Goal: Task Accomplishment & Management: Manage account settings

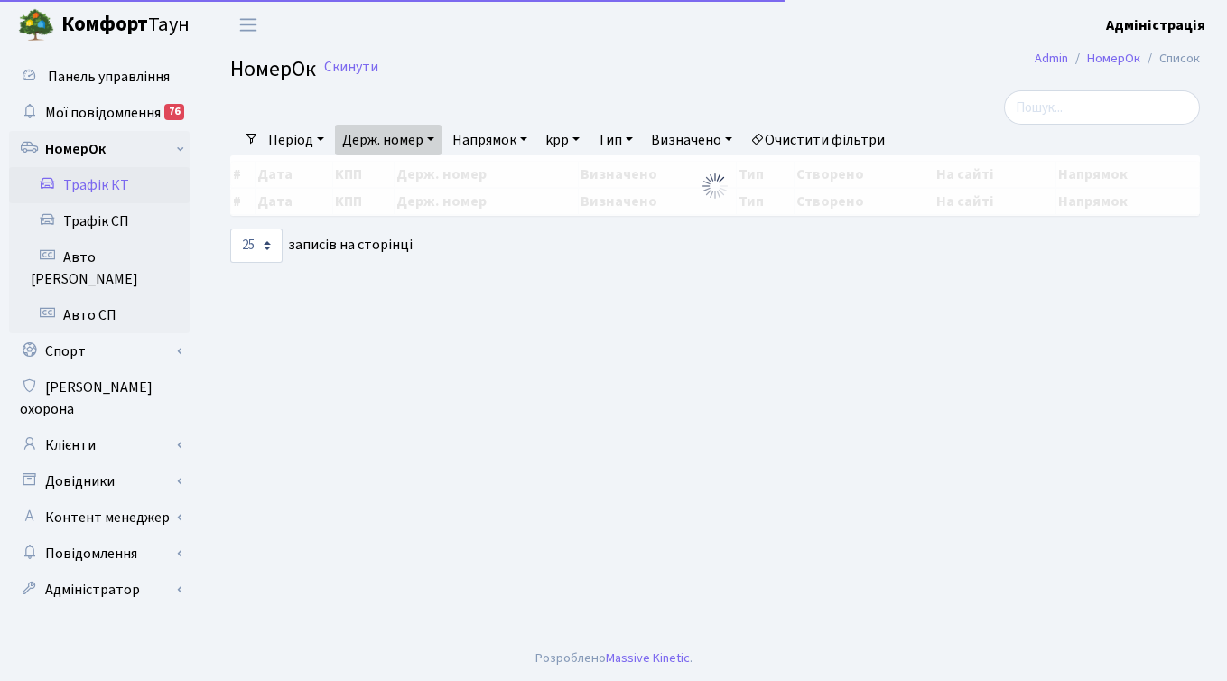
select select "25"
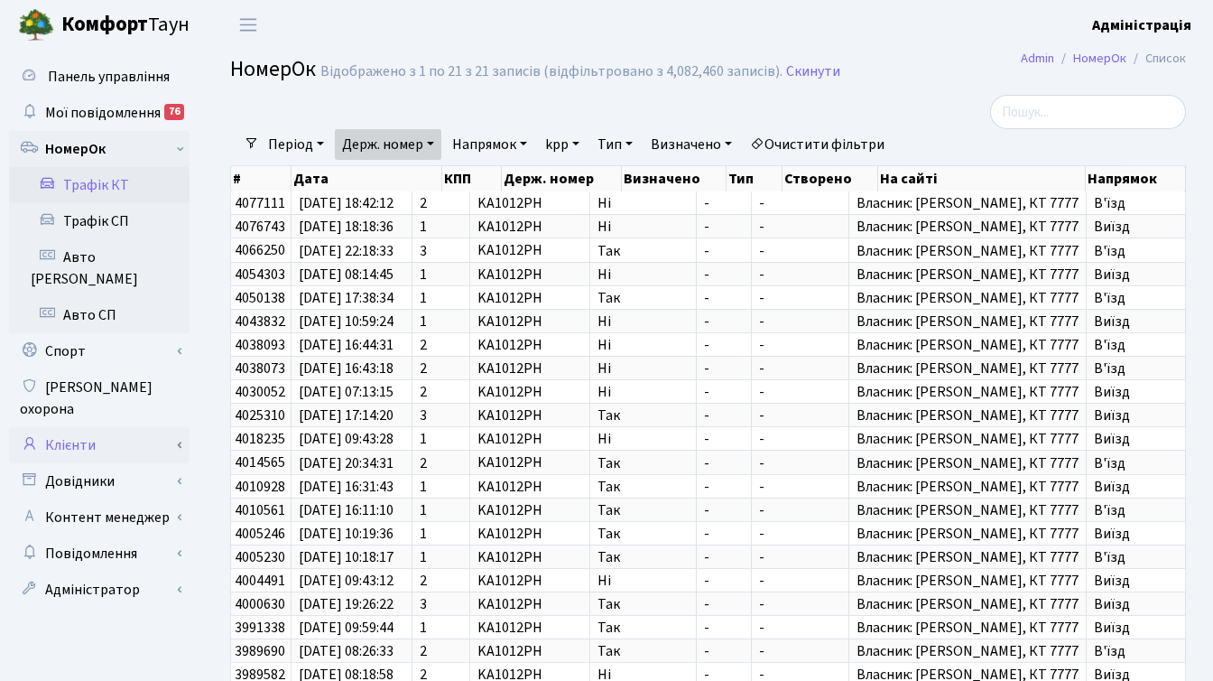
click at [92, 427] on link "Клієнти" at bounding box center [99, 445] width 181 height 36
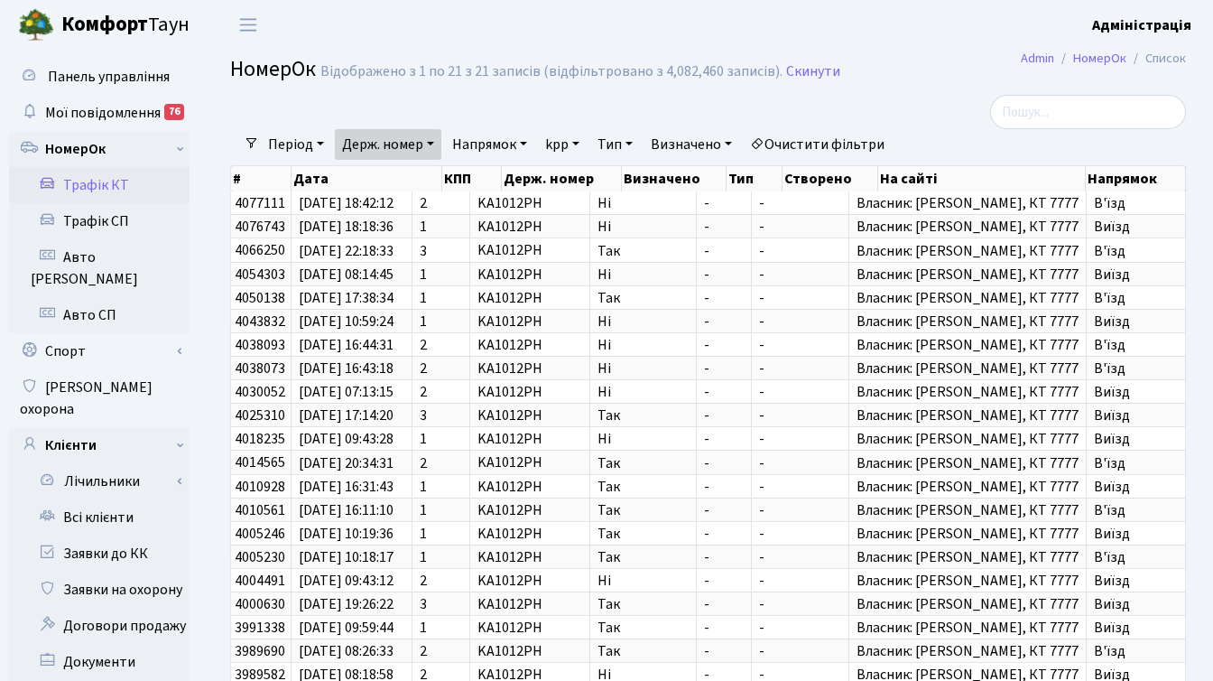
click at [862, 101] on div at bounding box center [544, 112] width 655 height 34
click at [916, 105] on div at bounding box center [1035, 112] width 301 height 34
click at [120, 499] on link "Всі клієнти" at bounding box center [99, 517] width 181 height 36
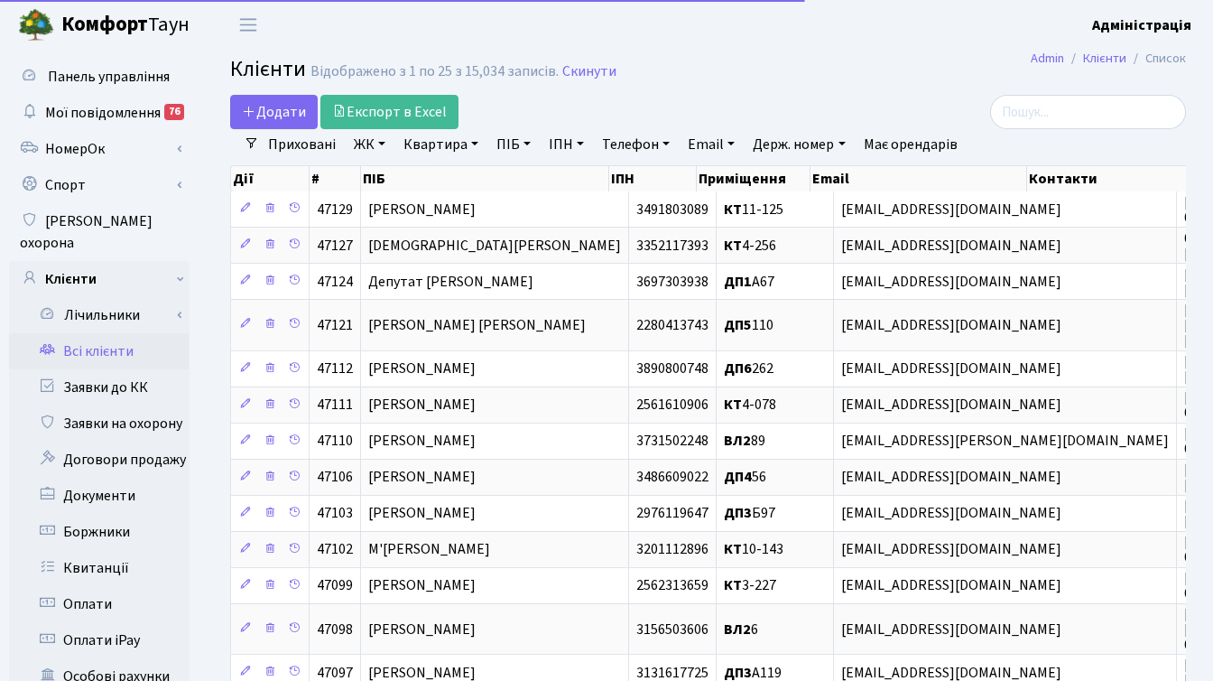
select select "25"
click at [93, 514] on link "Боржники" at bounding box center [99, 532] width 181 height 36
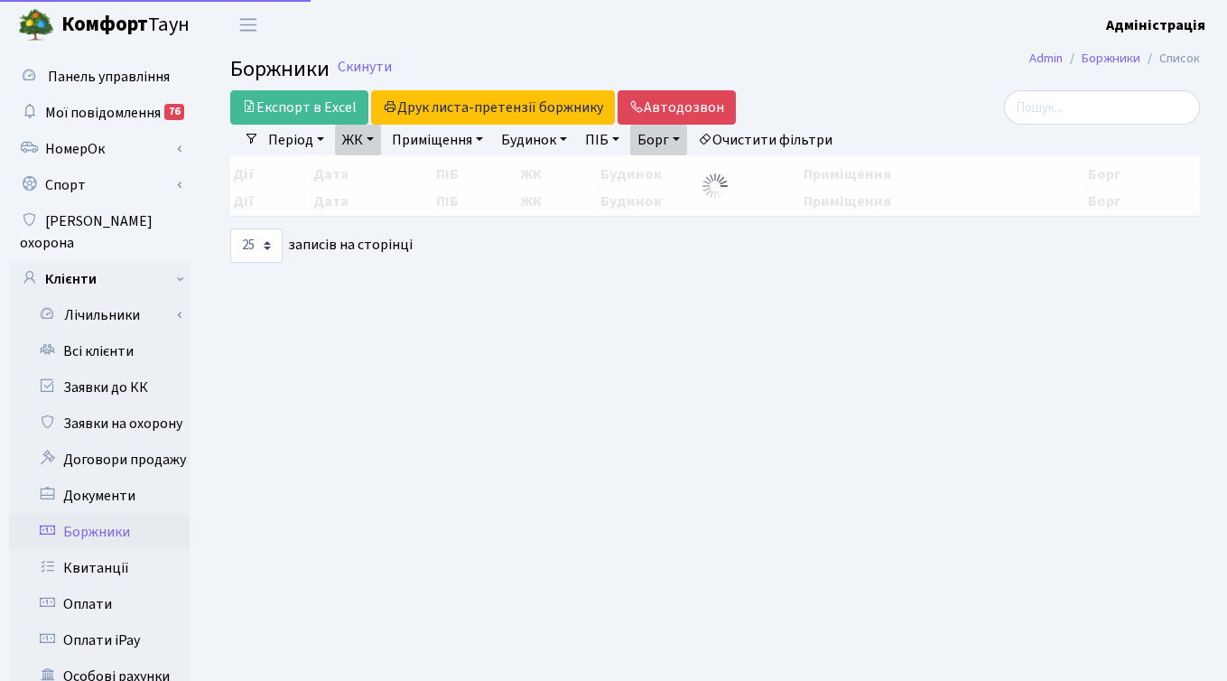
select select "25"
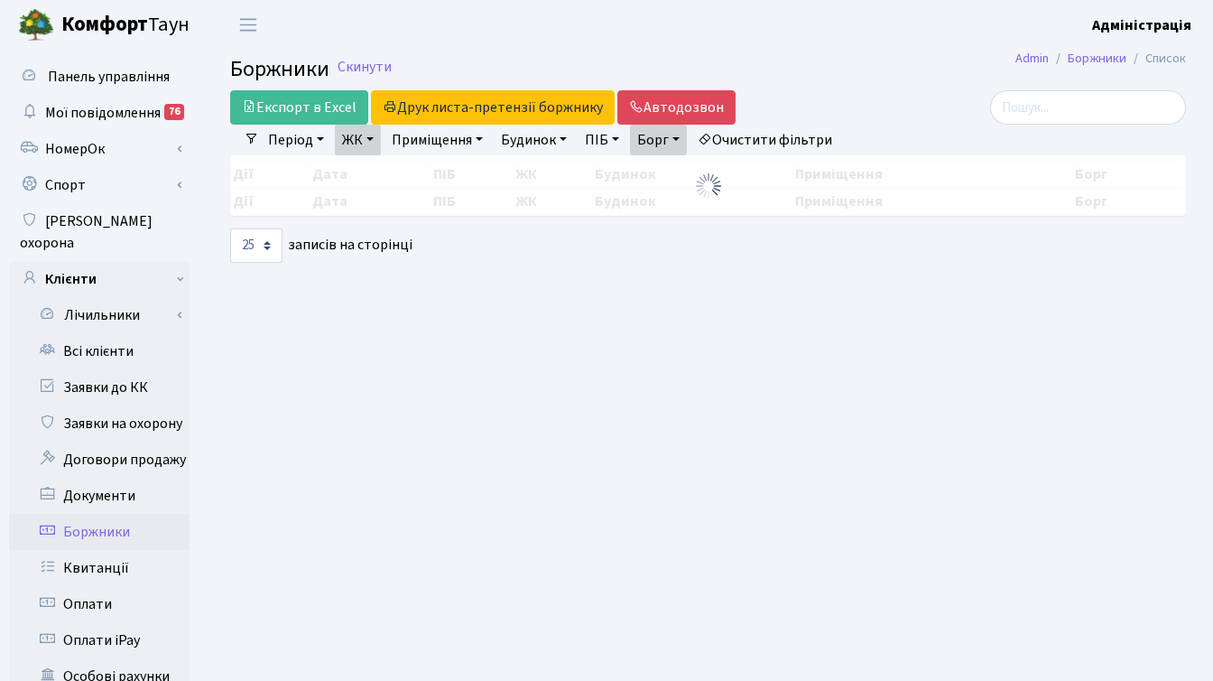
click at [790, 136] on link "Очистити фільтри" at bounding box center [764, 140] width 149 height 31
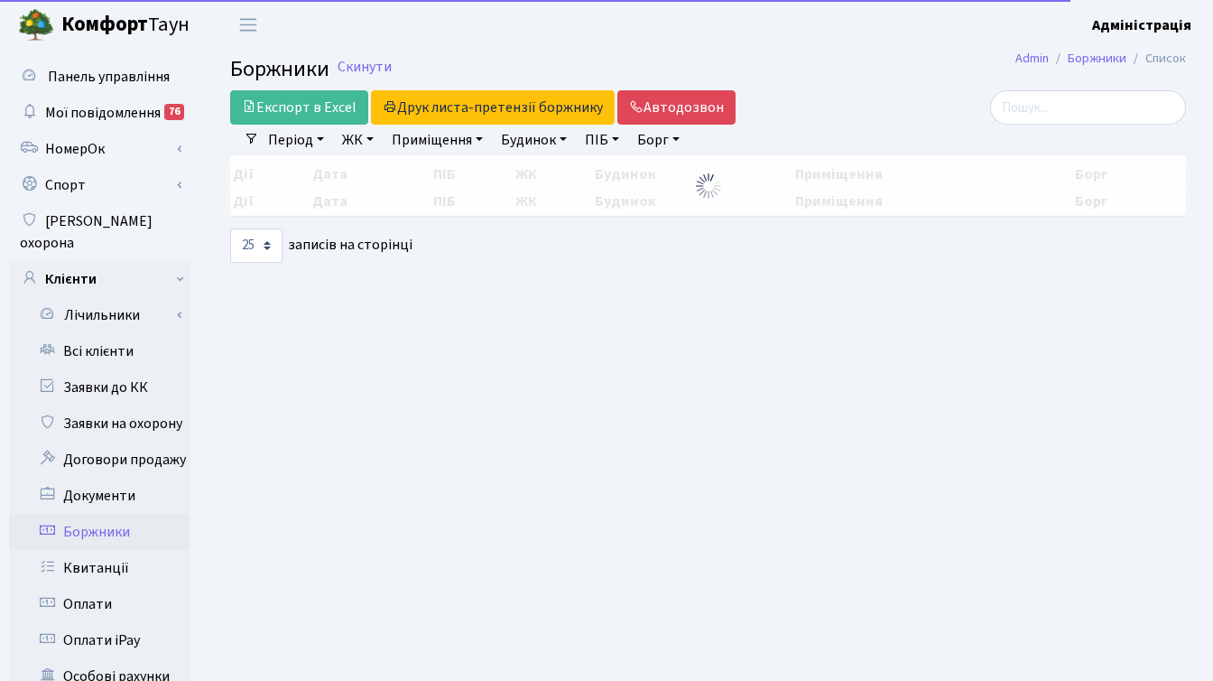
click at [354, 136] on link "ЖК" at bounding box center [358, 140] width 46 height 31
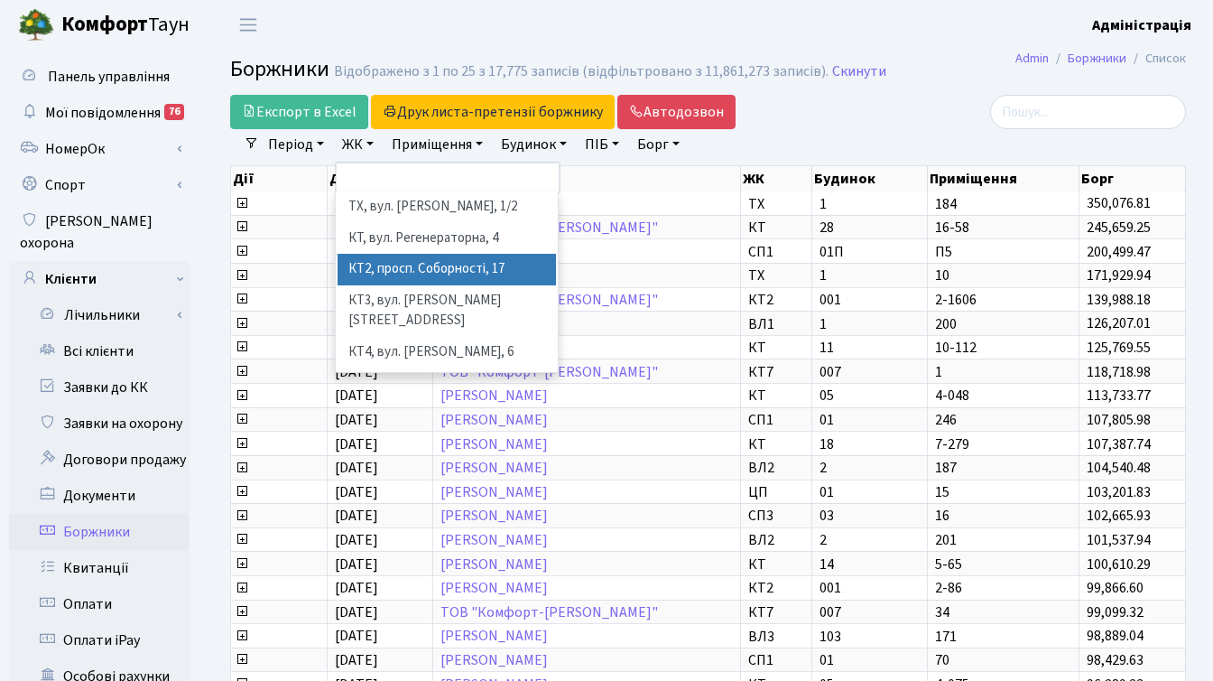
click at [403, 255] on li "КТ2, просп. Соборності, 17" at bounding box center [447, 270] width 218 height 32
select select "295"
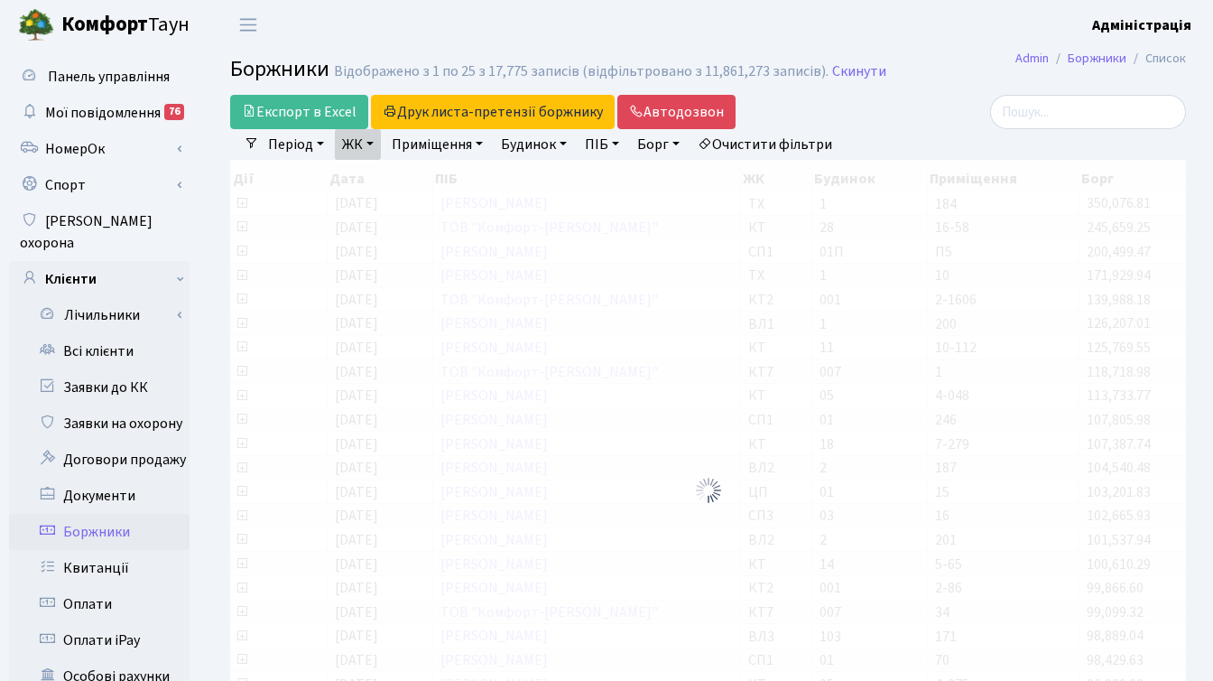
click at [364, 140] on link "ЖК" at bounding box center [358, 144] width 46 height 31
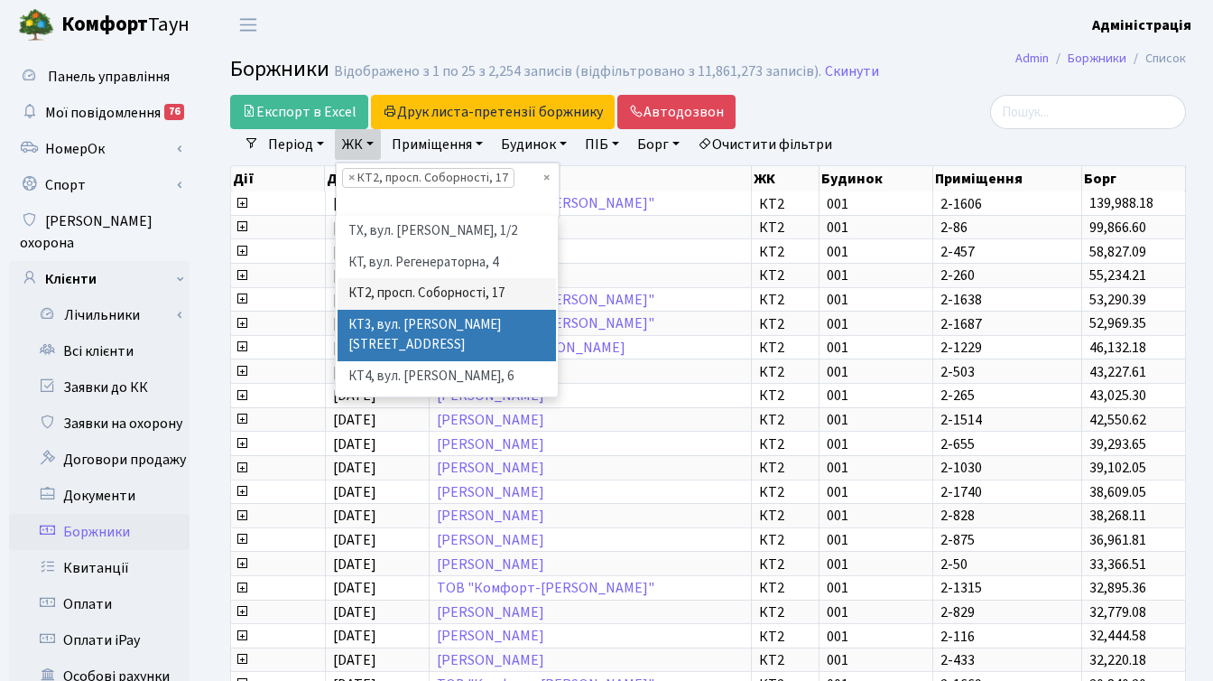
click at [435, 328] on li "КТ3, вул. [PERSON_NAME][STREET_ADDRESS]" at bounding box center [447, 335] width 218 height 51
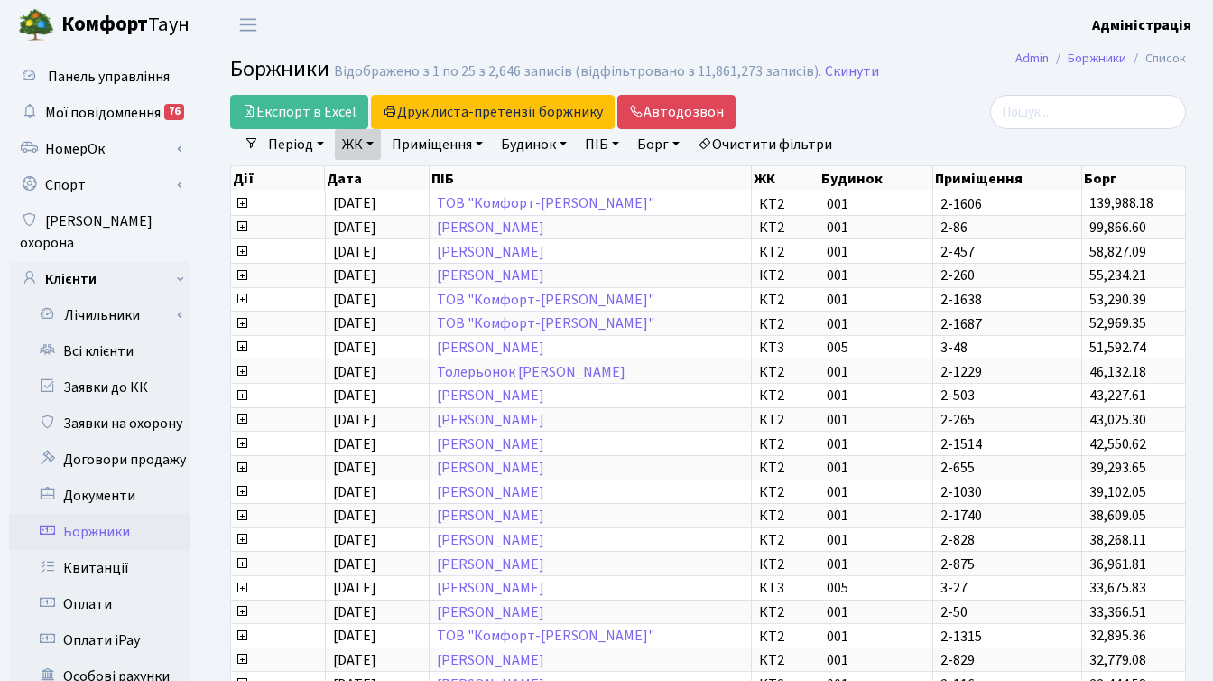
click at [366, 142] on link "ЖК" at bounding box center [358, 144] width 46 height 31
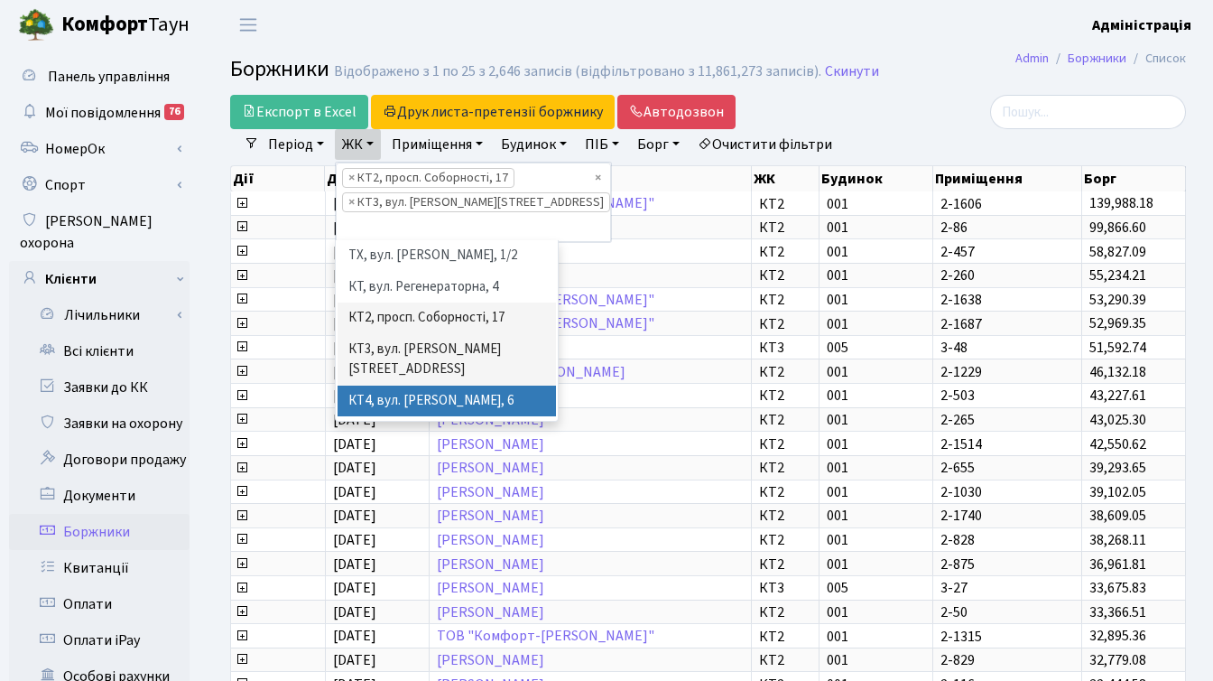
click at [410, 392] on li "КТ4, вул. [PERSON_NAME], 6" at bounding box center [447, 401] width 218 height 32
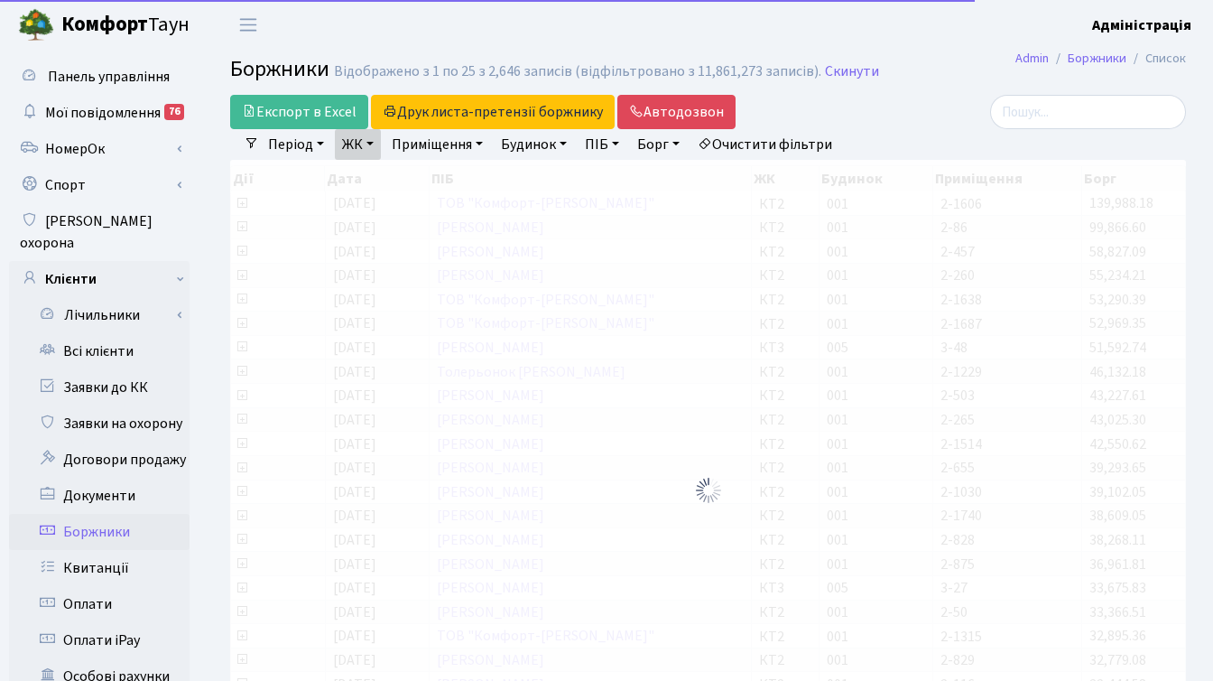
click at [356, 135] on link "ЖК" at bounding box center [358, 144] width 46 height 31
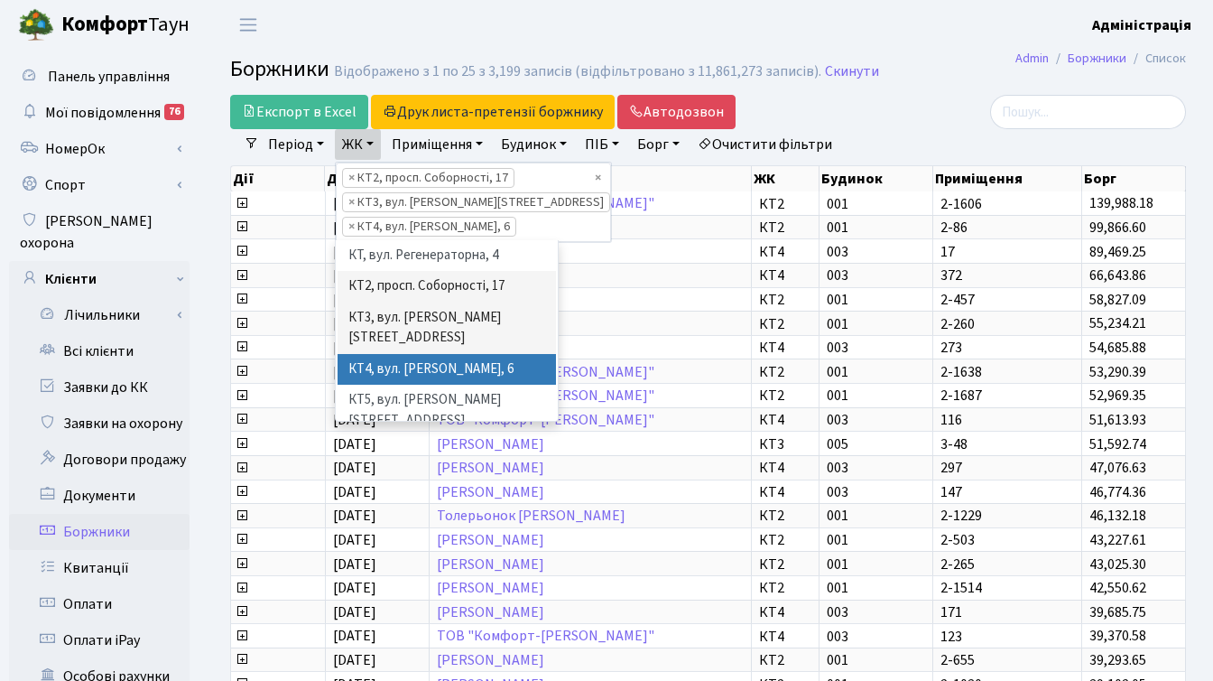
scroll to position [32, 0]
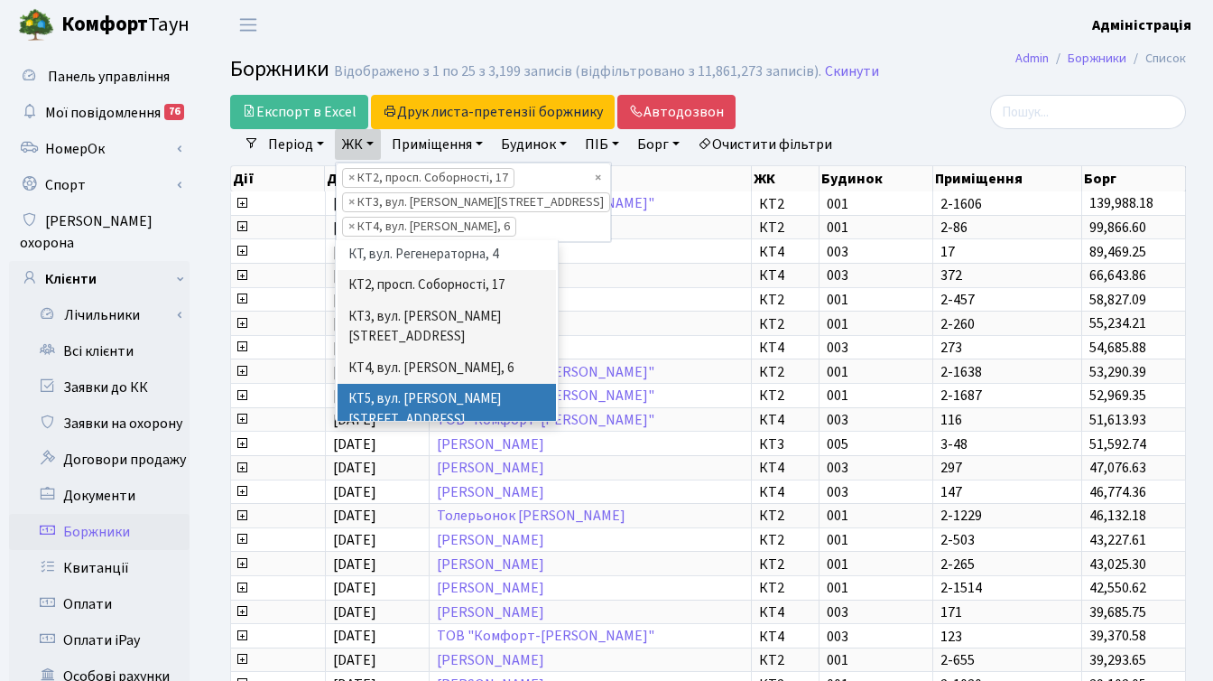
click at [411, 384] on li "КТ5, вул. Березнева, 14Б" at bounding box center [447, 409] width 218 height 51
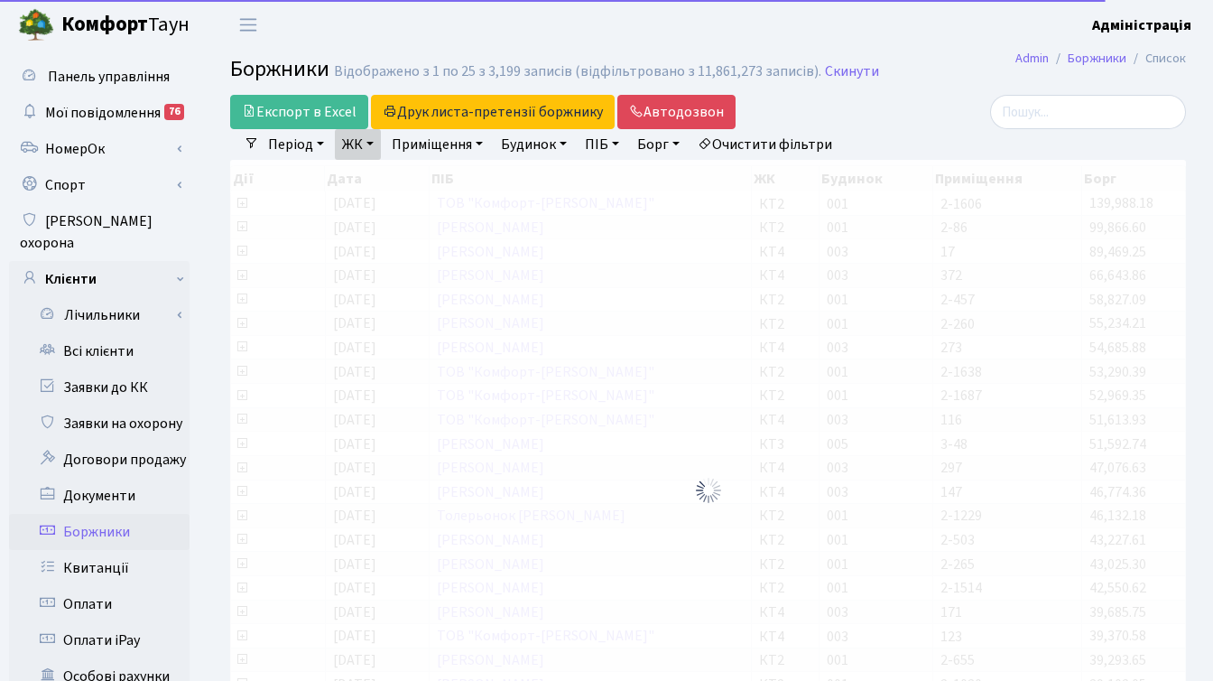
click at [357, 143] on link "ЖК" at bounding box center [358, 144] width 46 height 31
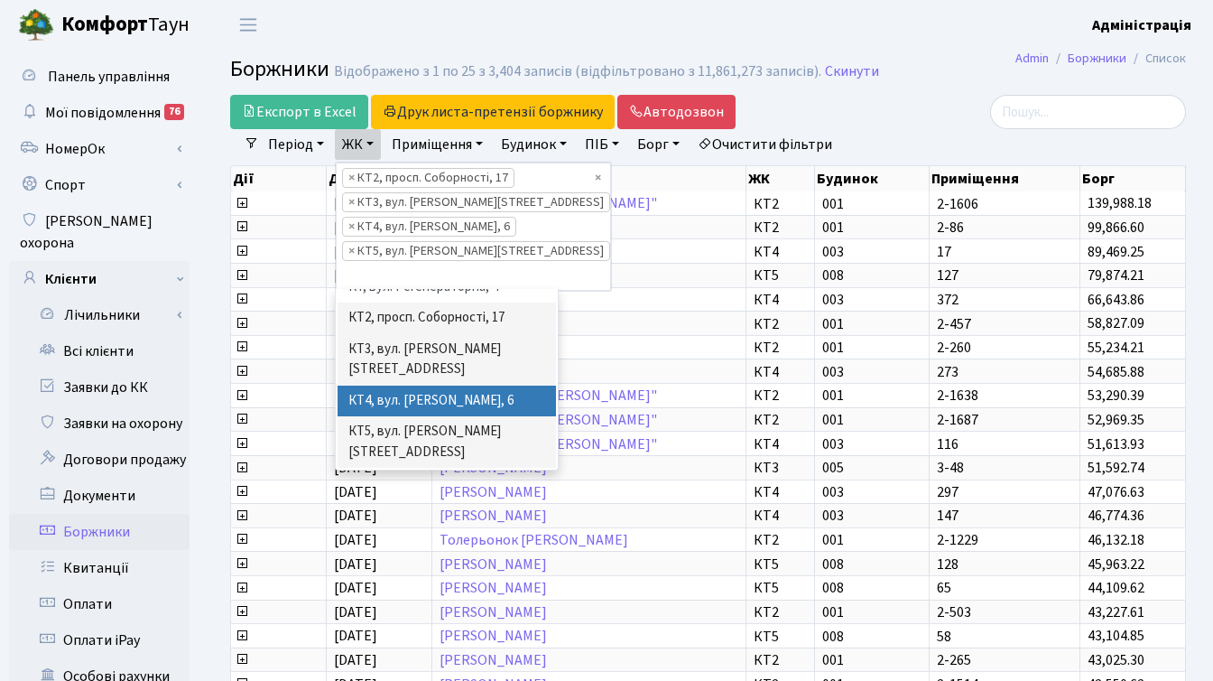
scroll to position [50, 0]
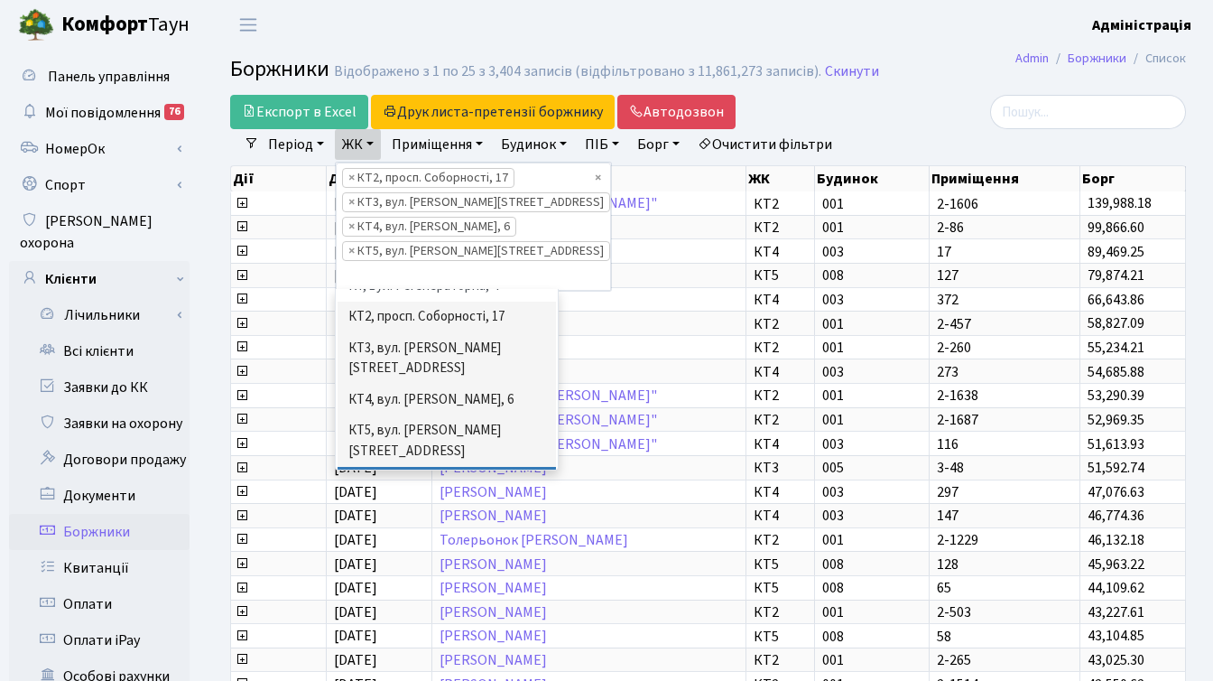
click at [420, 467] on li "КТ6, вул. Ю. Липи, 6-А" at bounding box center [447, 483] width 218 height 32
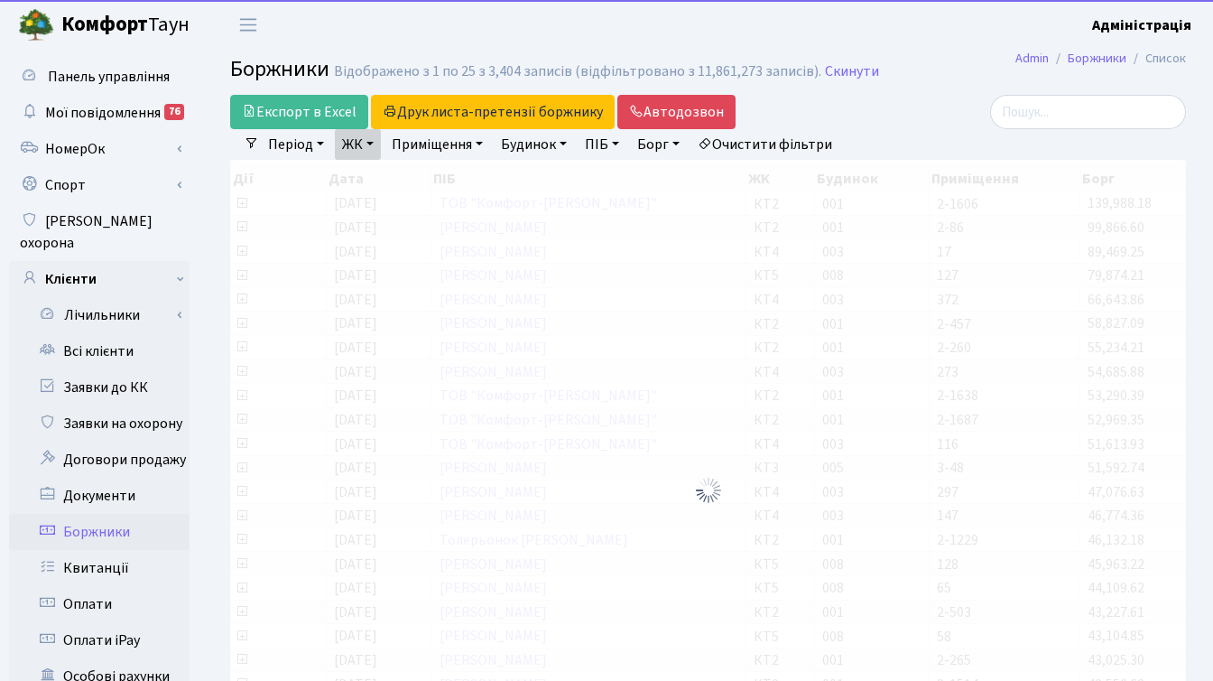
click at [354, 140] on link "ЖК" at bounding box center [358, 144] width 46 height 31
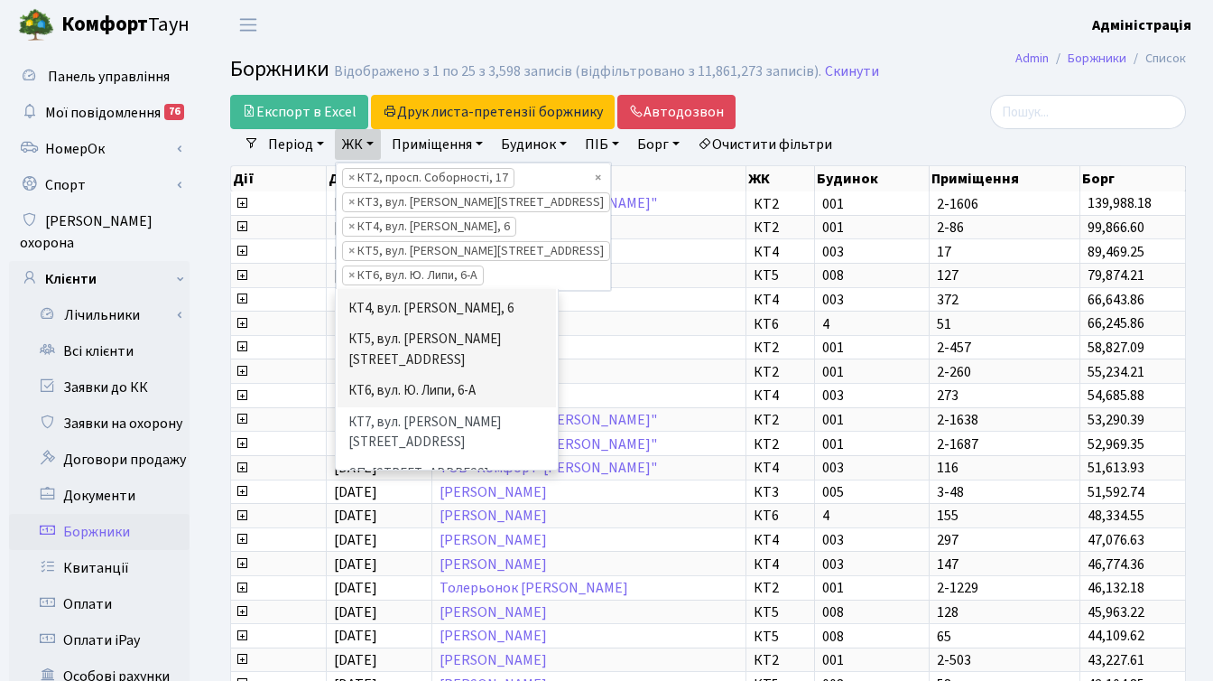
scroll to position [144, 0]
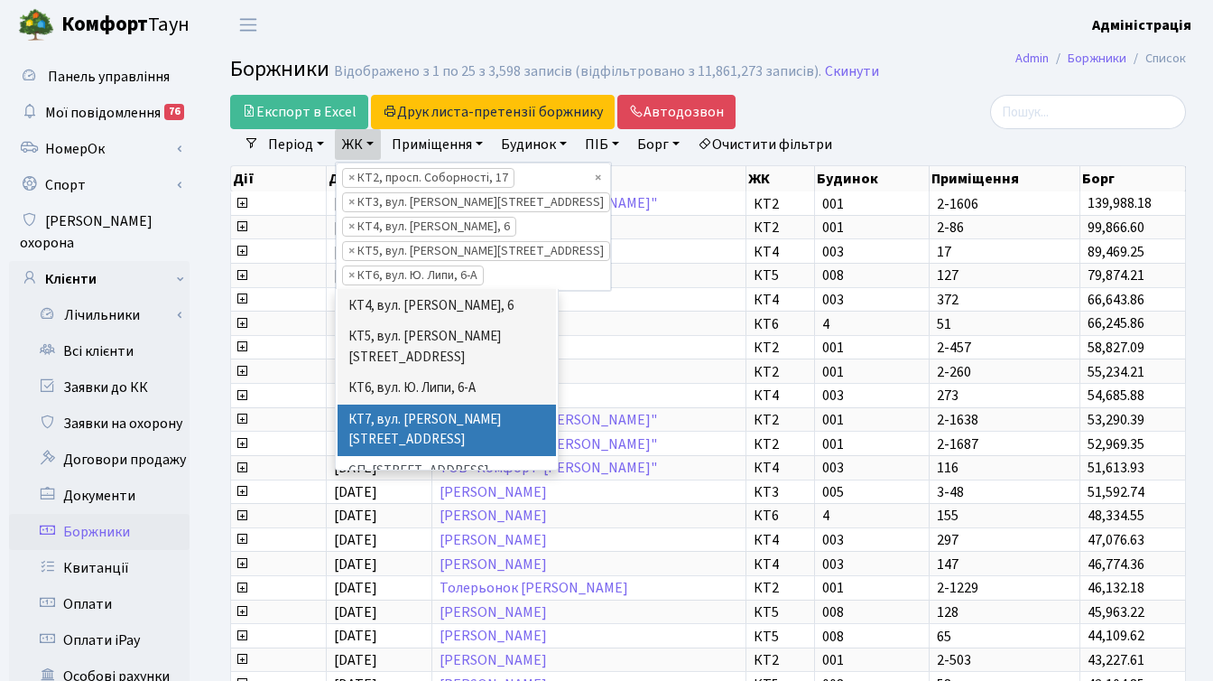
click at [431, 404] on li "КТ7, вул. Березнева, 12" at bounding box center [447, 429] width 218 height 51
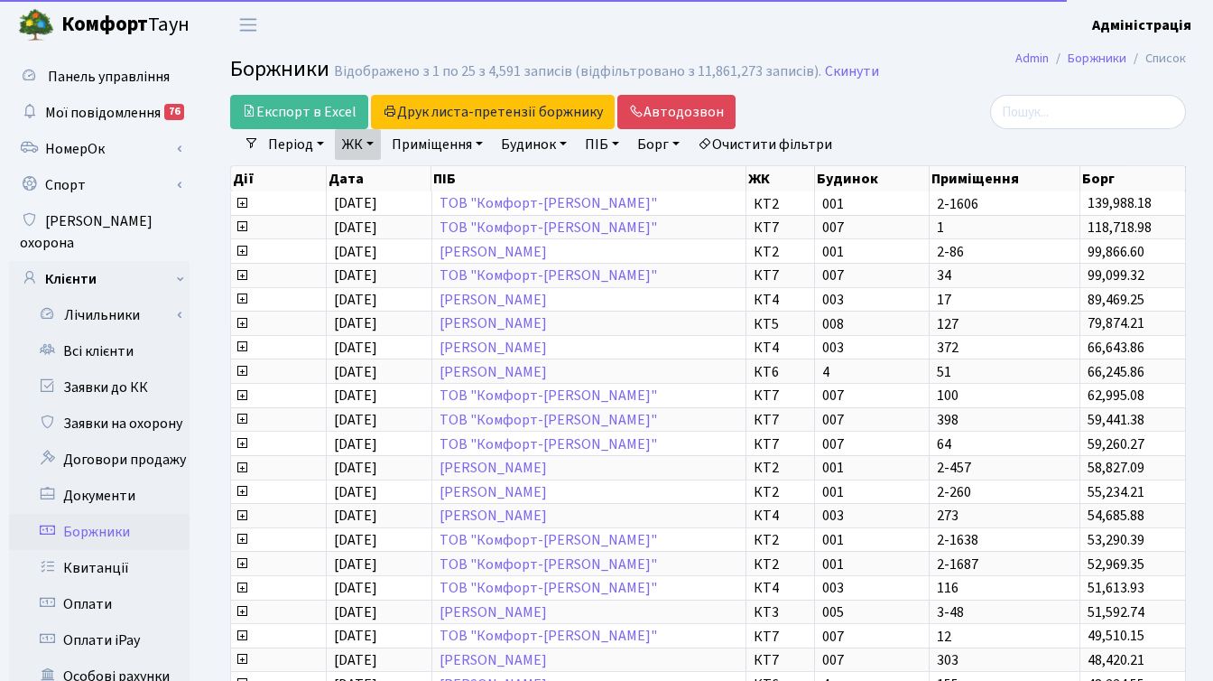
click at [362, 147] on link "ЖК" at bounding box center [358, 144] width 46 height 31
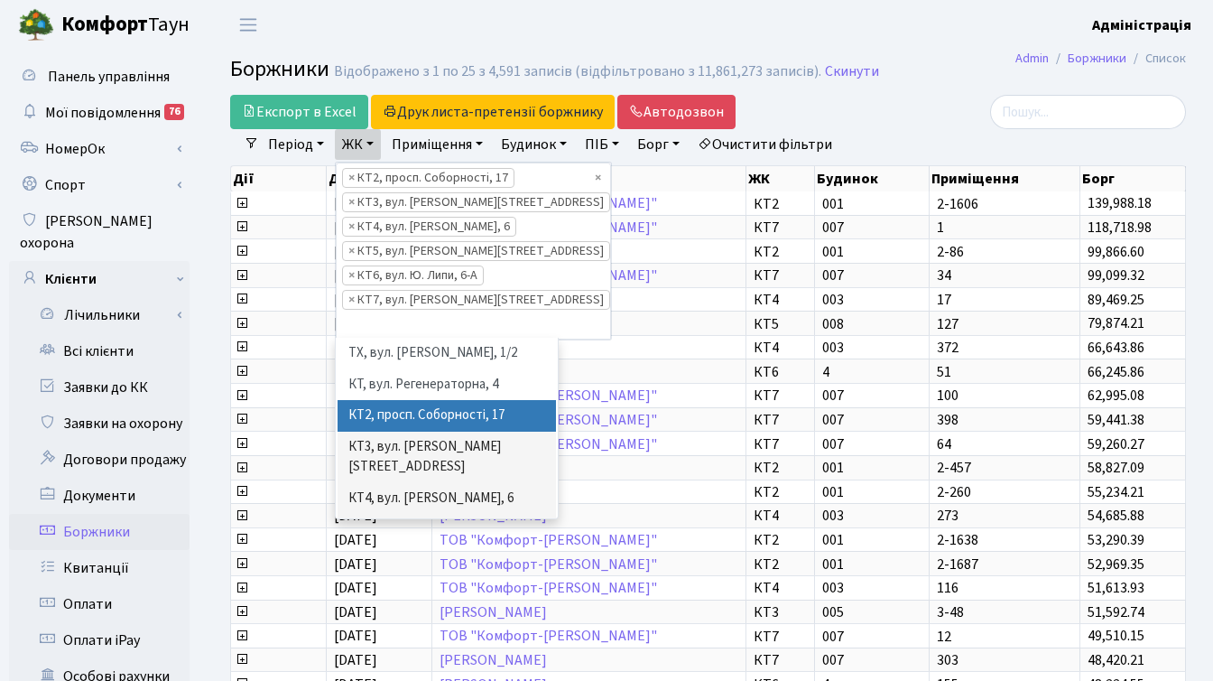
click at [875, 124] on div at bounding box center [1036, 112] width 328 height 34
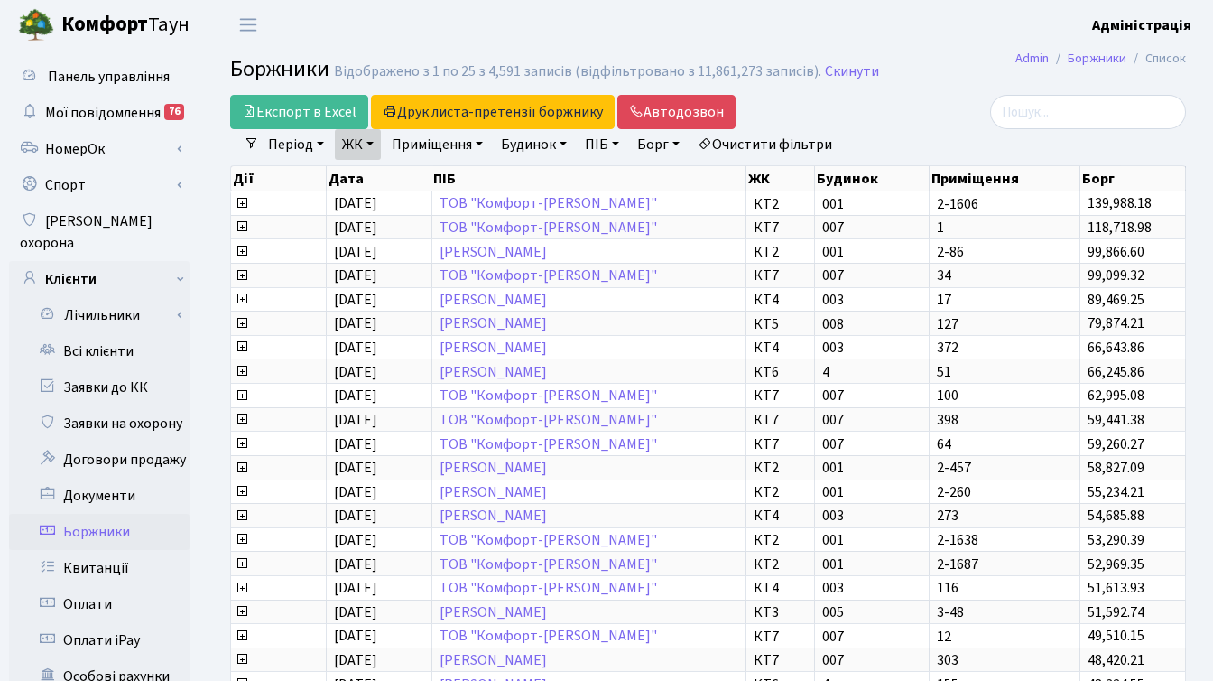
click at [658, 146] on link "Борг" at bounding box center [658, 144] width 57 height 31
type input "6000"
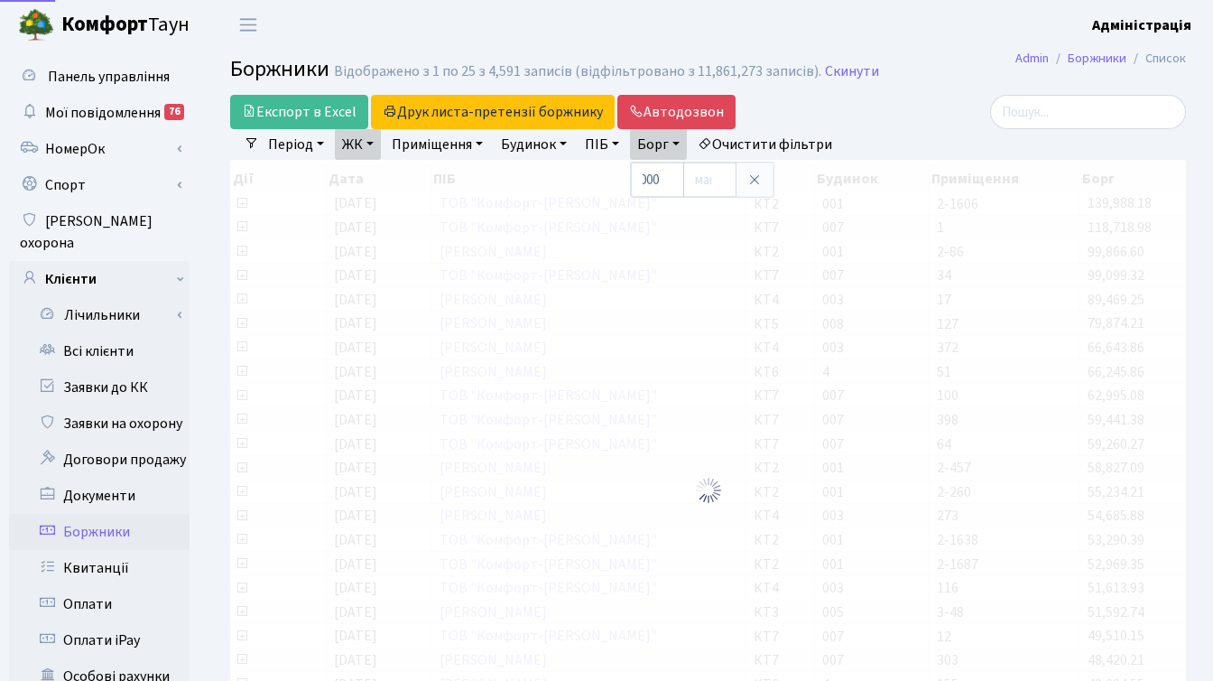
click at [898, 107] on div at bounding box center [1035, 112] width 301 height 34
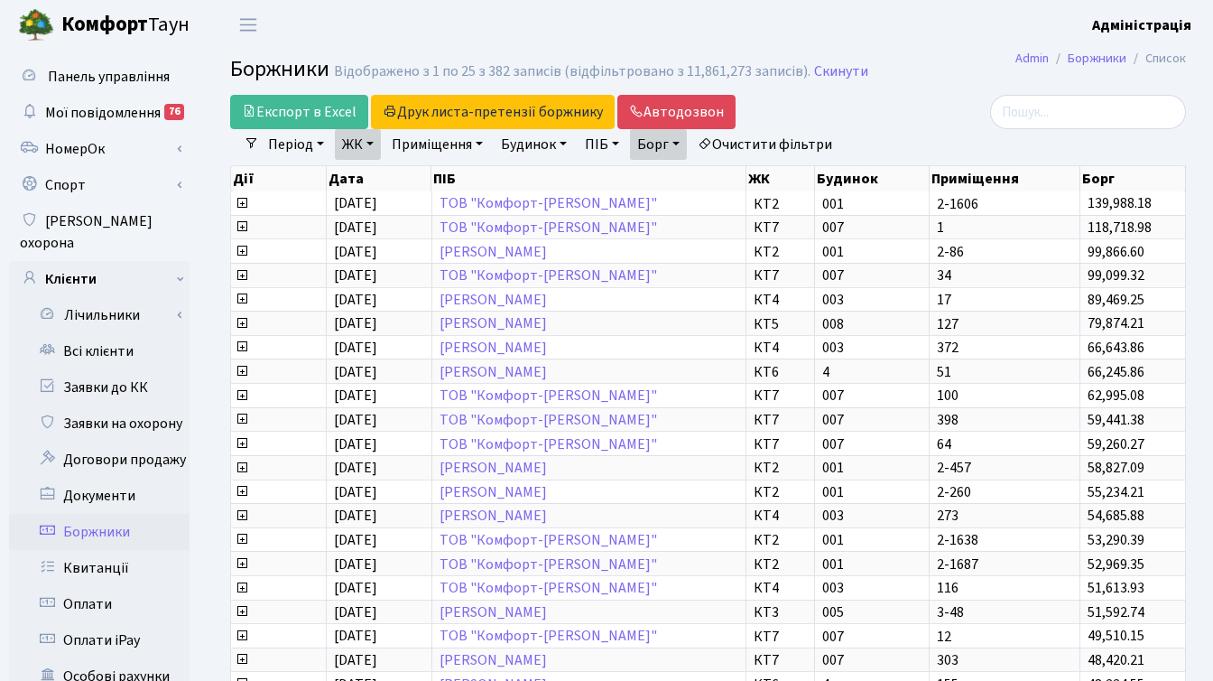
click at [667, 139] on link "Борг" at bounding box center [658, 144] width 57 height 31
click at [922, 121] on div at bounding box center [1035, 112] width 301 height 34
click at [686, 142] on link "Борг" at bounding box center [658, 144] width 57 height 31
click at [901, 126] on div at bounding box center [1035, 112] width 301 height 34
click at [371, 141] on link "ЖК" at bounding box center [358, 144] width 46 height 31
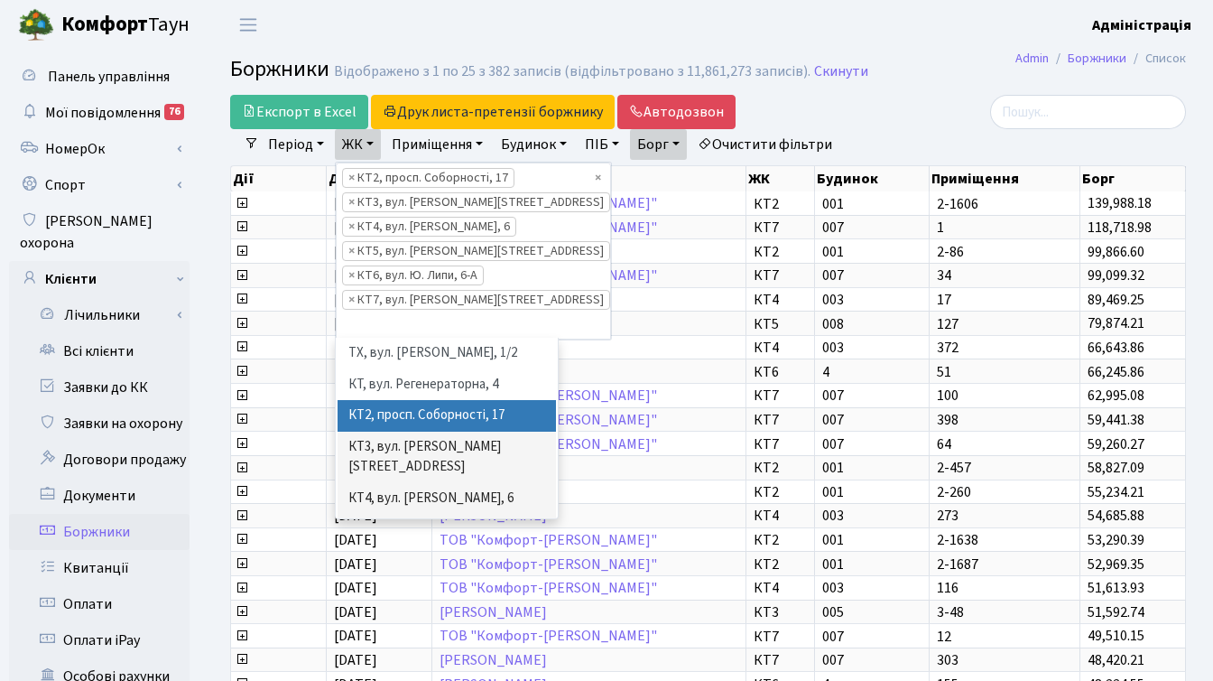
click at [914, 112] on div at bounding box center [1035, 112] width 301 height 34
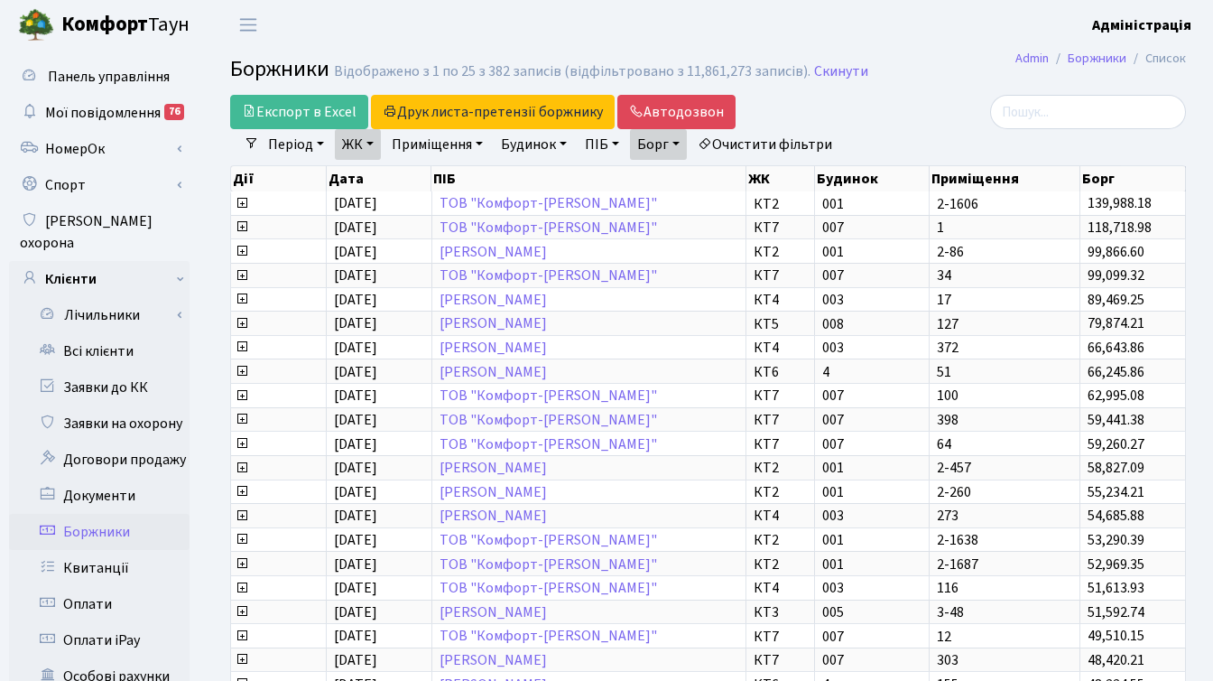
click at [687, 141] on link "Борг" at bounding box center [658, 144] width 57 height 31
click at [880, 121] on div at bounding box center [1036, 112] width 328 height 34
click at [904, 100] on div at bounding box center [1035, 112] width 301 height 34
click at [363, 146] on link "ЖК" at bounding box center [358, 144] width 46 height 31
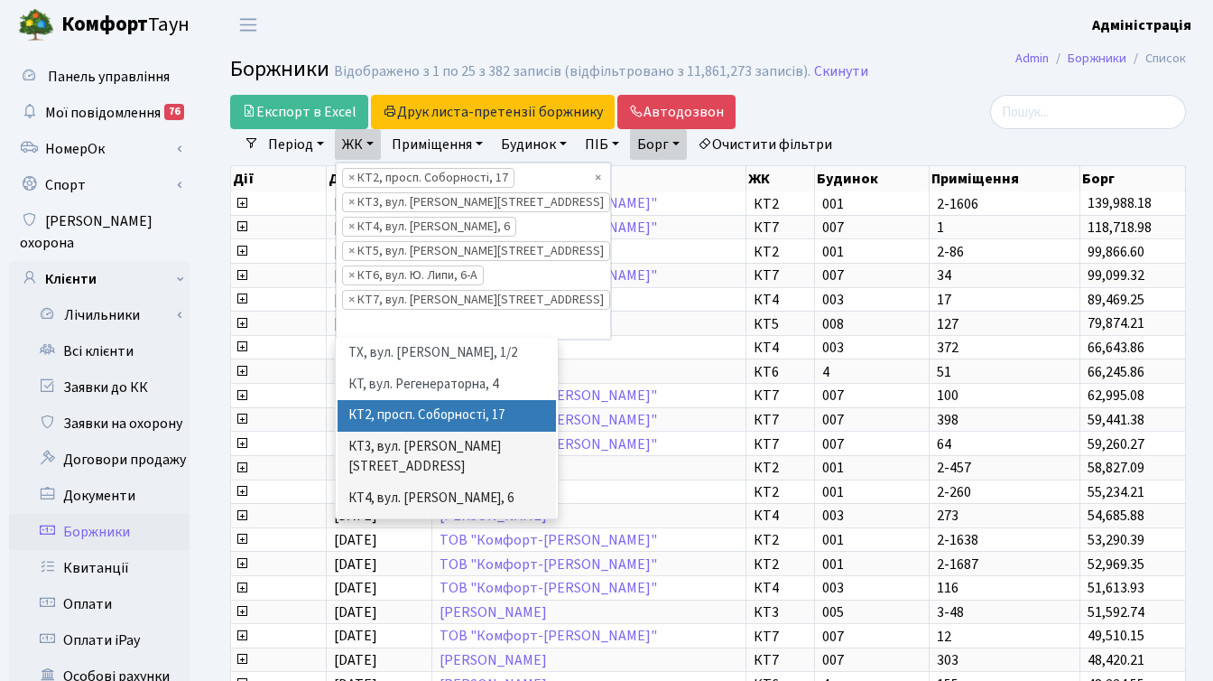
click at [863, 106] on div "Експорт в Excel Друк листа-претензії боржнику ЖК КТ ЦП ТХ КТ2 КТ3 КТ4 КТ5 КТ6 К…" at bounding box center [544, 112] width 655 height 34
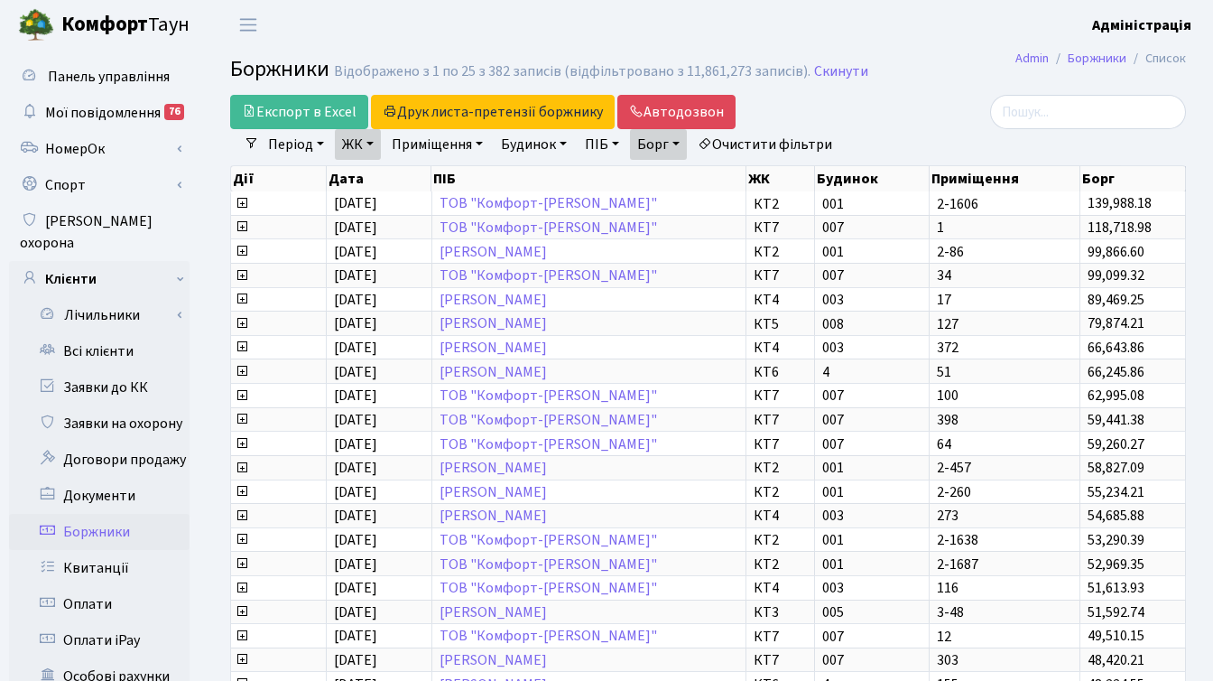
click at [654, 147] on link "Борг" at bounding box center [658, 144] width 57 height 31
click at [907, 107] on div at bounding box center [1035, 112] width 301 height 34
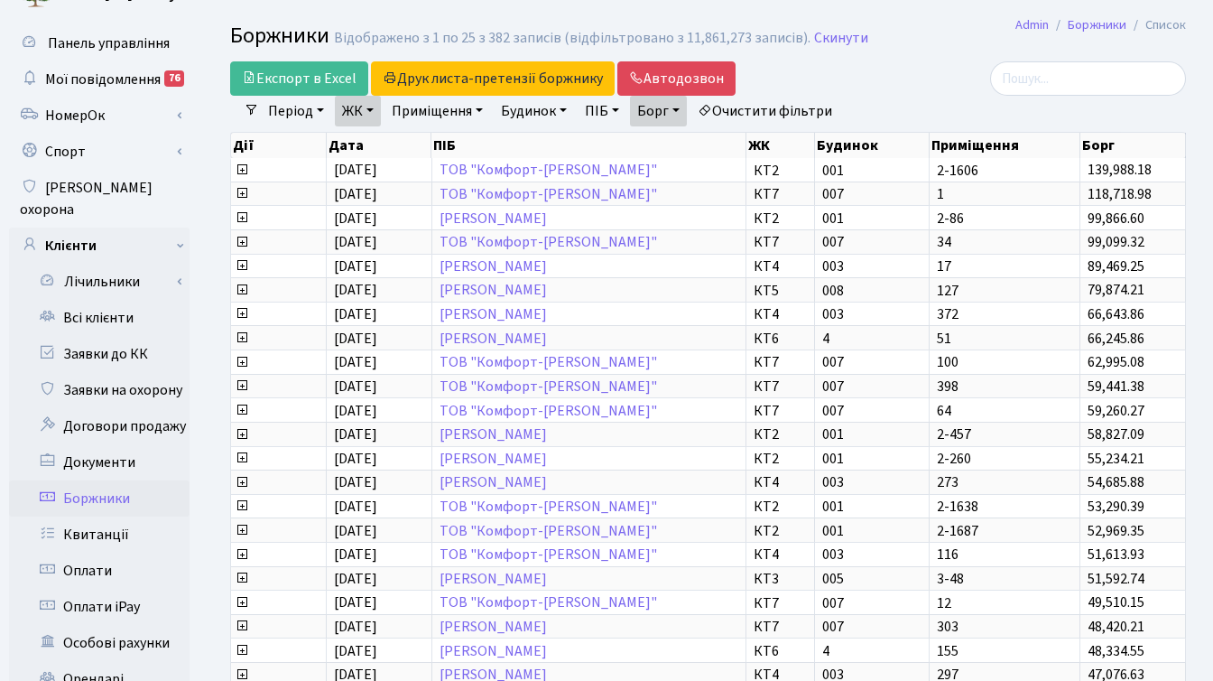
scroll to position [0, 0]
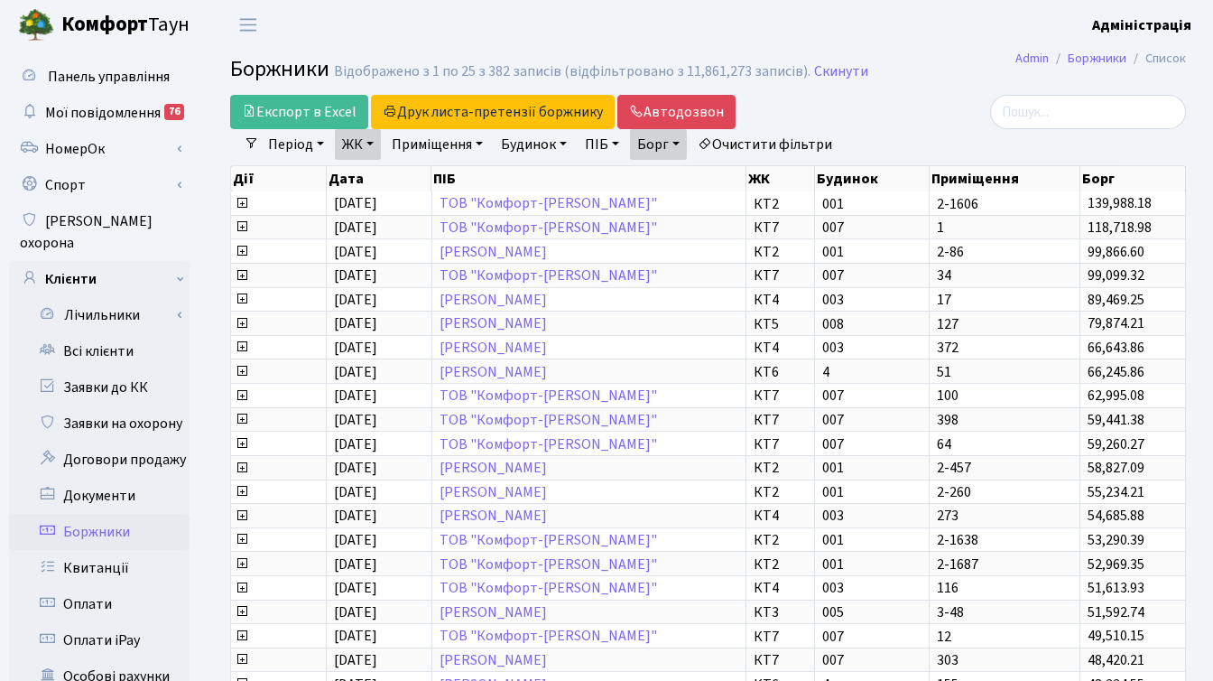
click at [953, 114] on div at bounding box center [1035, 112] width 301 height 34
click at [915, 88] on main "Admin Боржники Список Боржники Відображено з 1 по 25 з 382 записів (відфільтров…" at bounding box center [708, 575] width 1010 height 1051
click at [874, 118] on div at bounding box center [1036, 112] width 328 height 34
click at [376, 147] on link "ЖК" at bounding box center [358, 144] width 46 height 31
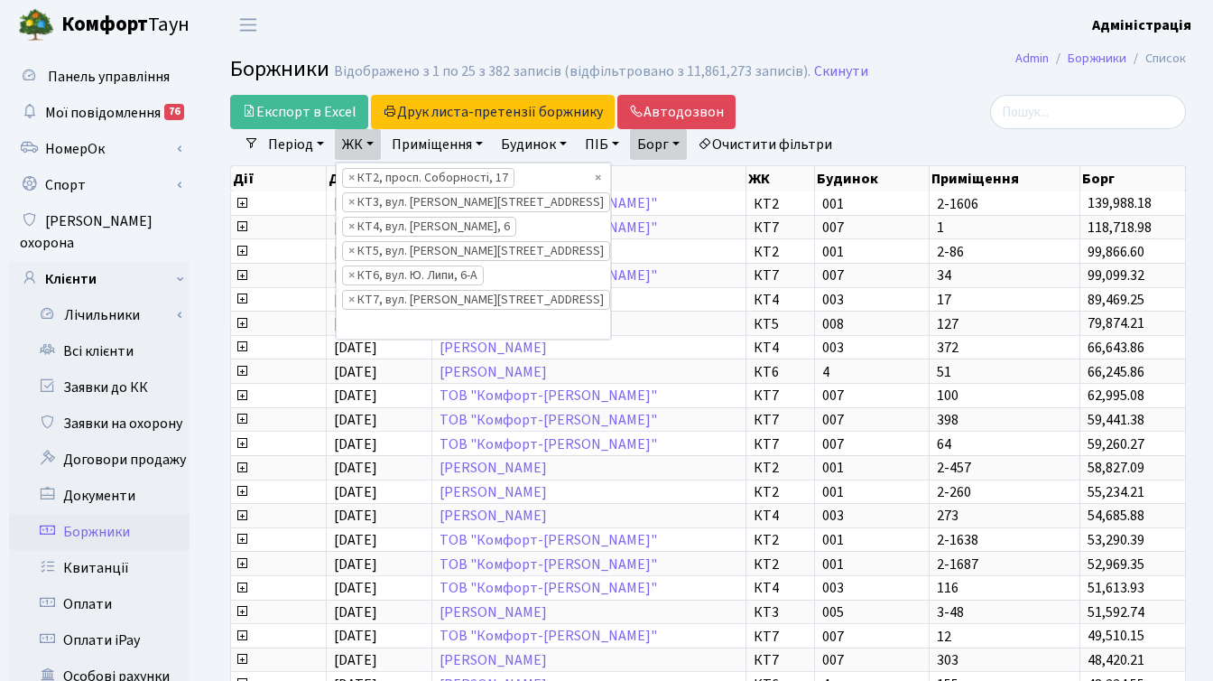
click at [915, 114] on div at bounding box center [1035, 112] width 301 height 34
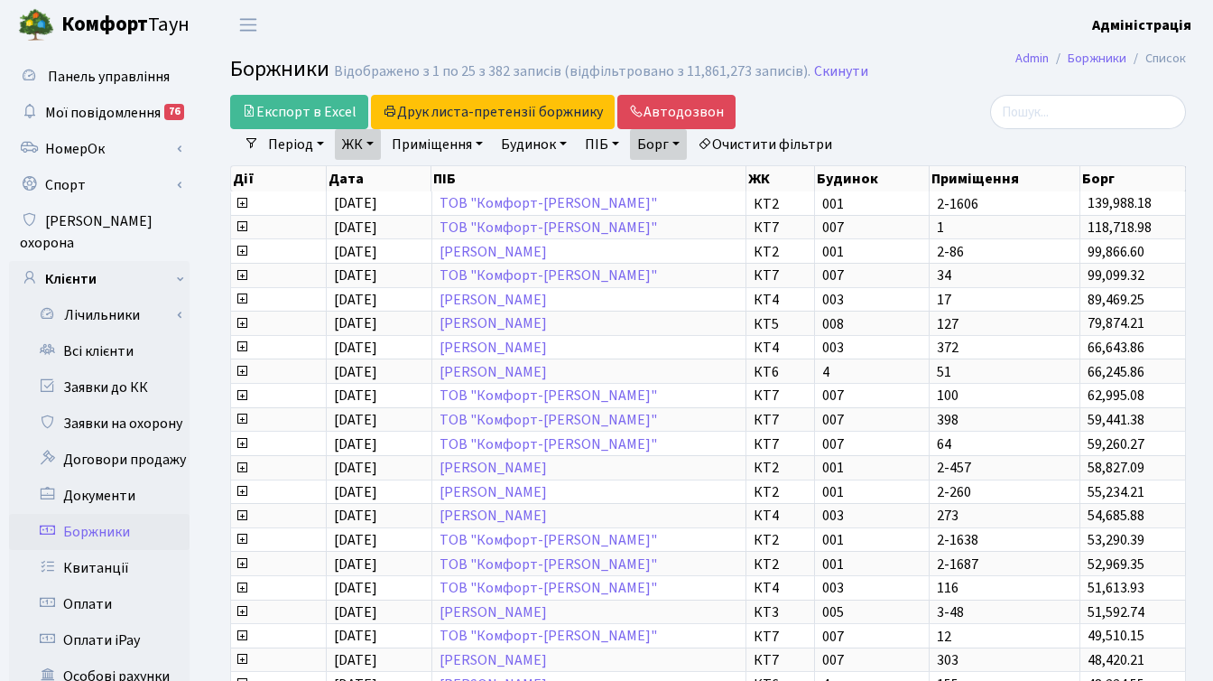
click at [676, 139] on link "Борг" at bounding box center [658, 144] width 57 height 31
click at [869, 123] on div "Експорт в Excel Друк листа-претензії боржнику ЖК КТ ЦП ТХ КТ2 КТ3 КТ4 КТ5 КТ6 К…" at bounding box center [544, 112] width 655 height 34
click at [664, 109] on link "Автодозвон" at bounding box center [676, 112] width 118 height 34
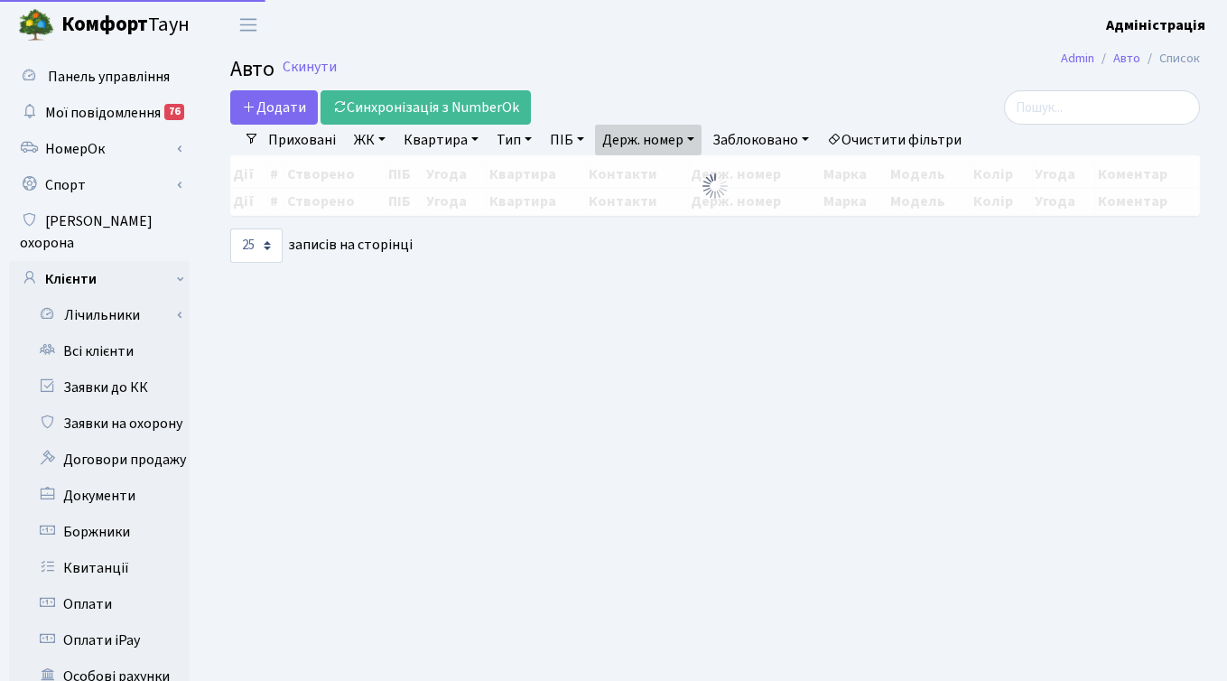
select select "25"
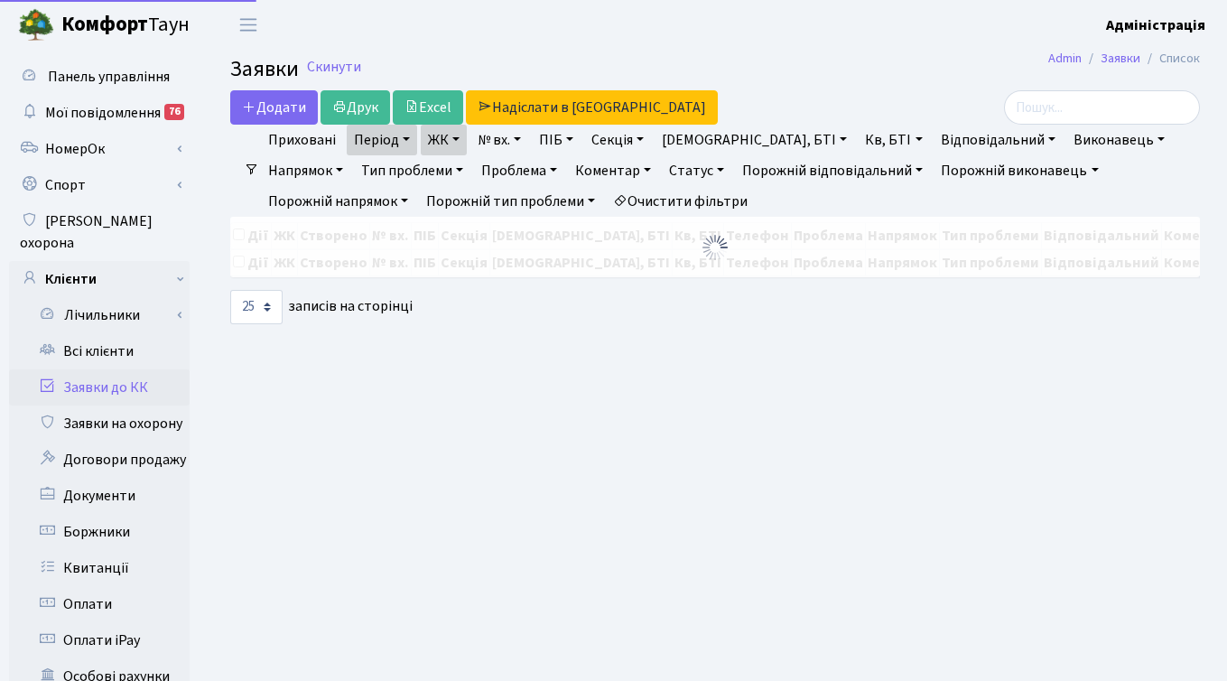
select select "25"
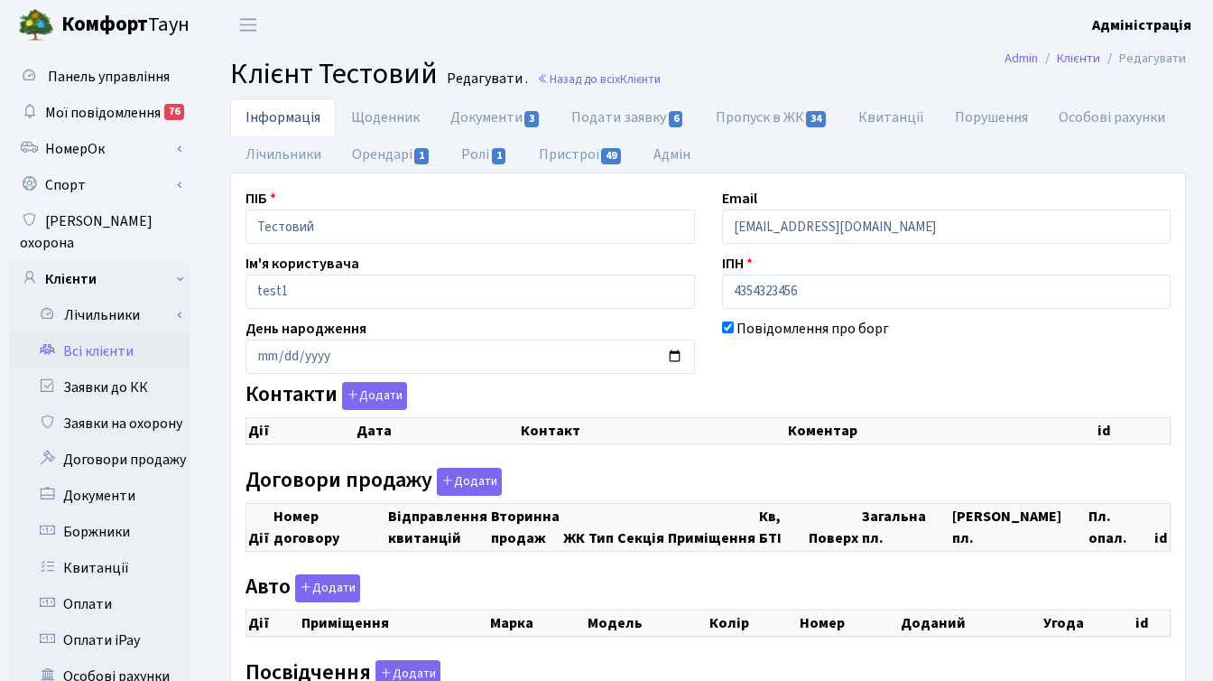
checkbox input "true"
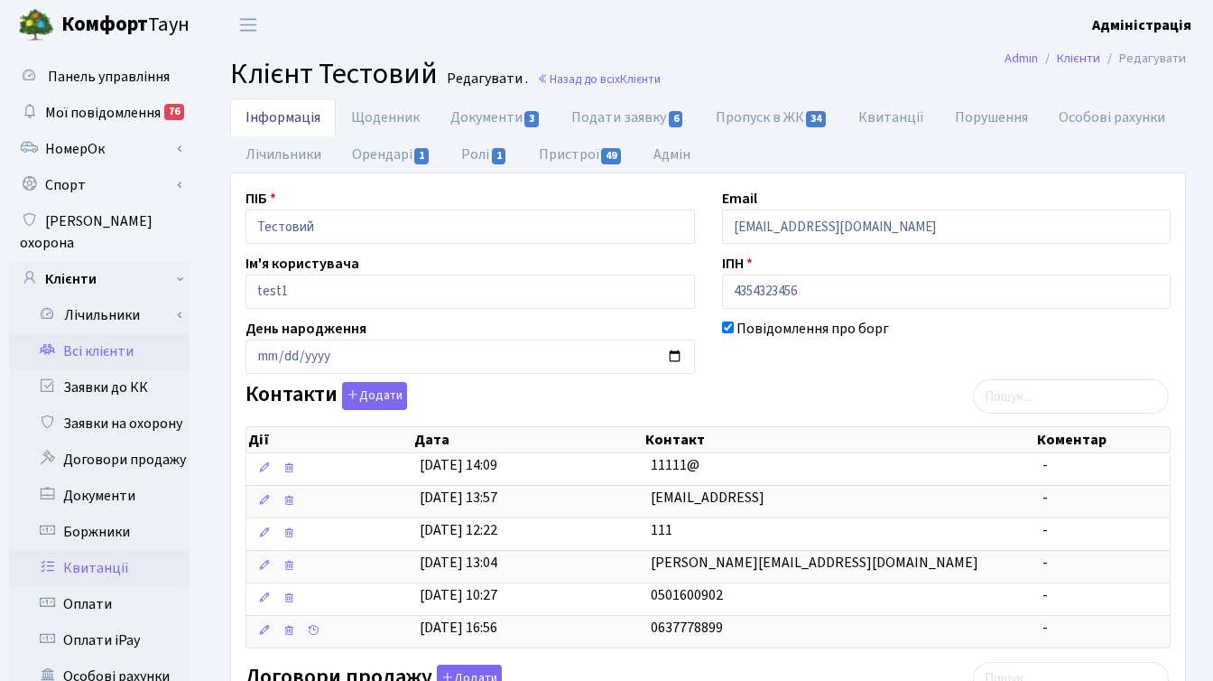
click at [112, 550] on link "Квитанції" at bounding box center [99, 568] width 181 height 36
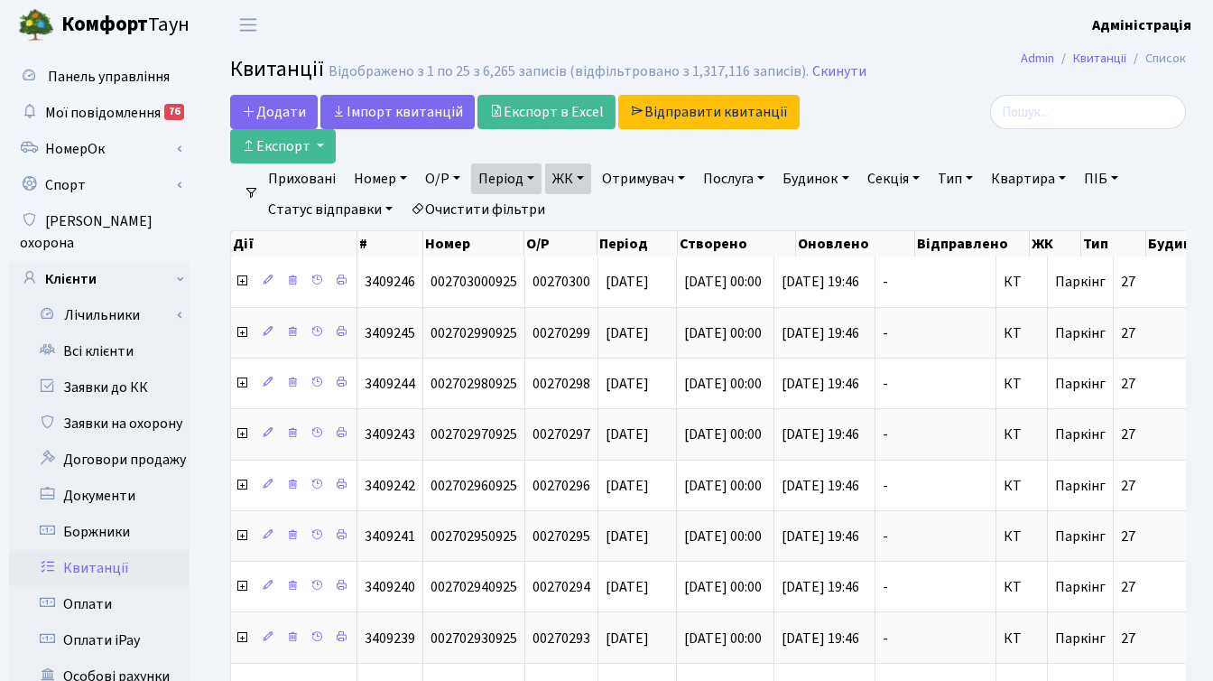
click at [586, 176] on link "ЖК" at bounding box center [568, 178] width 46 height 31
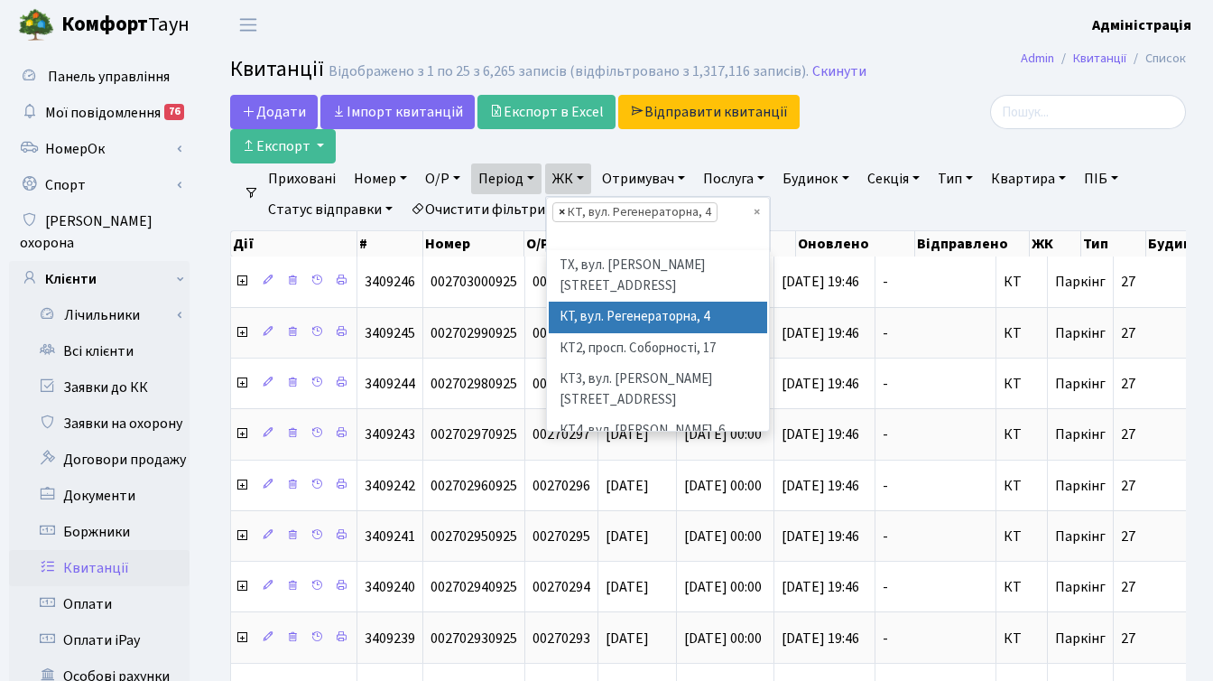
click at [565, 214] on span "×" at bounding box center [562, 212] width 6 height 18
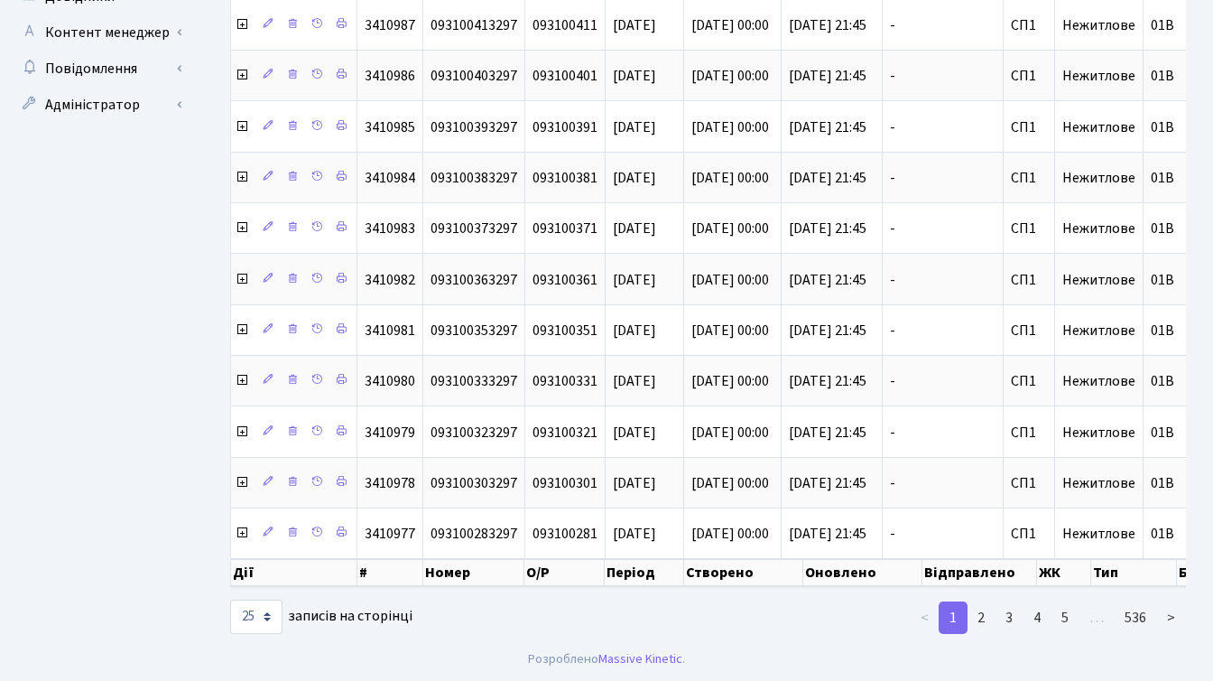
scroll to position [982, 0]
click at [270, 616] on select "10 25 50 100 250 500 1,000" at bounding box center [256, 616] width 52 height 34
select select "1000"
click at [230, 599] on select "10 25 50 100 250 500 1,000" at bounding box center [256, 616] width 52 height 34
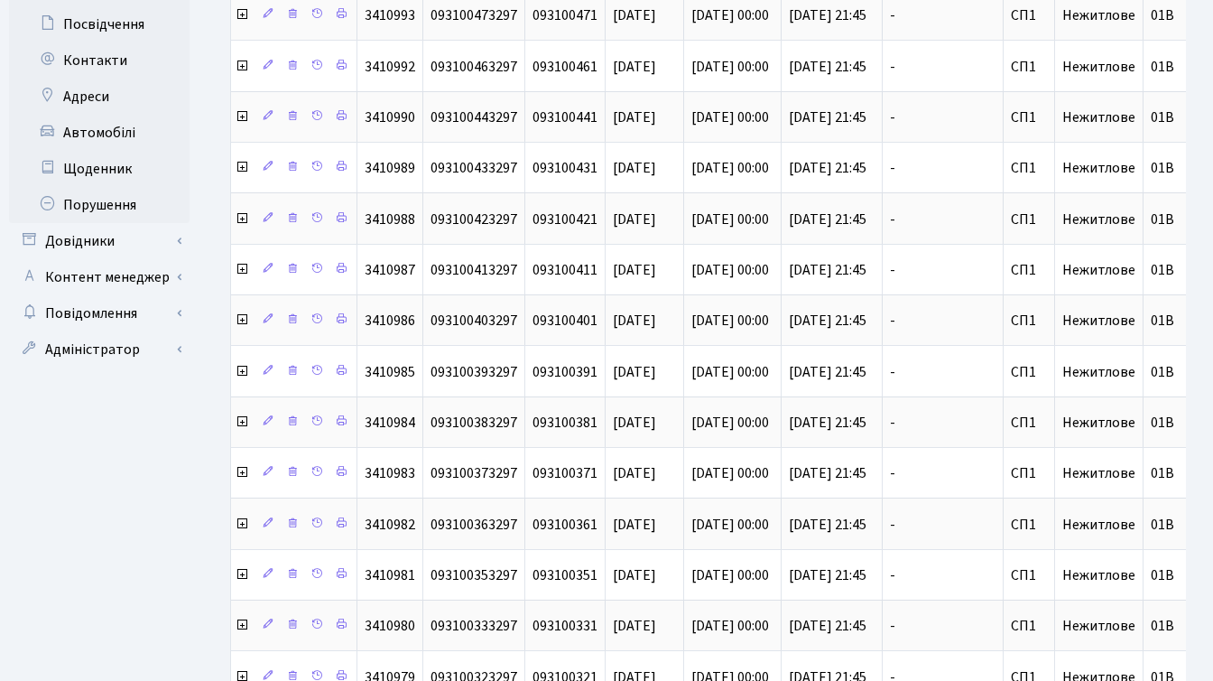
scroll to position [0, 0]
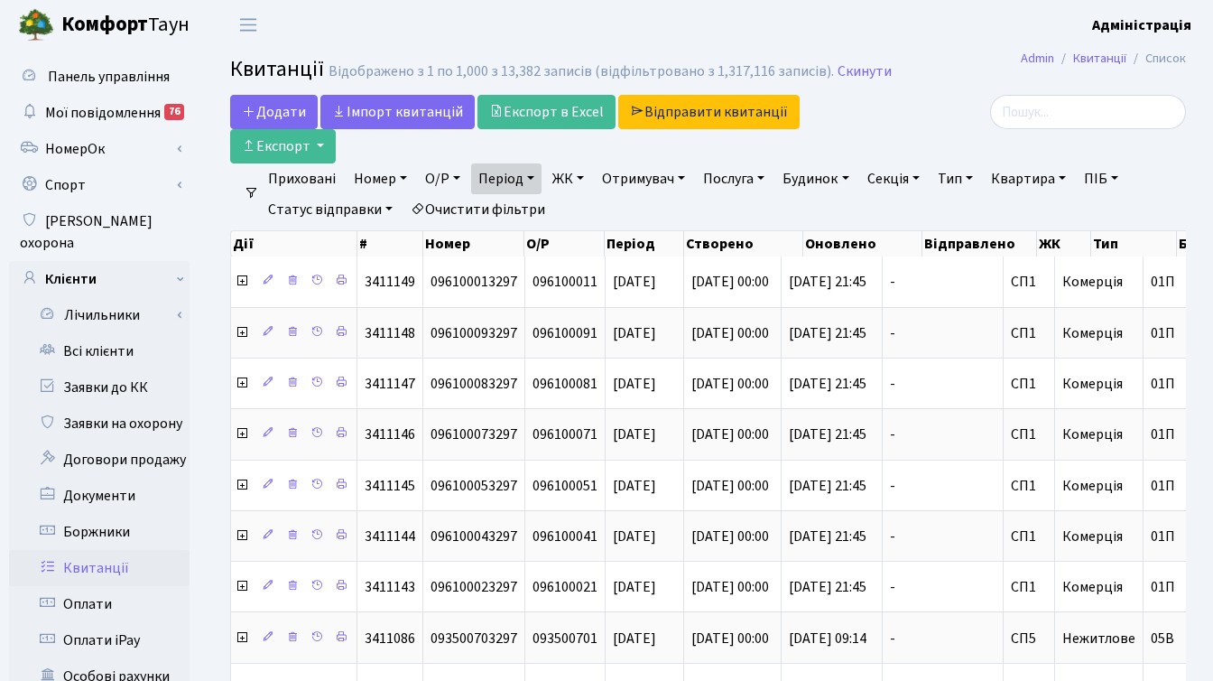
click at [885, 107] on div at bounding box center [1035, 112] width 301 height 34
click at [955, 139] on div at bounding box center [1036, 129] width 328 height 69
click at [922, 152] on div at bounding box center [1036, 129] width 328 height 69
click at [931, 163] on ul "Приховані Номер О/Р Період 01.09.2025 - 30.09.2025 ЖК ТХ, вул. Ділова, 1/2 КТ, …" at bounding box center [715, 193] width 912 height 61
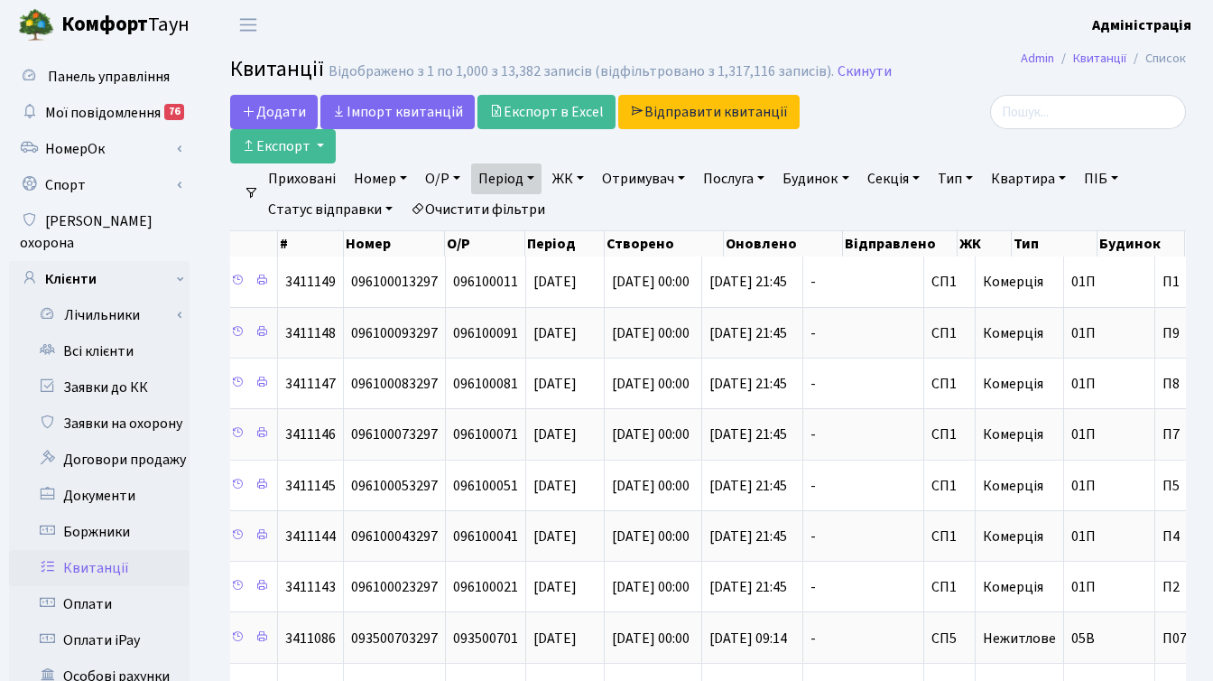
click at [913, 136] on div at bounding box center [1036, 129] width 328 height 69
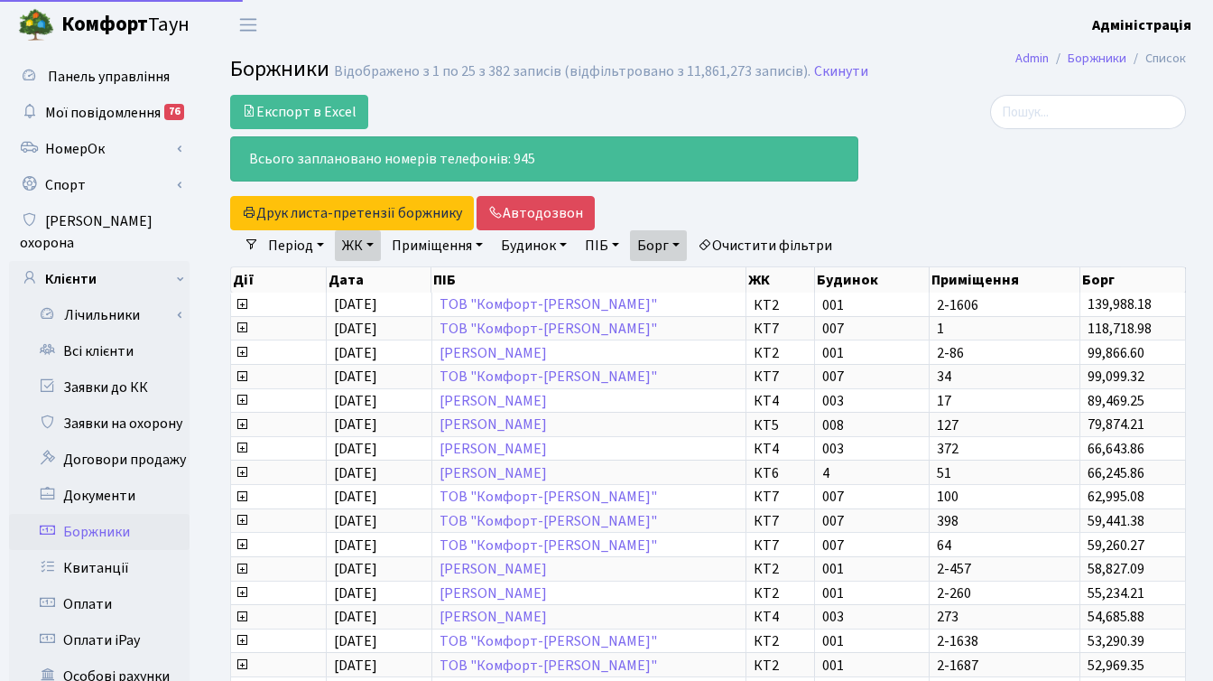
select select "25"
click at [938, 123] on div at bounding box center [1035, 112] width 301 height 34
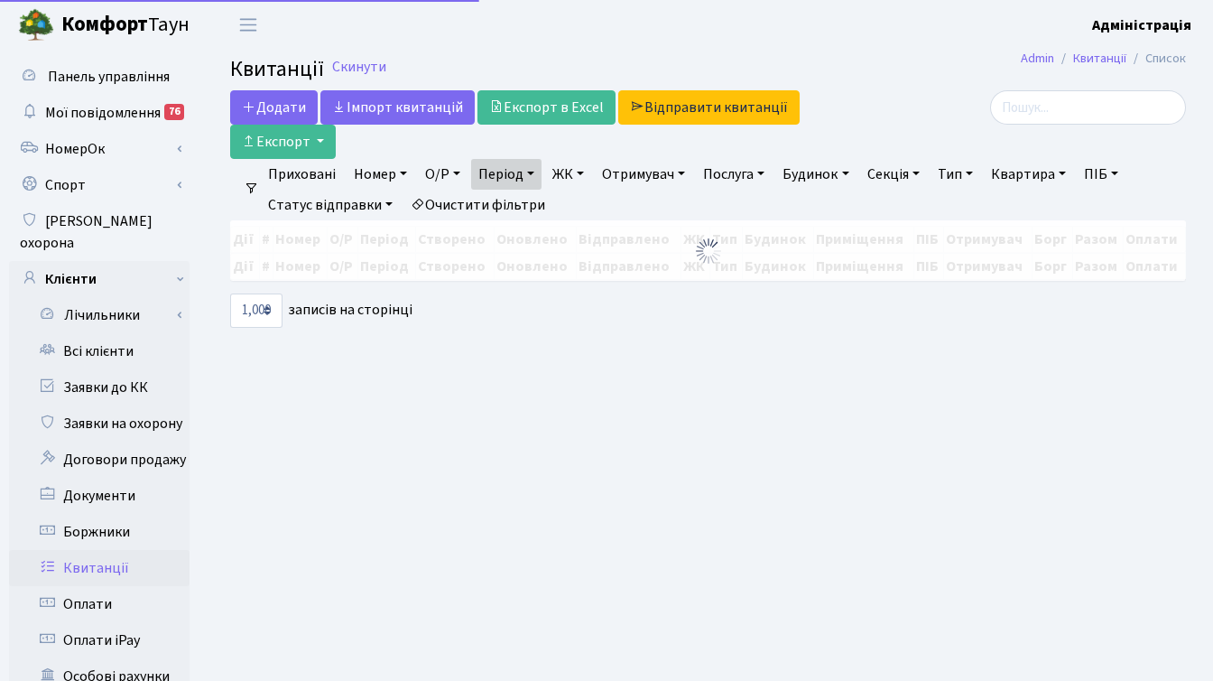
select select "1000"
click at [924, 115] on div at bounding box center [1035, 107] width 301 height 34
click at [921, 111] on div at bounding box center [1035, 107] width 301 height 34
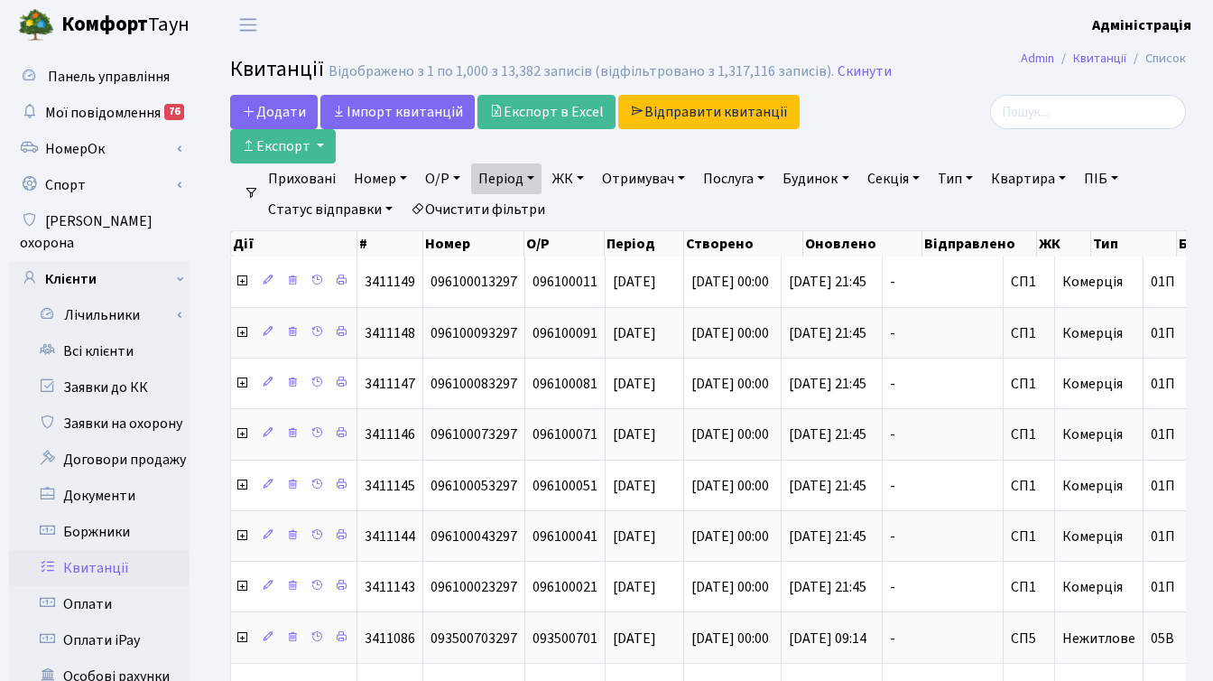
click at [745, 175] on link "Послуга" at bounding box center [734, 178] width 76 height 31
click at [772, 176] on link "Послуга" at bounding box center [734, 178] width 76 height 31
click at [923, 251] on th "Відправлено" at bounding box center [980, 243] width 116 height 25
click at [891, 136] on div at bounding box center [1036, 129] width 328 height 69
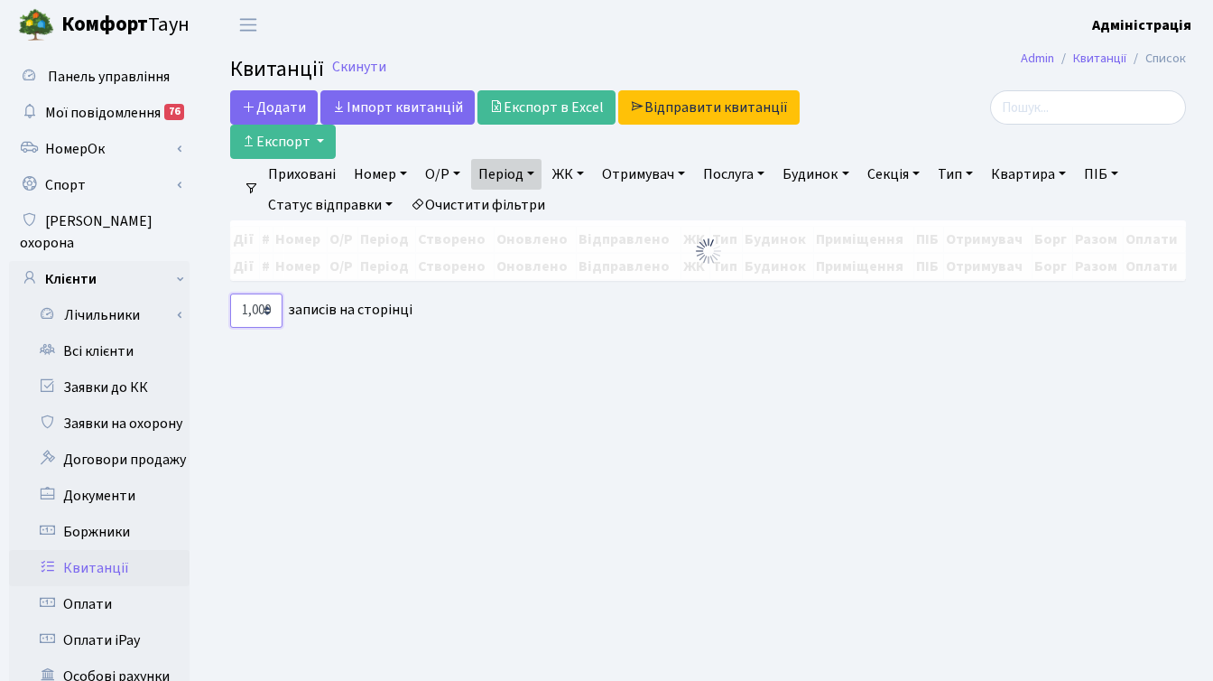
click at [264, 306] on select "10 25 50 100 250 500 1,000" at bounding box center [256, 310] width 52 height 34
select select "25"
click at [230, 293] on select "10 25 50 100 250 500 1,000" at bounding box center [256, 310] width 52 height 34
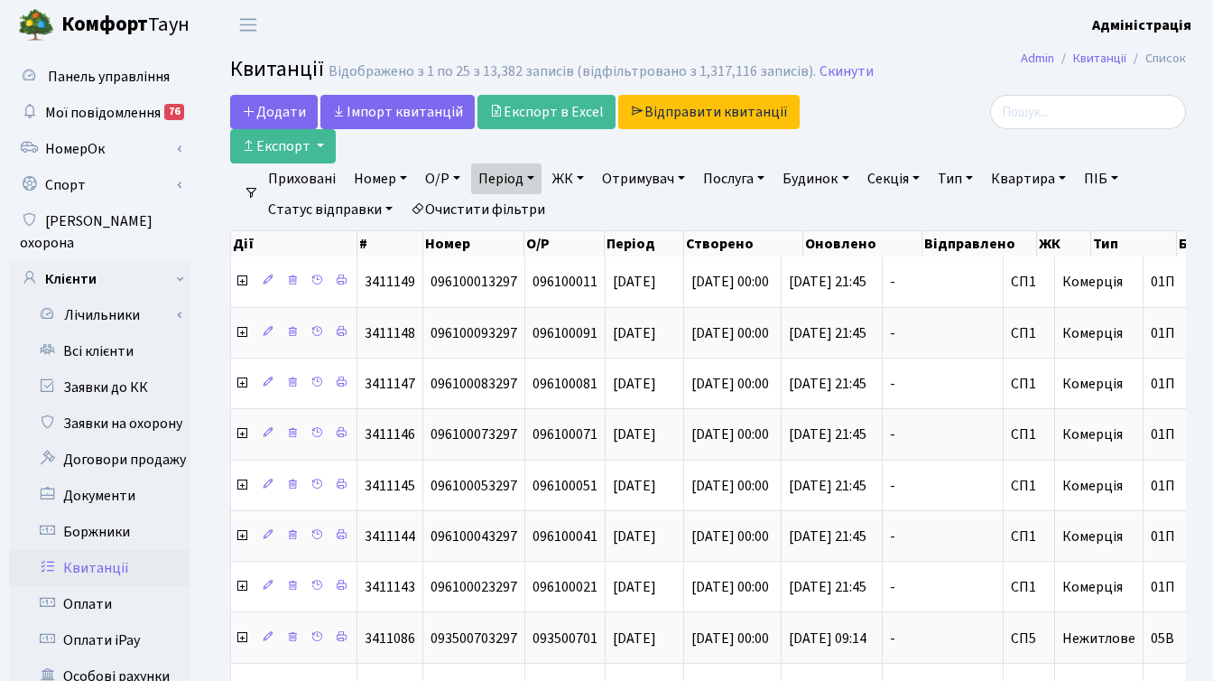
click at [750, 180] on link "Послуга" at bounding box center [734, 178] width 76 height 31
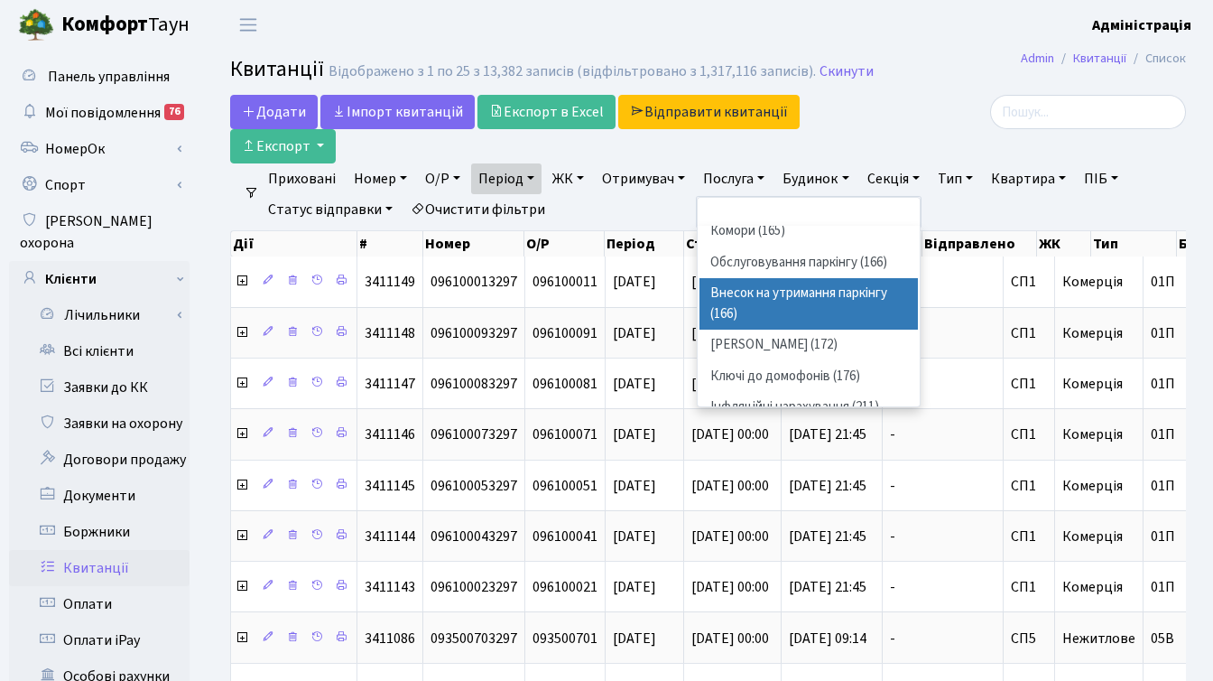
scroll to position [542, 0]
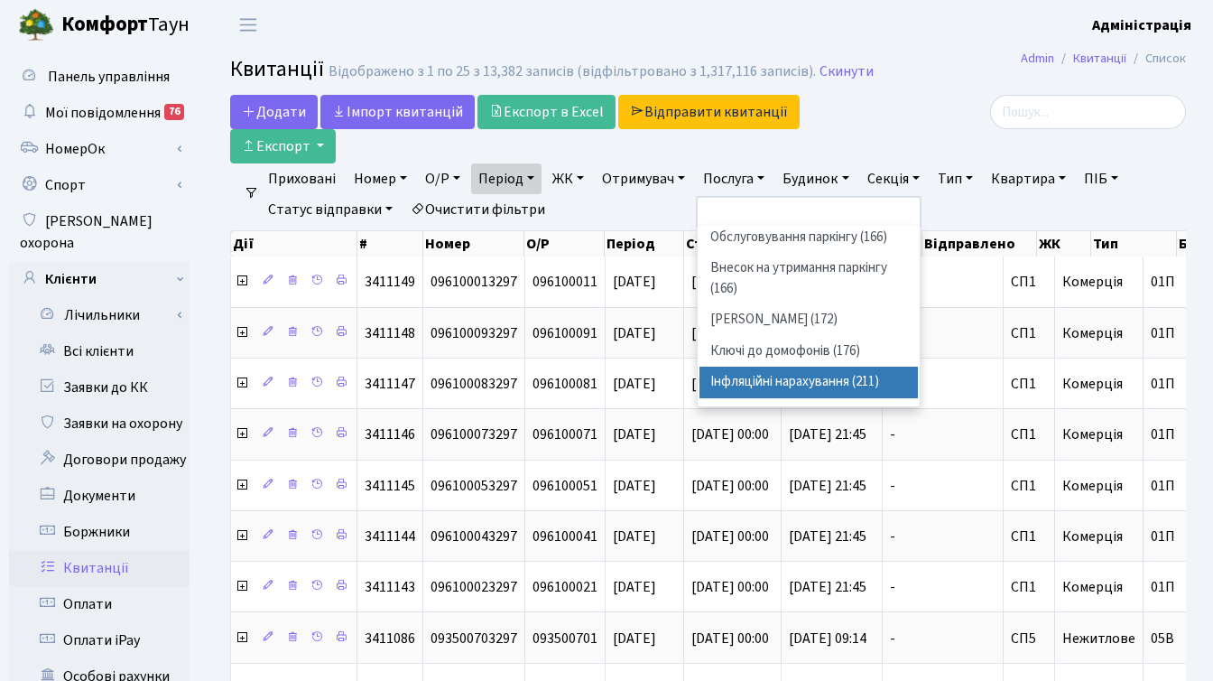
click at [827, 380] on li "Інфляційні нарахування (211)" at bounding box center [808, 382] width 218 height 32
select select "1774735"
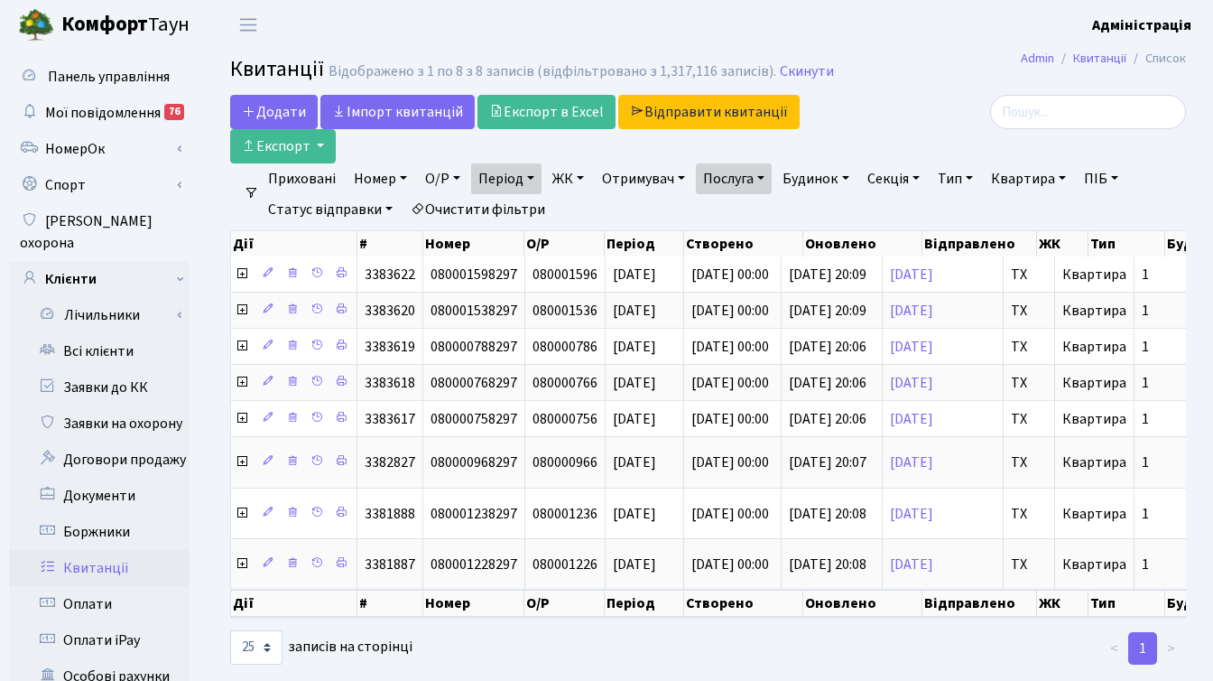
click at [745, 177] on link "Послуга" at bounding box center [734, 178] width 76 height 31
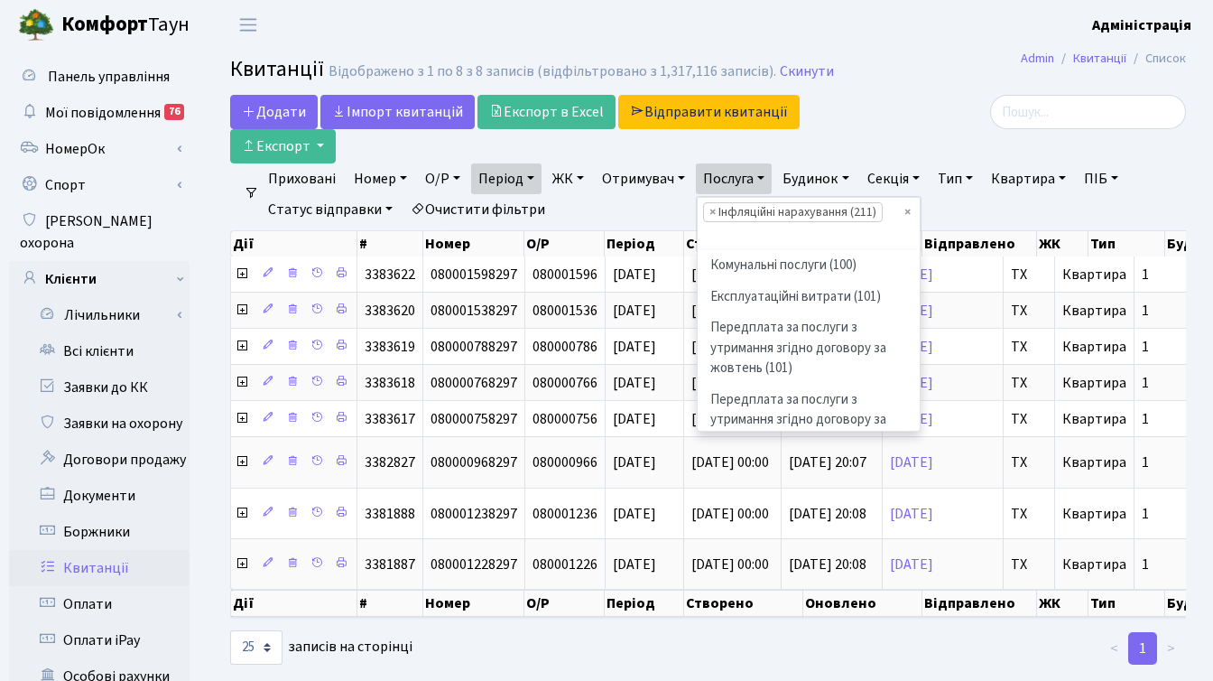
scroll to position [652, 0]
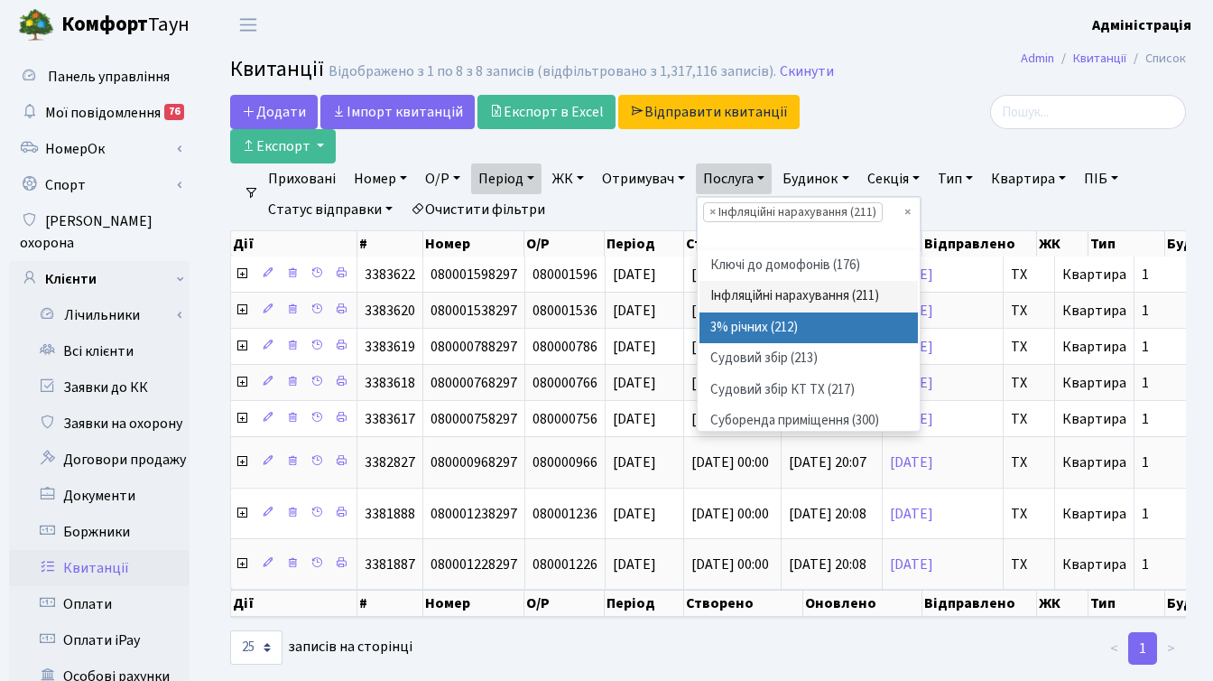
click at [787, 328] on li "3% річних (212)" at bounding box center [808, 328] width 218 height 32
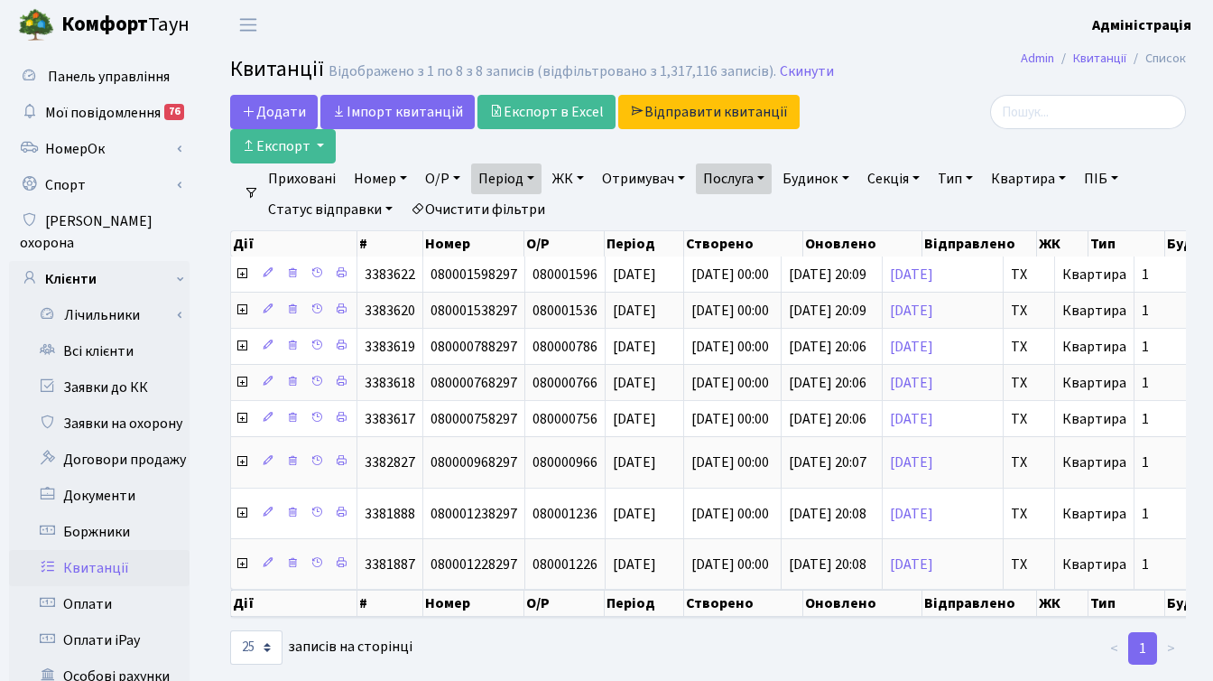
click at [939, 122] on div at bounding box center [1035, 112] width 301 height 34
click at [495, 208] on link "Очистити фільтри" at bounding box center [477, 209] width 149 height 31
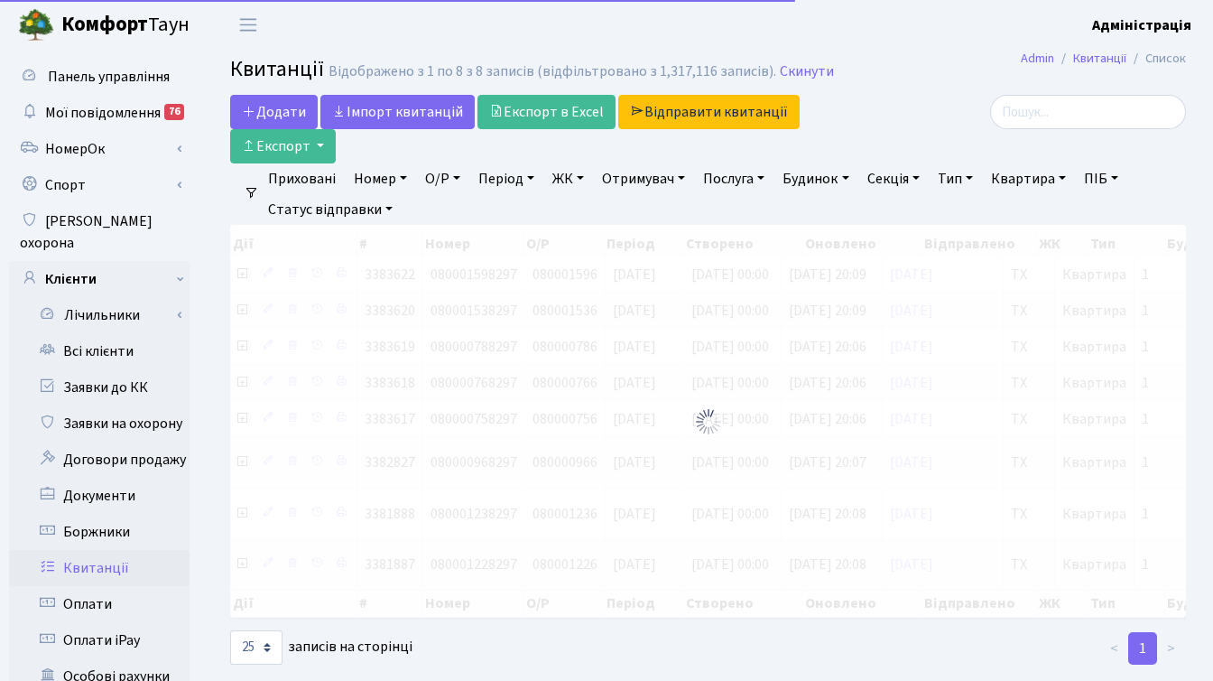
click at [921, 135] on div at bounding box center [1036, 129] width 328 height 69
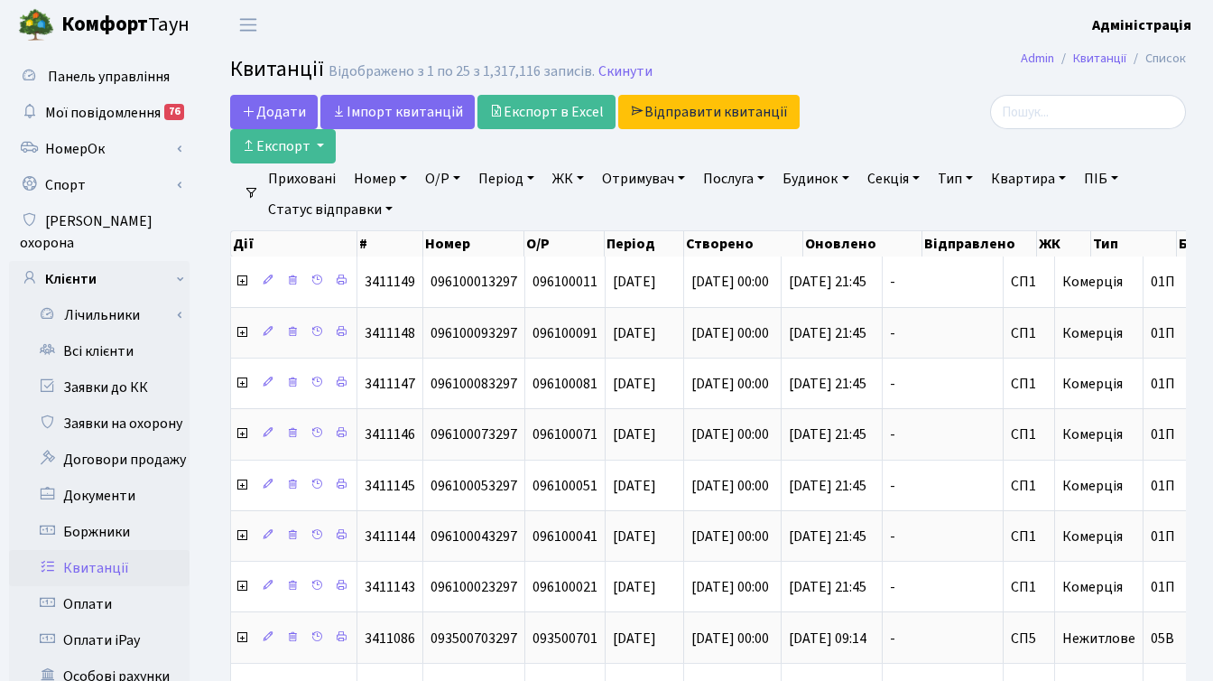
click at [895, 124] on div at bounding box center [1035, 112] width 301 height 34
click at [490, 183] on link "Період" at bounding box center [506, 178] width 70 height 31
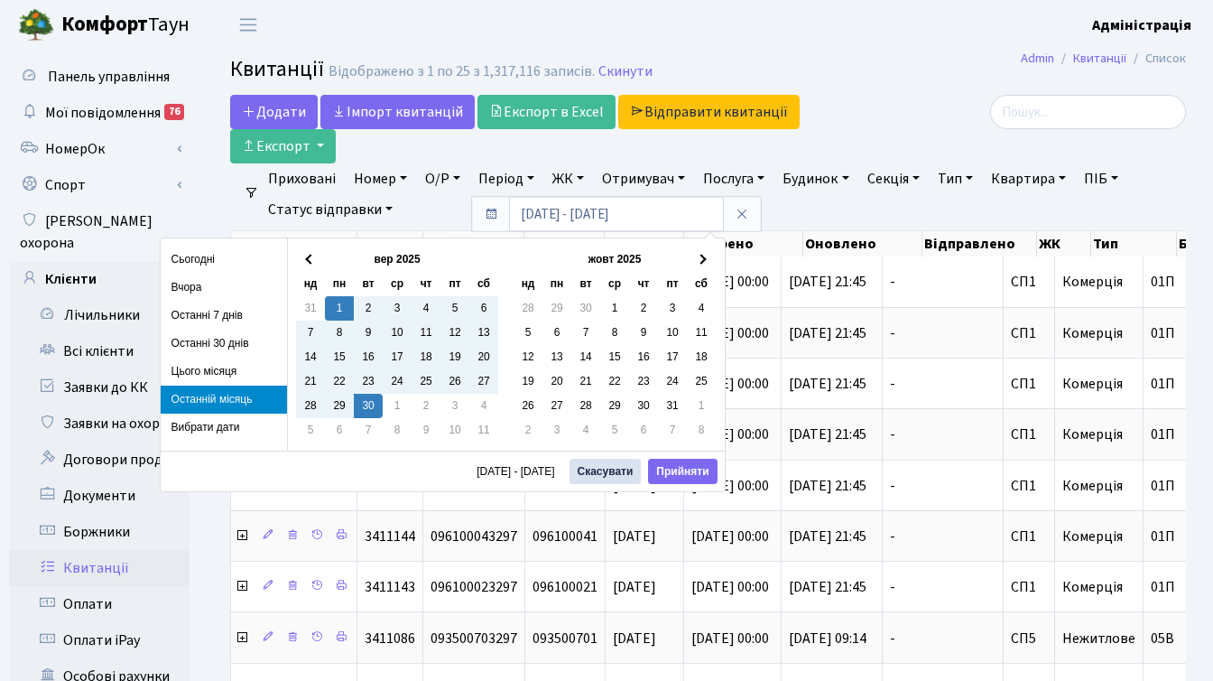
click at [234, 399] on li "Останній місяць" at bounding box center [224, 399] width 126 height 28
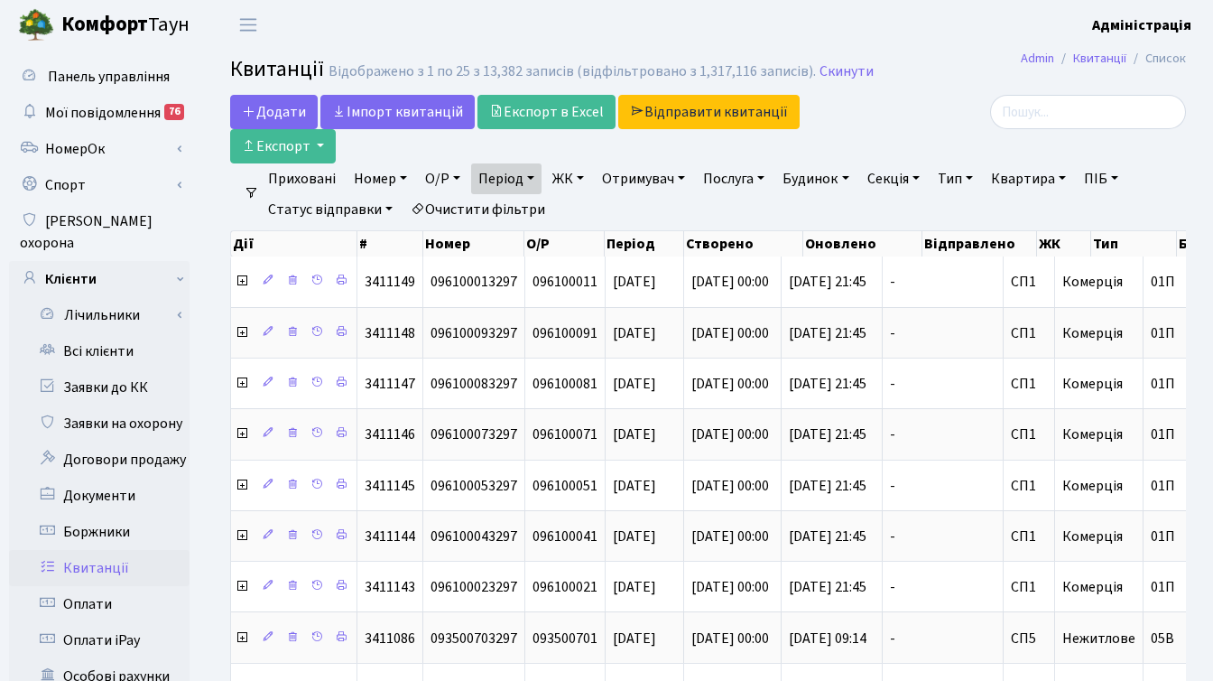
click at [519, 210] on link "Очистити фільтри" at bounding box center [477, 209] width 149 height 31
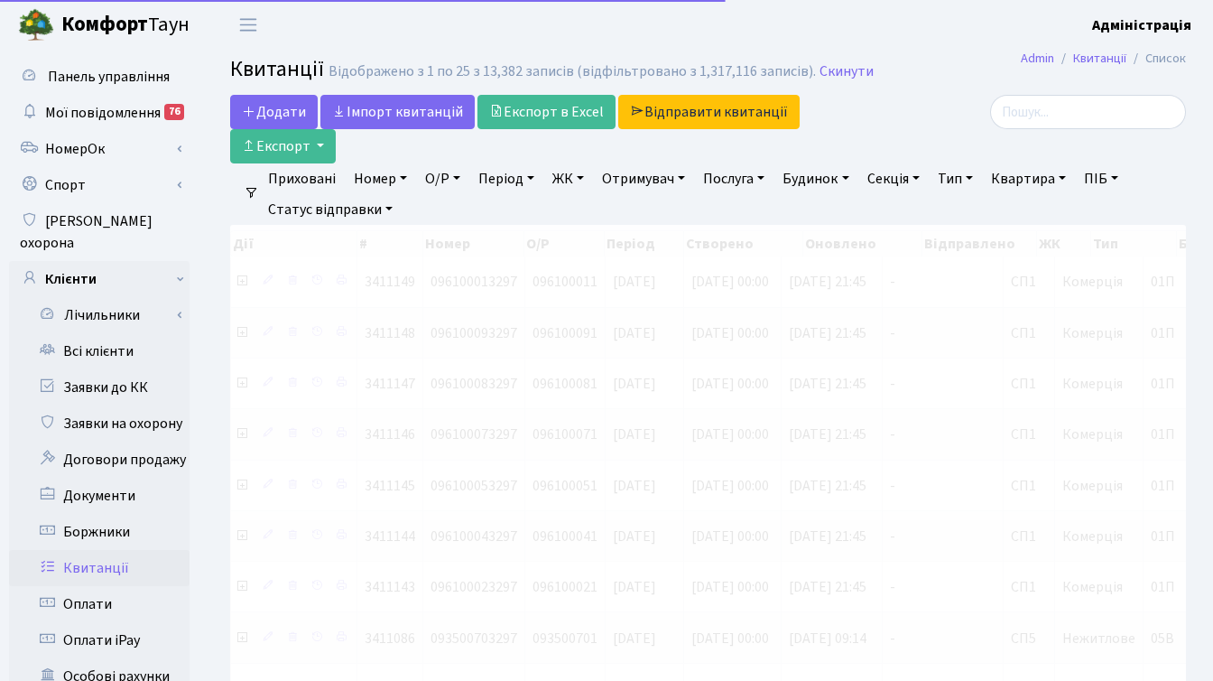
click at [569, 183] on link "ЖК" at bounding box center [568, 178] width 46 height 31
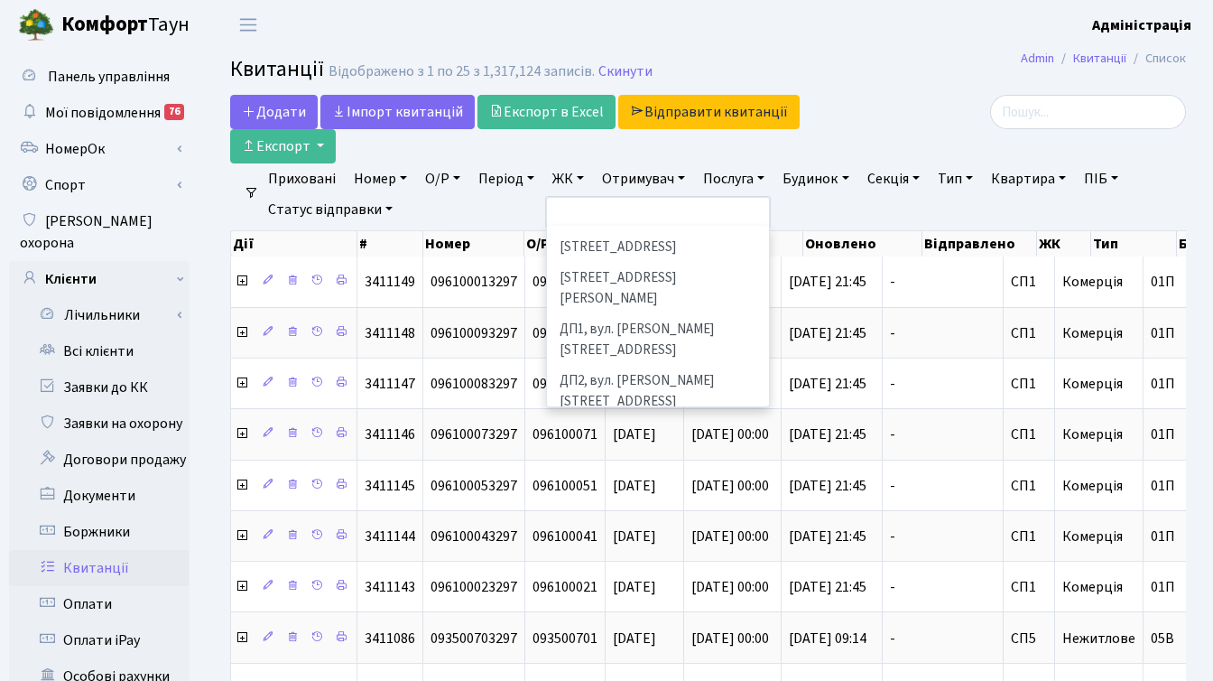
scroll to position [462, 0]
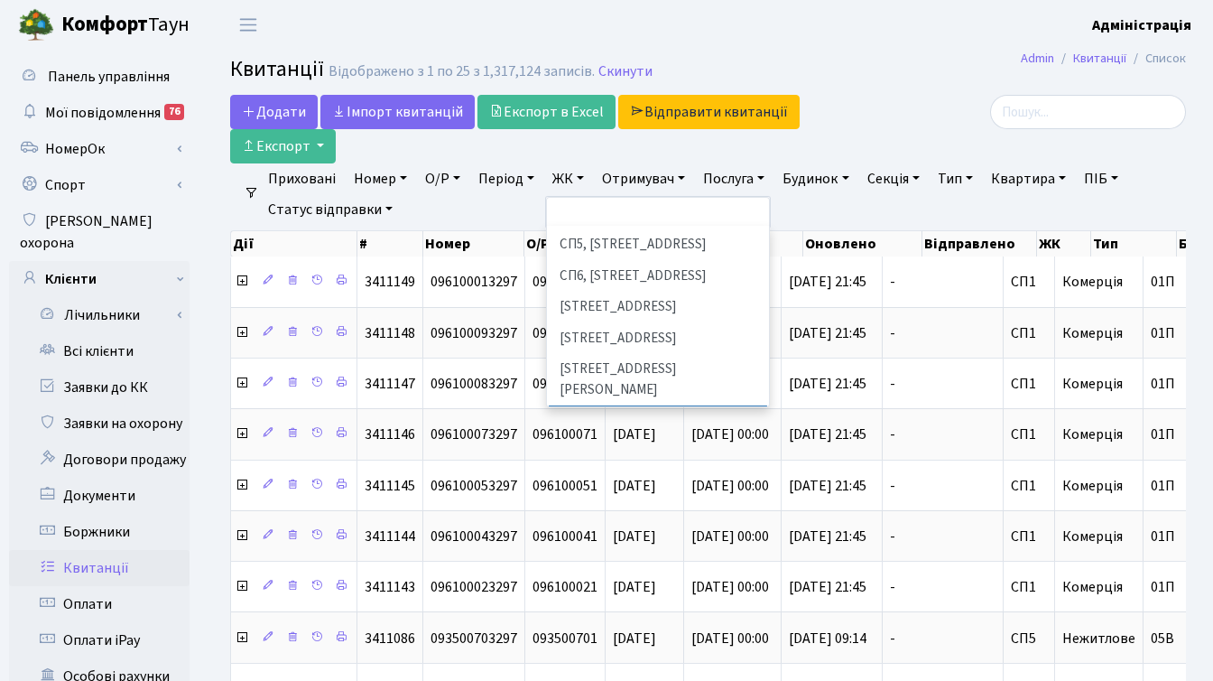
click at [639, 405] on li "ДП1, вул. [PERSON_NAME][STREET_ADDRESS]" at bounding box center [658, 430] width 218 height 51
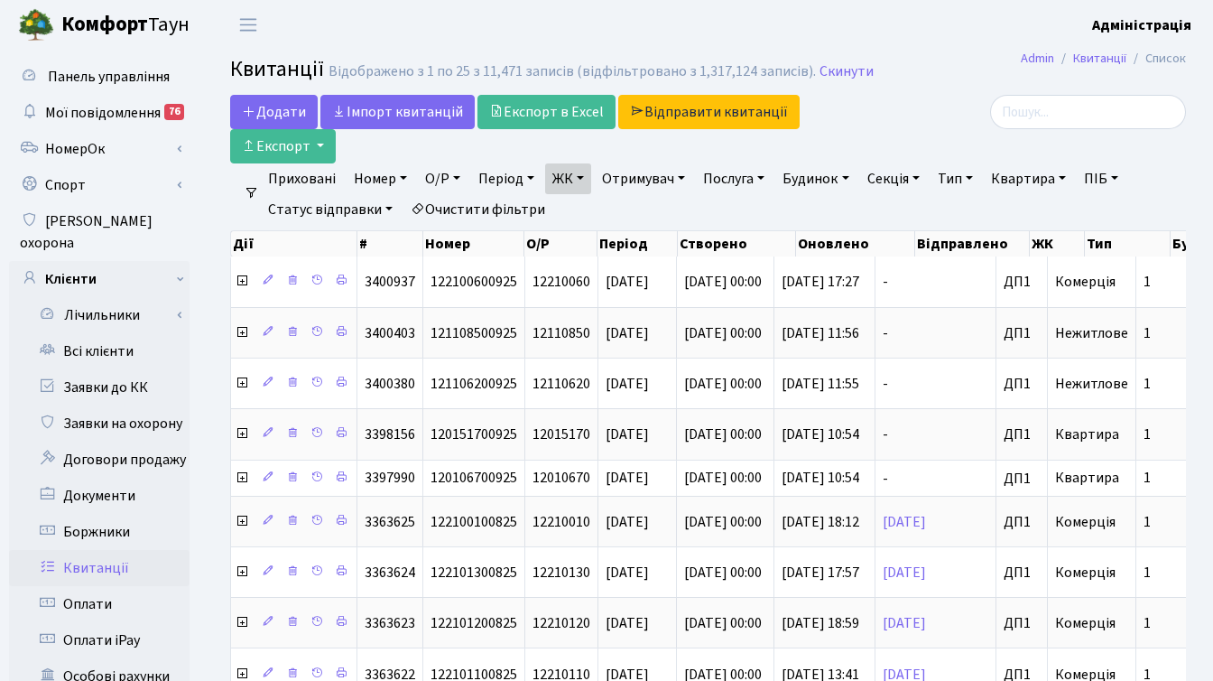
click at [957, 98] on div at bounding box center [1035, 112] width 301 height 34
click at [503, 173] on link "Період" at bounding box center [506, 178] width 70 height 31
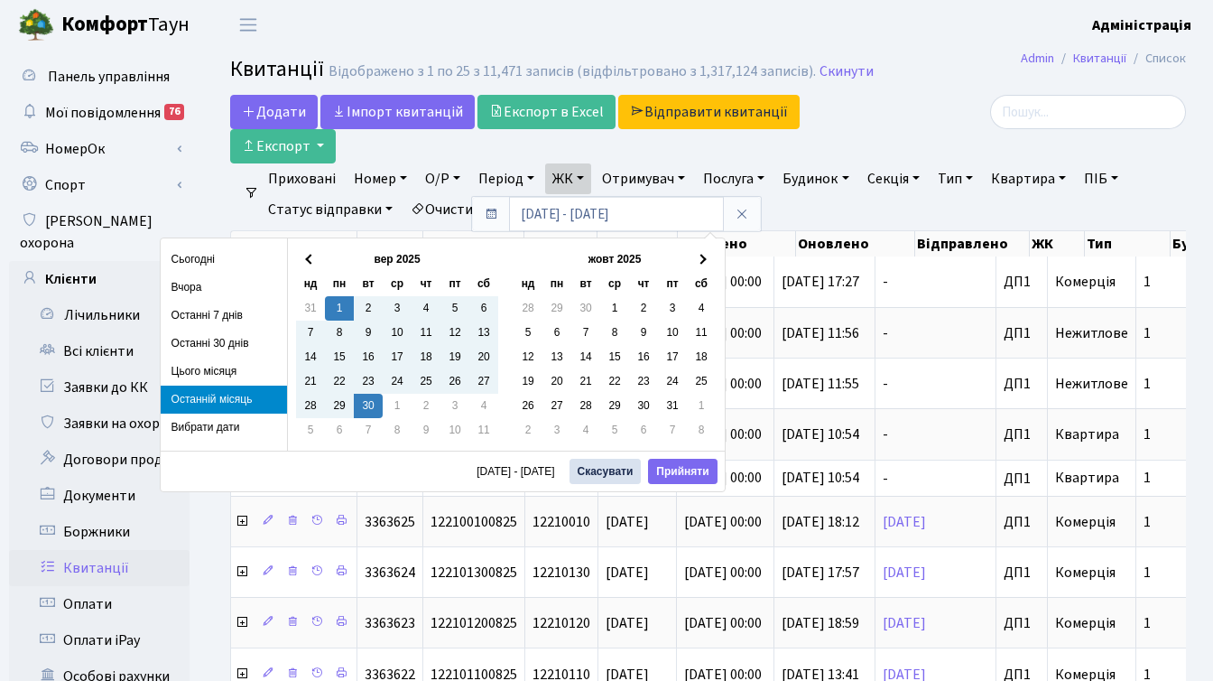
click at [971, 113] on div at bounding box center [1035, 112] width 301 height 34
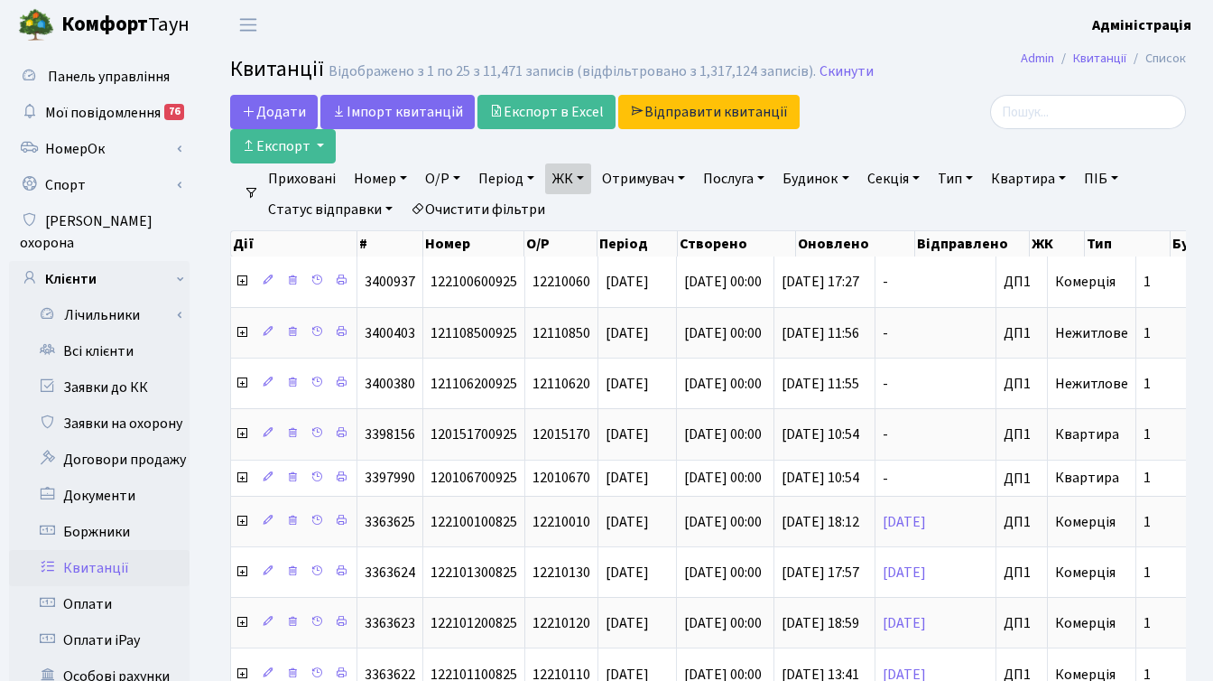
click at [309, 210] on link "Статус відправки" at bounding box center [330, 209] width 139 height 31
click at [521, 171] on link "Період" at bounding box center [506, 178] width 70 height 31
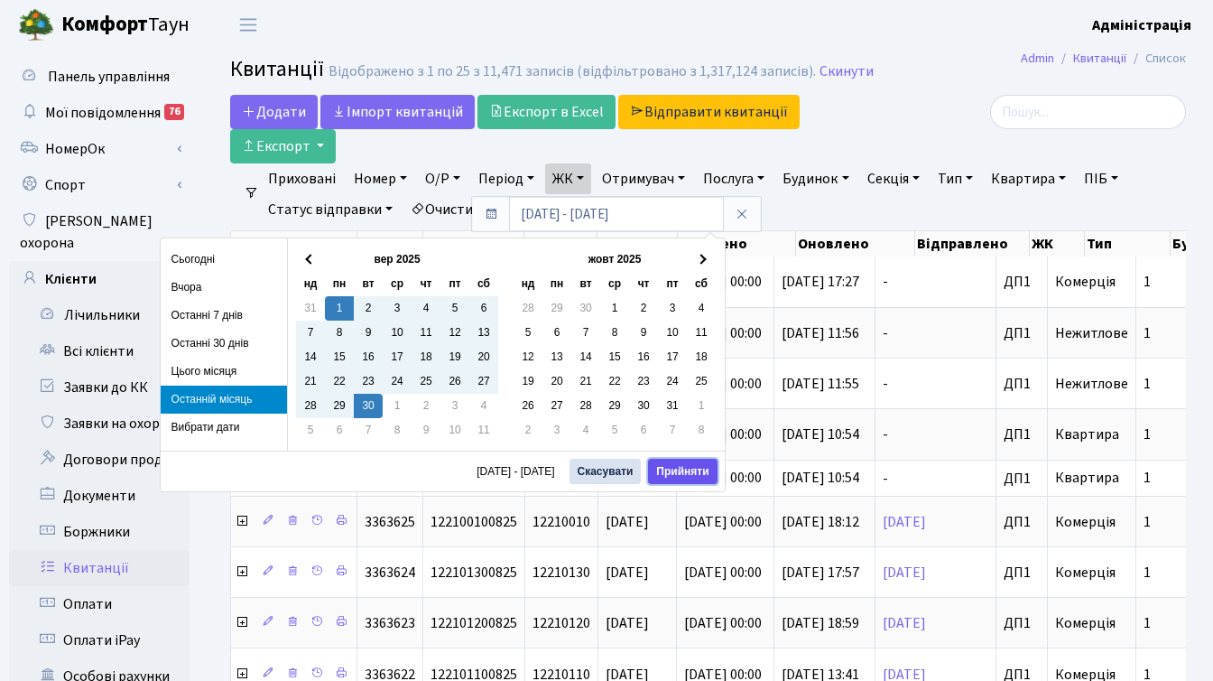
click at [691, 471] on button "Прийняти" at bounding box center [682, 470] width 69 height 25
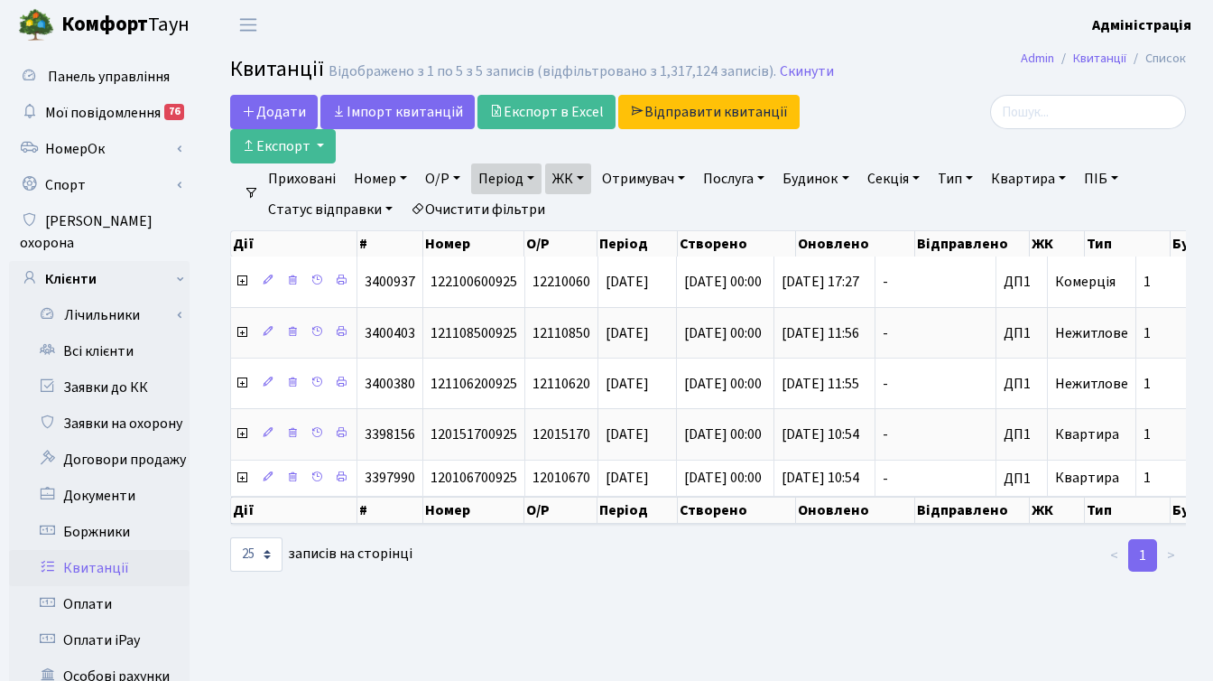
click at [879, 130] on div at bounding box center [1036, 129] width 328 height 69
click at [764, 149] on div "Додати Iмпорт квитанцій Експорт в Excel Відправити квитанції Експорт" at bounding box center [544, 129] width 628 height 69
click at [736, 211] on ul "Приховані Номер О/Р Період [DATE] - [DATE] ЖК ТХ, вул. [PERSON_NAME], 1/2 КТ, в…" at bounding box center [715, 193] width 912 height 61
click at [902, 571] on ul "< 1 >" at bounding box center [1035, 555] width 301 height 32
click at [779, 555] on div at bounding box center [708, 555] width 328 height 36
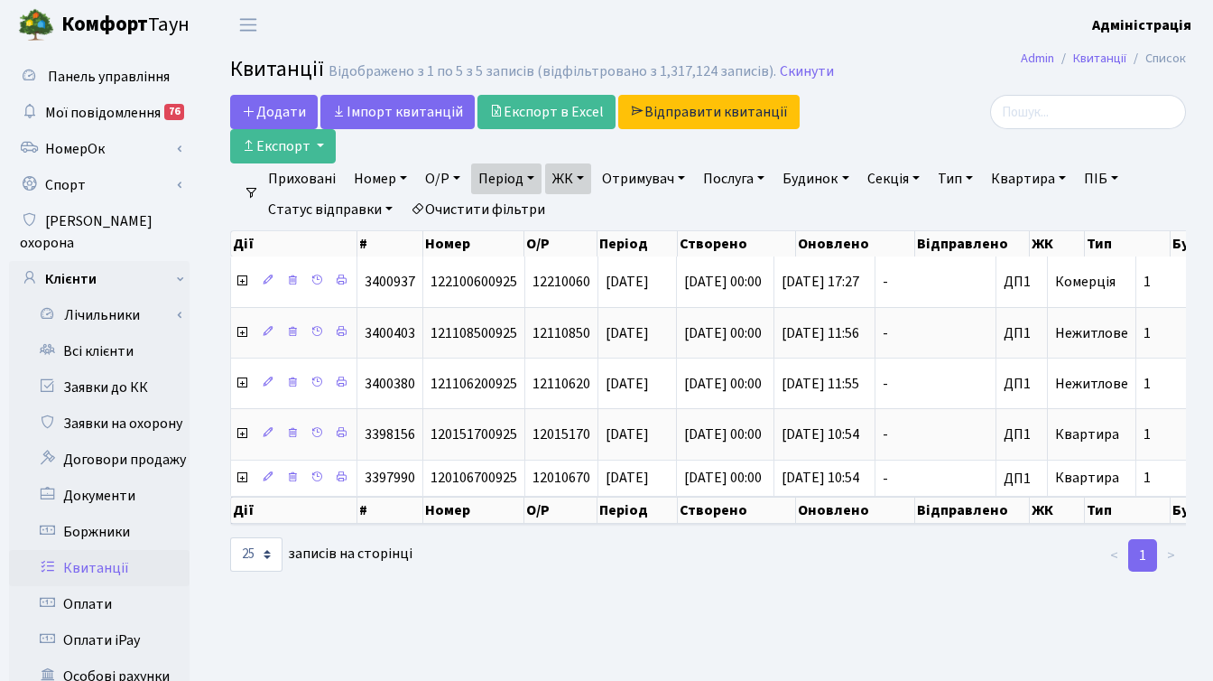
click at [895, 134] on div at bounding box center [1036, 129] width 328 height 69
click at [940, 73] on h2 "Квитанції Відображено з 1 по 5 з 5 записів (відфільтровано з 1,317,124 записів)…" at bounding box center [708, 72] width 956 height 31
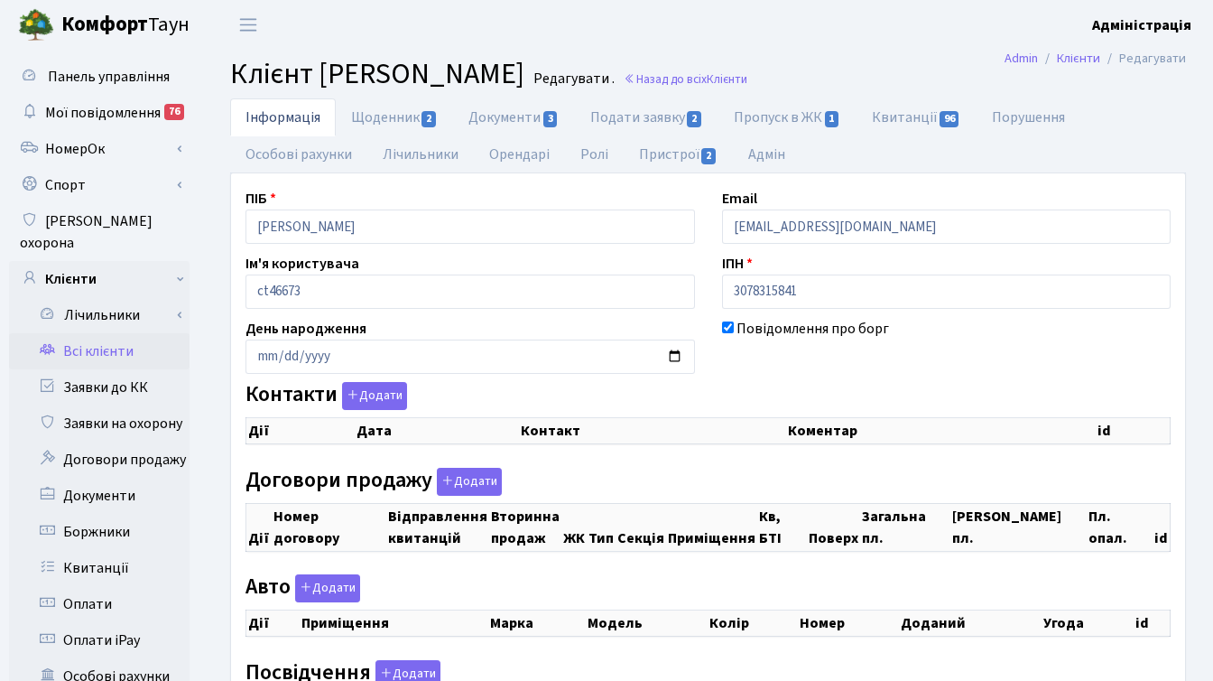
checkbox input "true"
select select "25"
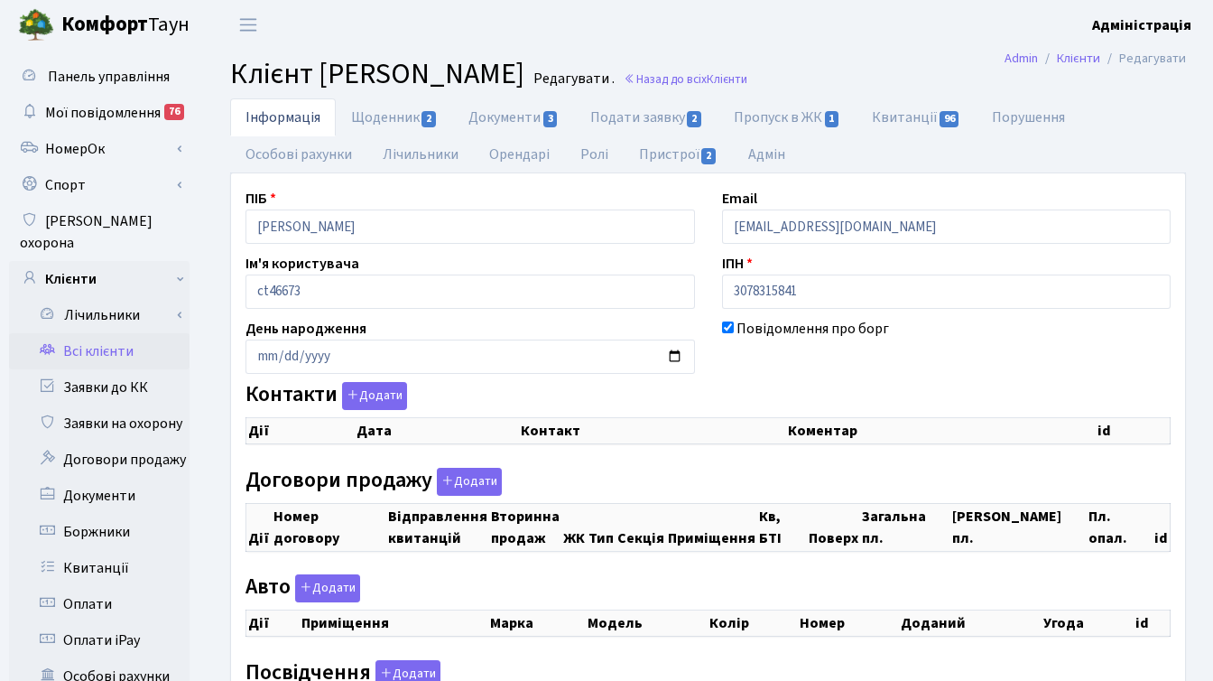
select select "25"
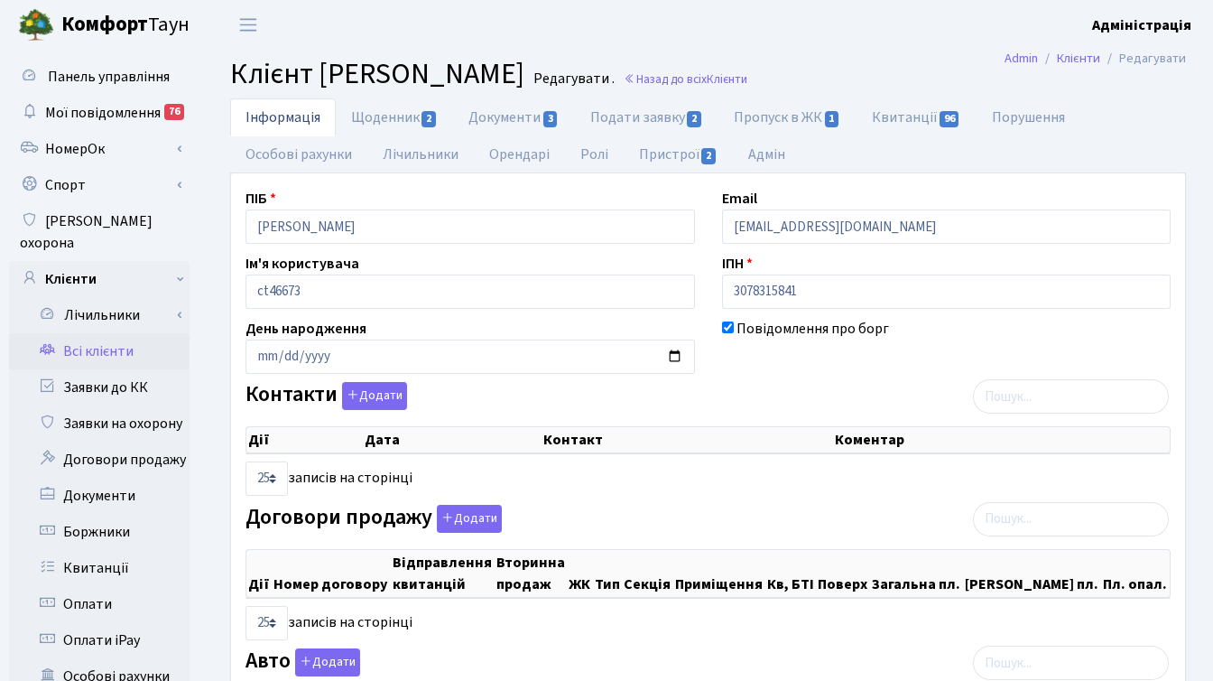
click at [801, 51] on main "Admin Клієнти Редагувати Клієнт [PERSON_NAME] . Назад до всіх Клієнти Інформаці…" at bounding box center [708, 575] width 1010 height 1051
click at [827, 45] on header "[PERSON_NAME] Адміністрація Мій обліковий запис Вийти" at bounding box center [606, 25] width 1213 height 50
click at [542, 40] on header "[PERSON_NAME] Адміністрація Мій обліковий запис Вийти" at bounding box center [606, 25] width 1213 height 50
click at [523, 28] on header "[PERSON_NAME] Адміністрація Мій обліковий запис Вийти" at bounding box center [606, 25] width 1213 height 50
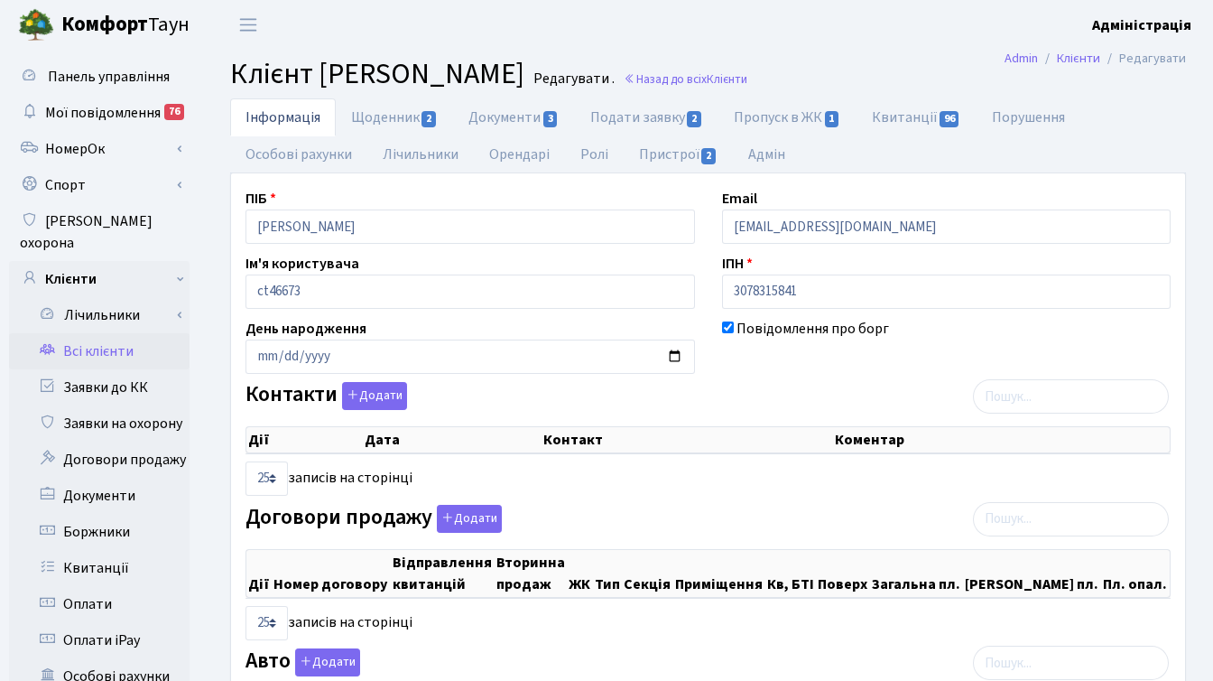
click at [490, 66] on span "Клієнт [PERSON_NAME]" at bounding box center [377, 74] width 294 height 42
click at [606, 50] on main "Admin Клієнти Редагувати Клієнт [PERSON_NAME] . Назад до всіх Клієнти Інформаці…" at bounding box center [708, 575] width 1010 height 1051
click at [948, 23] on header "Комфорт Таун Адміністрація Мій обліковий запис Вийти" at bounding box center [606, 25] width 1213 height 50
click at [747, 85] on span "Клієнти" at bounding box center [727, 78] width 41 height 17
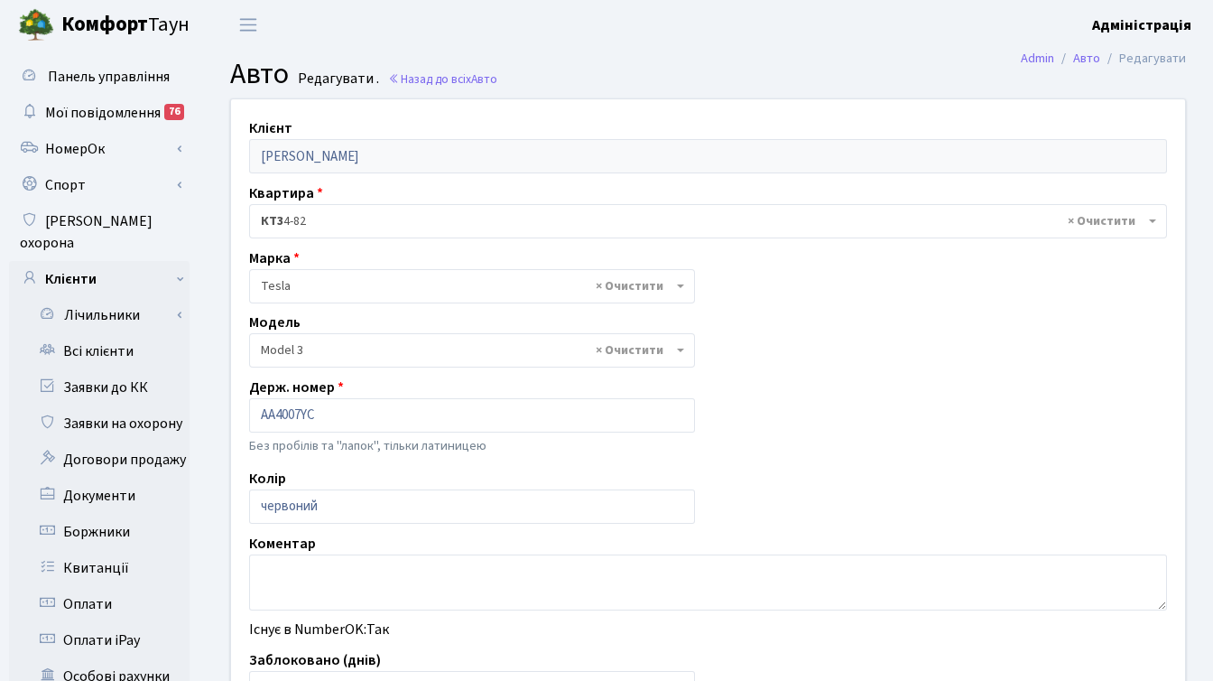
select select "4305"
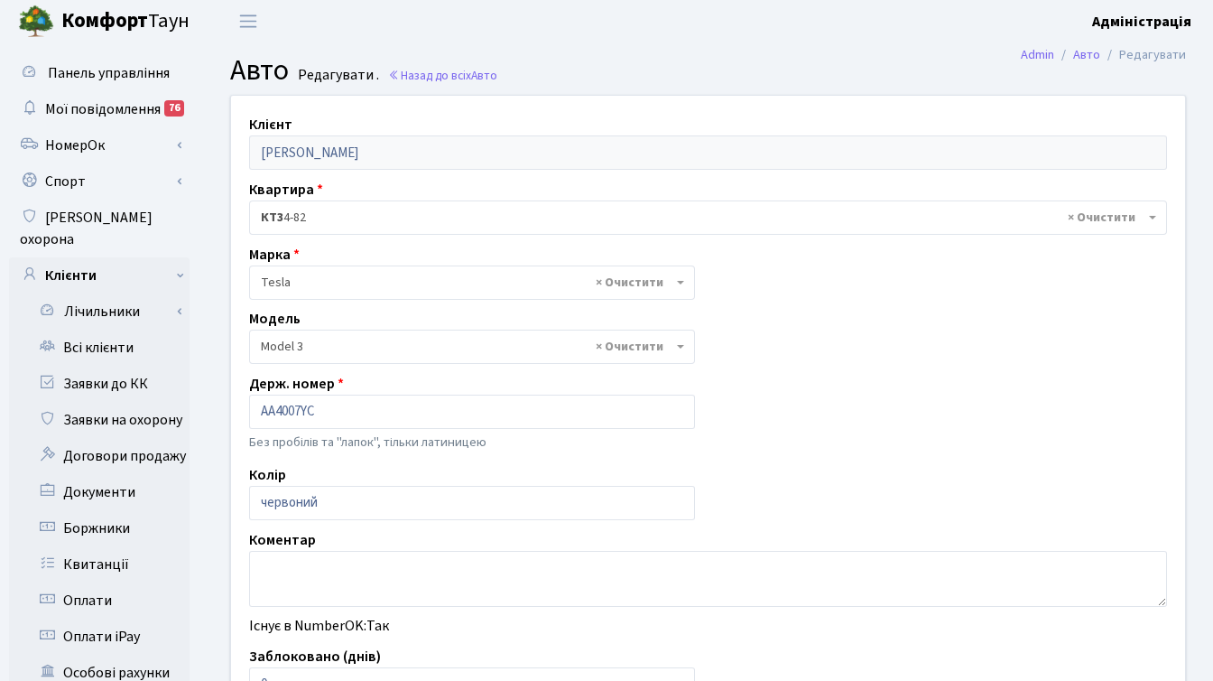
scroll to position [4, 0]
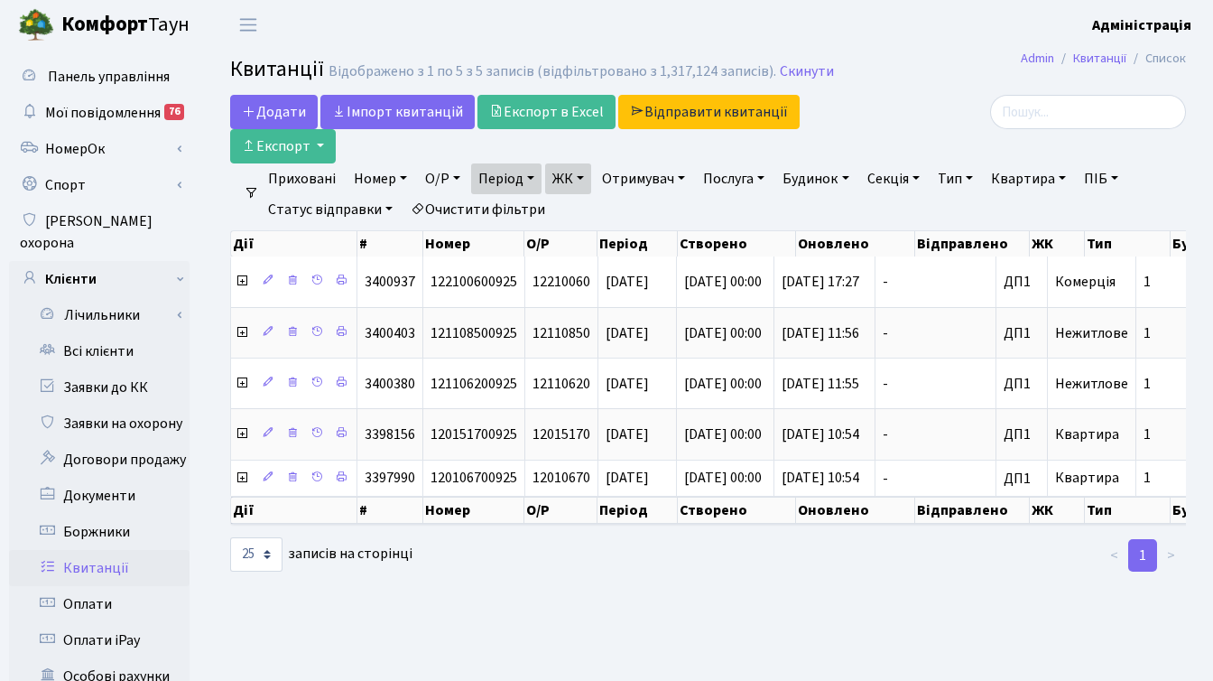
click at [920, 100] on div at bounding box center [1035, 112] width 301 height 34
click at [945, 68] on h2 "Квитанції Відображено з 1 по 5 з 5 записів (відфільтровано з 1,317,124 записів)…" at bounding box center [708, 72] width 956 height 31
click at [928, 125] on div at bounding box center [1035, 112] width 301 height 34
click at [887, 141] on div at bounding box center [1036, 129] width 328 height 69
click at [583, 180] on link "ЖК" at bounding box center [568, 178] width 46 height 31
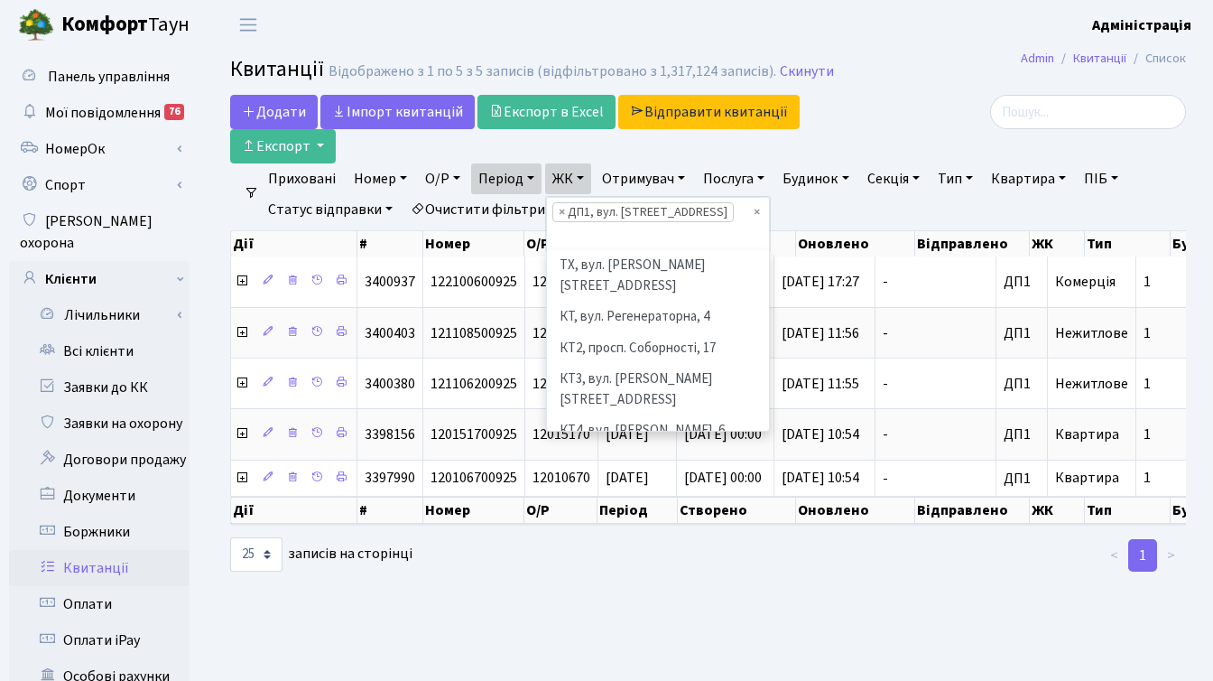
scroll to position [498, 0]
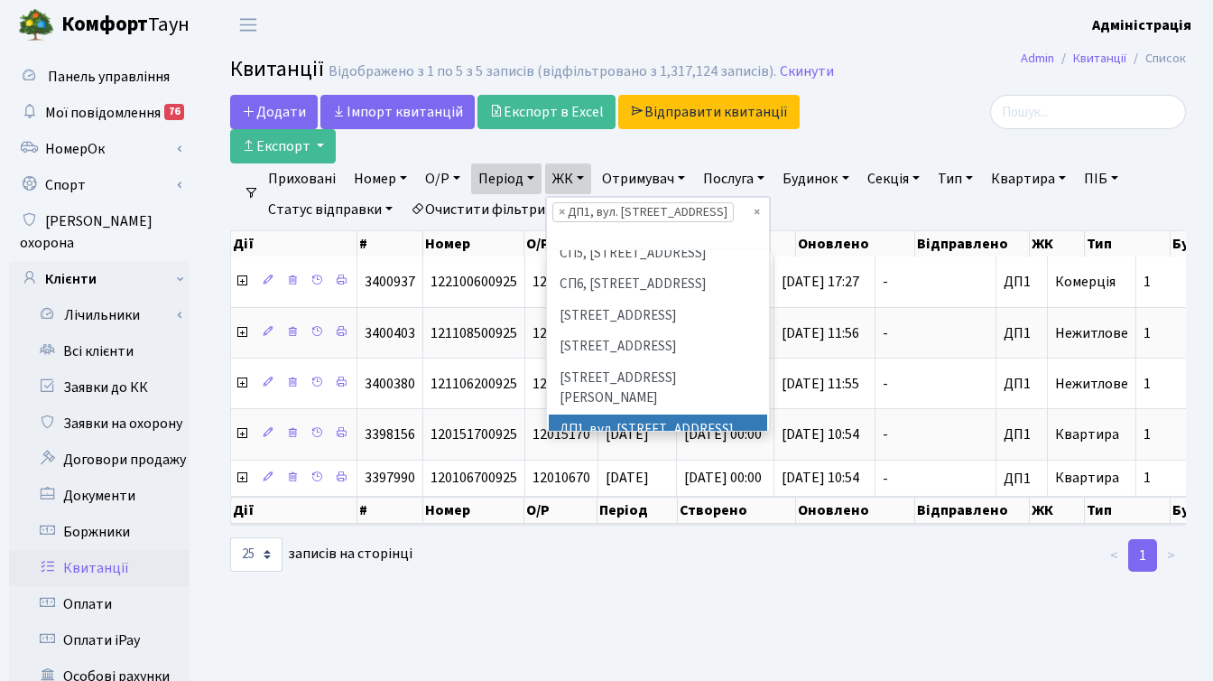
click at [970, 571] on ul "< 1 >" at bounding box center [1035, 555] width 301 height 32
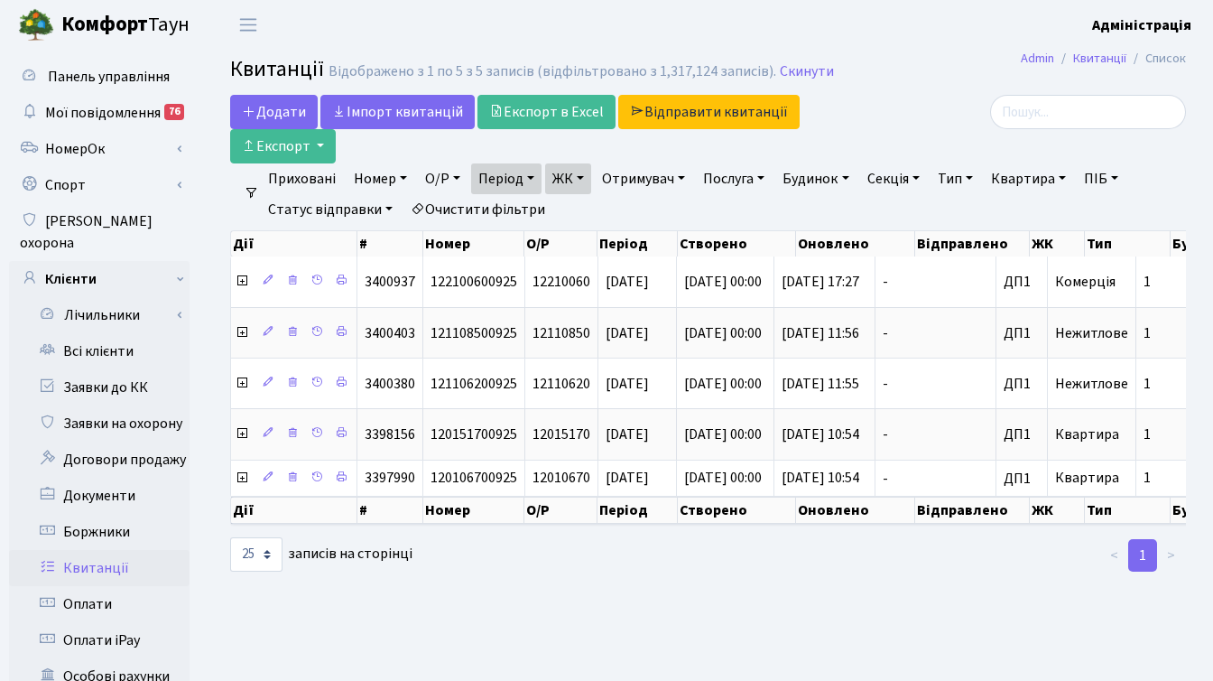
click at [532, 174] on link "Період" at bounding box center [506, 178] width 70 height 31
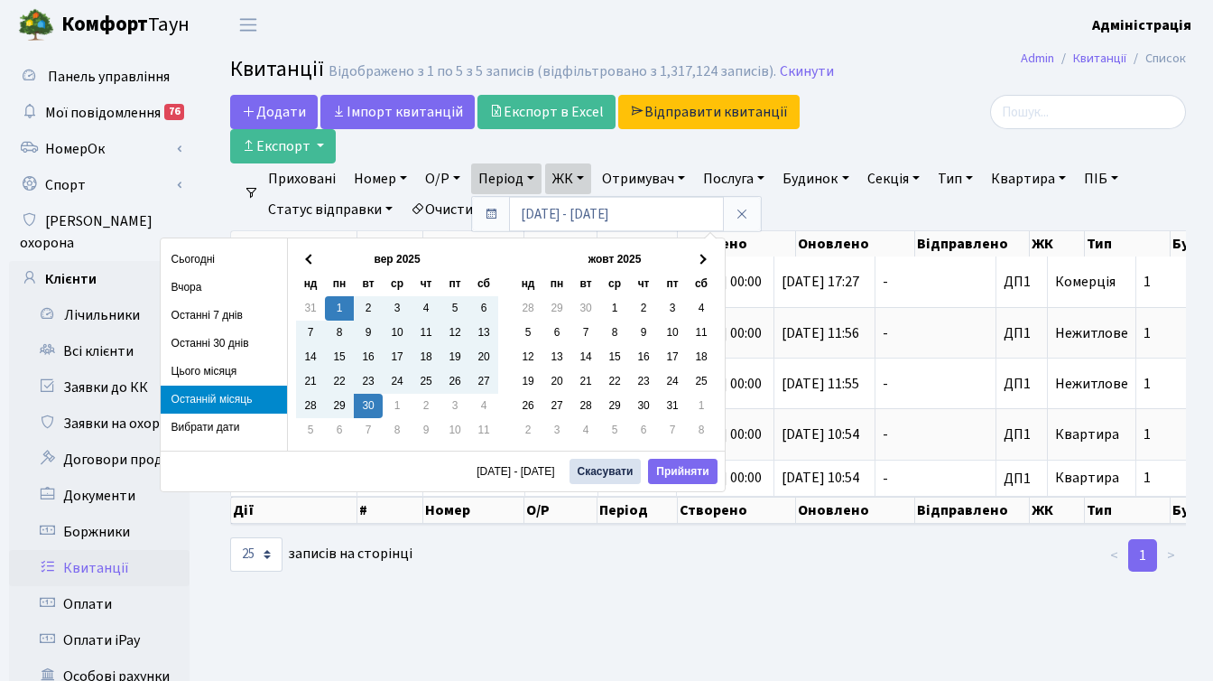
click at [880, 573] on div "< 1 >" at bounding box center [1036, 555] width 328 height 36
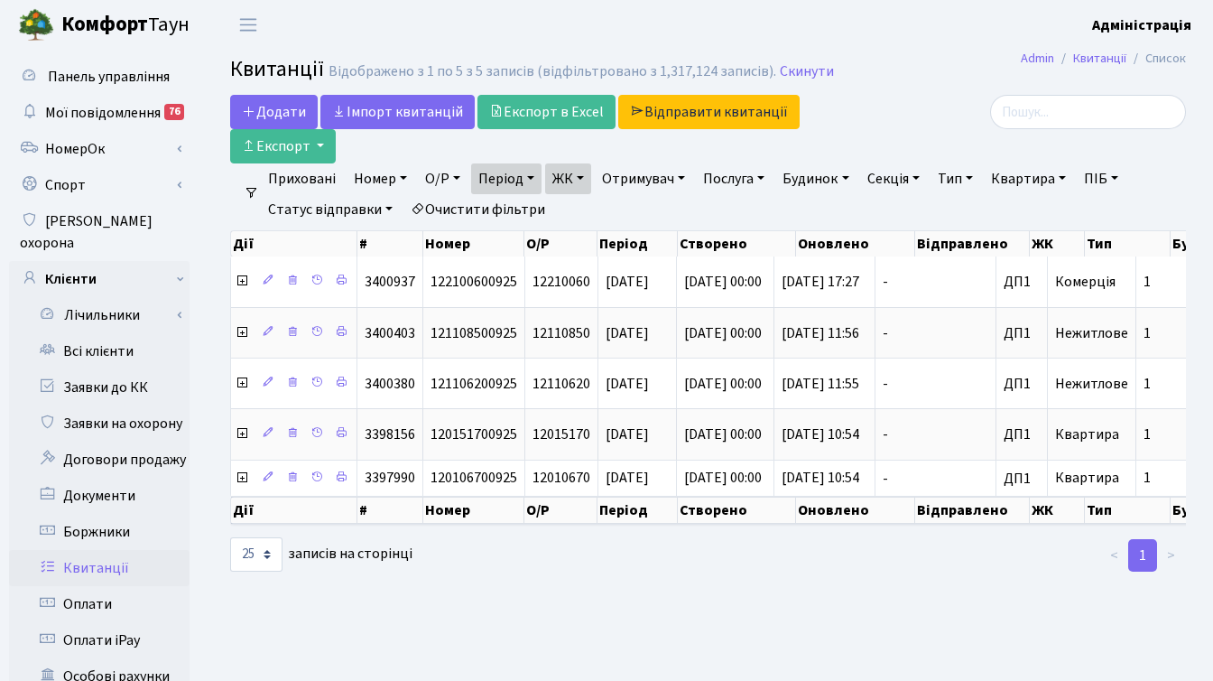
click at [586, 178] on link "ЖК" at bounding box center [568, 178] width 46 height 31
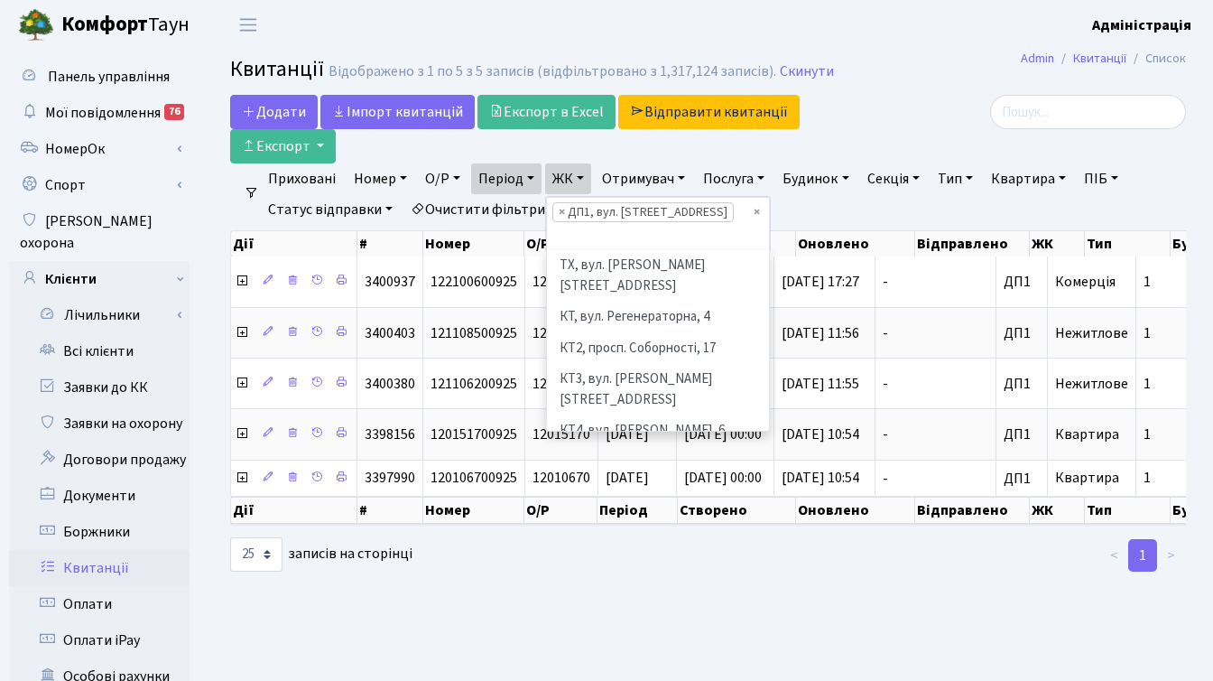
scroll to position [530, 0]
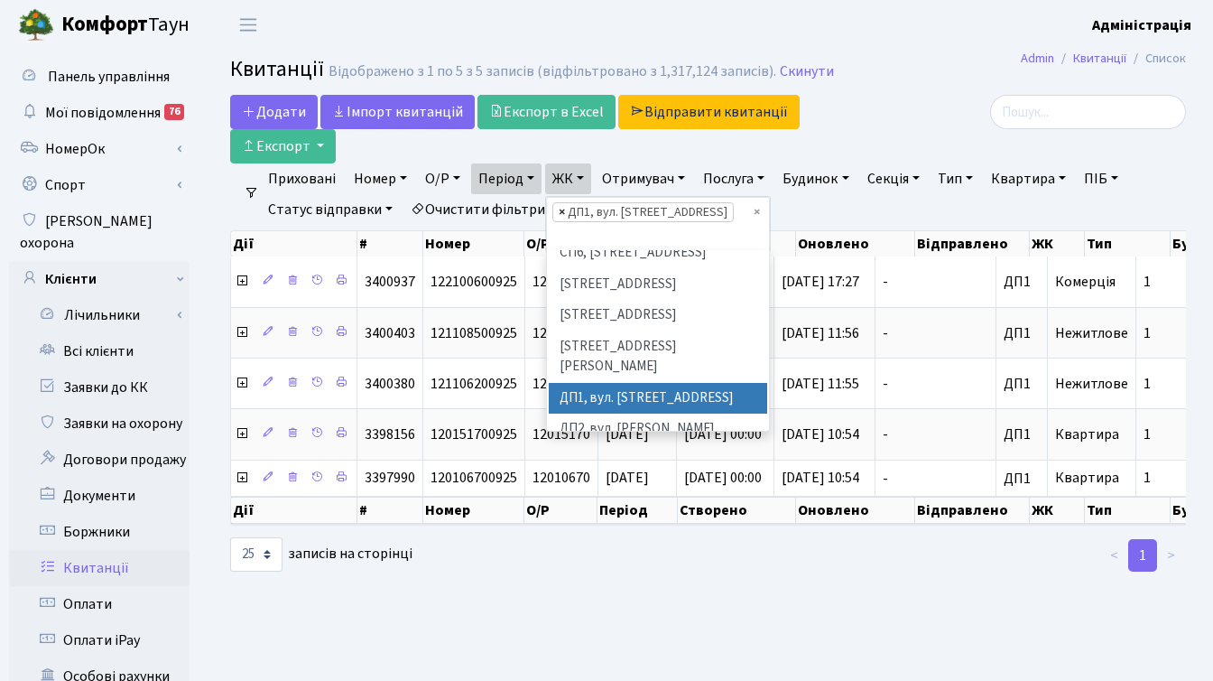
click at [563, 210] on span "×" at bounding box center [562, 212] width 6 height 18
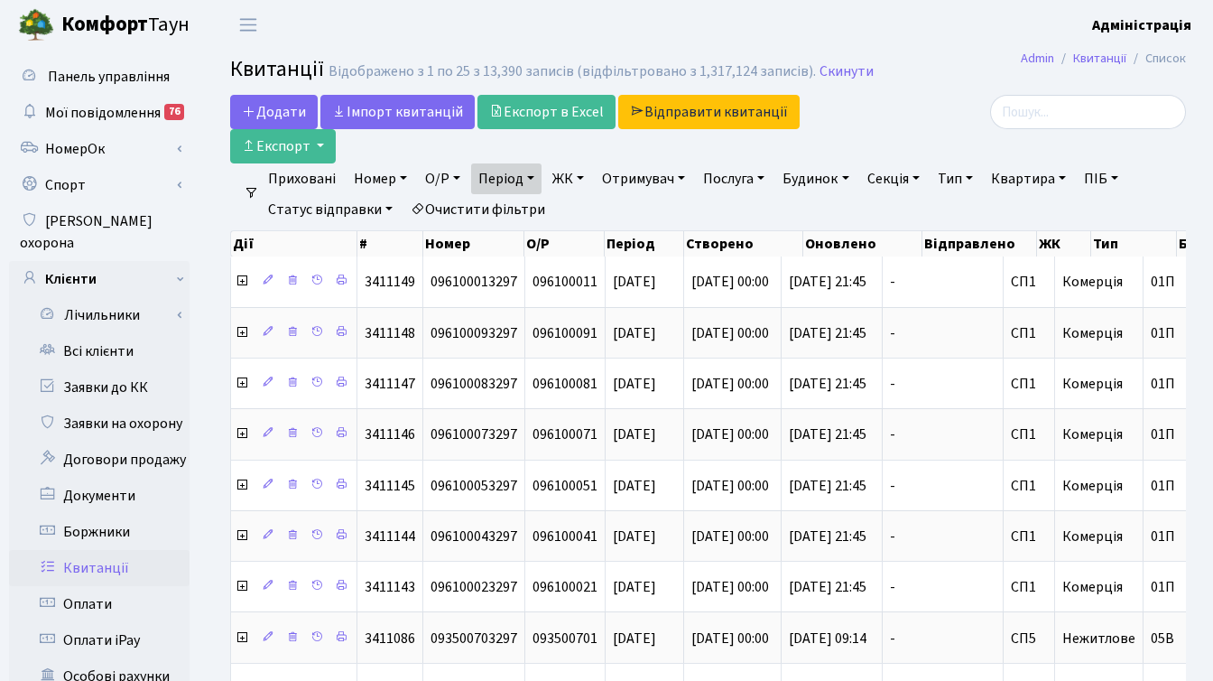
click at [573, 177] on link "ЖК" at bounding box center [568, 178] width 46 height 31
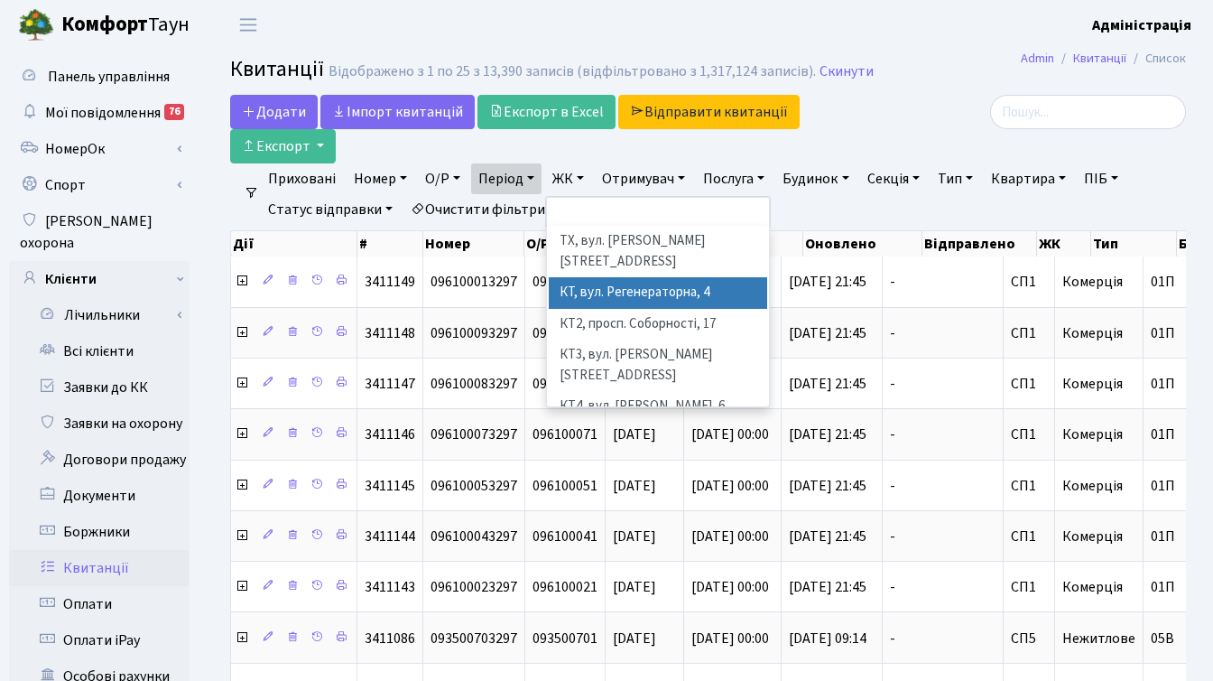
click at [601, 279] on li "КТ, вул. Регенераторна, 4" at bounding box center [658, 293] width 218 height 32
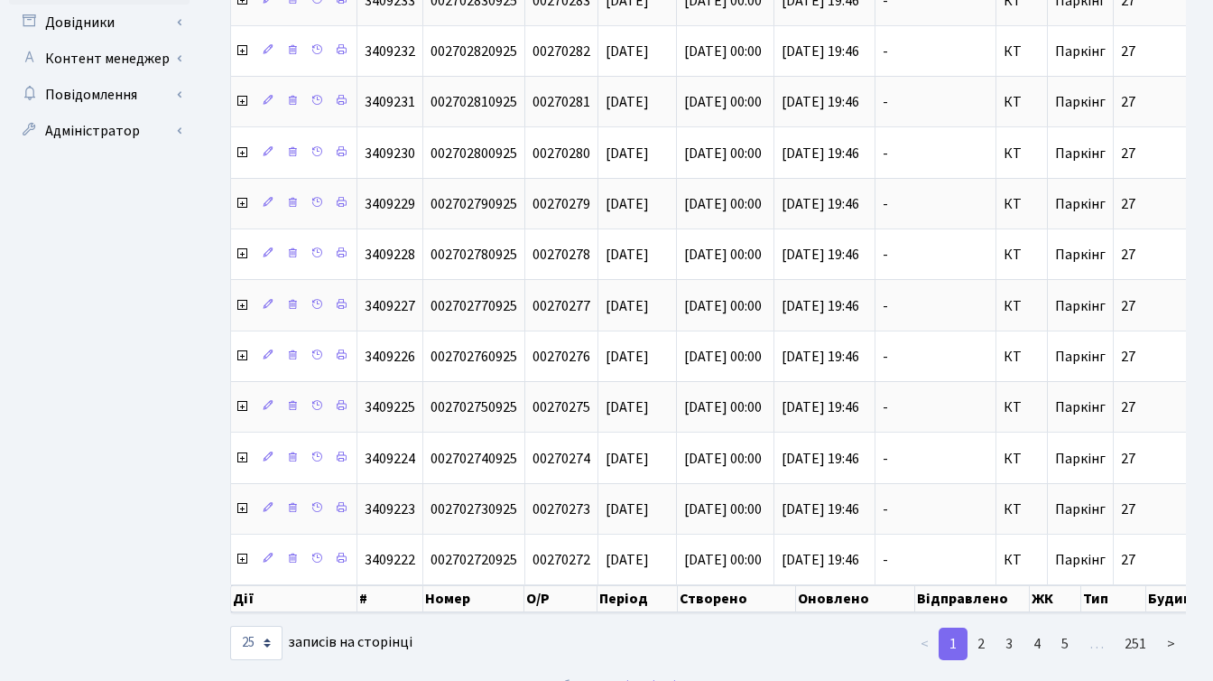
scroll to position [982, 0]
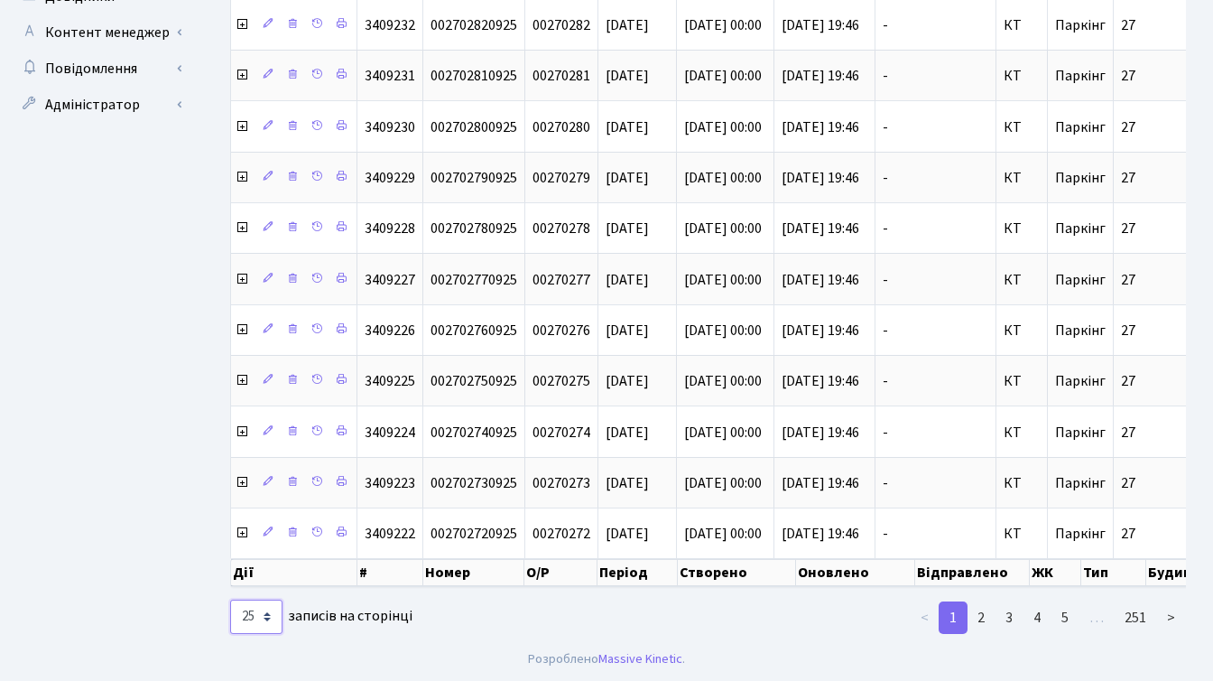
click at [268, 617] on select "10 25 50 100 250 500 1,000" at bounding box center [256, 616] width 52 height 34
select select "1000"
click at [230, 599] on select "10 25 50 100 250 500 1,000" at bounding box center [256, 616] width 52 height 34
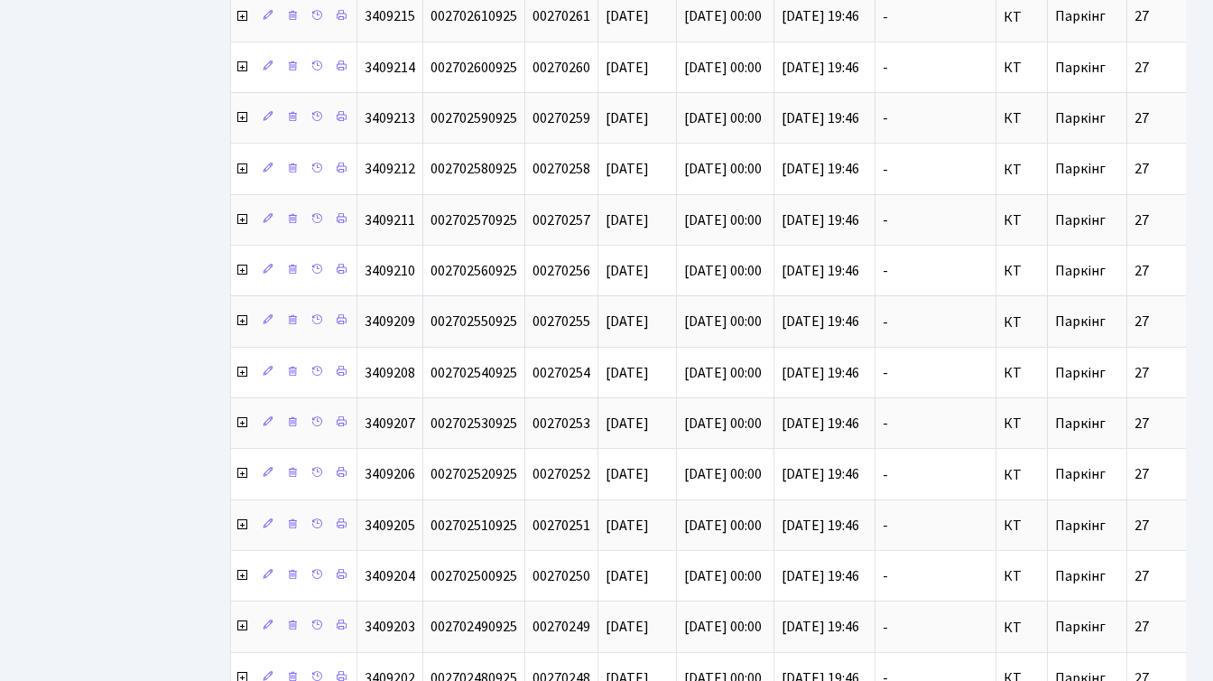
scroll to position [3297, 0]
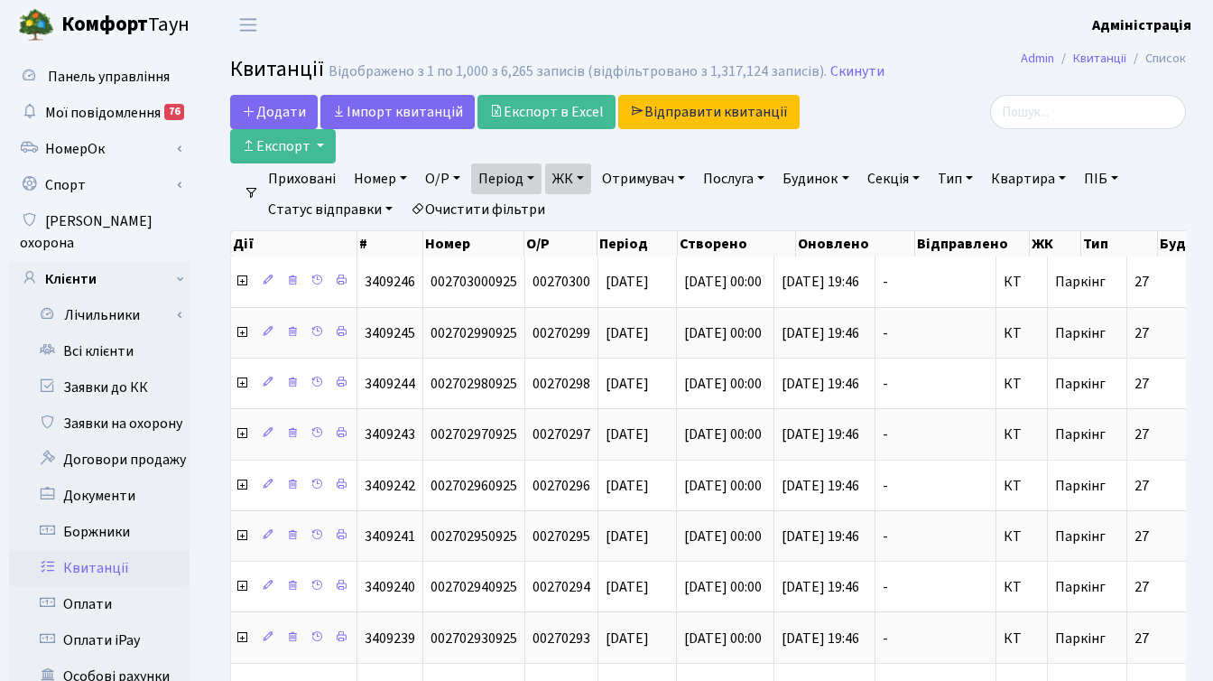
click at [962, 125] on div at bounding box center [1035, 112] width 301 height 34
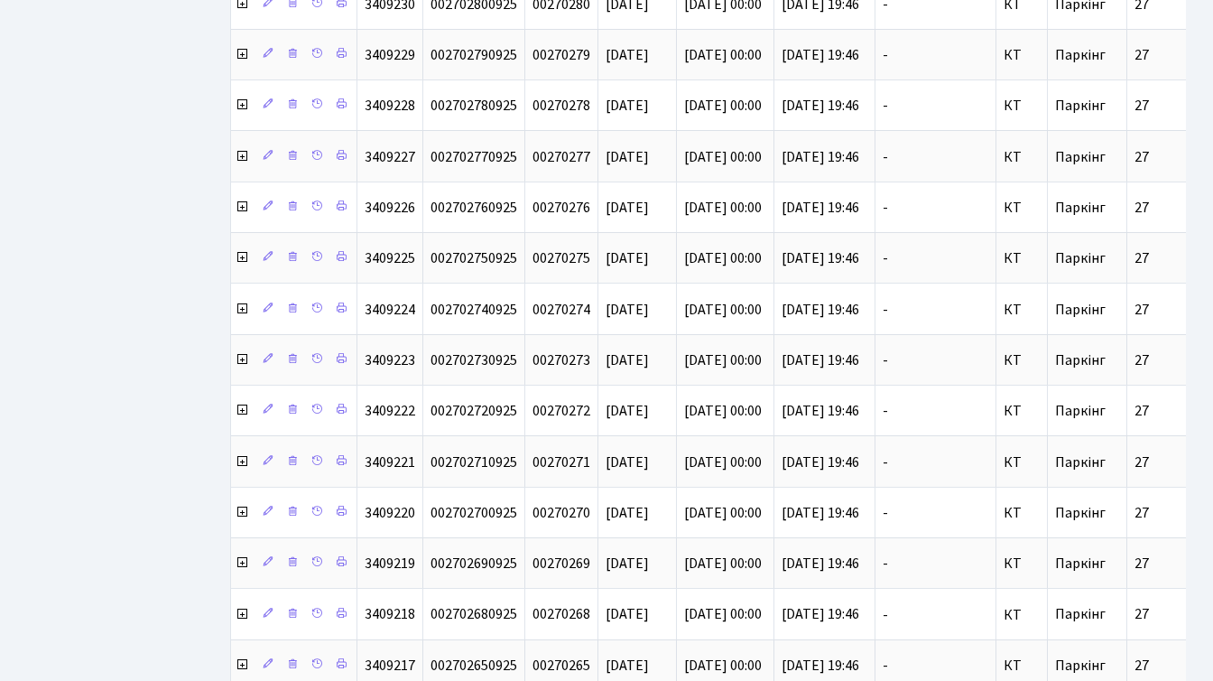
scroll to position [50522, 0]
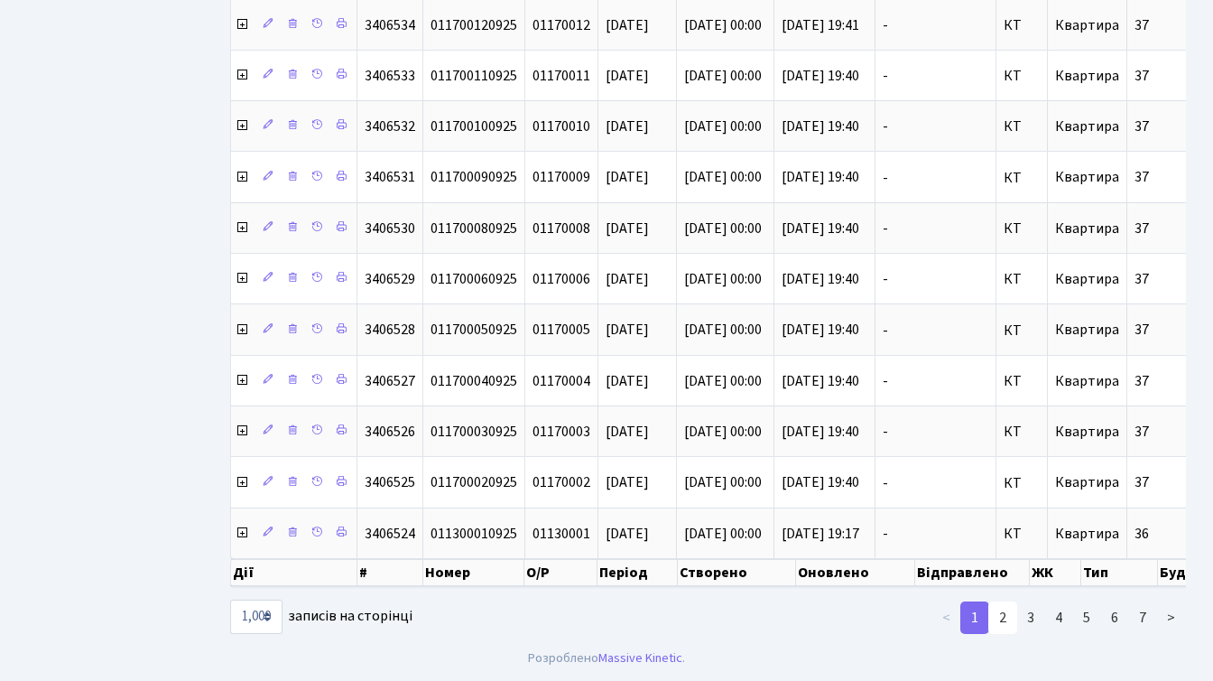
click at [1008, 614] on link "2" at bounding box center [1002, 617] width 29 height 32
click at [1001, 620] on link "2" at bounding box center [1002, 617] width 29 height 32
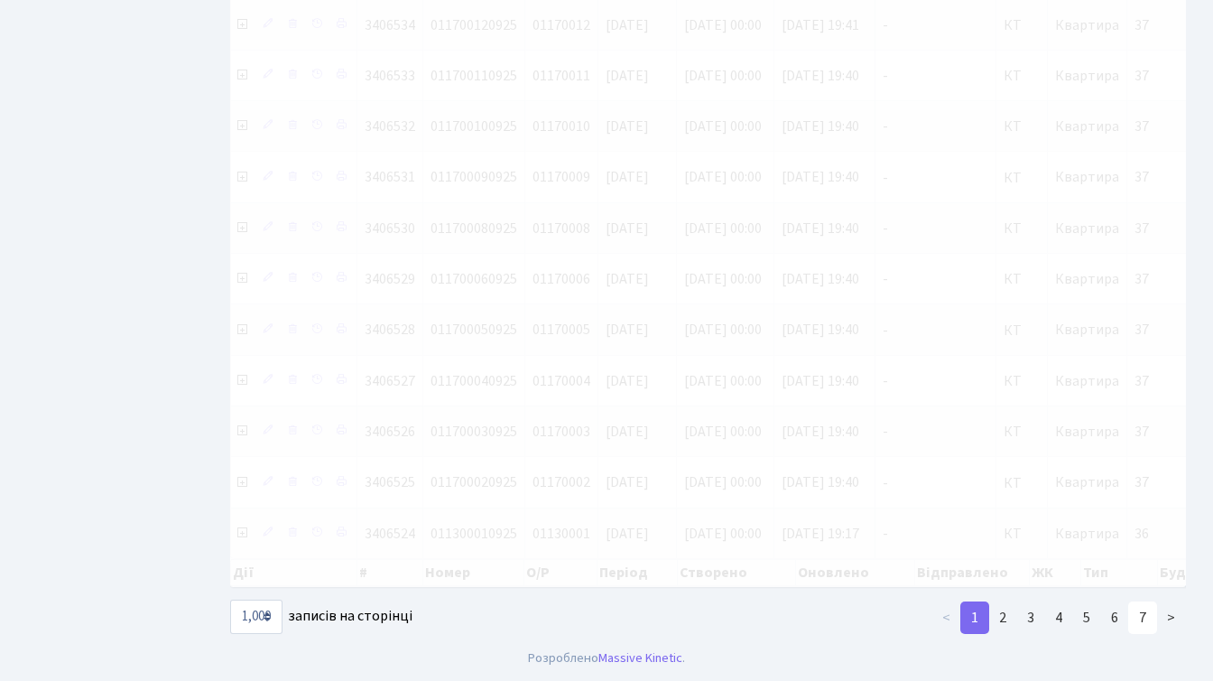
click at [1144, 617] on link "7" at bounding box center [1142, 617] width 29 height 32
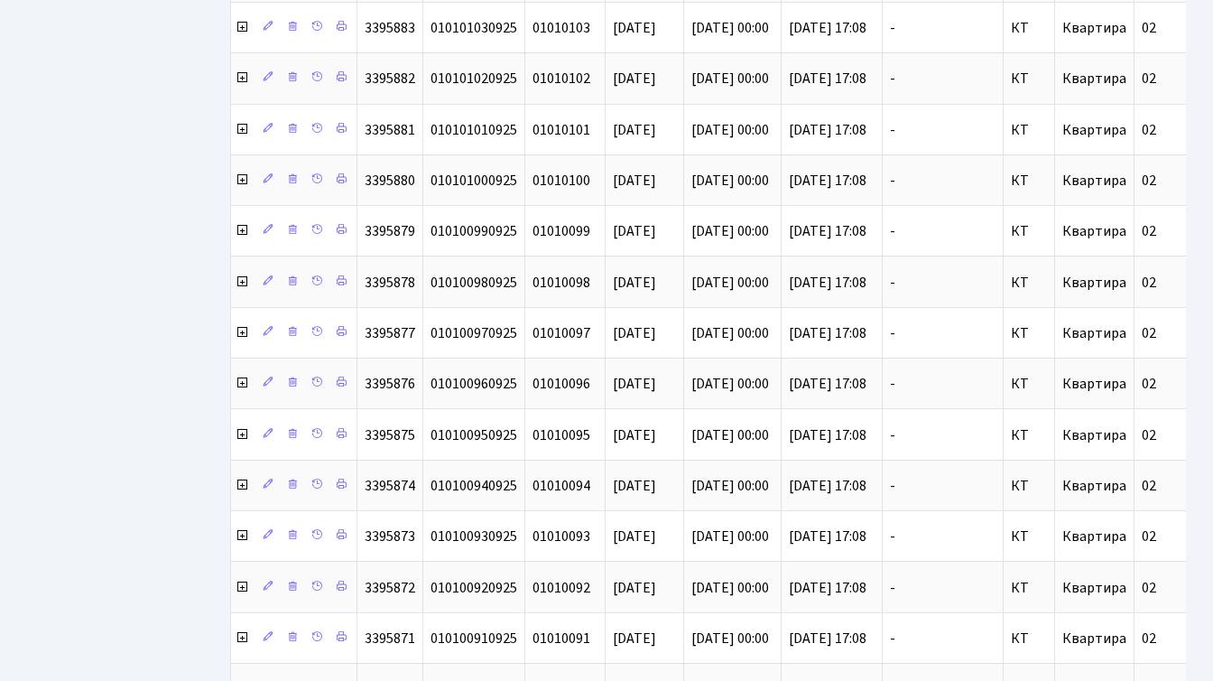
scroll to position [13790, 0]
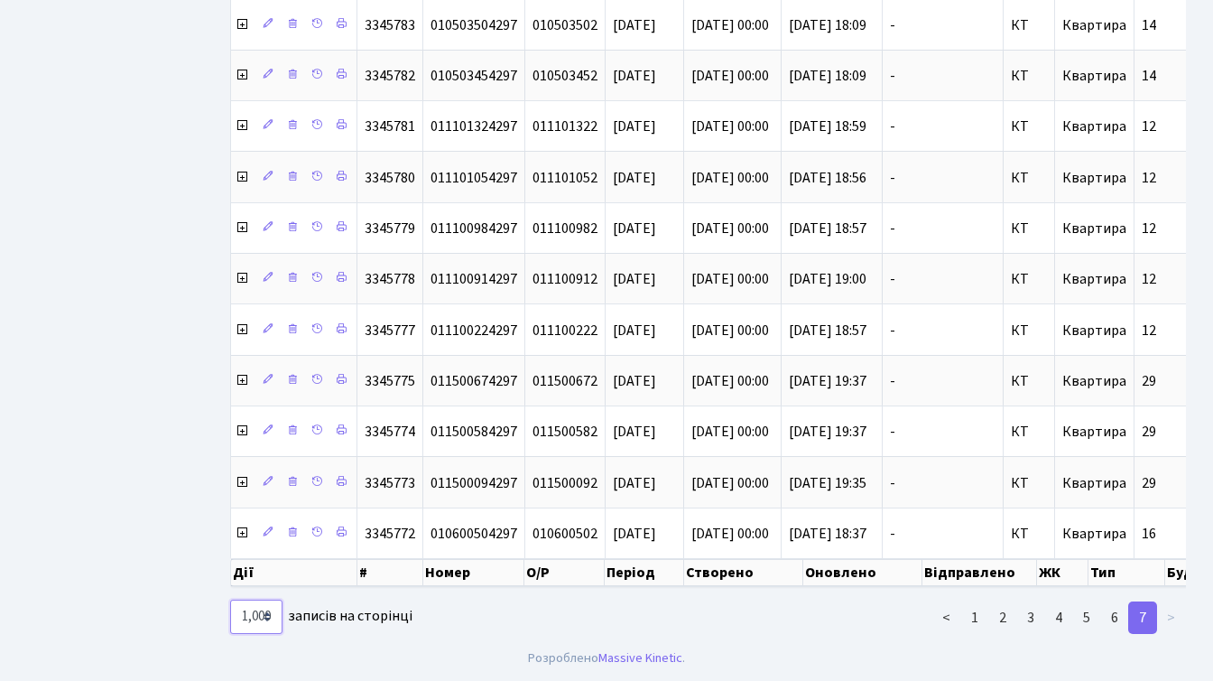
click at [275, 613] on select "10 25 50 100 250 500 1,000" at bounding box center [256, 616] width 52 height 34
select select "50"
click at [230, 599] on select "10 25 50 100 250 500 1,000" at bounding box center [256, 616] width 52 height 34
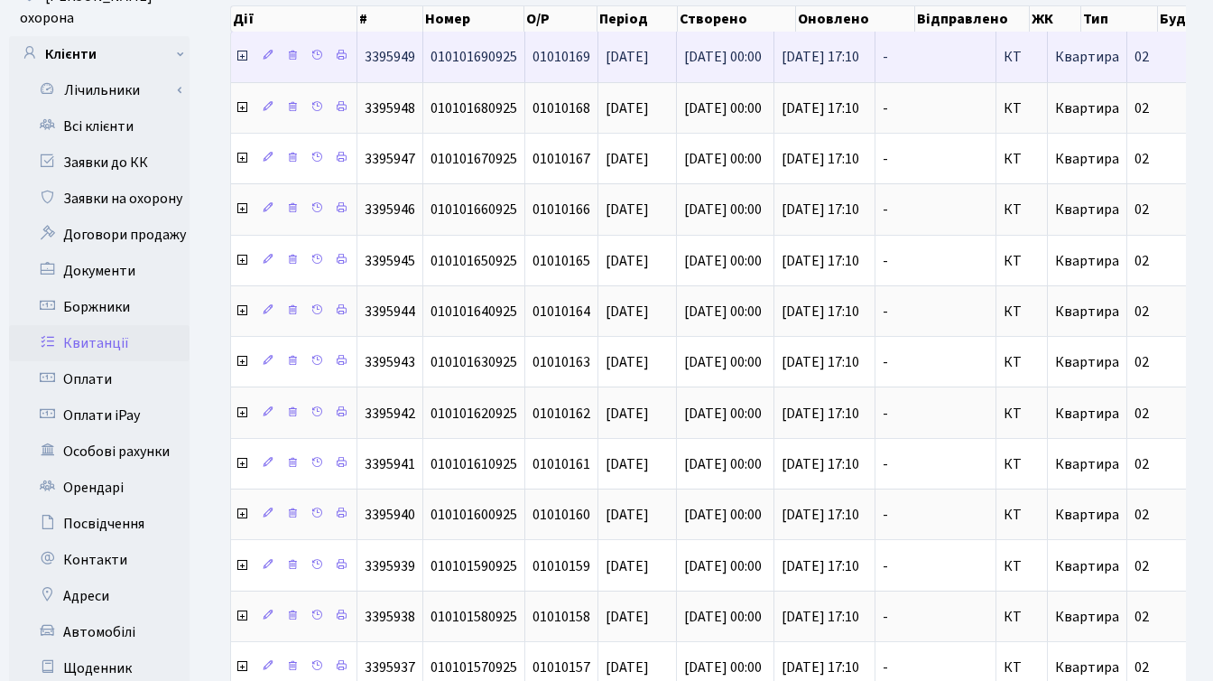
scroll to position [0, 0]
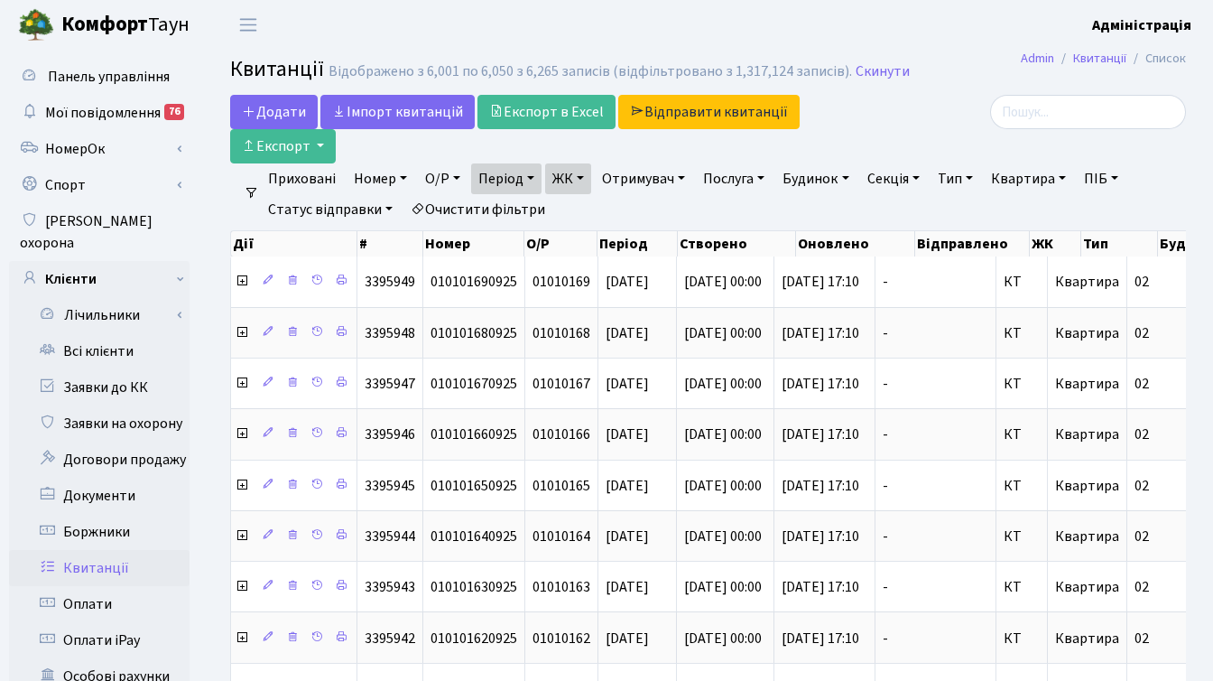
click at [582, 174] on link "ЖК" at bounding box center [568, 178] width 46 height 31
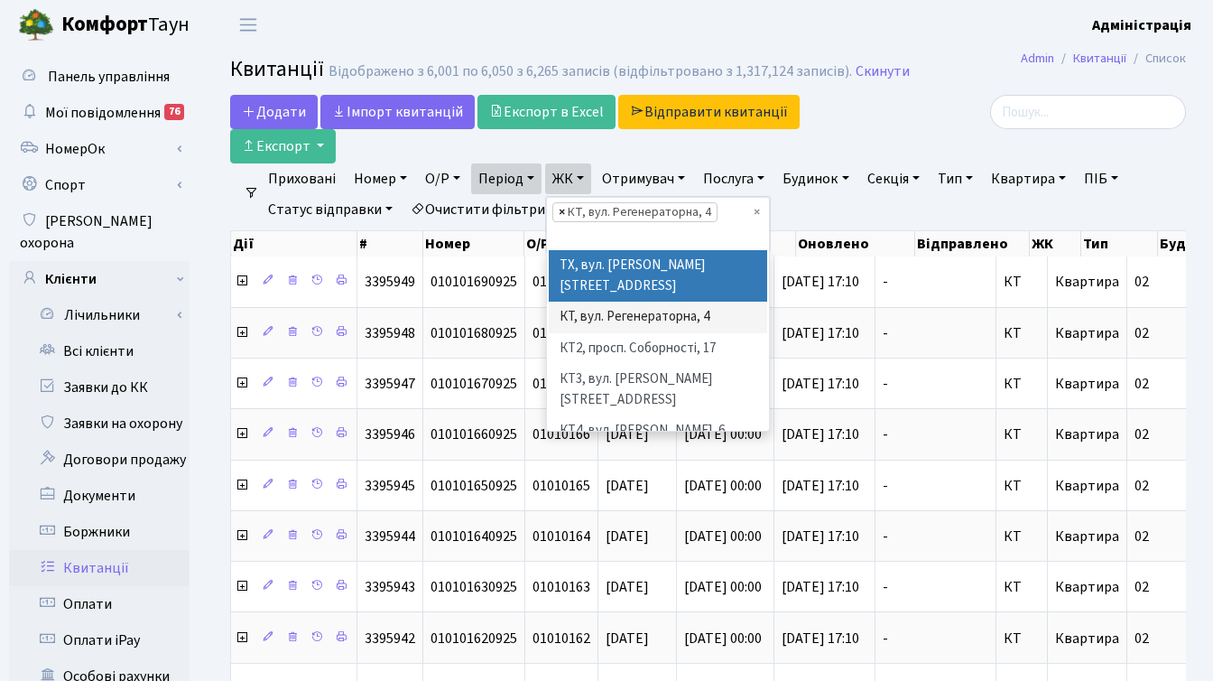
click at [561, 208] on span "×" at bounding box center [562, 212] width 6 height 18
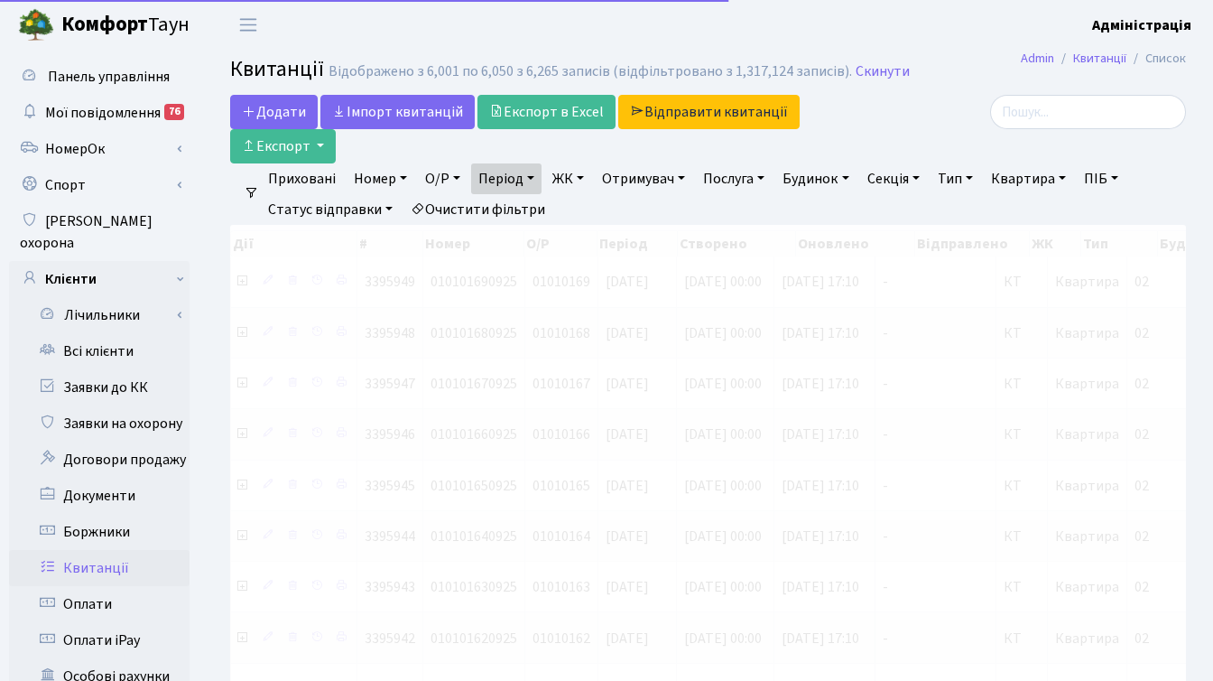
click at [572, 177] on link "ЖК" at bounding box center [568, 178] width 46 height 31
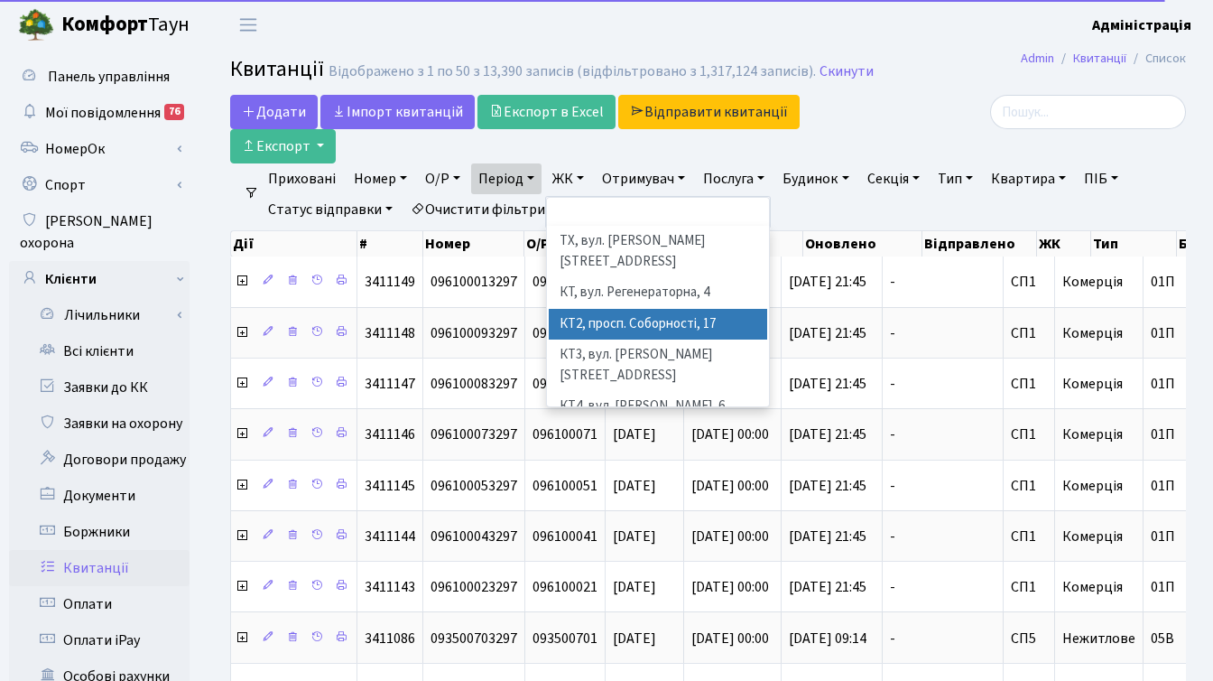
click at [641, 309] on li "КТ2, просп. Соборності, 17" at bounding box center [658, 325] width 218 height 32
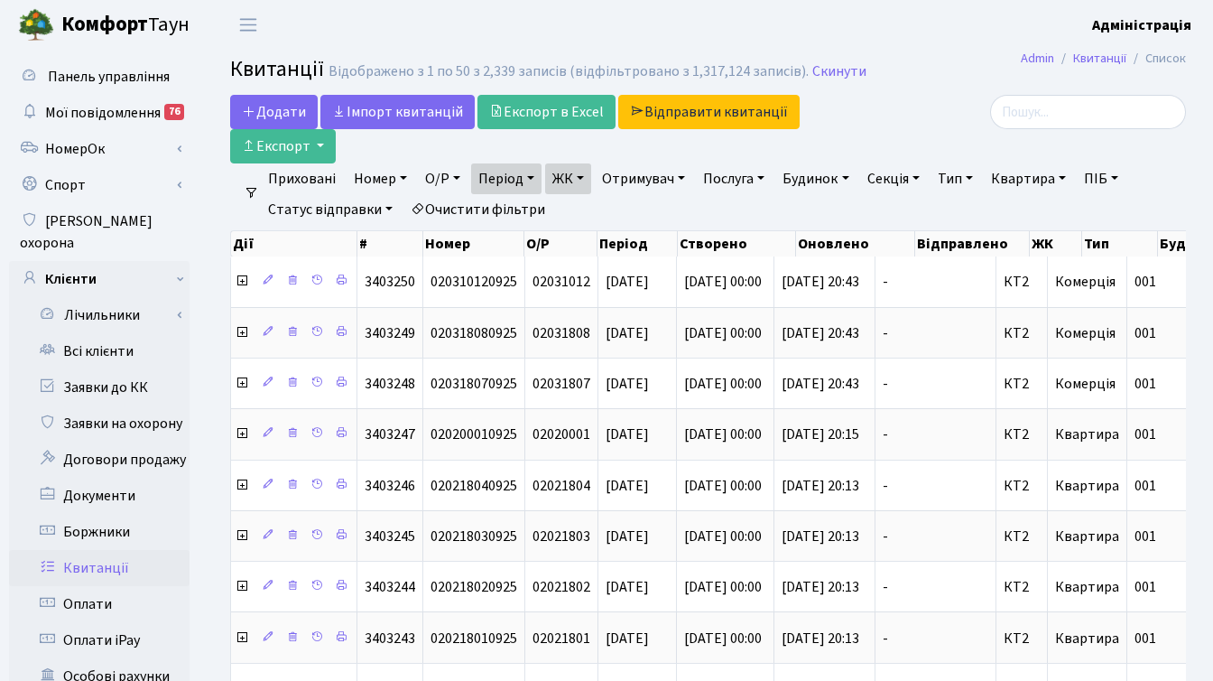
click at [906, 122] on div at bounding box center [1035, 112] width 301 height 34
click at [914, 104] on div at bounding box center [1035, 112] width 301 height 34
click at [591, 180] on link "ЖК" at bounding box center [568, 178] width 46 height 31
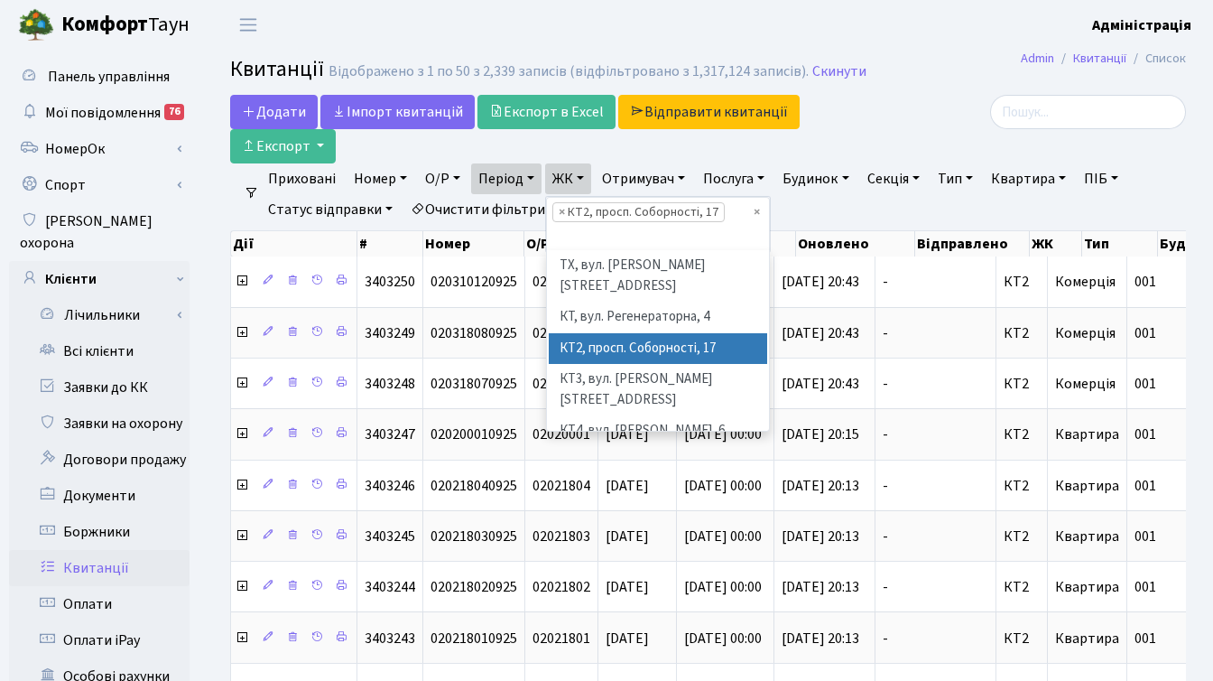
click at [591, 180] on link "ЖК" at bounding box center [568, 178] width 46 height 31
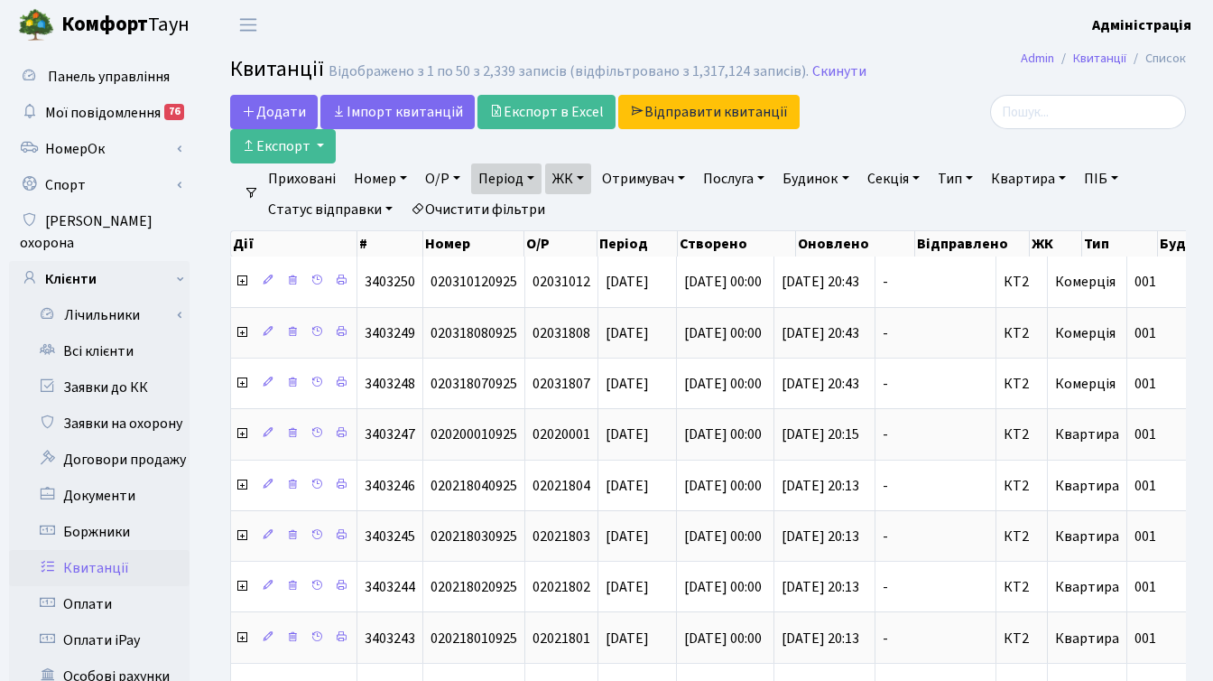
click at [805, 150] on div "Додати Iмпорт квитанцій Експорт в Excel Відправити квитанції Експорт" at bounding box center [544, 129] width 628 height 69
click at [588, 178] on link "ЖК" at bounding box center [568, 178] width 46 height 31
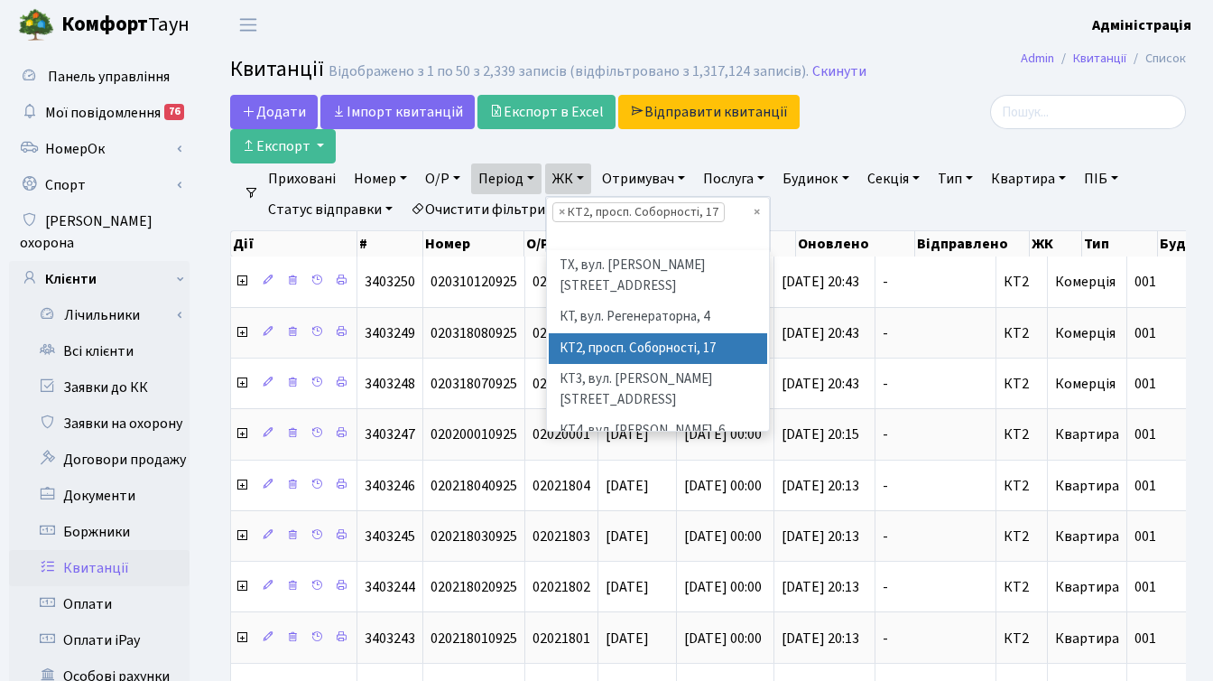
click at [565, 211] on span "×" at bounding box center [562, 212] width 6 height 18
select select
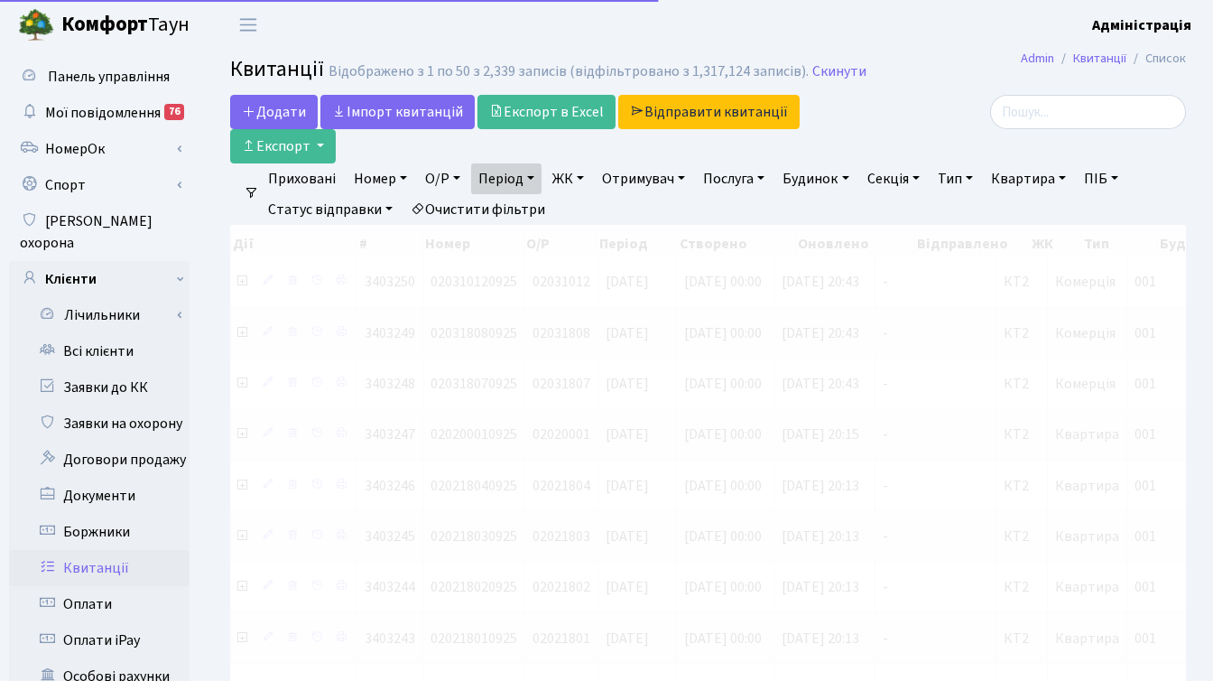
click at [573, 174] on link "ЖК" at bounding box center [568, 178] width 46 height 31
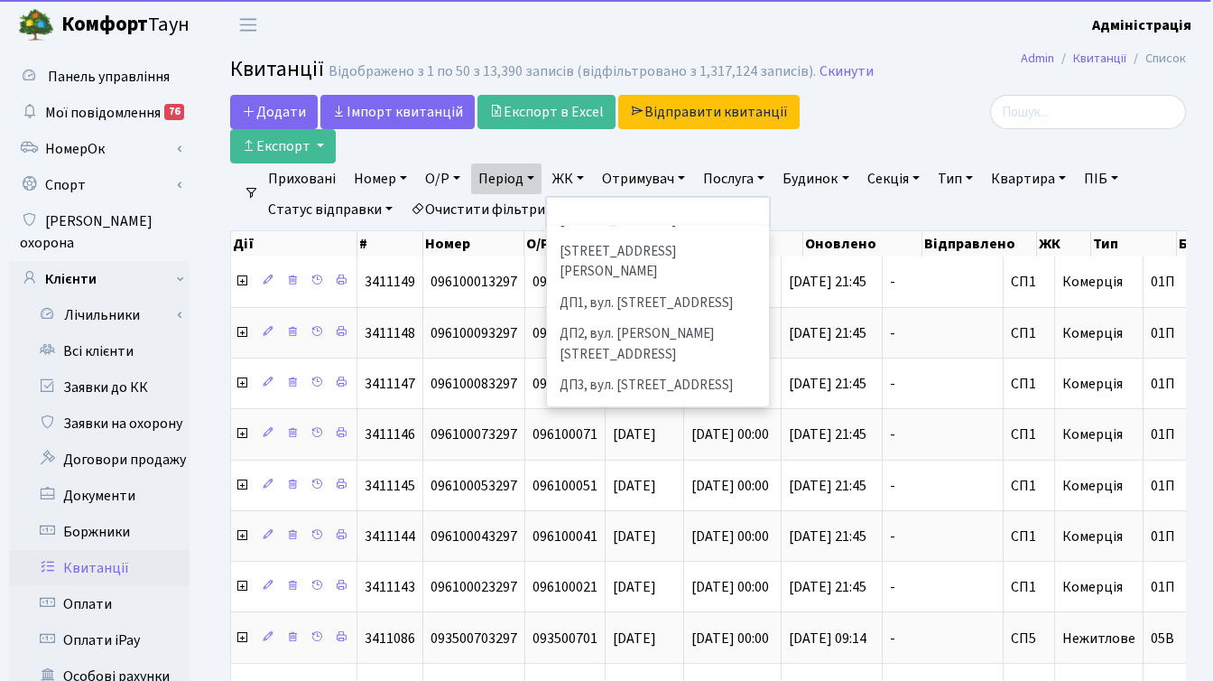
scroll to position [604, 0]
click at [634, 480] on li "ДП6, вул. [PERSON_NAME], 2" at bounding box center [658, 496] width 218 height 32
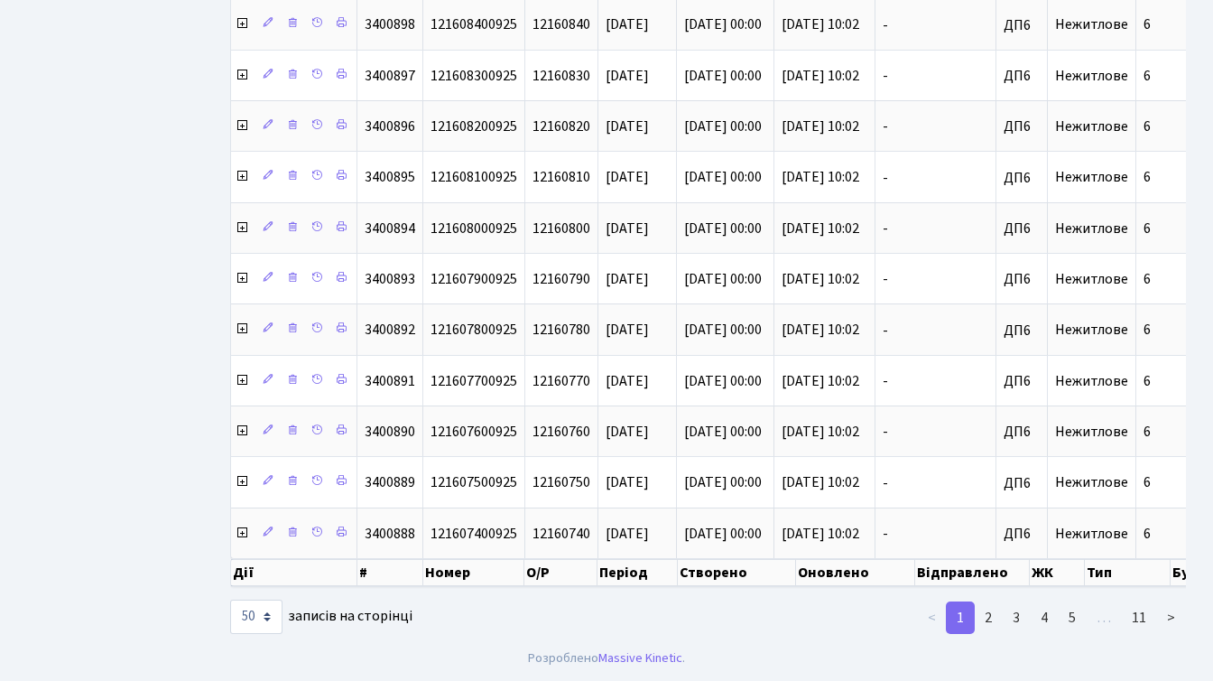
scroll to position [2224, 0]
click at [1134, 618] on link "11" at bounding box center [1139, 617] width 36 height 32
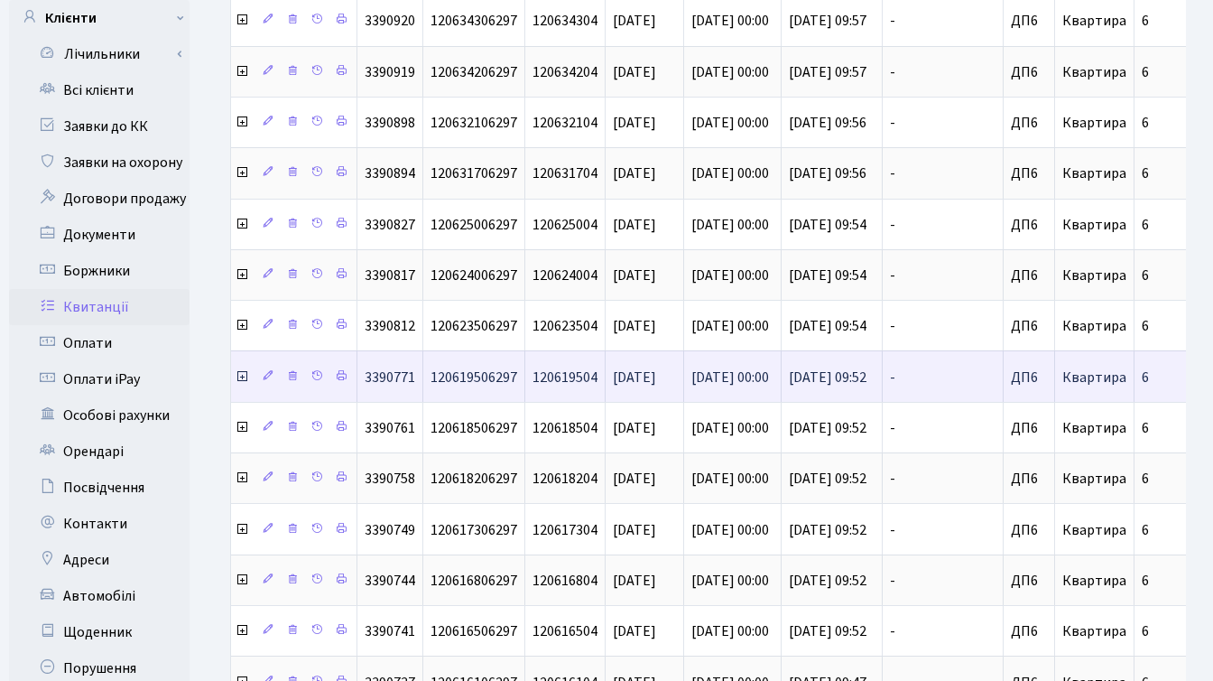
scroll to position [626, 0]
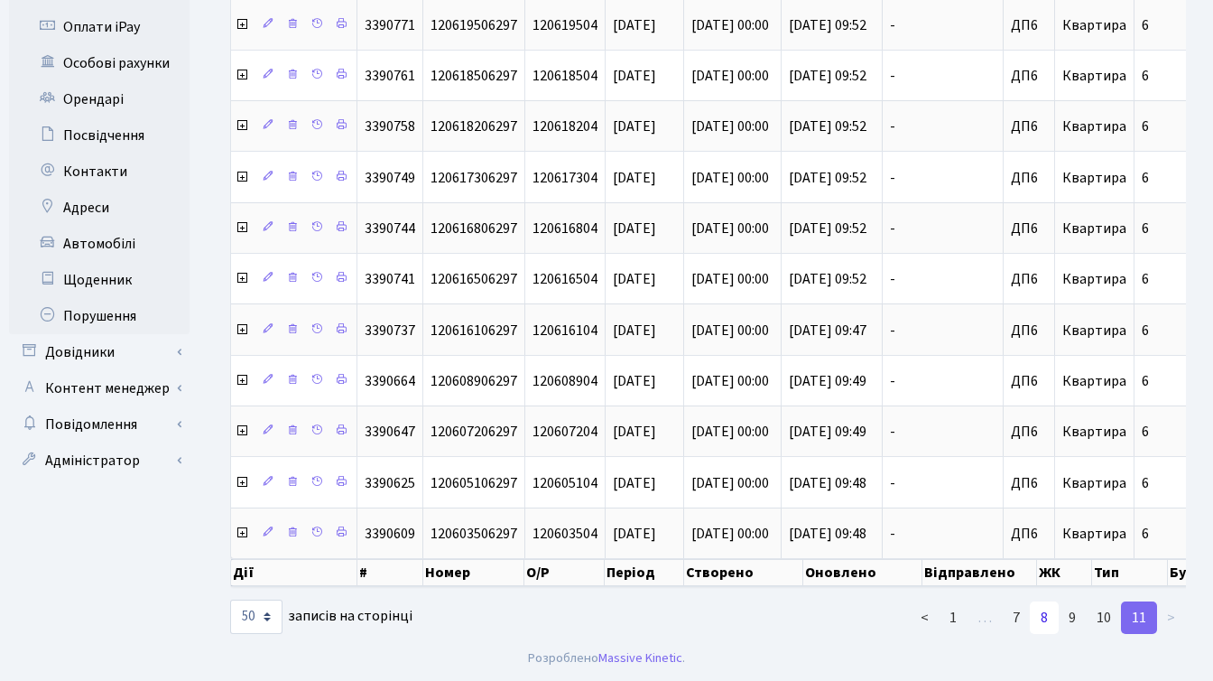
click at [1045, 618] on link "8" at bounding box center [1044, 617] width 29 height 32
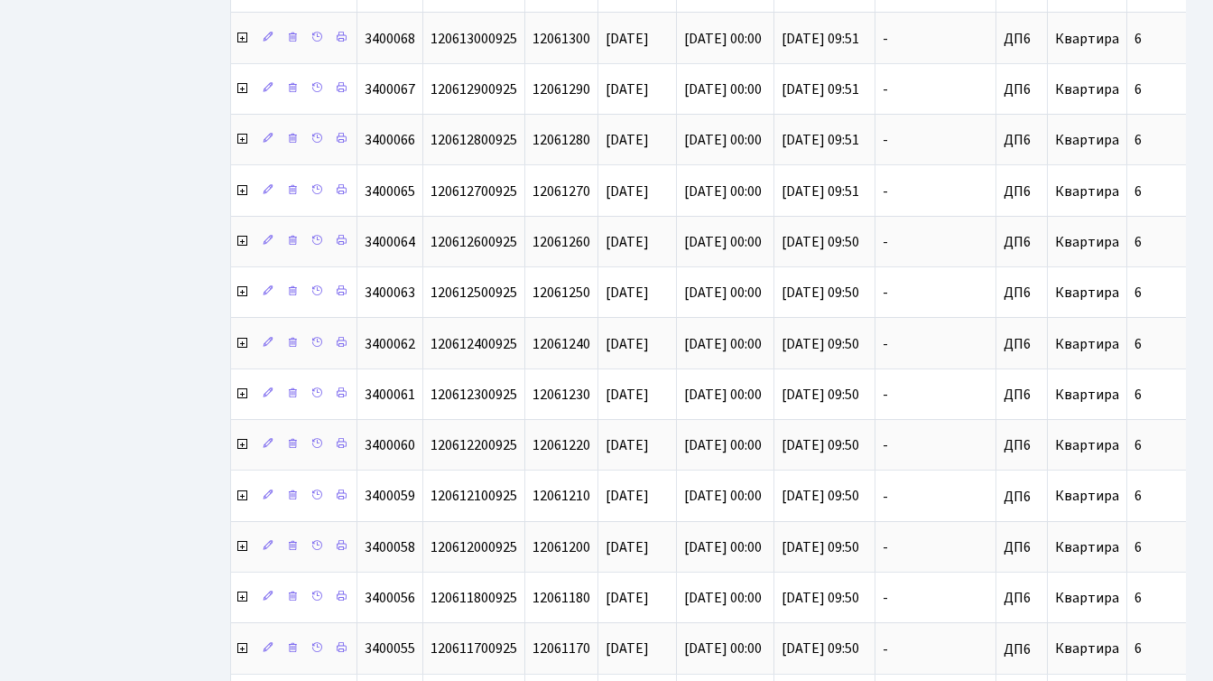
scroll to position [2254, 0]
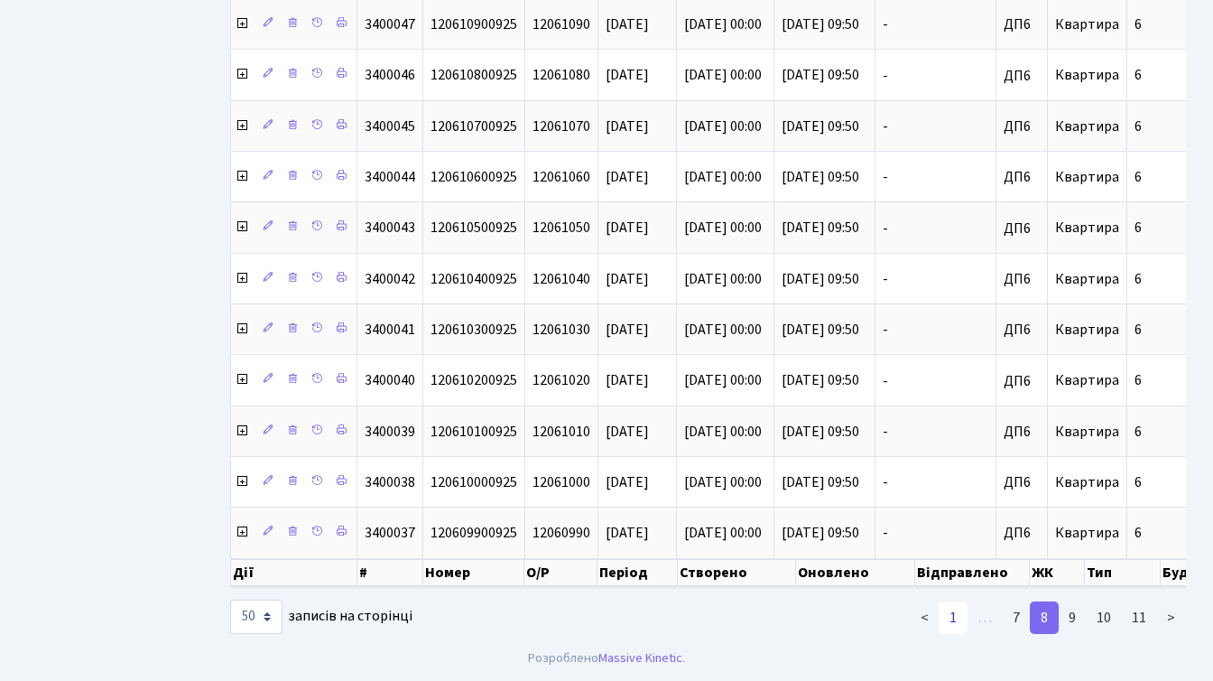
click at [950, 632] on link "1" at bounding box center [953, 617] width 29 height 32
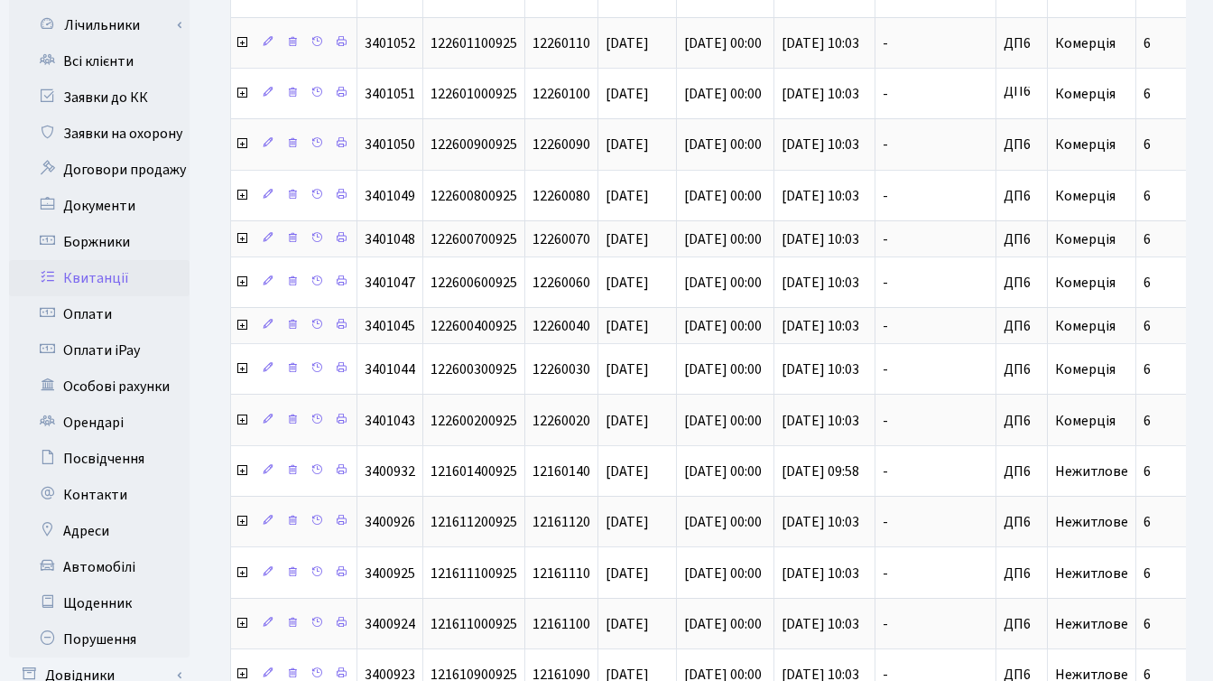
scroll to position [0, 0]
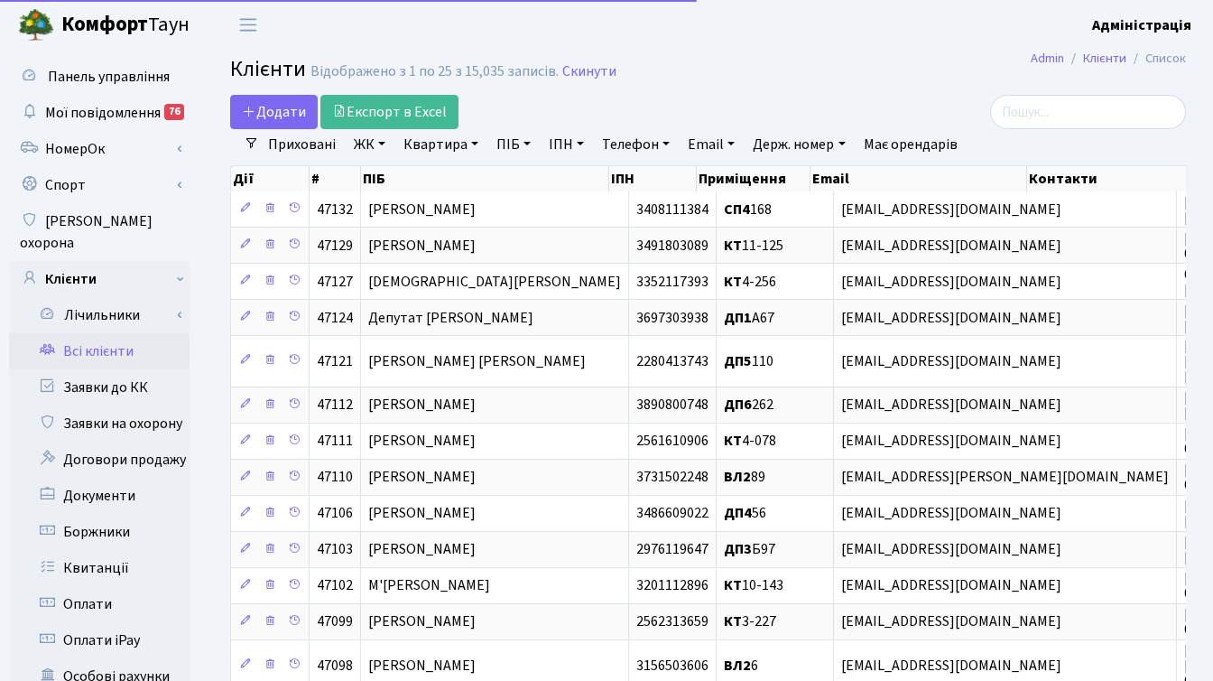
select select "25"
click at [648, 101] on div "Додати Експорт в Excel" at bounding box center [544, 112] width 628 height 34
click at [647, 104] on div "Додати Експорт в Excel" at bounding box center [544, 112] width 628 height 34
click at [863, 99] on div "Додати Експорт в Excel" at bounding box center [544, 112] width 655 height 34
click at [576, 108] on div "Додати Експорт в Excel" at bounding box center [544, 112] width 628 height 34
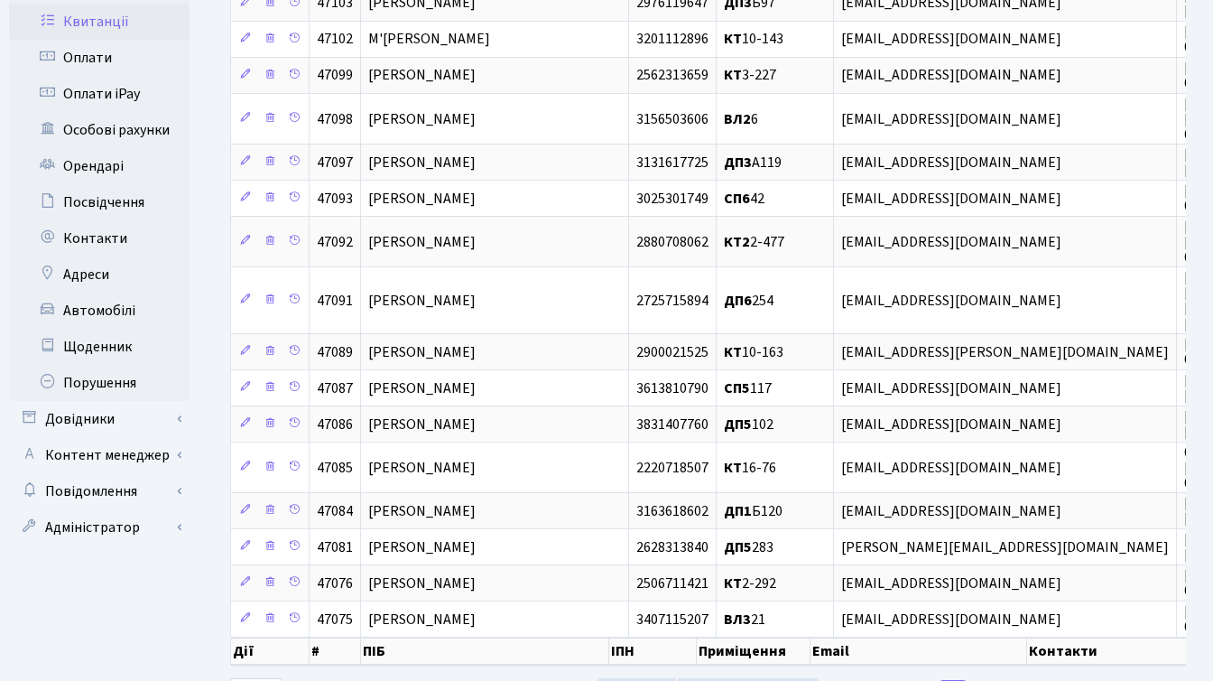
scroll to position [549, 0]
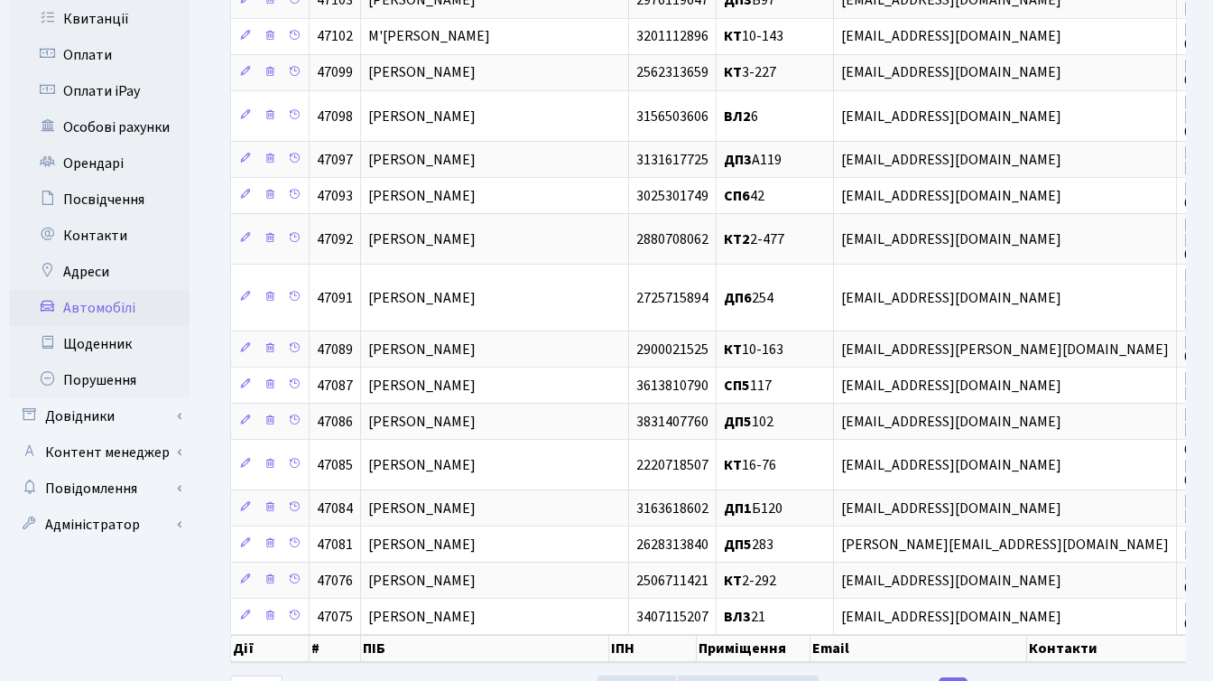
click at [97, 290] on link "Автомобілі" at bounding box center [99, 308] width 181 height 36
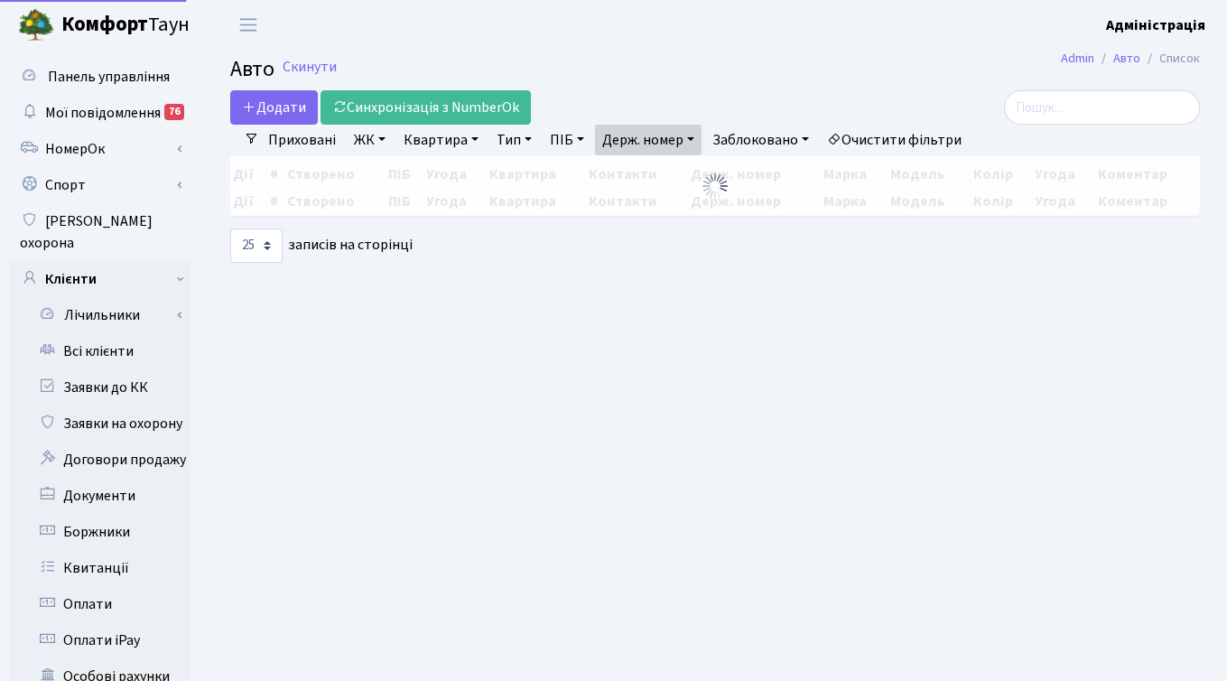
select select "25"
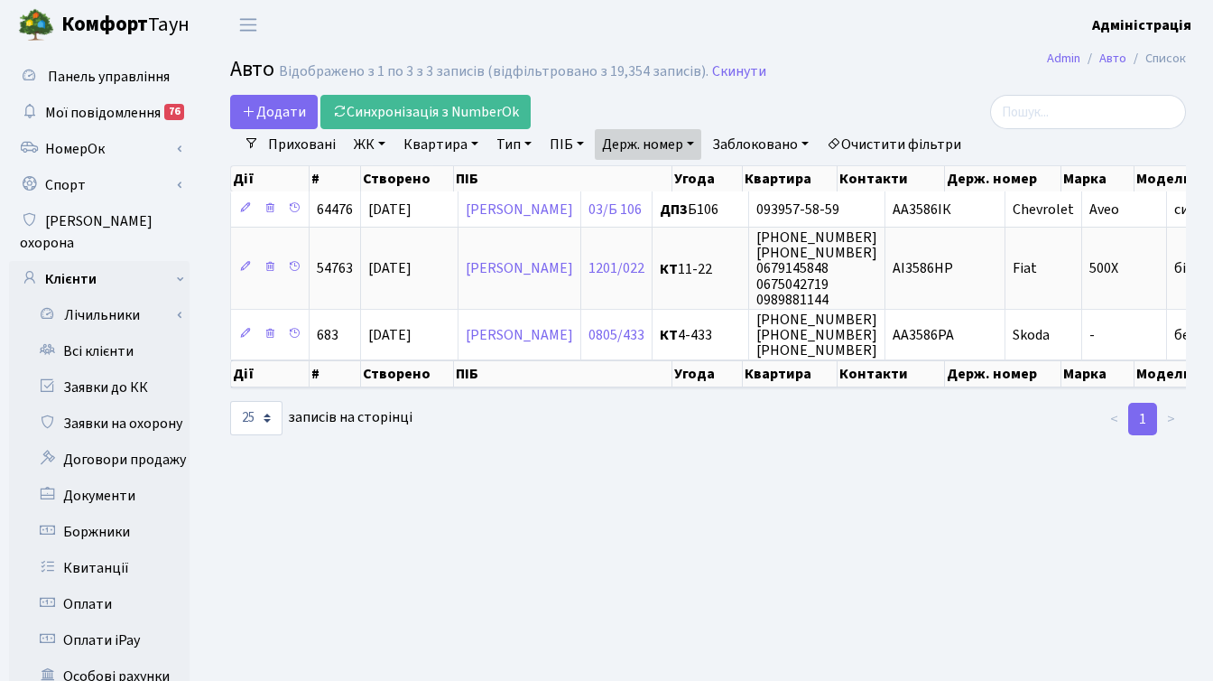
click at [889, 139] on link "Очистити фільтри" at bounding box center [894, 144] width 149 height 31
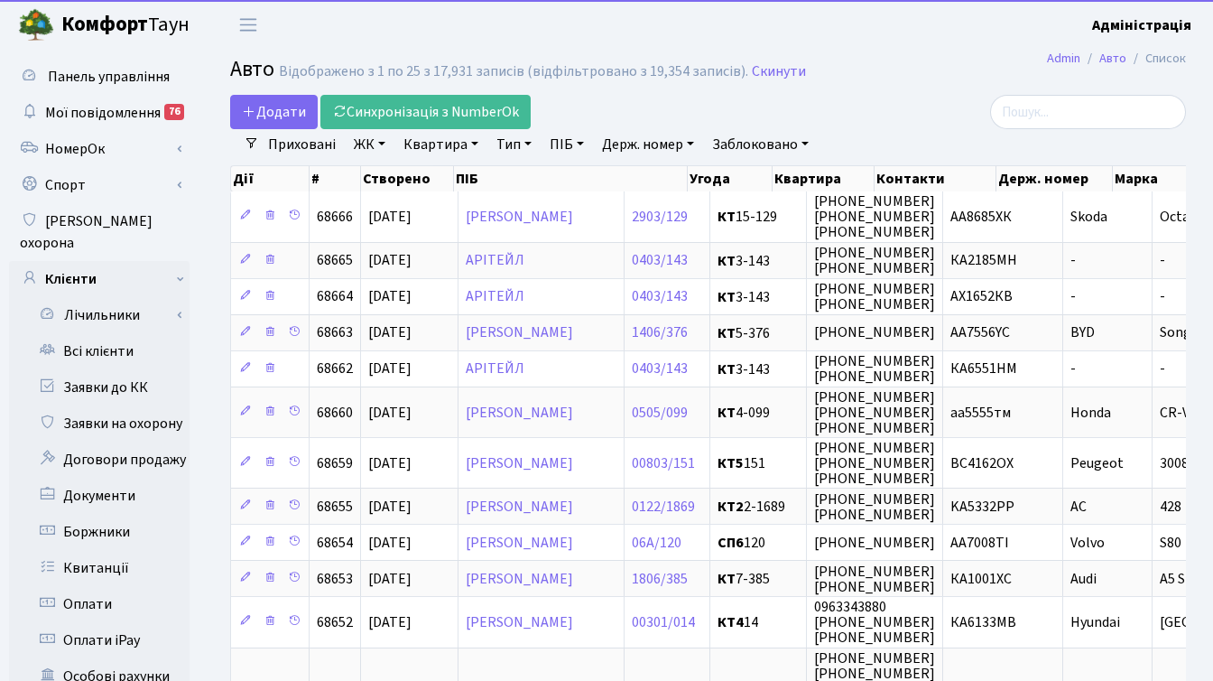
click at [746, 135] on link "Заблоковано" at bounding box center [760, 144] width 111 height 31
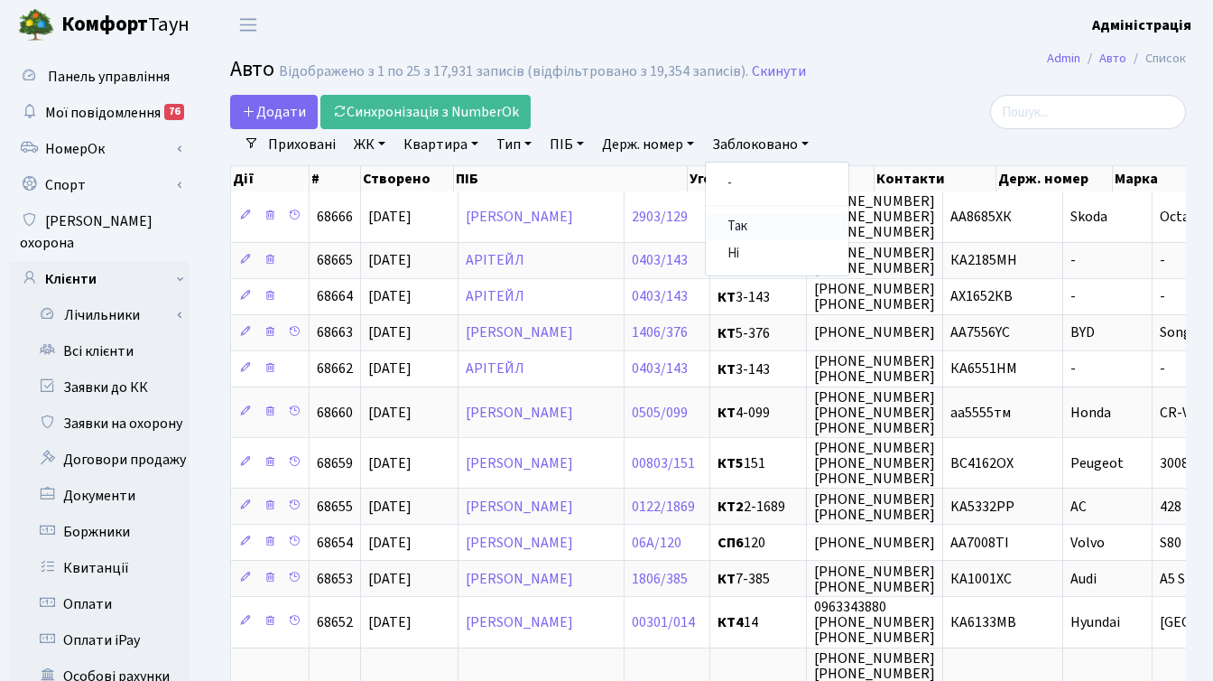
click at [764, 218] on link "Так" at bounding box center [777, 227] width 143 height 28
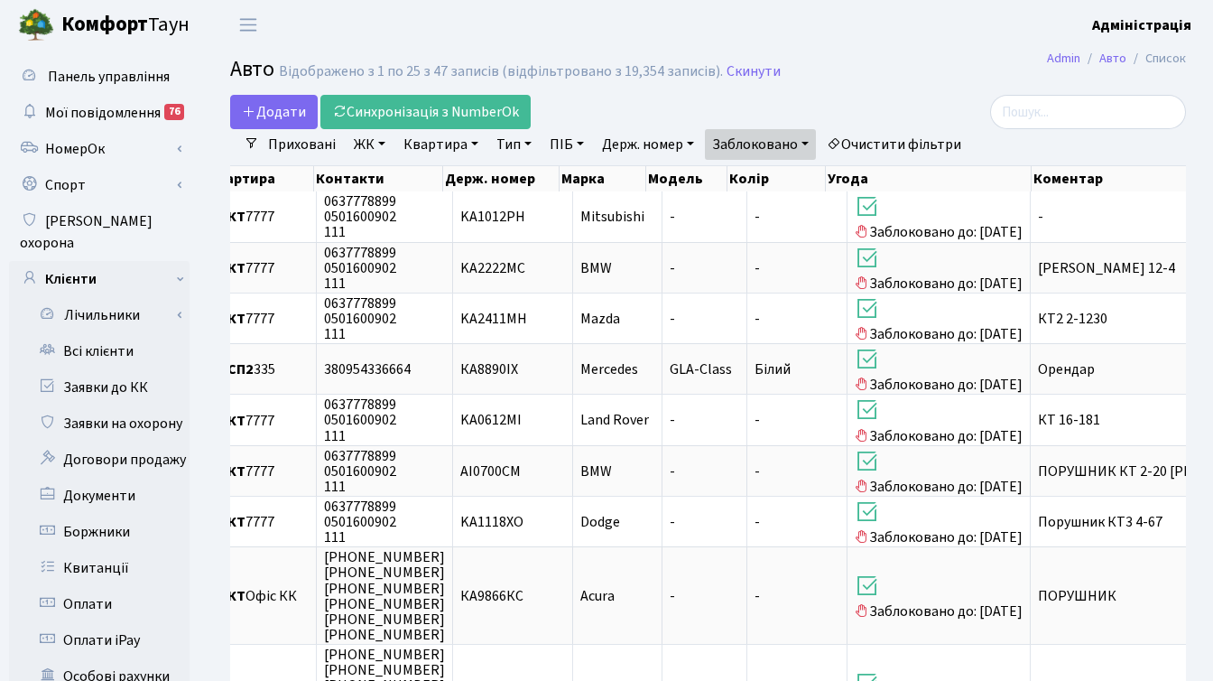
click at [933, 135] on link "Очистити фільтри" at bounding box center [894, 144] width 149 height 31
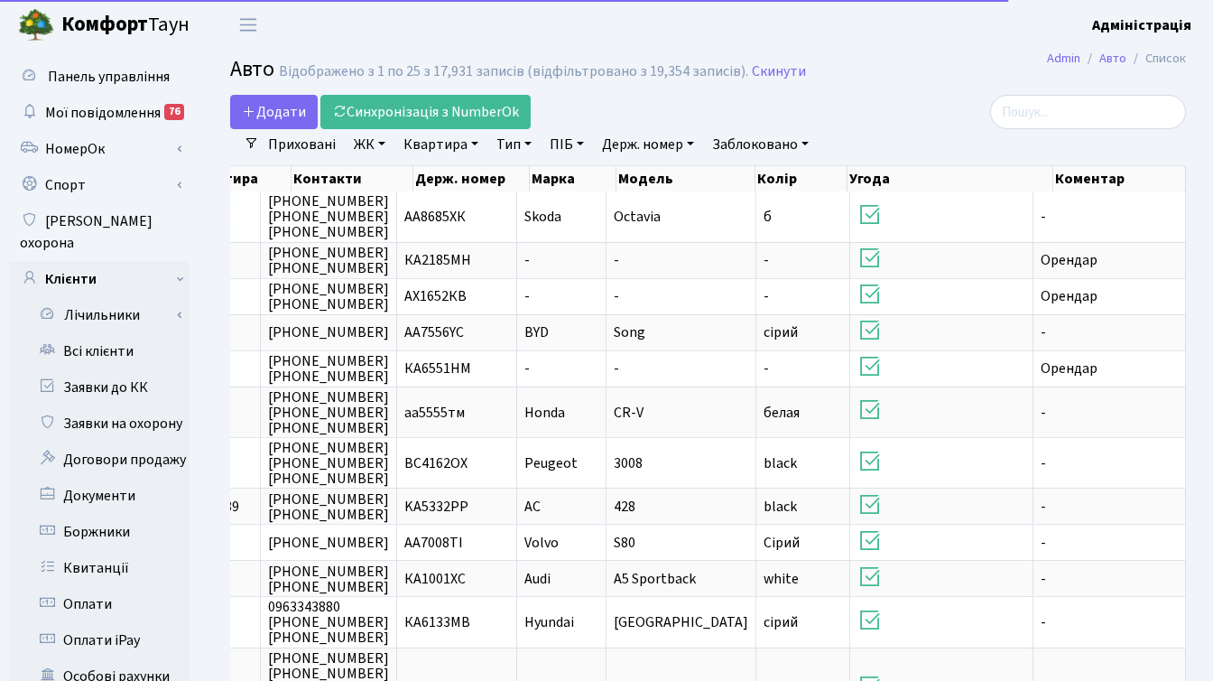
scroll to position [0, 574]
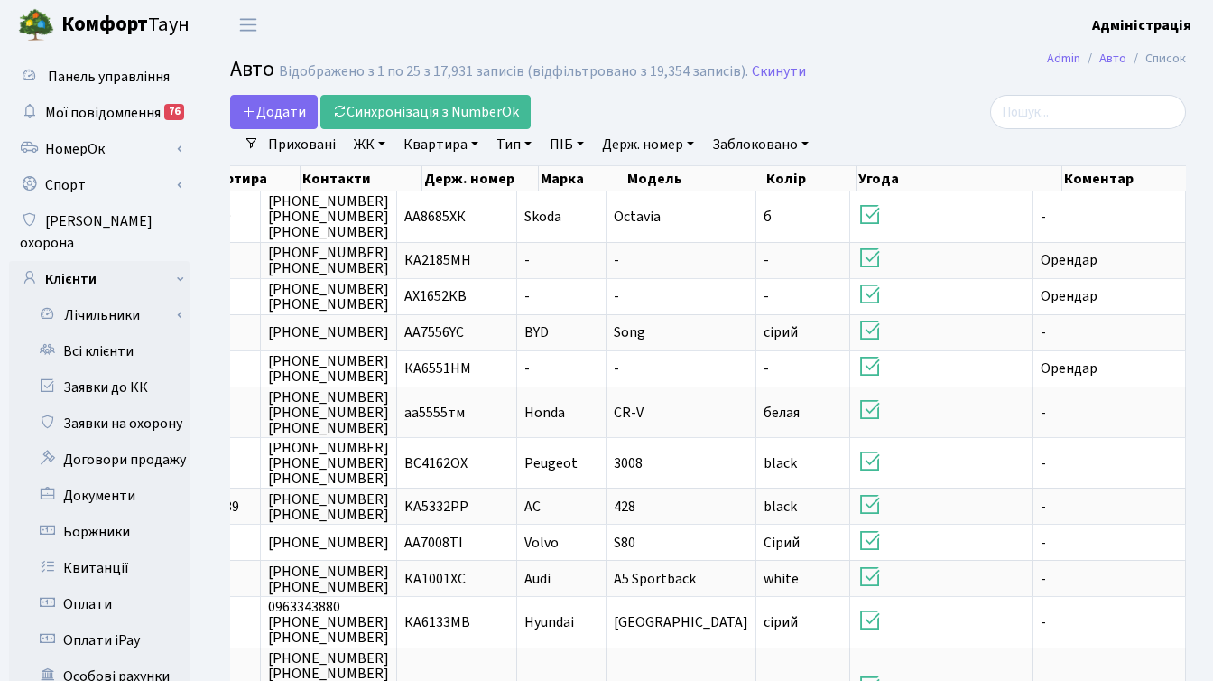
click at [899, 115] on div at bounding box center [1035, 112] width 301 height 34
click at [744, 116] on div "Додати Синхронізація з NumberOk" at bounding box center [544, 112] width 628 height 34
click at [637, 146] on link "Держ. номер" at bounding box center [648, 144] width 106 height 31
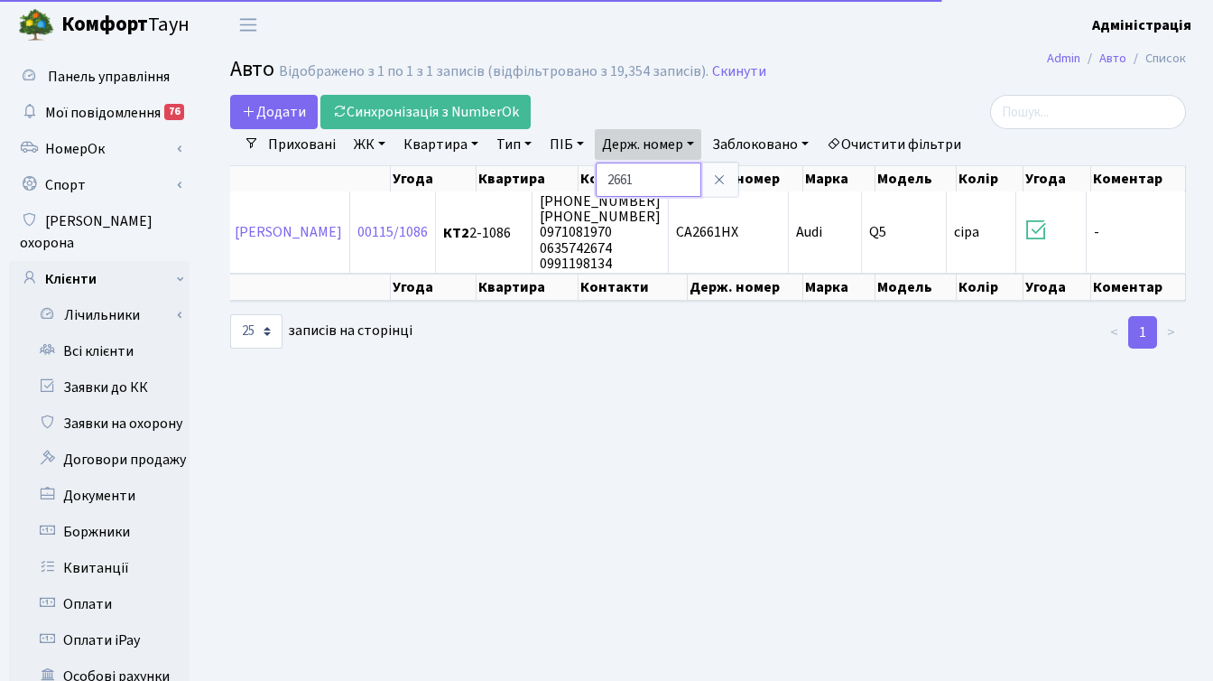
scroll to position [0, 291]
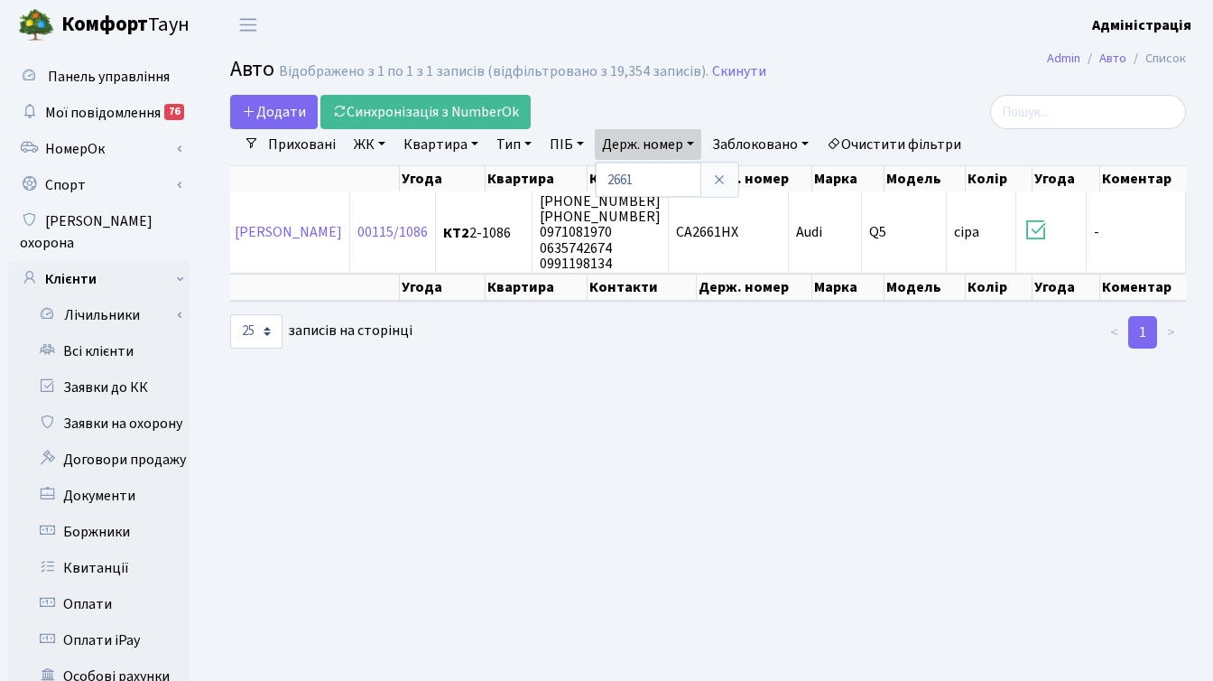
click at [930, 370] on main "Admin Авто Список Авто Відображено з 1 по 1 з 1 записів (відфільтровано з 19,35…" at bounding box center [708, 575] width 1010 height 1051
click at [896, 99] on div at bounding box center [1035, 112] width 301 height 34
click at [692, 142] on link "Держ. номер" at bounding box center [648, 144] width 106 height 31
drag, startPoint x: 642, startPoint y: 180, endPoint x: 593, endPoint y: 177, distance: 48.8
click at [593, 177] on div "Додати Синхронізація з NumberOk Фільтри Приховані ЖК - ТХ, вул. Ділова, 1/2 КТ,…" at bounding box center [708, 222] width 983 height 255
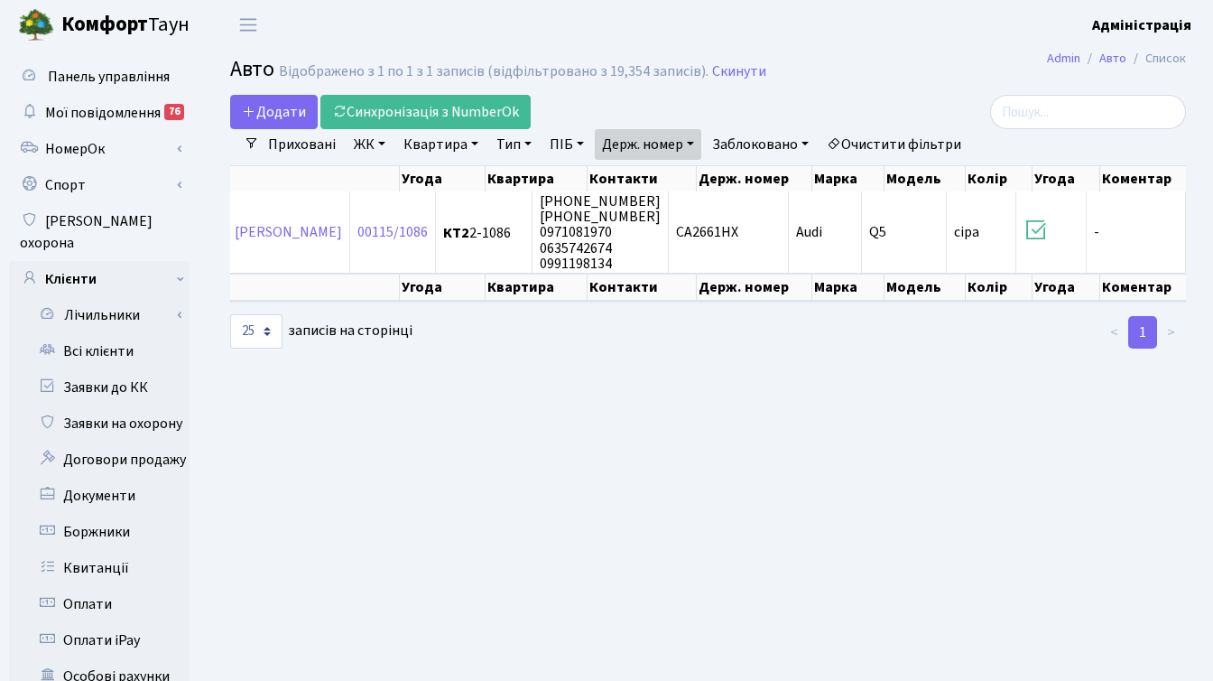
click at [805, 438] on main "Admin Авто Список Авто Відображено з 1 по 1 з 1 записів (відфільтровано з 19,35…" at bounding box center [708, 575] width 1010 height 1051
click at [181, 150] on link "НомерОк" at bounding box center [99, 149] width 181 height 36
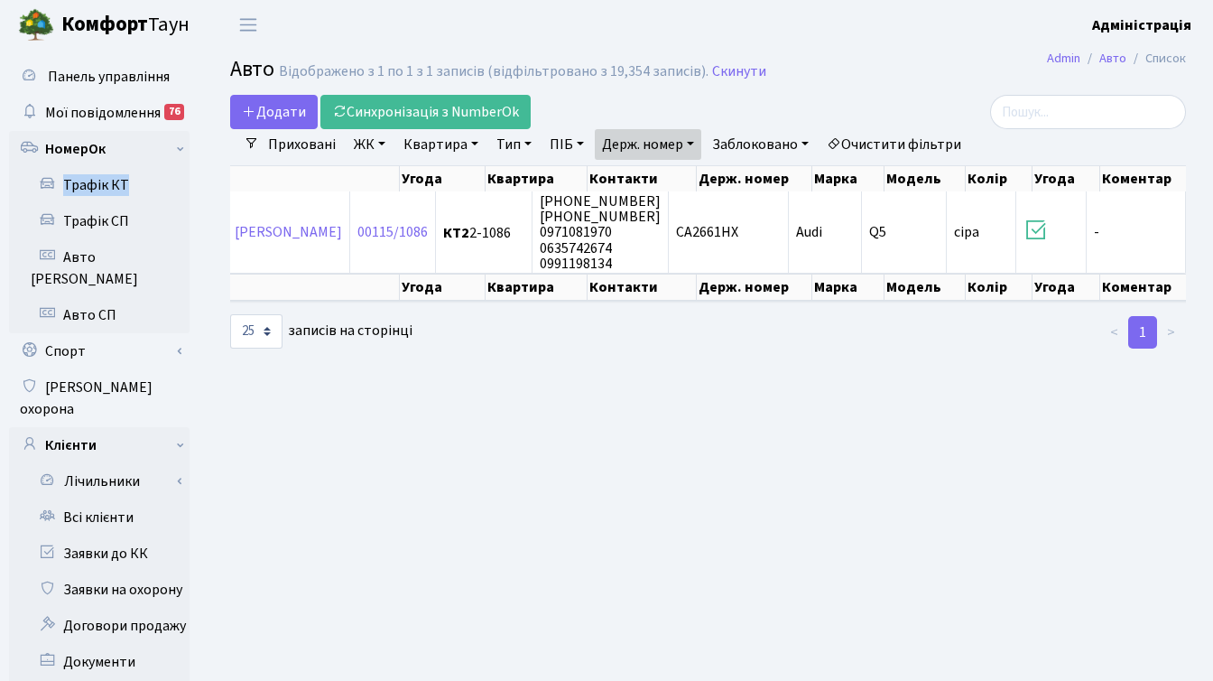
click at [686, 147] on link "Держ. номер" at bounding box center [648, 144] width 106 height 31
click at [644, 179] on input "2661" at bounding box center [649, 179] width 106 height 34
type input "2"
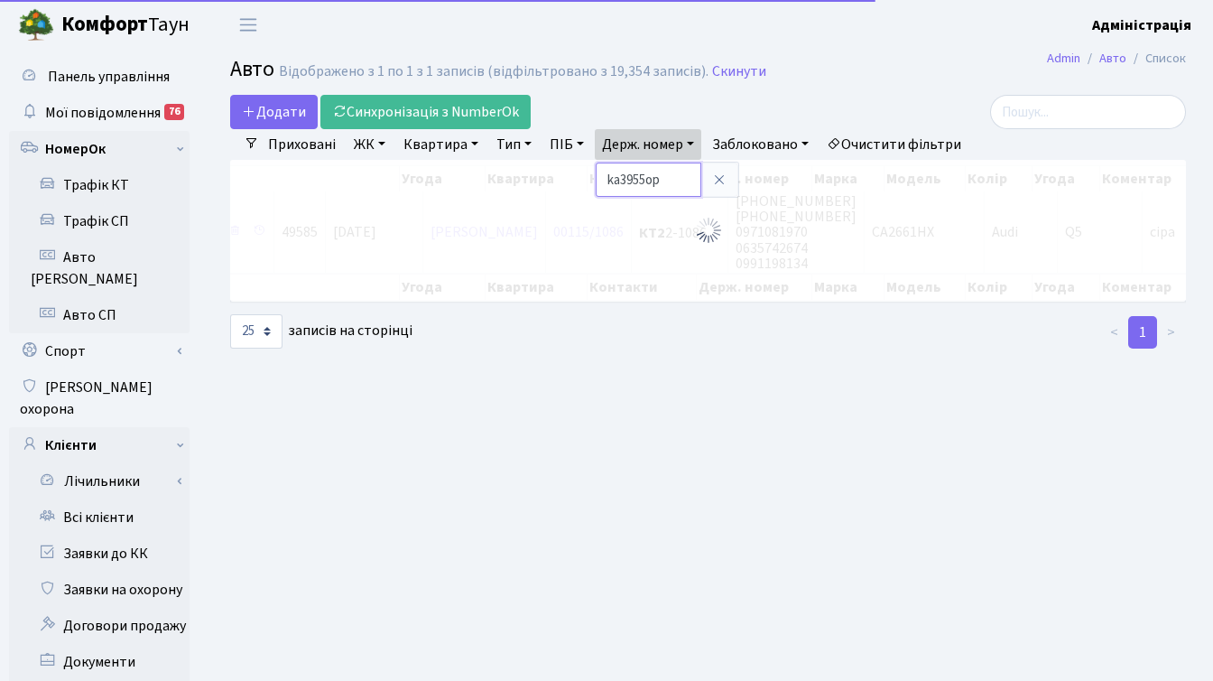
scroll to position [0, 35]
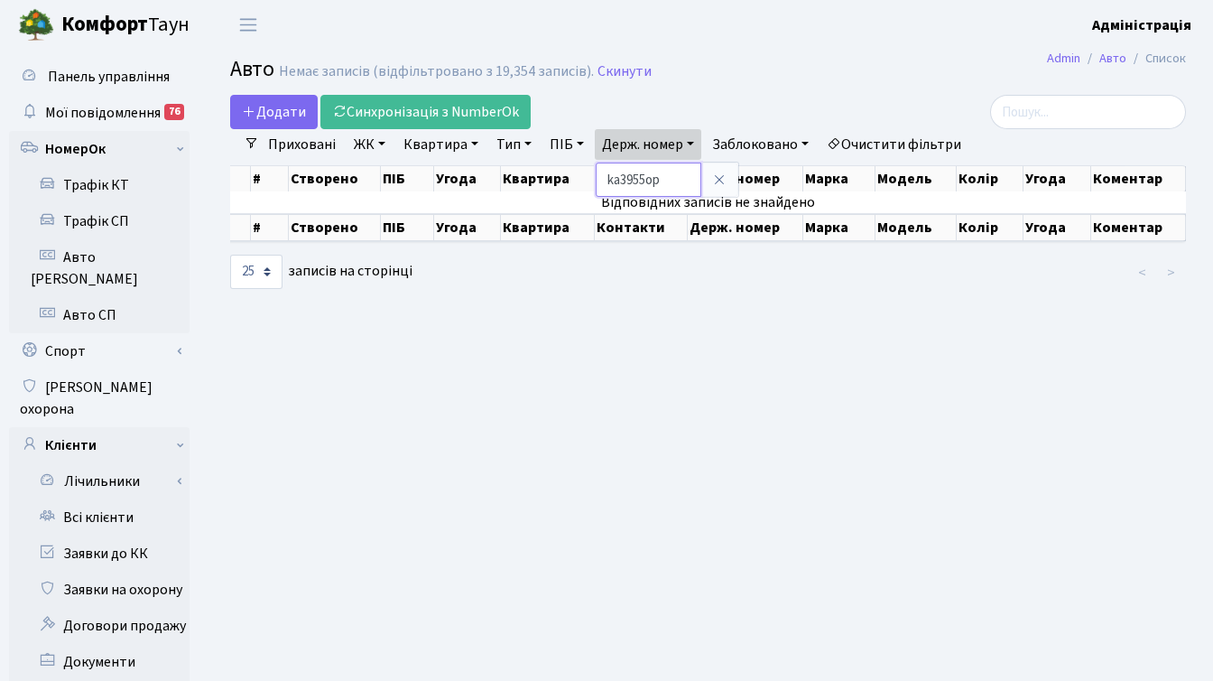
drag, startPoint x: 682, startPoint y: 178, endPoint x: 606, endPoint y: 179, distance: 76.7
click at [606, 179] on input "ka3955op" at bounding box center [649, 179] width 106 height 34
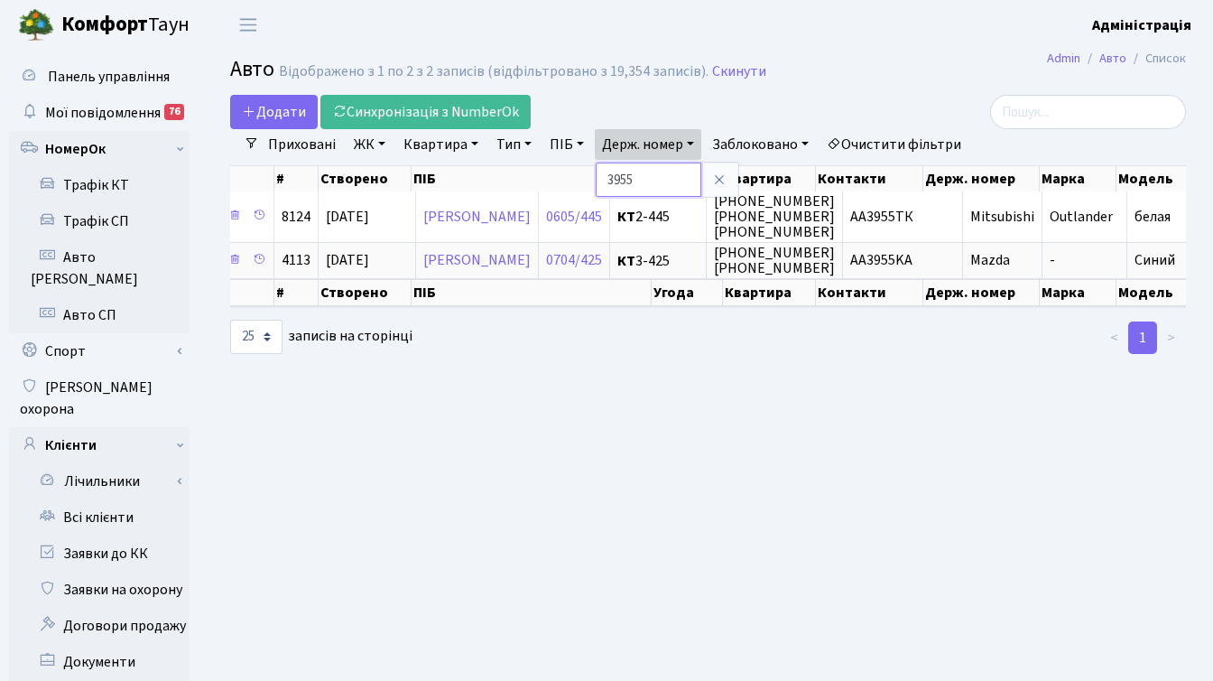
drag, startPoint x: 661, startPoint y: 179, endPoint x: 607, endPoint y: 176, distance: 54.2
click at [607, 176] on input "3955" at bounding box center [649, 179] width 106 height 34
paste input "9057"
type input "9057"
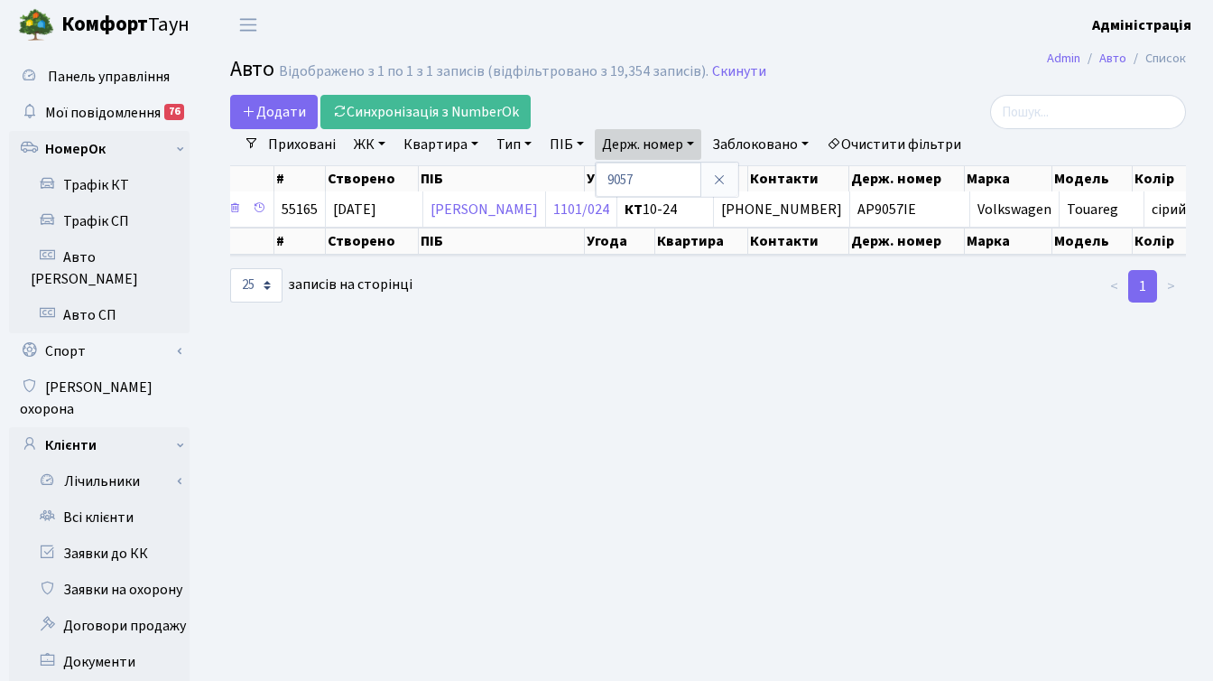
click at [782, 304] on div at bounding box center [708, 286] width 328 height 36
click at [684, 140] on link "Держ. номер" at bounding box center [648, 144] width 106 height 31
click at [877, 304] on div "< 1 >" at bounding box center [1036, 286] width 328 height 36
click at [759, 405] on main "Admin Авто Список Авто Відображено з 1 по 1 з 1 записів (відфільтровано з 19,35…" at bounding box center [708, 658] width 1010 height 1217
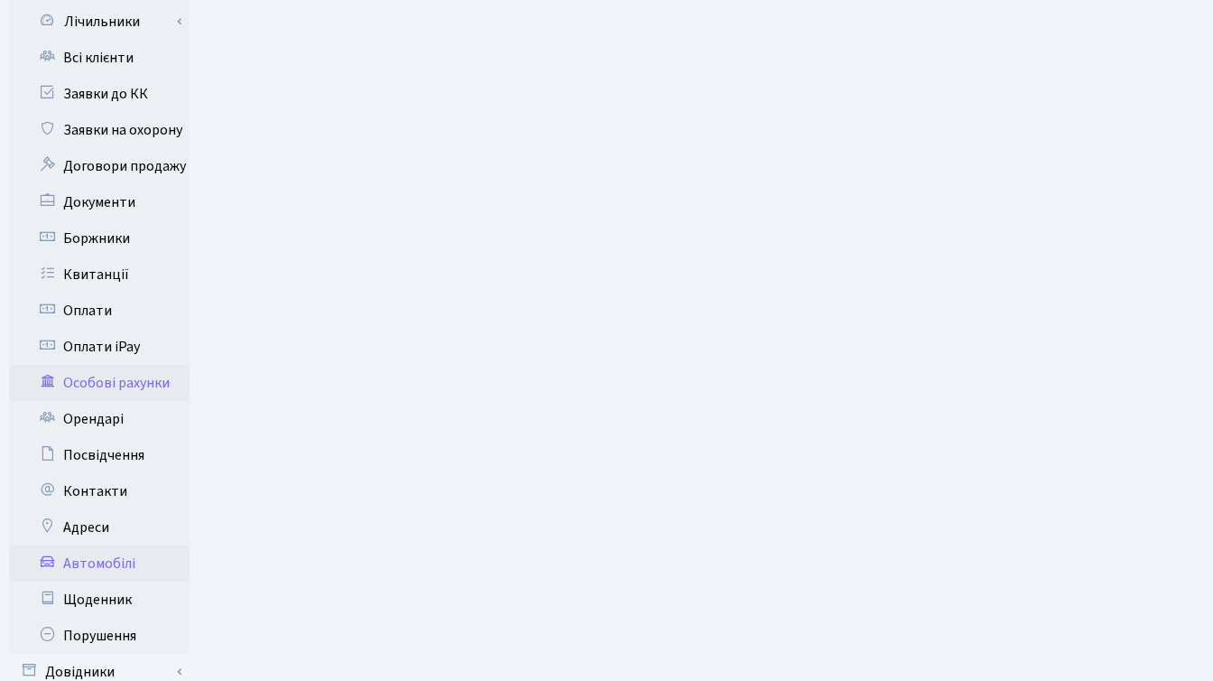
scroll to position [431, 0]
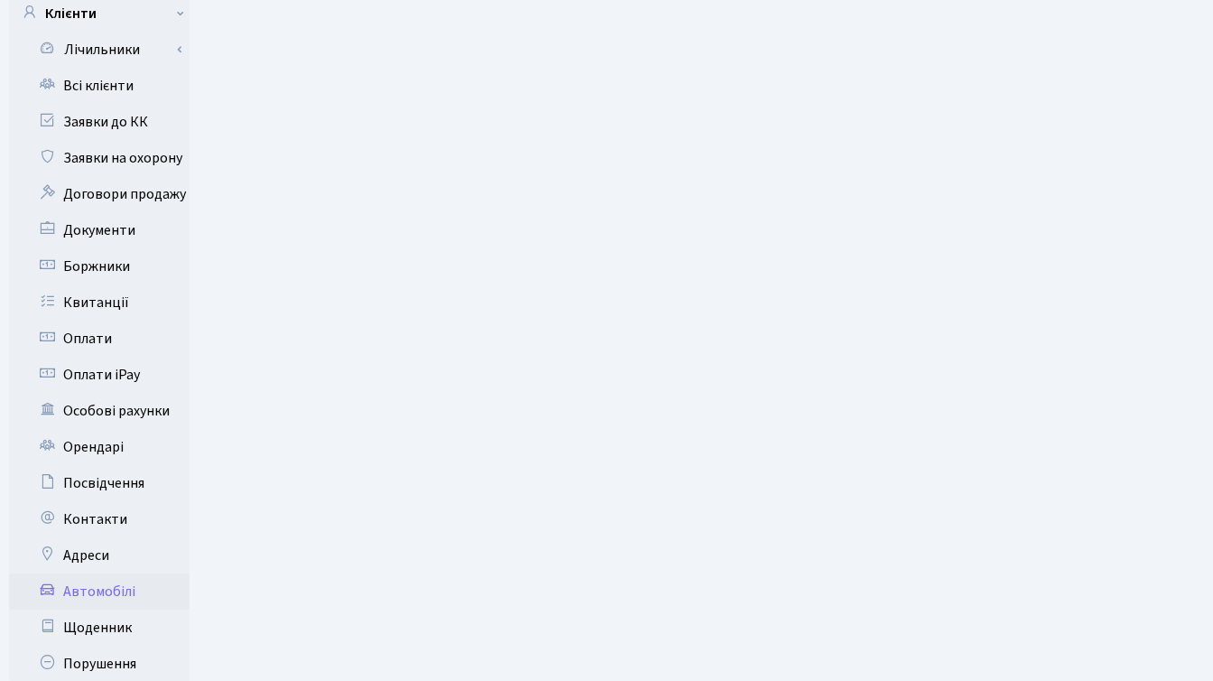
click at [105, 573] on link "Автомобілі" at bounding box center [99, 591] width 181 height 36
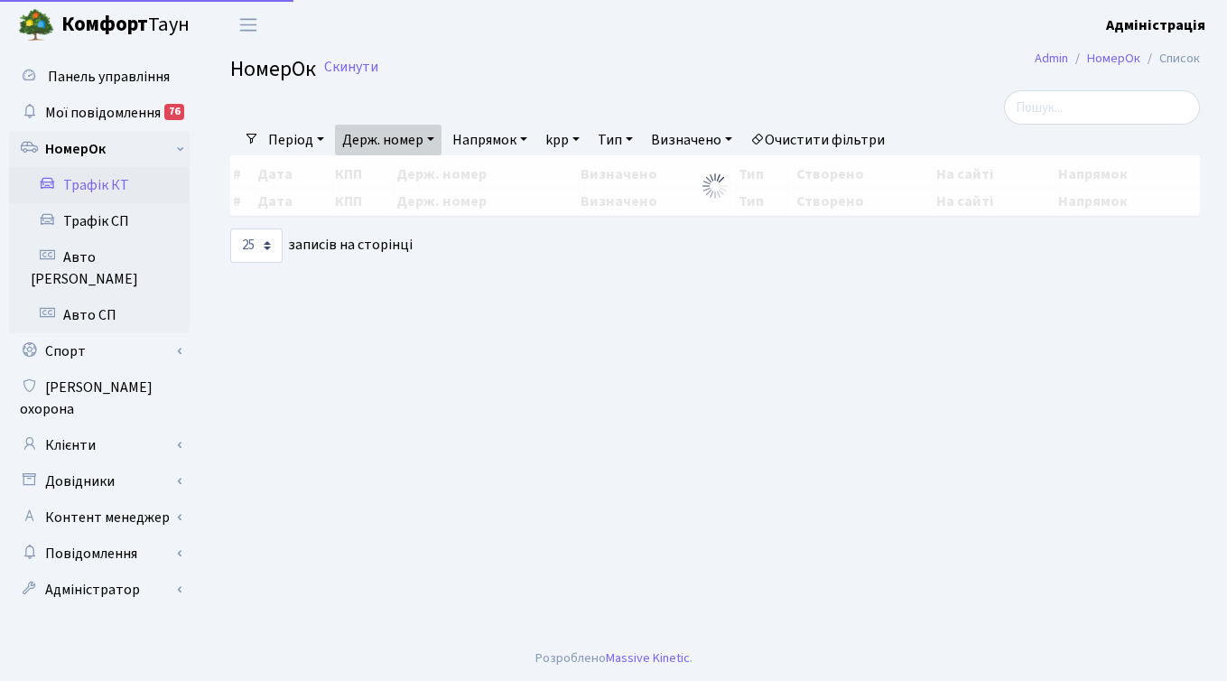
select select "25"
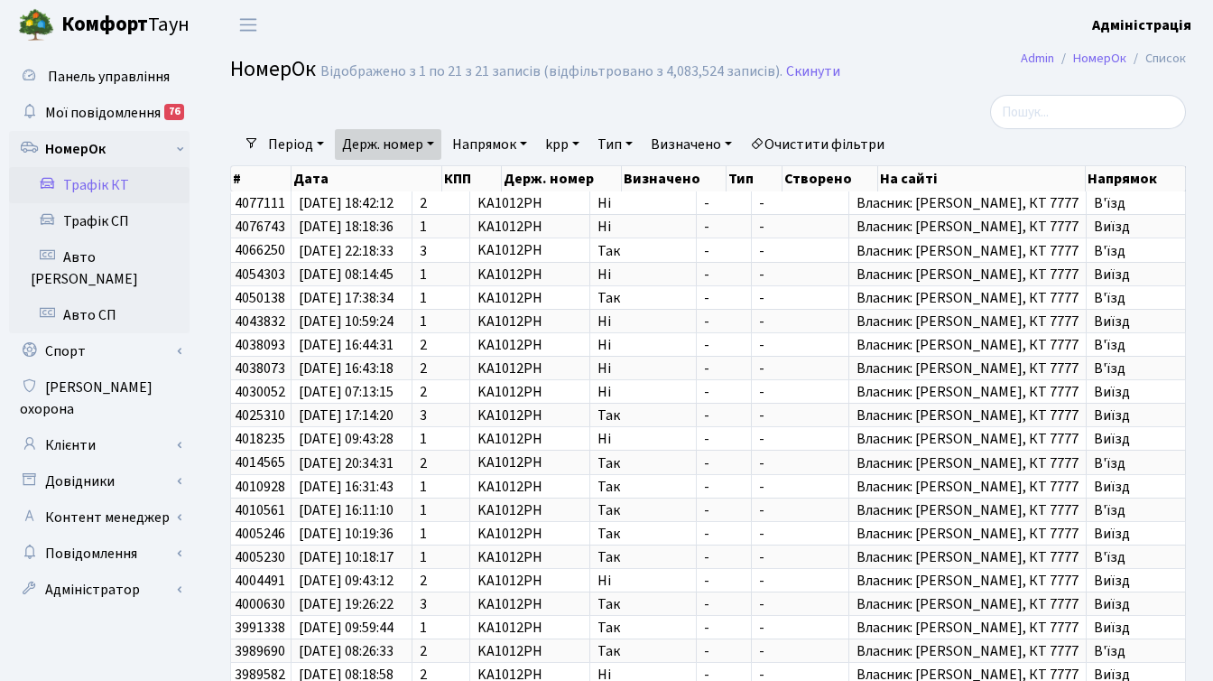
click at [835, 140] on link "Очистити фільтри" at bounding box center [817, 144] width 149 height 31
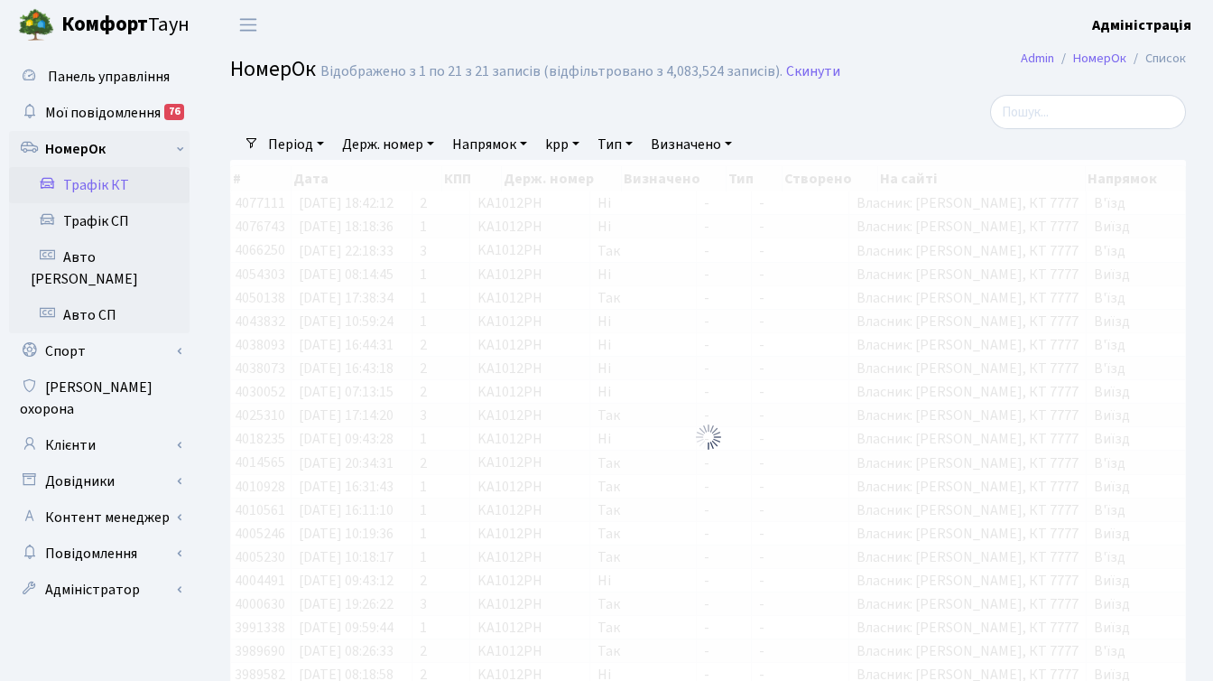
click at [381, 138] on link "Держ. номер" at bounding box center [388, 144] width 106 height 31
click at [410, 178] on input "text" at bounding box center [389, 179] width 106 height 34
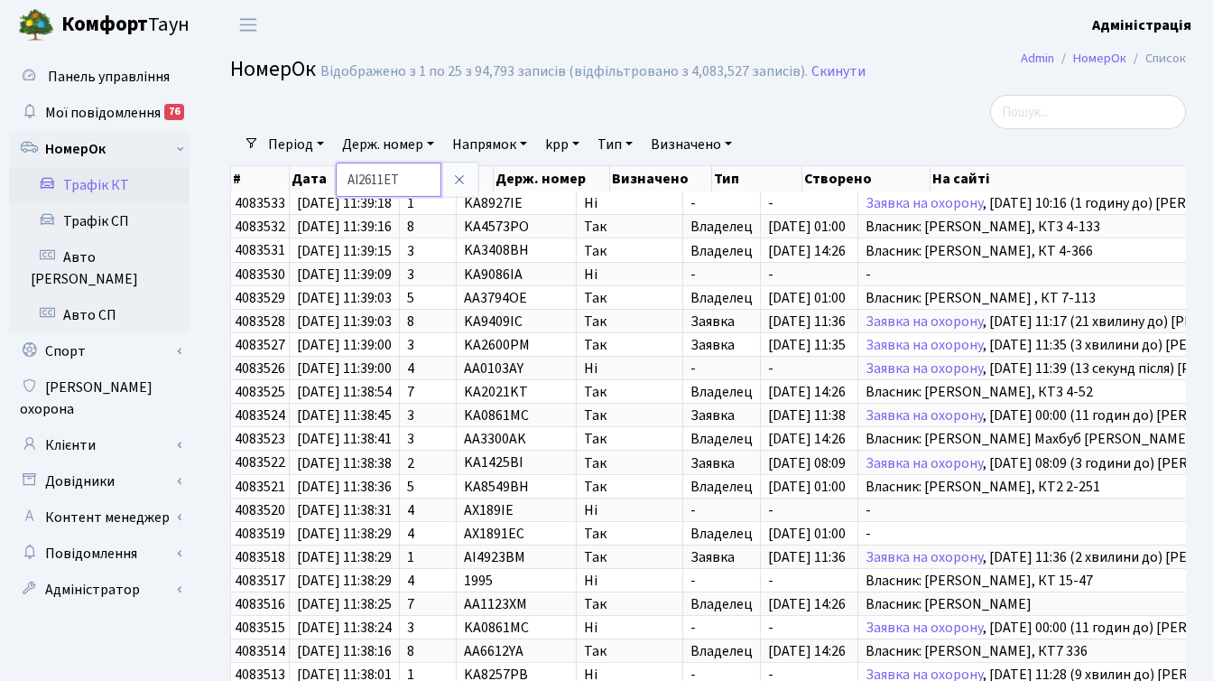
type input "AI2611ET"
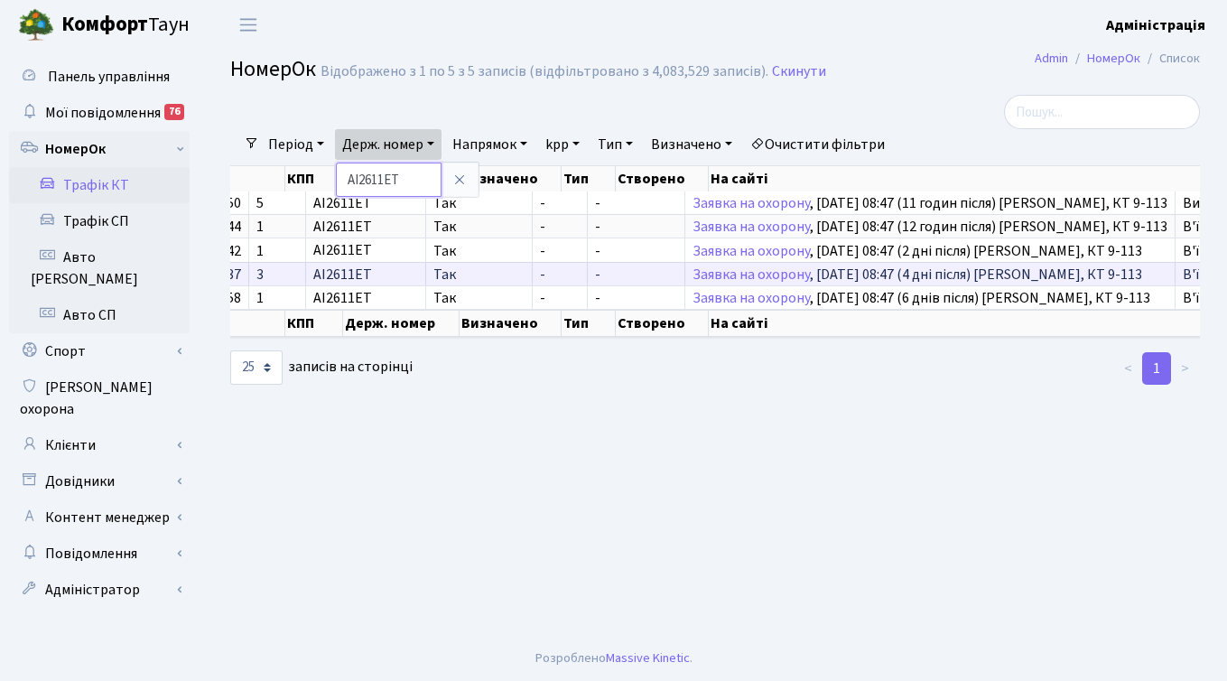
scroll to position [0, 32]
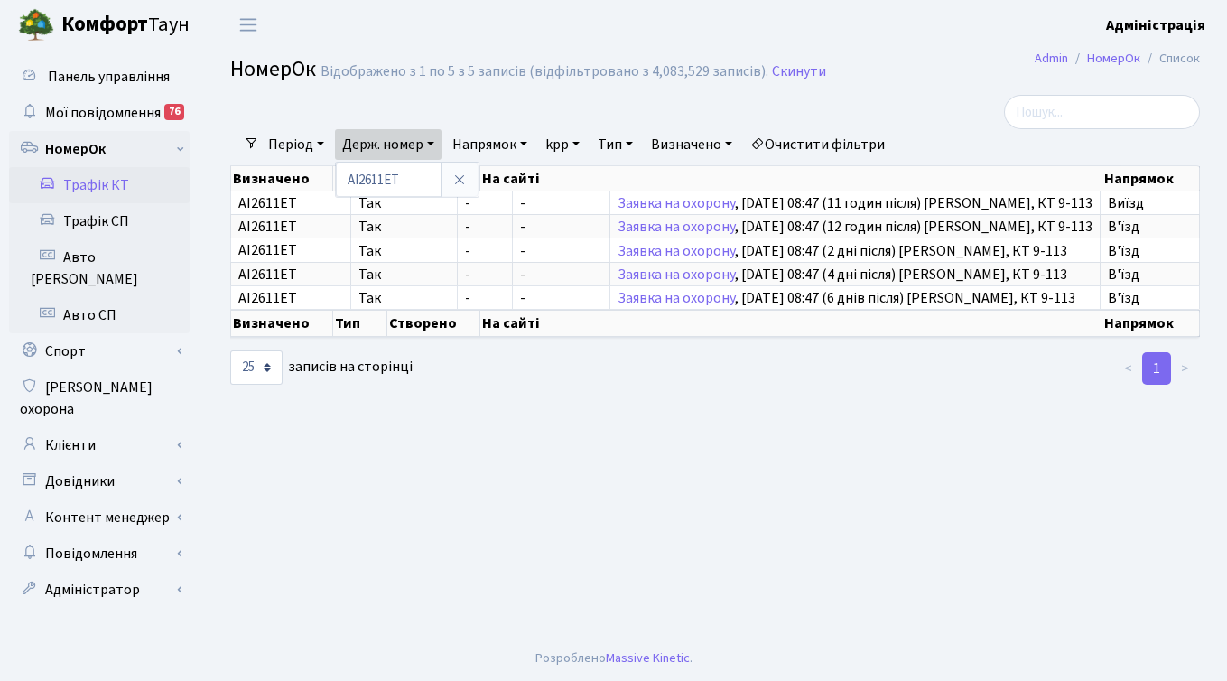
click at [296, 139] on link "Період" at bounding box center [296, 144] width 70 height 31
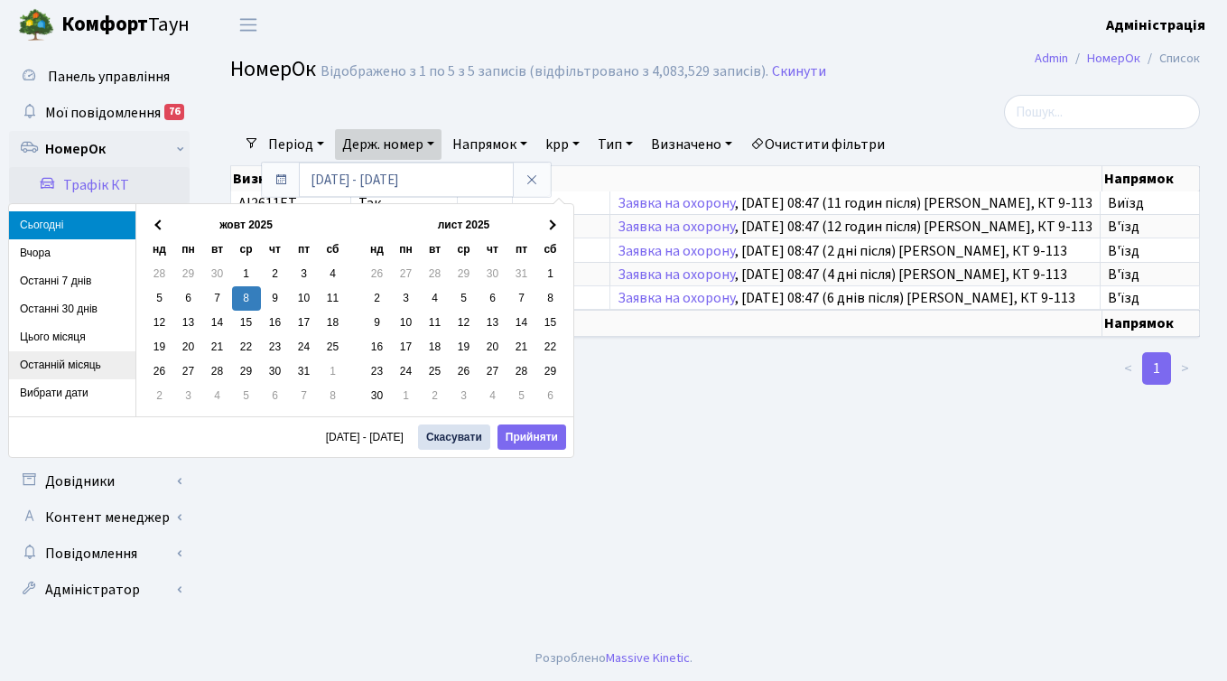
click at [67, 362] on li "Останній місяць" at bounding box center [72, 365] width 126 height 28
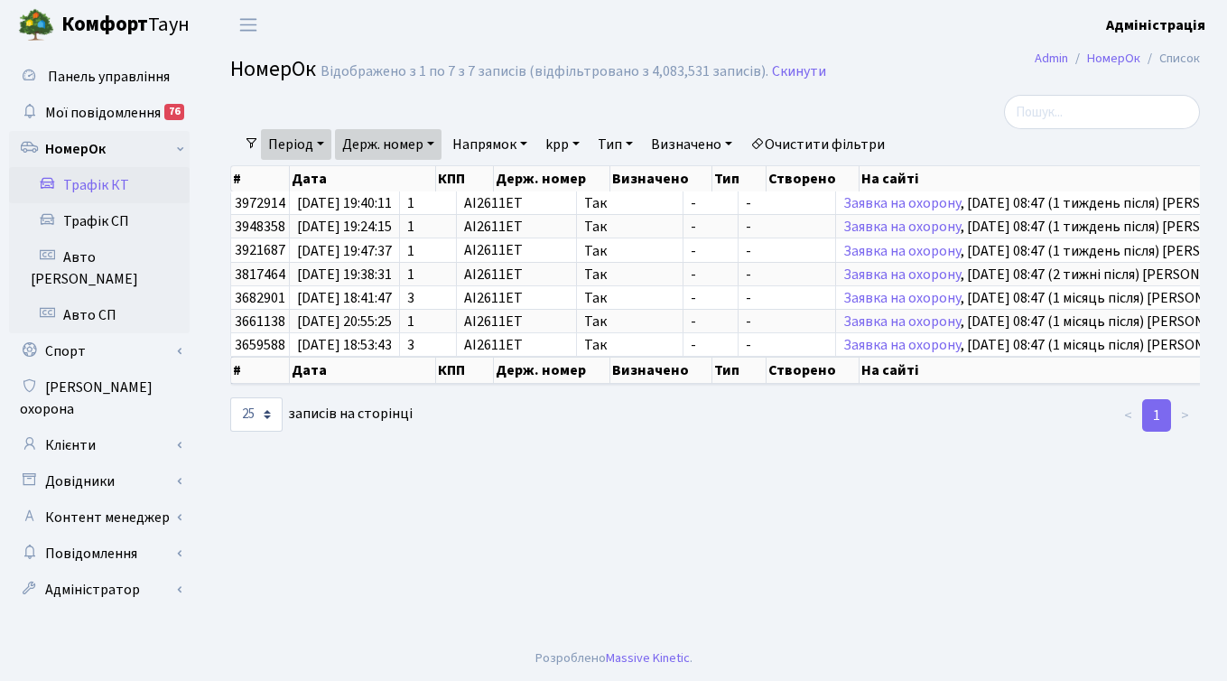
click at [418, 144] on link "Держ. номер" at bounding box center [388, 144] width 106 height 31
drag, startPoint x: 392, startPoint y: 182, endPoint x: 336, endPoint y: 181, distance: 56.0
click at [336, 181] on div "AI2611ET" at bounding box center [407, 180] width 144 height 36
click at [391, 131] on link "Держ. номер" at bounding box center [388, 144] width 106 height 31
click at [592, 460] on main "Admin НомерОк Список НомерОк Відображено з 1 по 7 з 7 записів (відфільтровано з…" at bounding box center [714, 343] width 1023 height 586
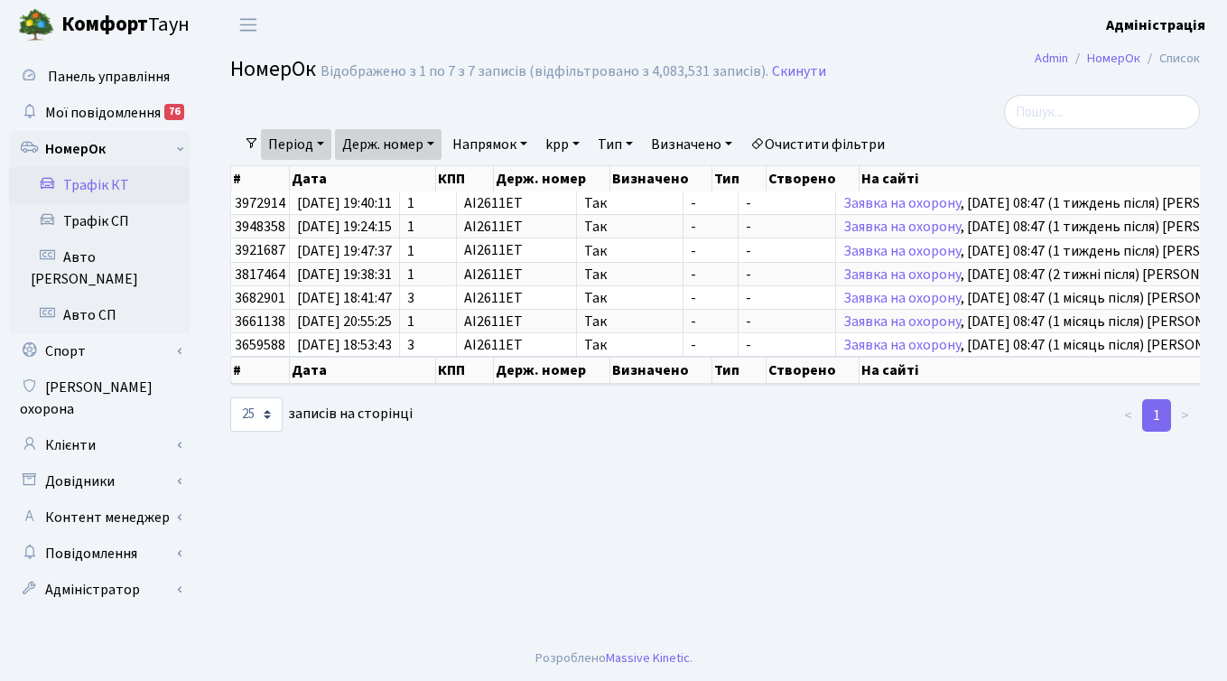
click at [931, 88] on main "Admin НомерОк Список НомерОк Відображено з 1 по 7 з 7 записів (відфільтровано з…" at bounding box center [714, 343] width 1023 height 586
click at [381, 532] on main "Admin НомерОк Список НомерОк Відображено з 1 по 7 з 7 записів (відфільтровано з…" at bounding box center [714, 343] width 1023 height 586
click at [312, 528] on main "Admin НомерОк Список НомерОк Відображено з 1 по 7 з 7 записів (відфільтровано з…" at bounding box center [714, 343] width 1023 height 586
click at [212, 473] on main "Admin НомерОк Список НомерОк Відображено з 1 по 7 з 7 записів (відфільтровано з…" at bounding box center [714, 343] width 1023 height 586
click at [875, 66] on h2 "НомерОк Відображено з 1 по 7 з 7 записів (відфільтровано з 4,083,531 записів). …" at bounding box center [714, 72] width 969 height 31
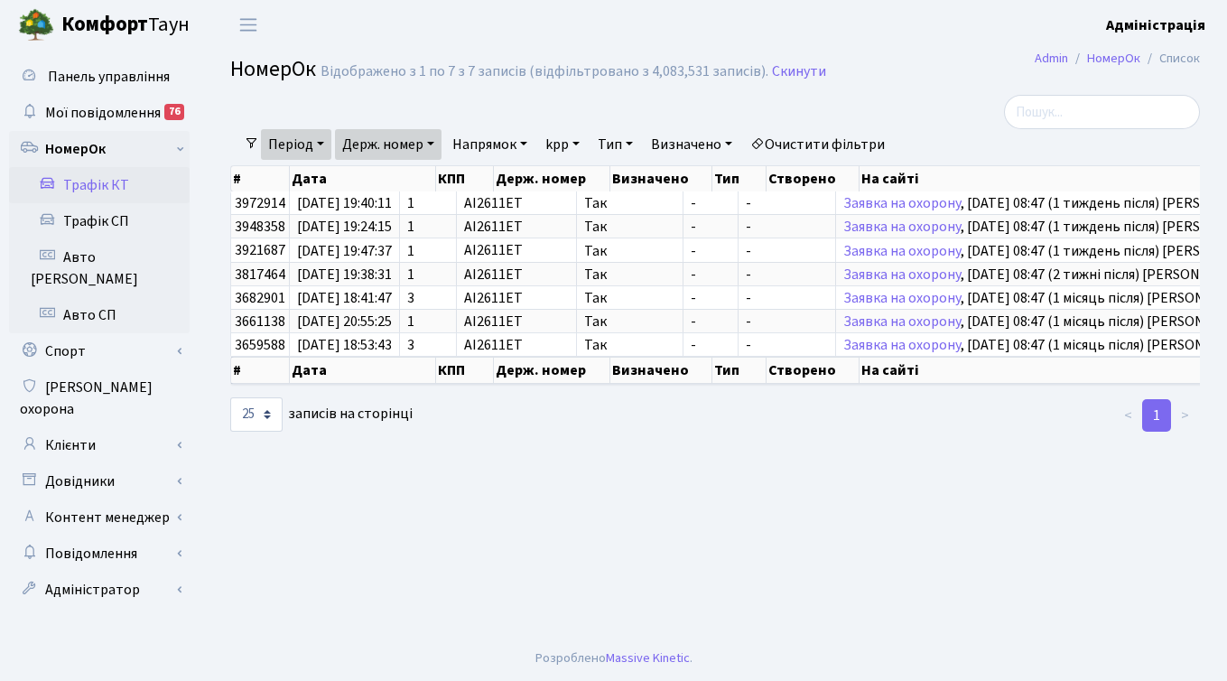
click at [646, 486] on main "Admin НомерОк Список НомерОк Відображено з 1 по 7 з 7 записів (відфільтровано з…" at bounding box center [714, 343] width 1023 height 586
click at [601, 476] on main "Admin НомерОк Список НомерОк Відображено з 1 по 7 з 7 записів (відфільтровано з…" at bounding box center [714, 343] width 1023 height 586
click at [421, 144] on link "Держ. номер" at bounding box center [388, 144] width 106 height 31
click at [639, 532] on main "Admin НомерОк Список НомерОк Відображено з 1 по 7 з 7 записів (відфільтровано з…" at bounding box center [714, 343] width 1023 height 586
click at [627, 485] on main "Admin НомерОк Список НомерОк Відображено з 1 по 7 з 7 записів (відфільтровано з…" at bounding box center [714, 343] width 1023 height 586
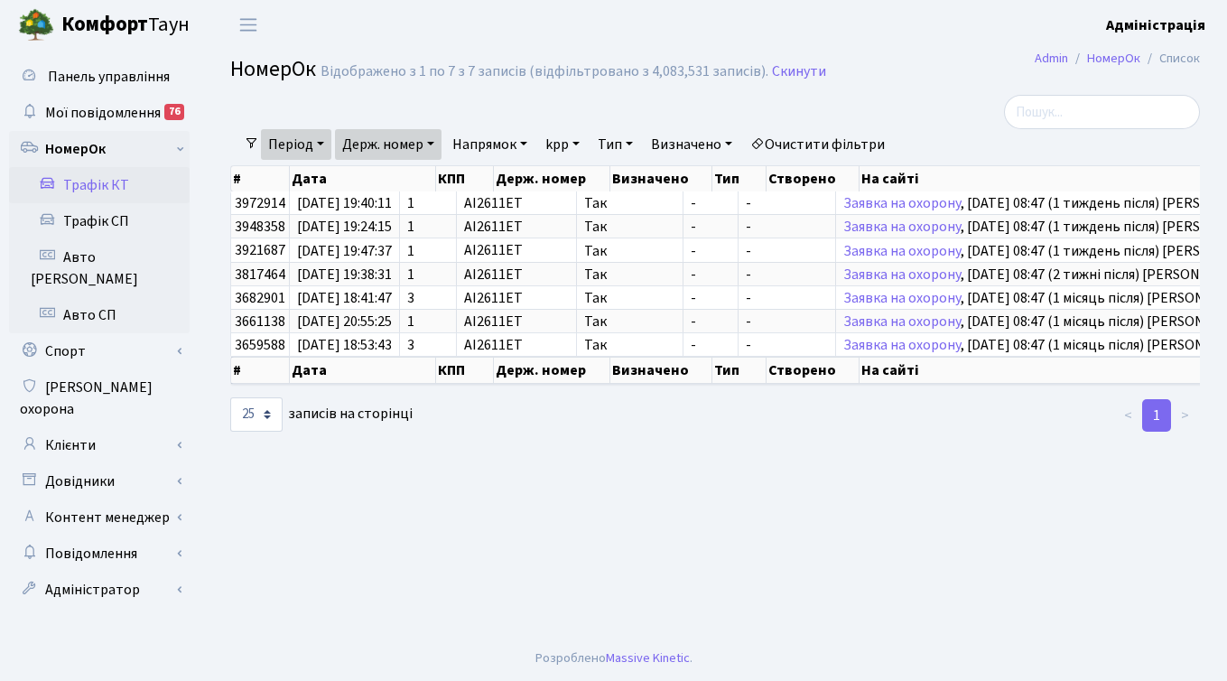
click at [401, 149] on link "Держ. номер" at bounding box center [388, 144] width 106 height 31
click at [799, 74] on link "Скинути" at bounding box center [799, 71] width 54 height 17
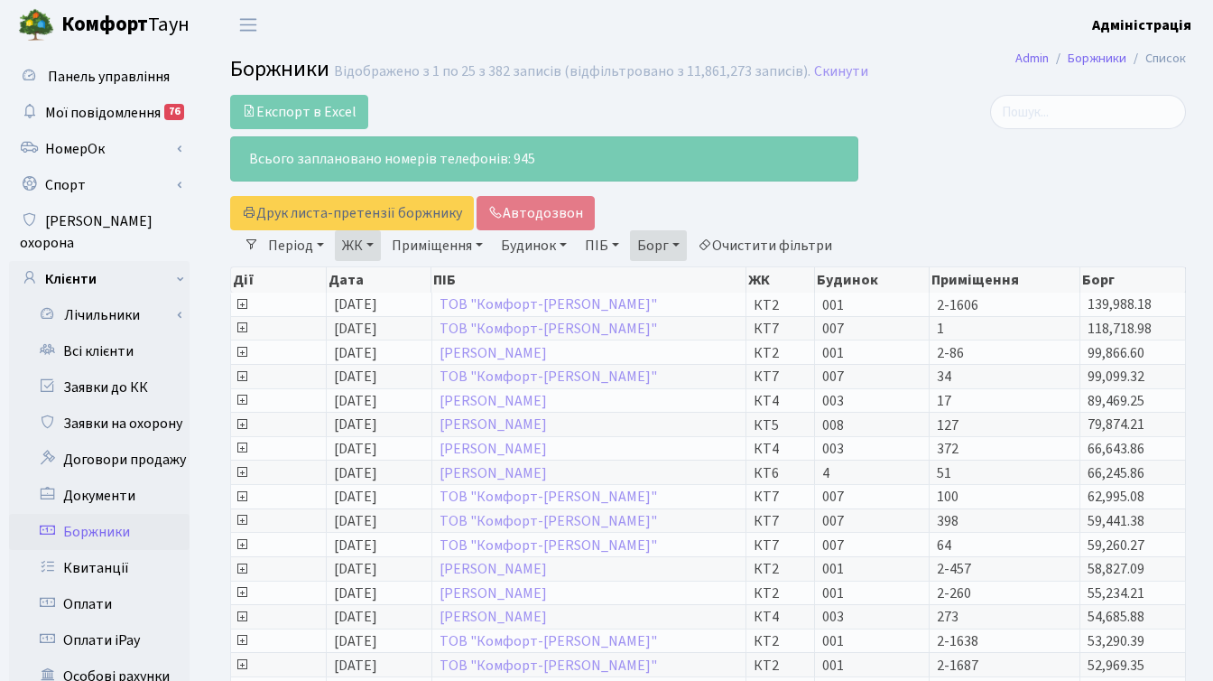
select select "25"
click at [423, 29] on header "Комфорт Таун Адміністрація Мій обліковий запис Вийти" at bounding box center [606, 25] width 1213 height 50
click at [409, 31] on header "Комфорт Таун Адміністрація Мій обліковий запис Вийти" at bounding box center [606, 25] width 1213 height 50
click at [921, 214] on div at bounding box center [1036, 162] width 328 height 135
click at [900, 227] on div at bounding box center [1036, 162] width 328 height 135
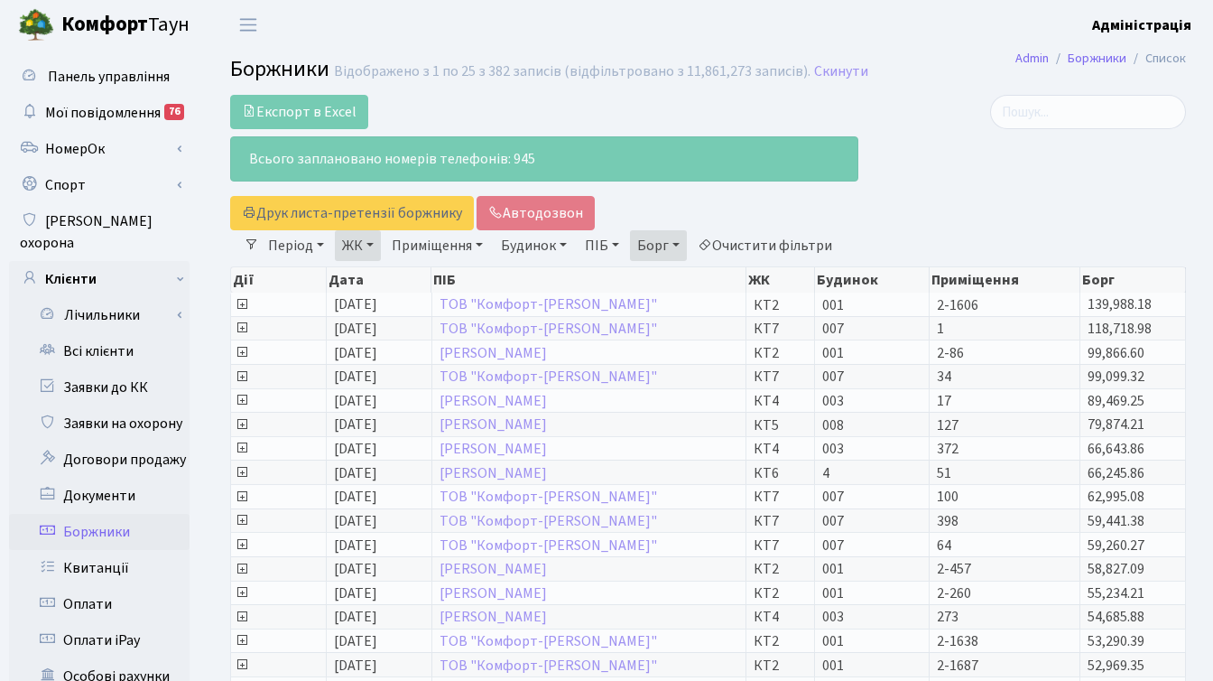
click at [956, 207] on div at bounding box center [1036, 162] width 328 height 135
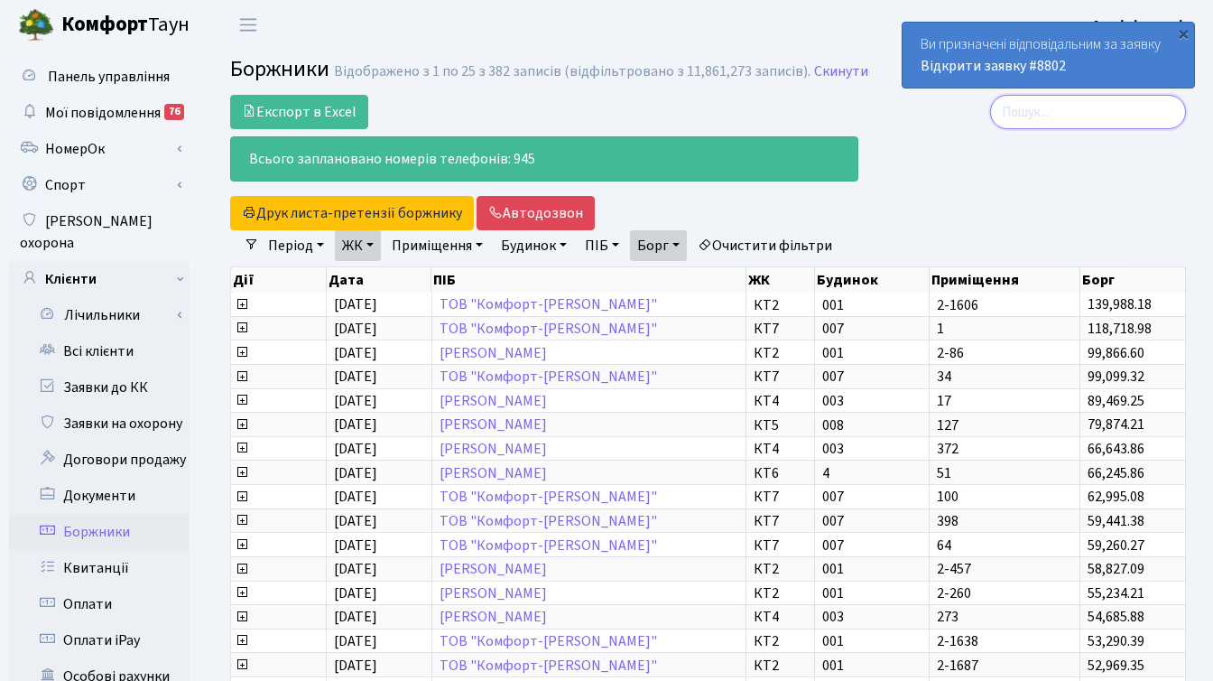
click at [1074, 114] on input "search" at bounding box center [1088, 112] width 196 height 34
paste input "Макаліш"
type input "Макаліш"
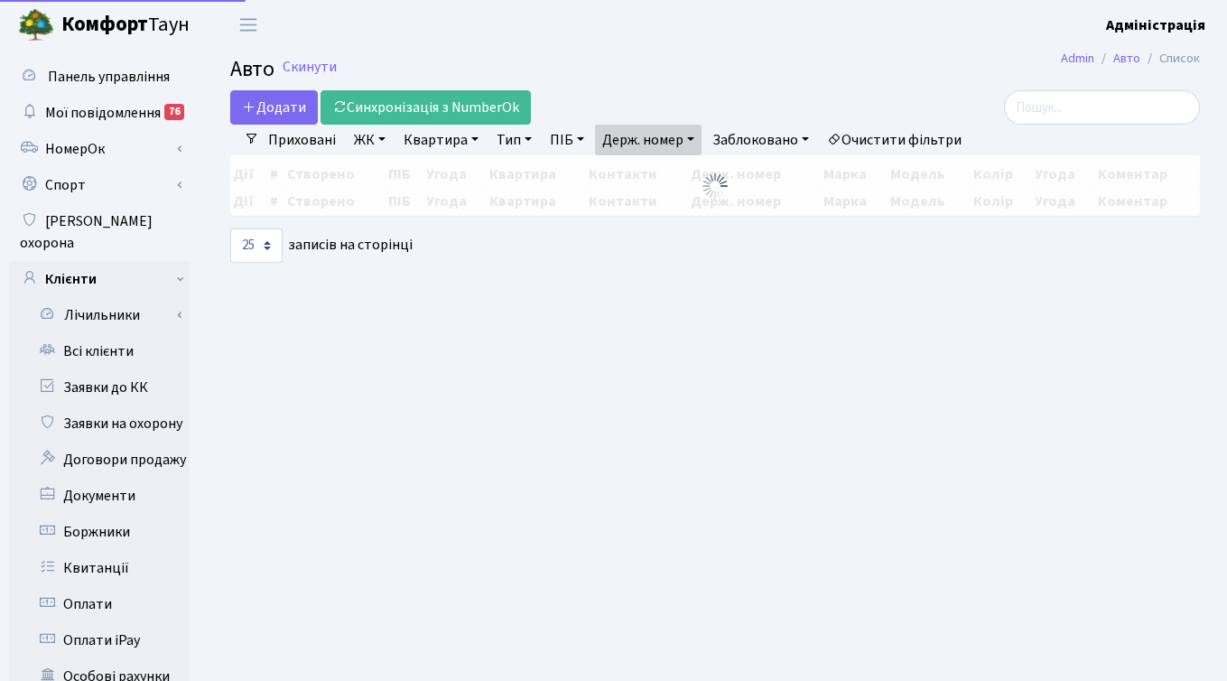
select select "25"
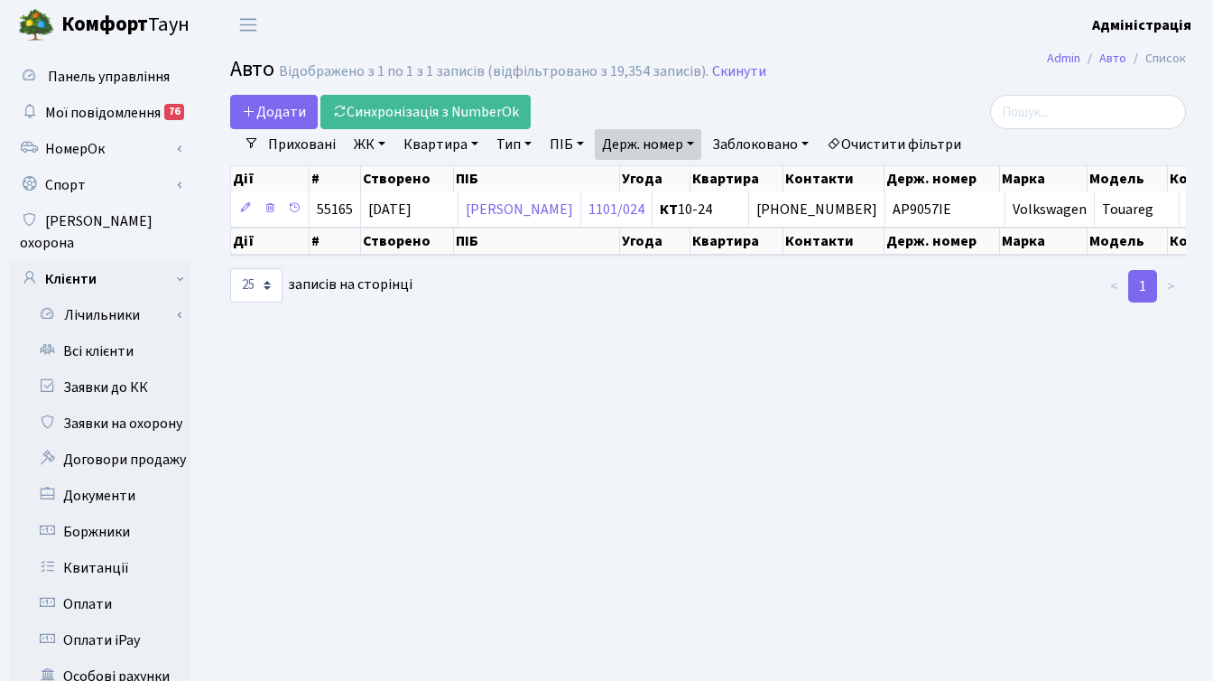
click at [912, 139] on link "Очистити фільтри" at bounding box center [894, 144] width 149 height 31
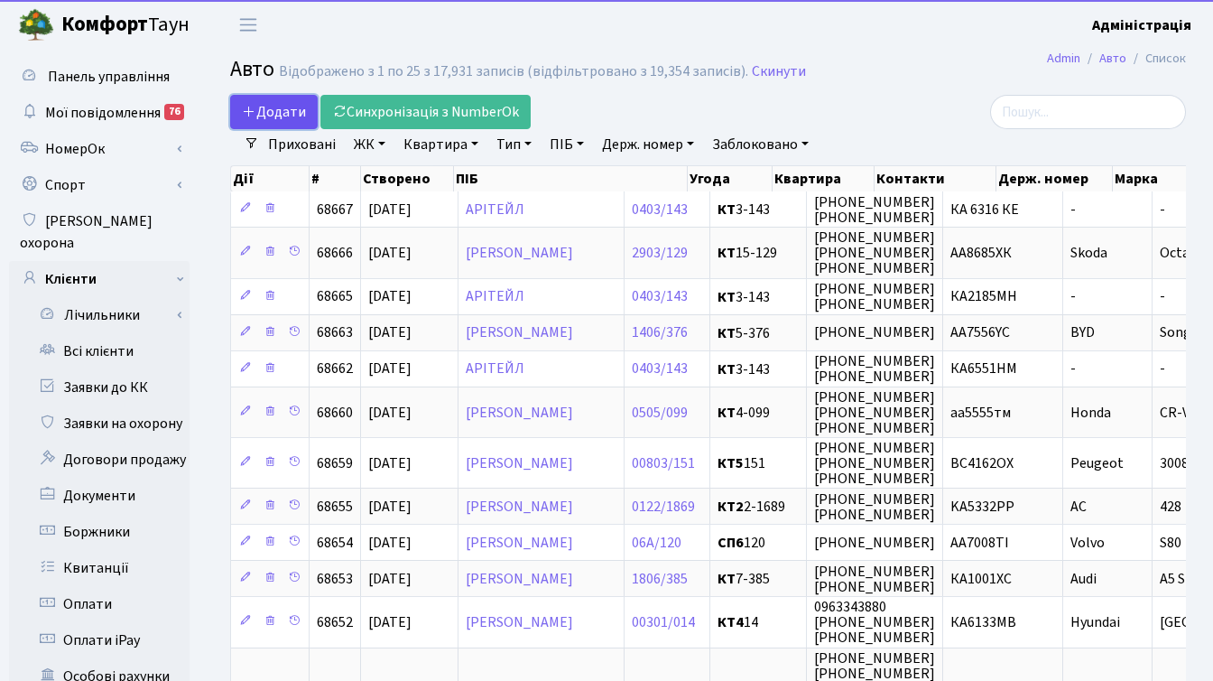
click at [258, 110] on span "Додати" at bounding box center [274, 112] width 64 height 20
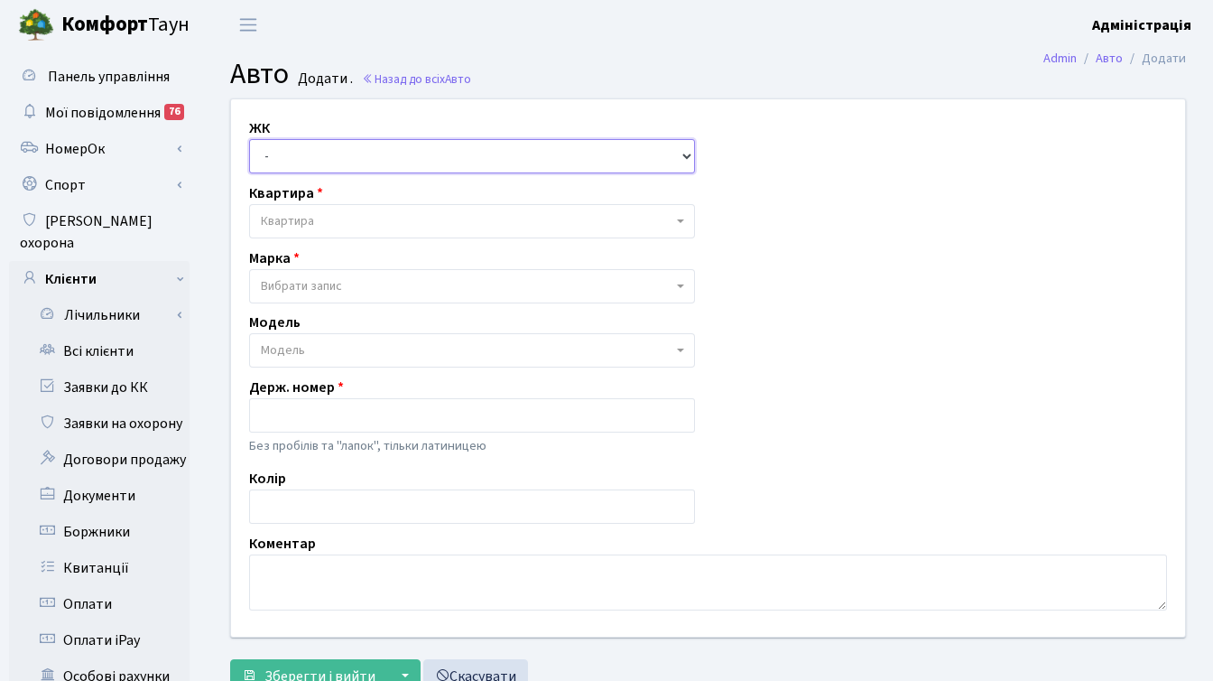
click at [404, 152] on select "- ТХ, вул. [STREET_ADDRESS] Регенераторна, 4 КТ2, просп. [STREET_ADDRESS] [STRE…" at bounding box center [472, 156] width 446 height 34
select select "283"
click at [249, 139] on select "- ТХ, вул. [STREET_ADDRESS] Регенераторна, 4 КТ2, просп. [STREET_ADDRESS] [STRE…" at bounding box center [472, 156] width 446 height 34
select select
click at [396, 147] on select "- ТХ, вул. [STREET_ADDRESS] Регенераторна, 4 КТ2, просп. [STREET_ADDRESS] [STRE…" at bounding box center [472, 156] width 446 height 34
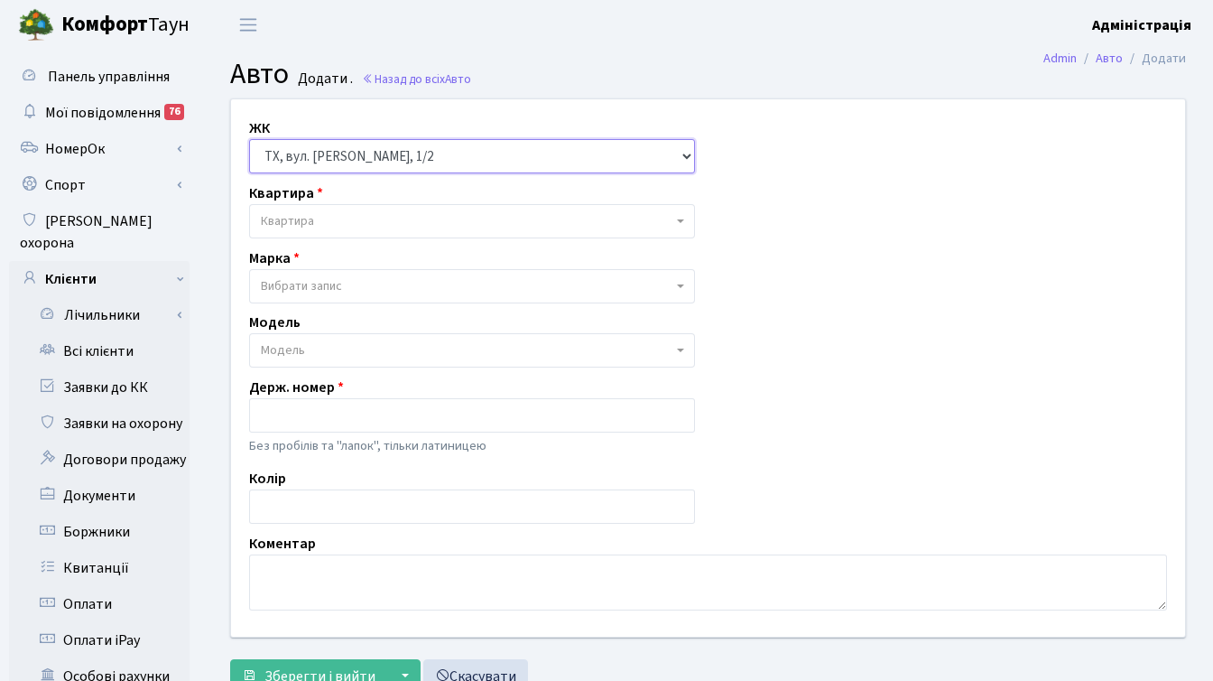
select select "271"
click at [249, 139] on select "- ТХ, вул. [STREET_ADDRESS] Регенераторна, 4 КТ2, просп. [STREET_ADDRESS] [STRE…" at bounding box center [472, 156] width 446 height 34
select select
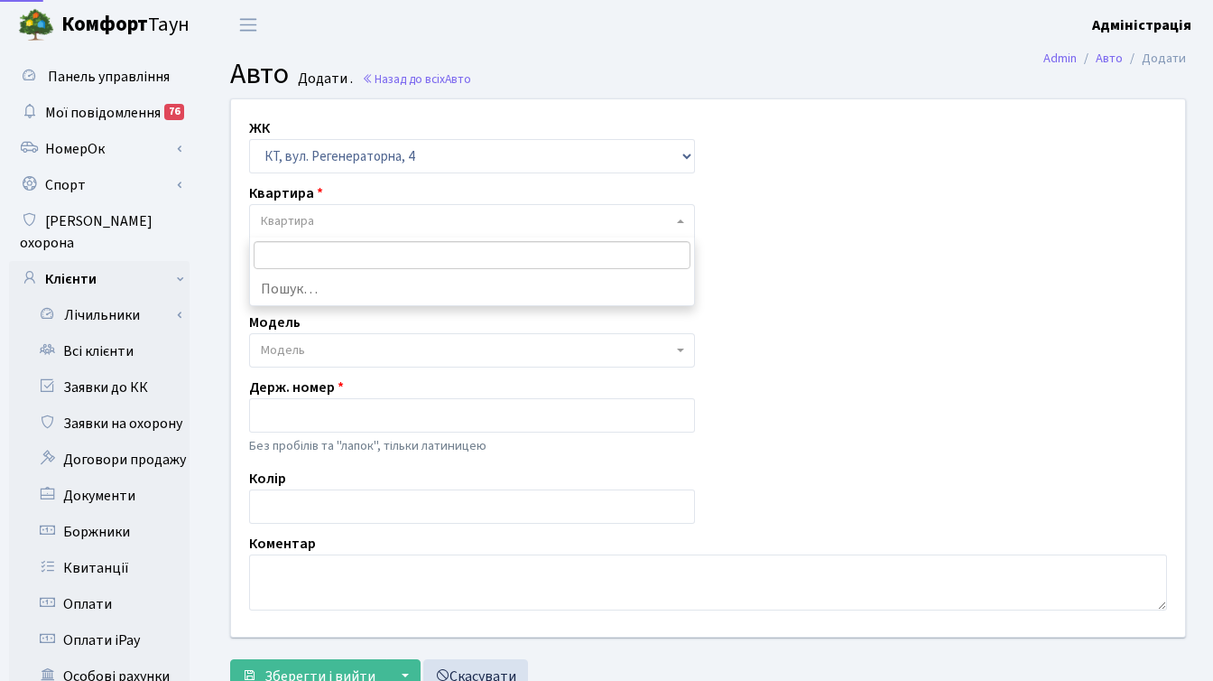
click at [420, 225] on span "Квартира" at bounding box center [467, 221] width 412 height 18
type input "7777"
click at [782, 199] on div "ЖК - ТХ, вул. Ділова, 1/2 КТ, вул. Регенераторна, 4 КТ2, просп. Соборності, 17 …" at bounding box center [708, 367] width 981 height 537
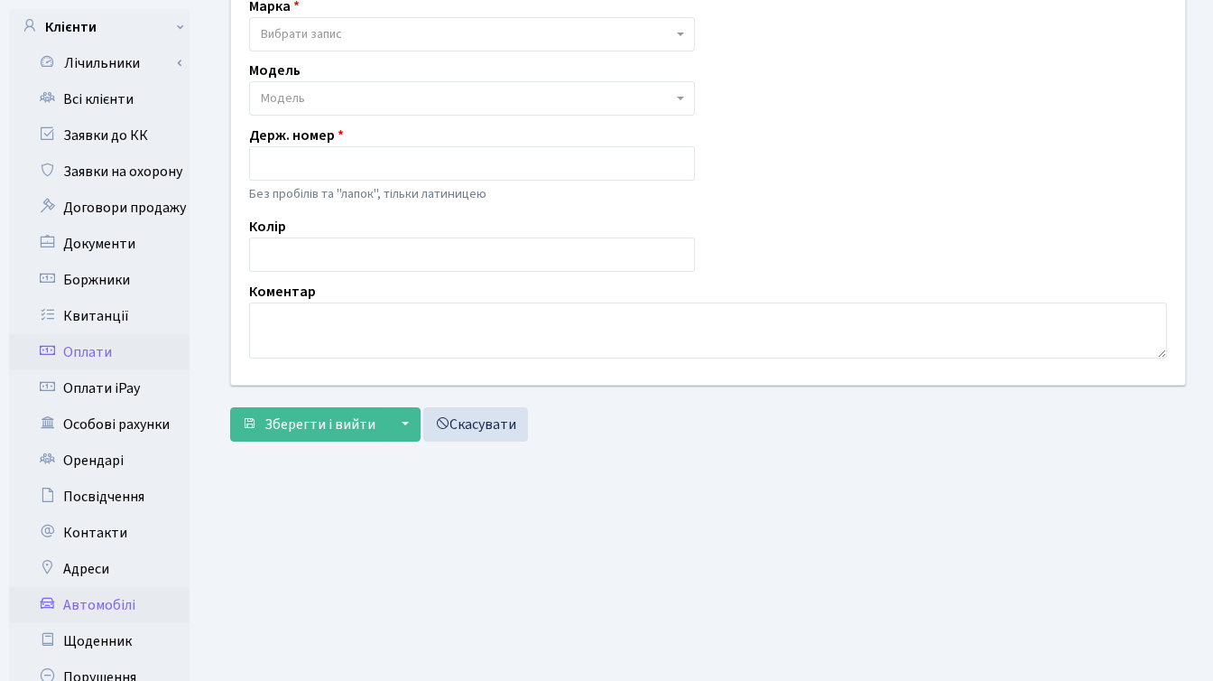
scroll to position [255, 0]
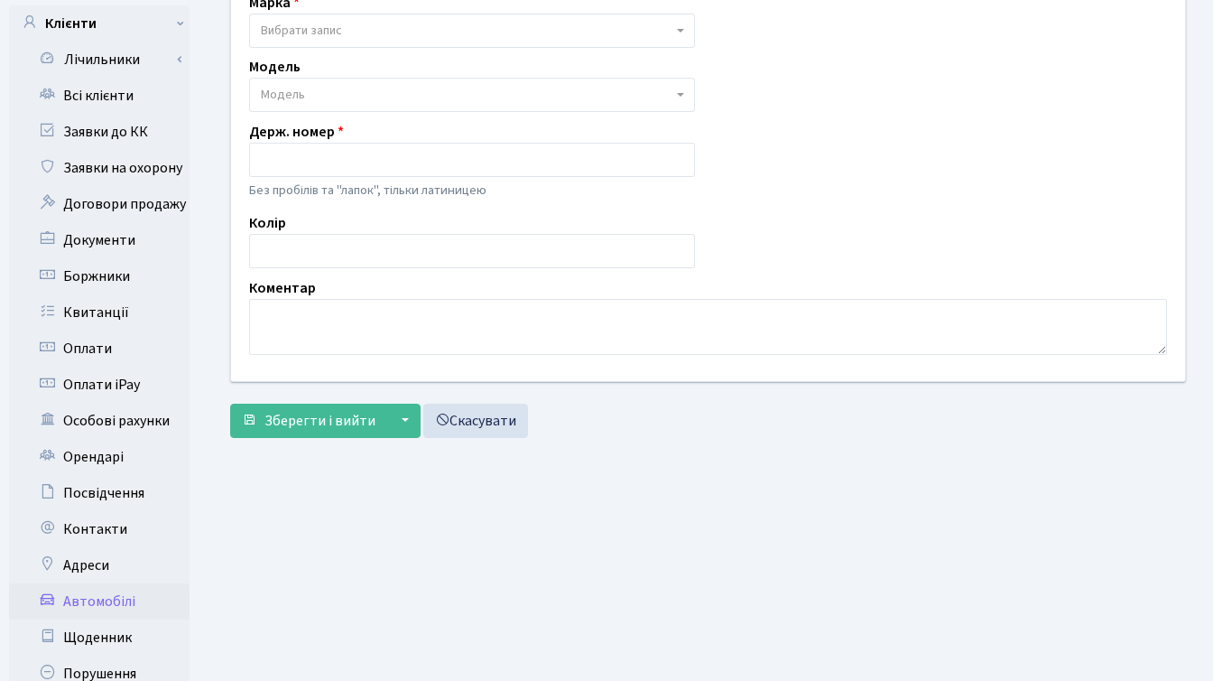
click at [114, 583] on link "Автомобілі" at bounding box center [99, 601] width 181 height 36
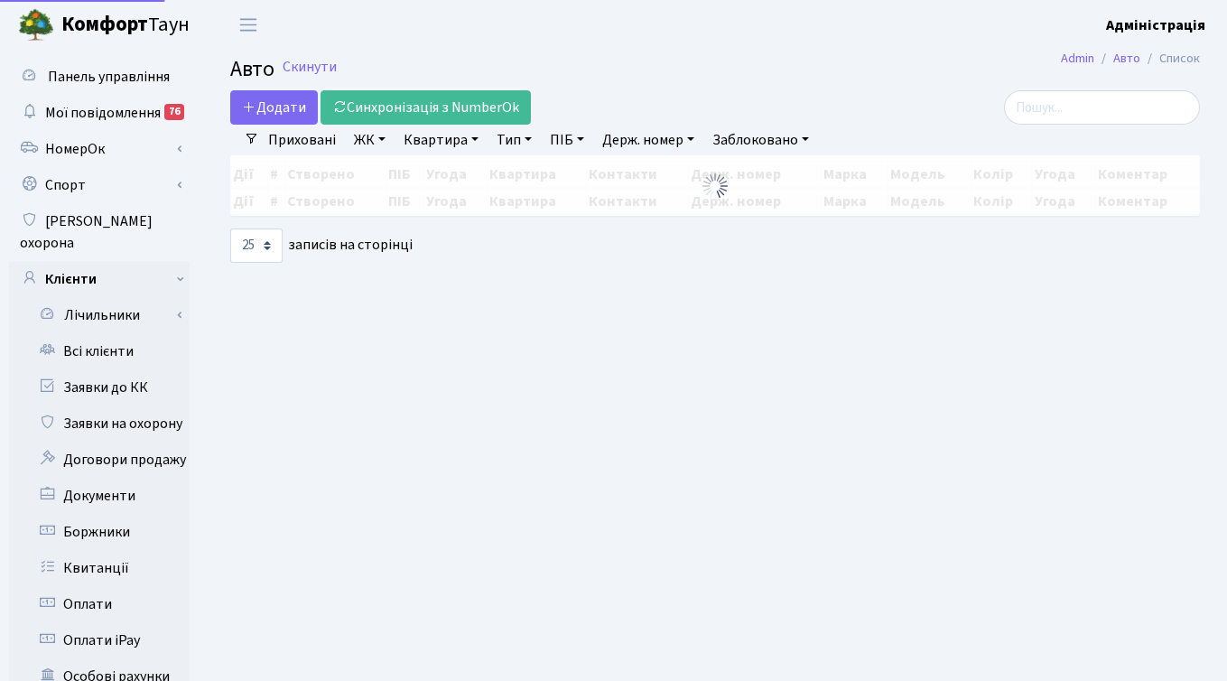
select select "25"
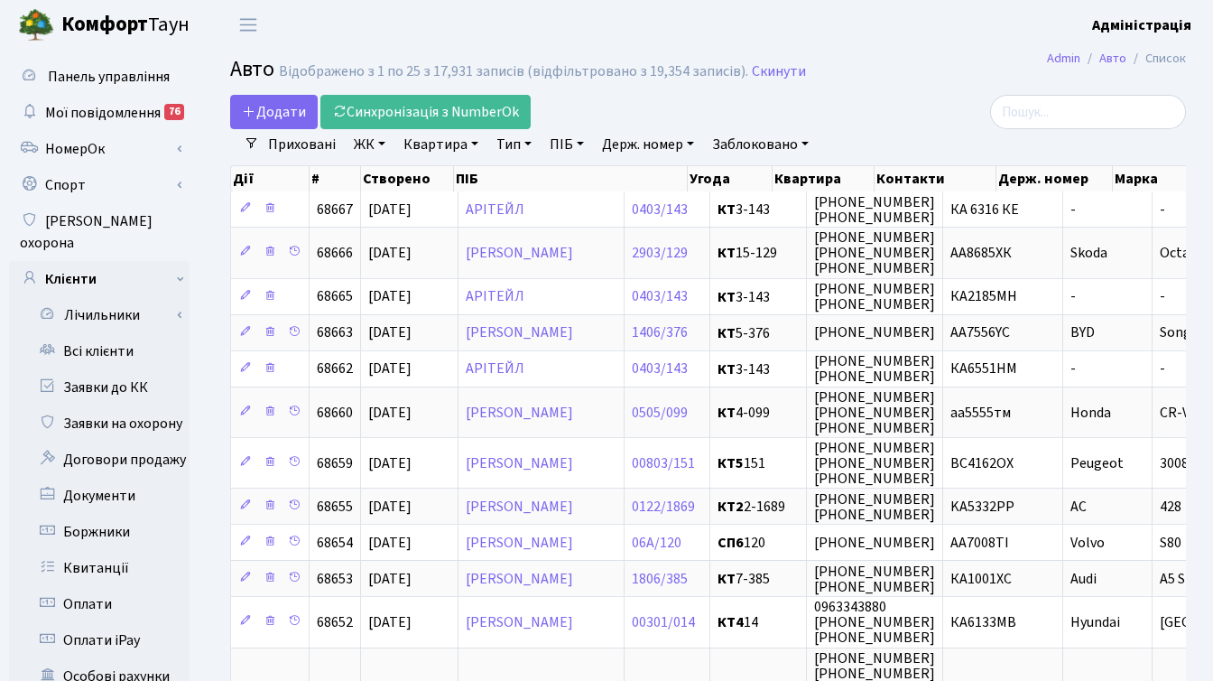
click at [901, 116] on div at bounding box center [1035, 112] width 301 height 34
click at [271, 106] on span "Додати" at bounding box center [274, 112] width 64 height 20
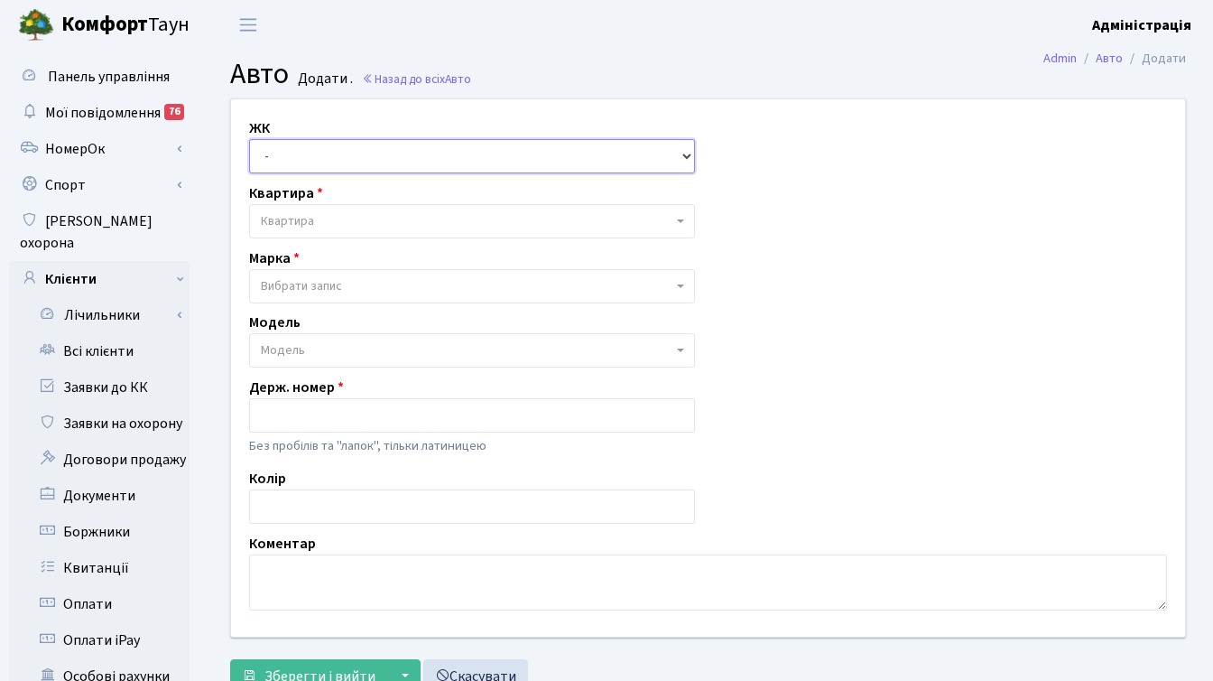
click at [423, 154] on select "- ТХ, вул. [STREET_ADDRESS] Регенераторна, 4 КТ2, просп. [STREET_ADDRESS] [STRE…" at bounding box center [472, 156] width 446 height 34
select select "271"
click at [249, 139] on select "- ТХ, вул. [STREET_ADDRESS] Регенераторна, 4 КТ2, просп. [STREET_ADDRESS] [STRE…" at bounding box center [472, 156] width 446 height 34
select select
click at [412, 221] on span "Квартира" at bounding box center [467, 221] width 412 height 18
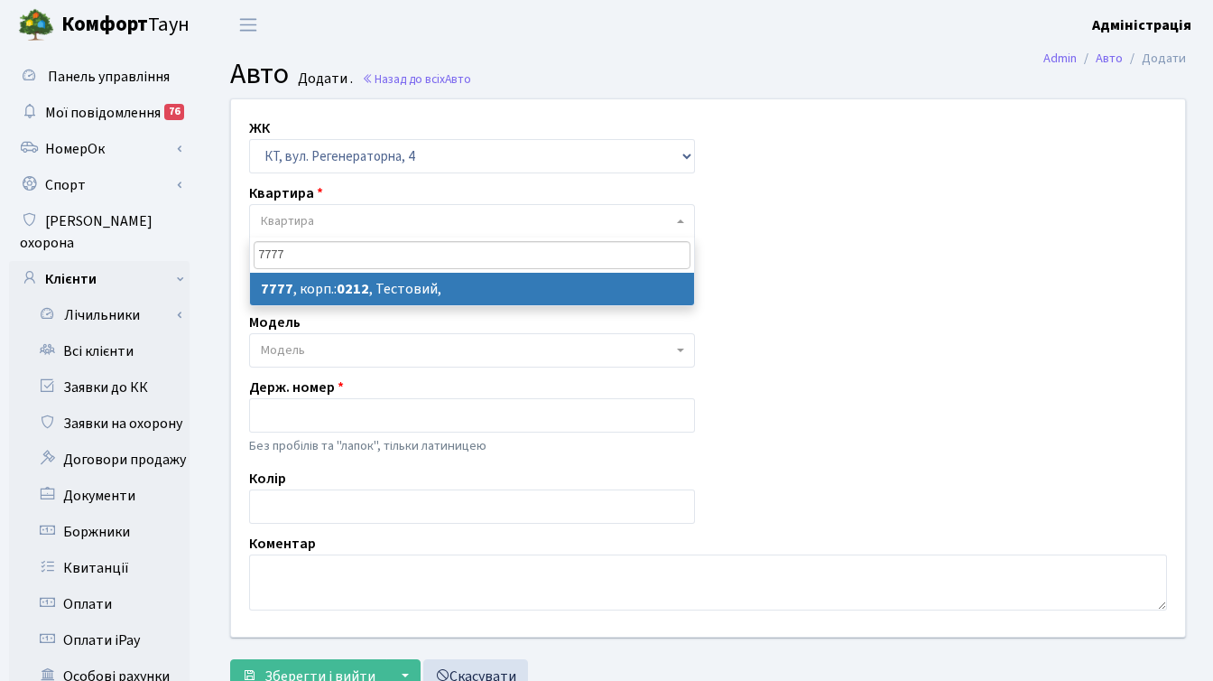
type input "7777"
select select "17530"
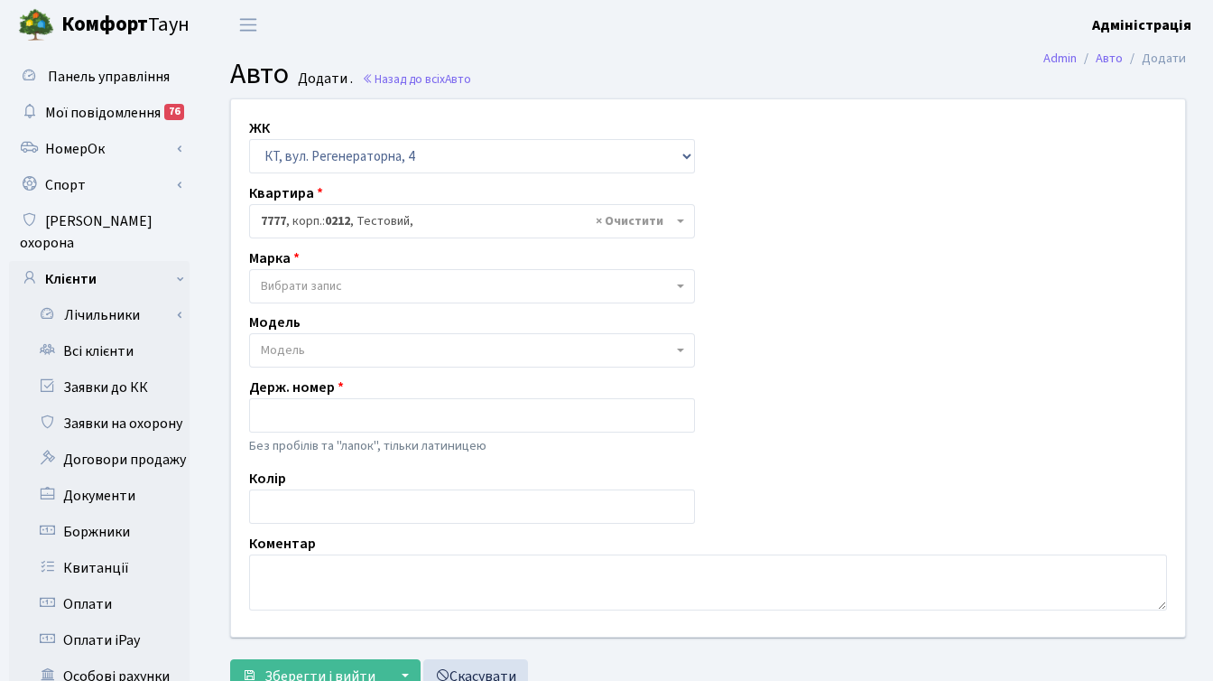
click at [370, 284] on span "Вибрати запис" at bounding box center [467, 286] width 412 height 18
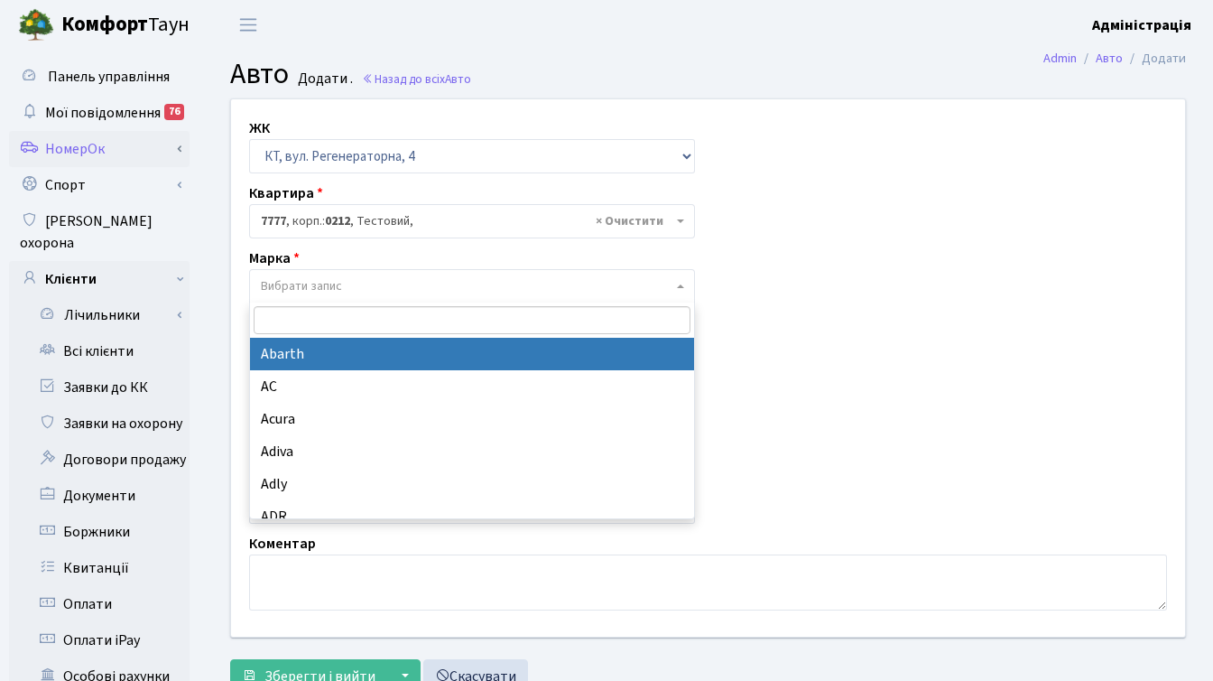
click at [86, 143] on link "НомерОк" at bounding box center [99, 149] width 181 height 36
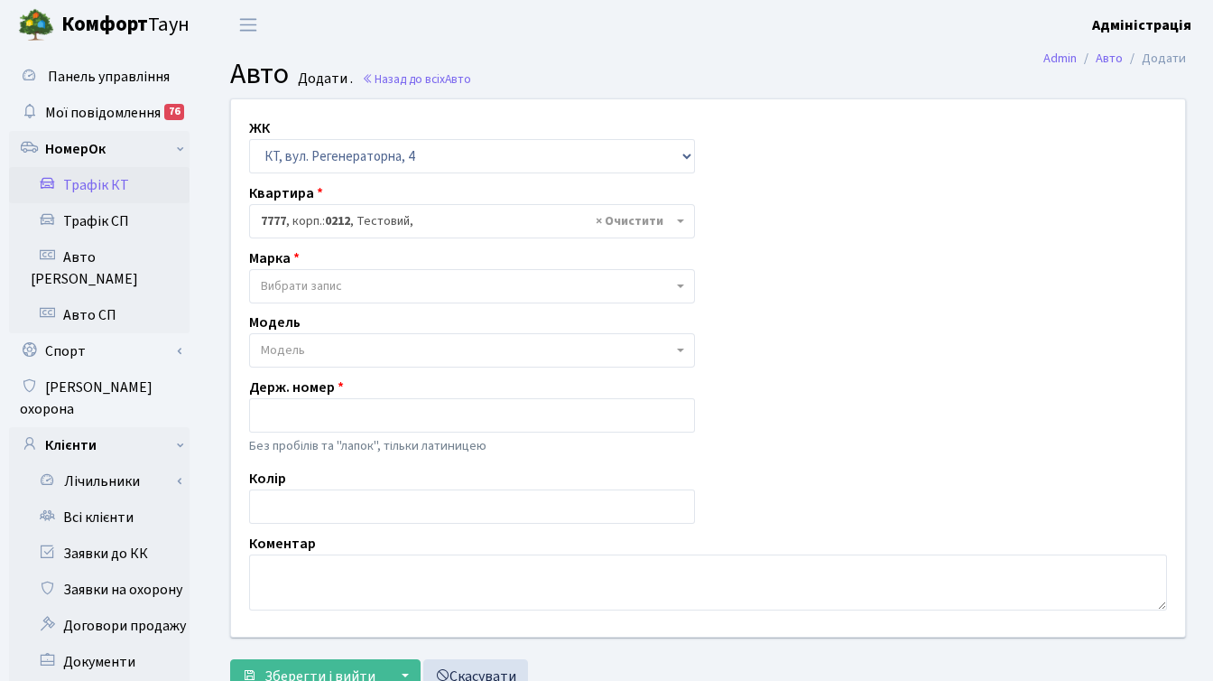
click at [115, 190] on link "Трафік КТ" at bounding box center [99, 185] width 181 height 36
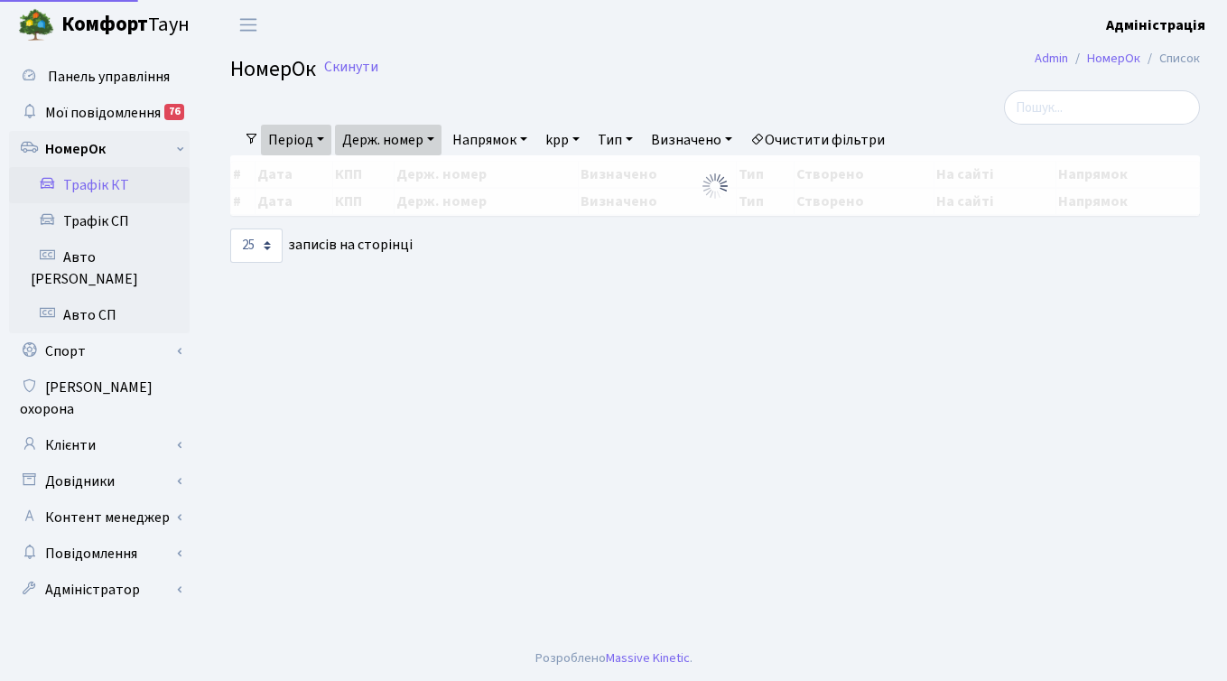
select select "25"
click at [867, 137] on link "Очистити фільтри" at bounding box center [817, 140] width 149 height 31
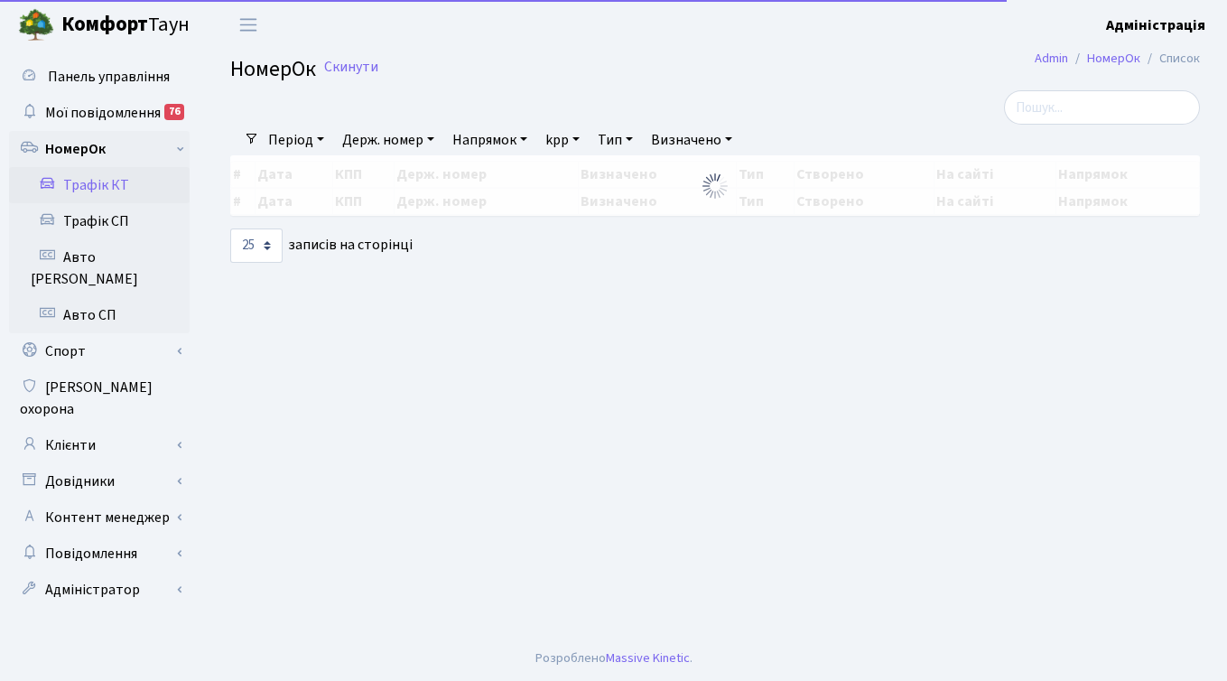
click at [411, 137] on link "Держ. номер" at bounding box center [388, 140] width 106 height 31
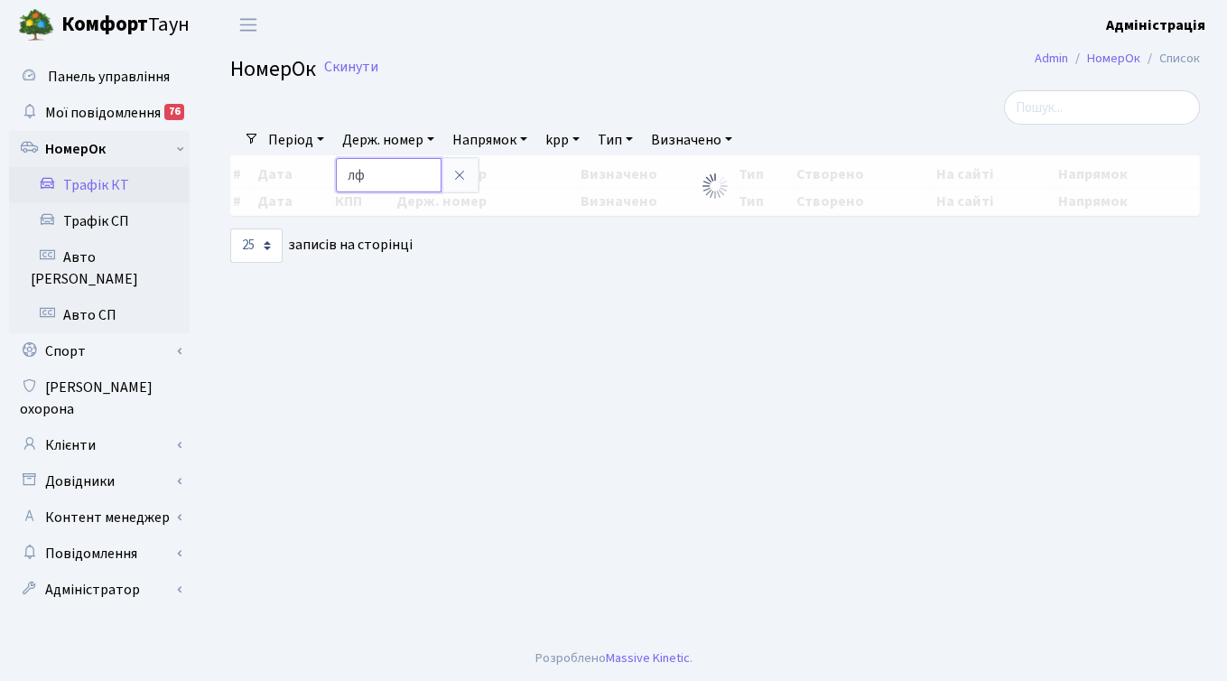
type input "л"
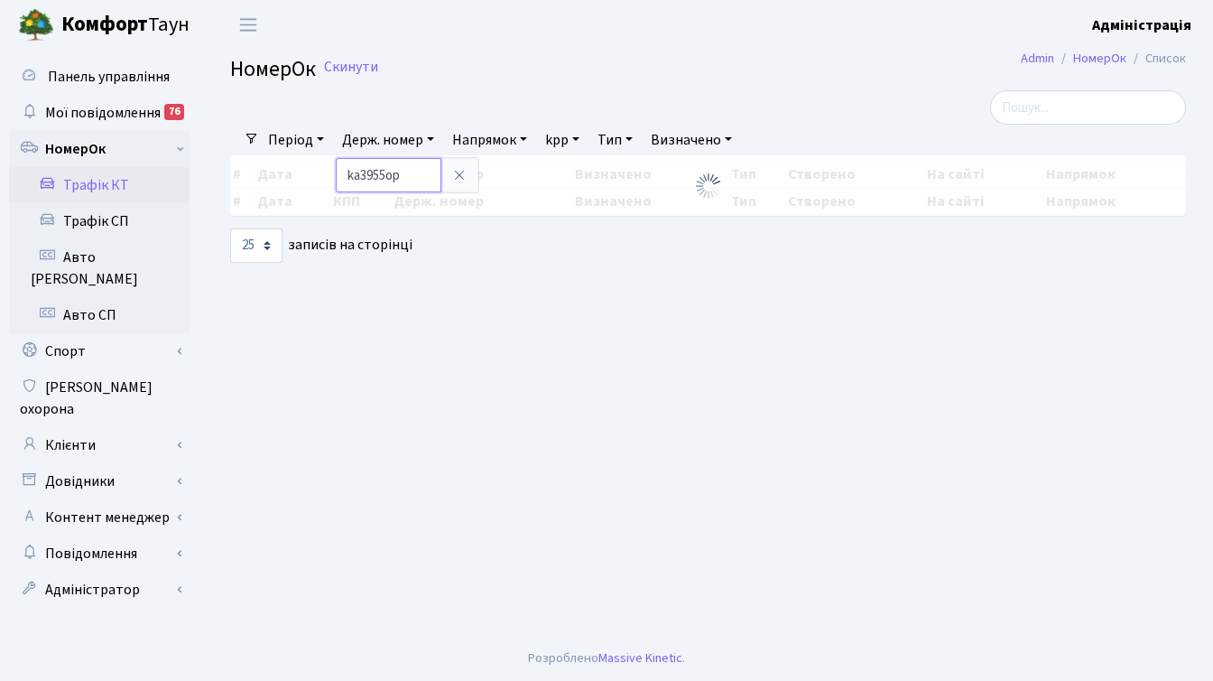
type input "ka3955op"
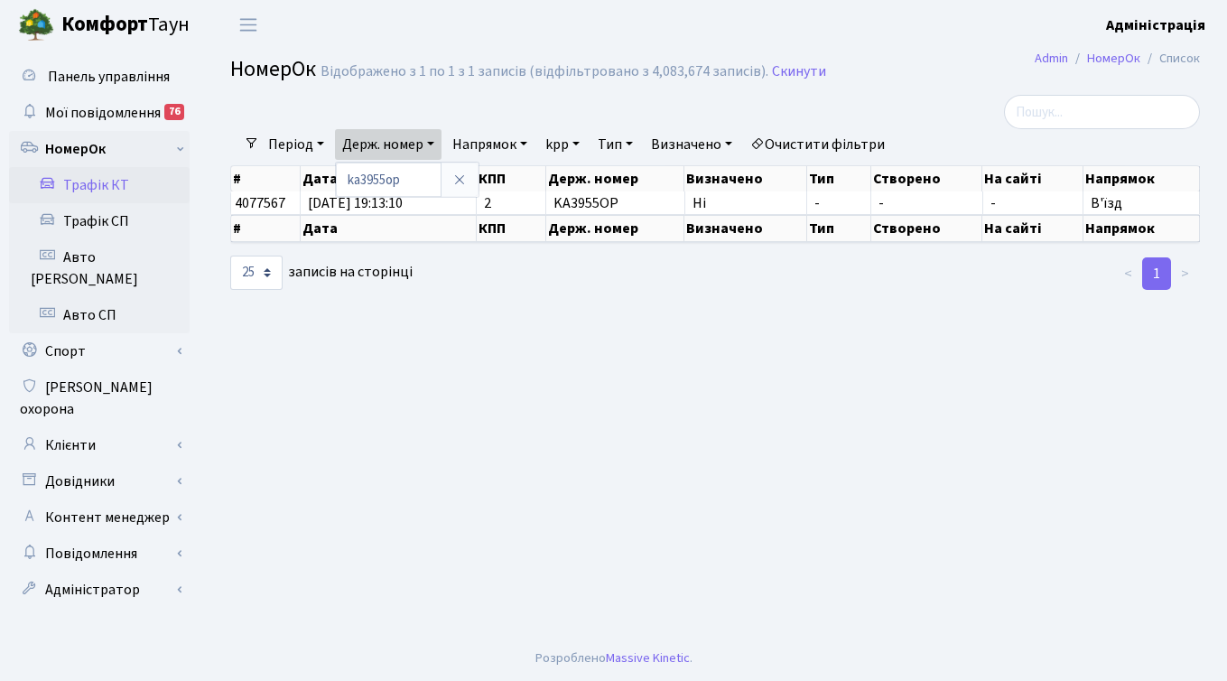
click at [826, 395] on main "Admin НомерОк Список НомерОк Відображено з 1 по 1 з 1 записів (відфільтровано з…" at bounding box center [714, 343] width 1023 height 586
click at [957, 60] on h2 "НомерОк Відображено з 1 по 1 з 1 записів (відфільтровано з 4,083,674 записів). …" at bounding box center [714, 72] width 969 height 31
click at [901, 374] on main "Admin НомерОк Список НомерОк Відображено з 1 по 1 з 1 записів (відфільтровано з…" at bounding box center [714, 343] width 1023 height 586
click at [918, 58] on h2 "НомерОк Відображено з 1 по 1 з 1 записів (відфільтровано з 4,083,674 записів). …" at bounding box center [714, 72] width 969 height 31
click at [899, 355] on main "Admin НомерОк Список НомерОк Відображено з 1 по 1 з 1 записів (відфільтровано з…" at bounding box center [714, 343] width 1023 height 586
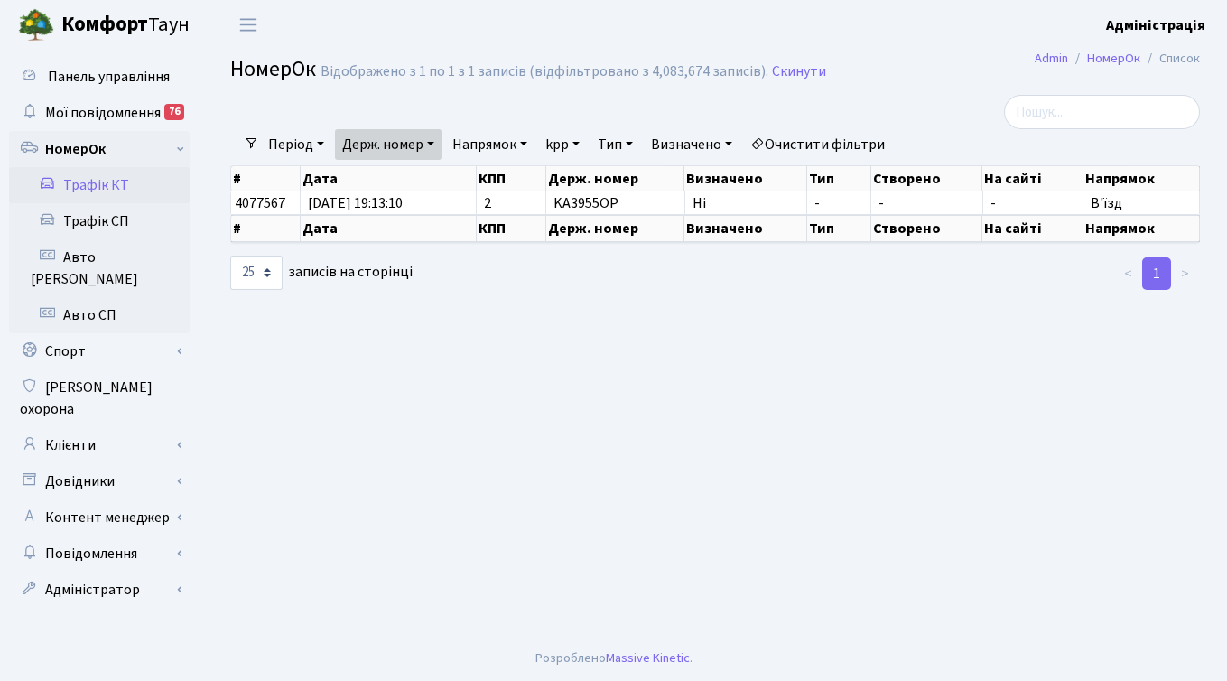
click at [920, 42] on header "[PERSON_NAME] Адміністрація Мій обліковий запис Вийти" at bounding box center [613, 25] width 1227 height 50
click at [551, 37] on header "Комфорт Таун Адміністрація Мій обліковий запис Вийти" at bounding box center [613, 25] width 1227 height 50
click at [431, 38] on header "Комфорт Таун Адміністрація Мій обліковий запис Вийти" at bounding box center [613, 25] width 1227 height 50
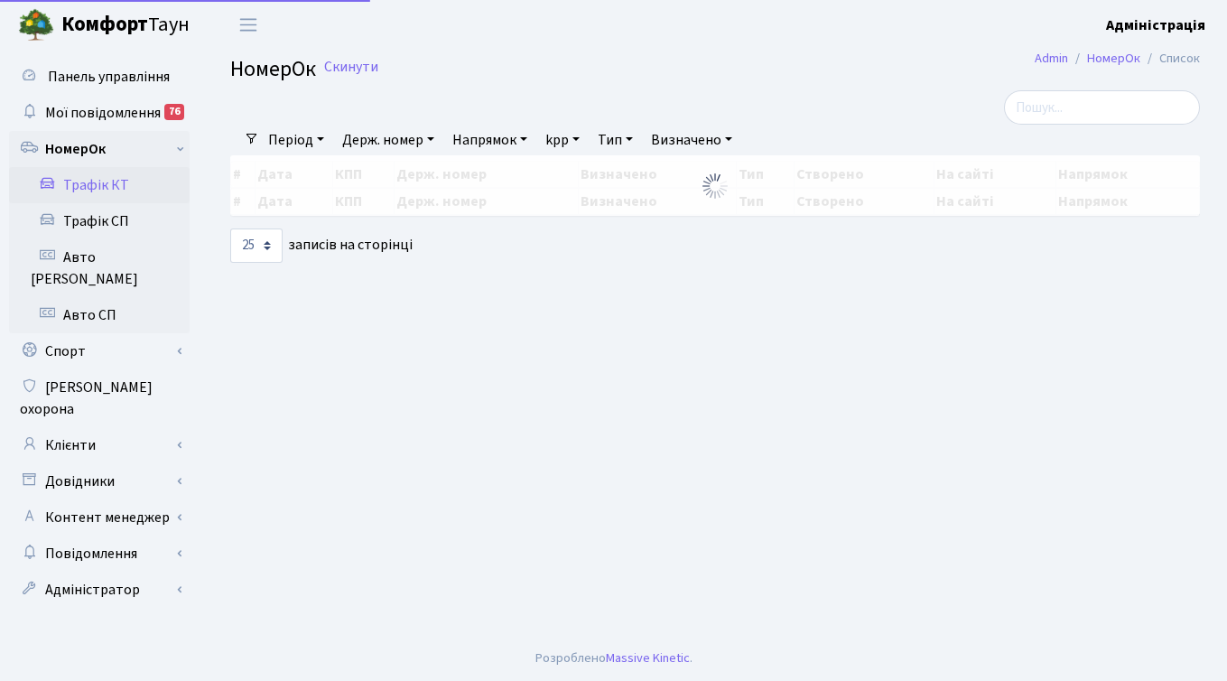
select select "25"
click at [396, 144] on link "Держ. номер" at bounding box center [388, 140] width 106 height 31
type input "ka3955op"
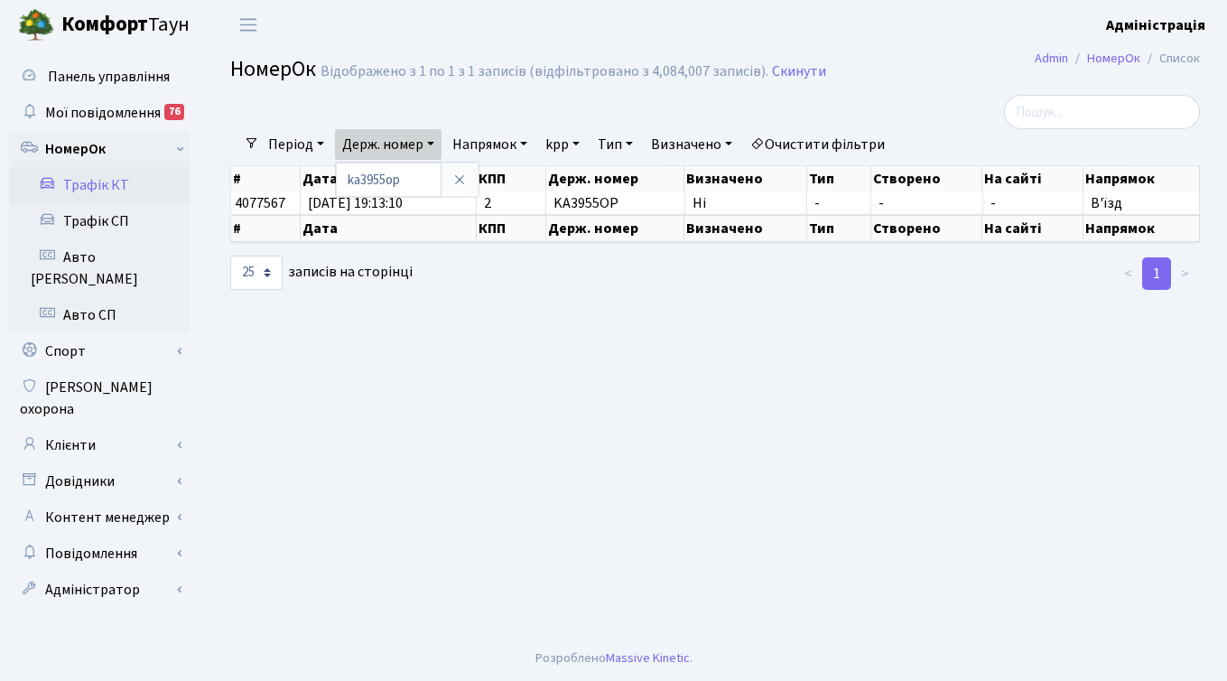
click at [839, 135] on link "Очистити фільтри" at bounding box center [817, 144] width 149 height 31
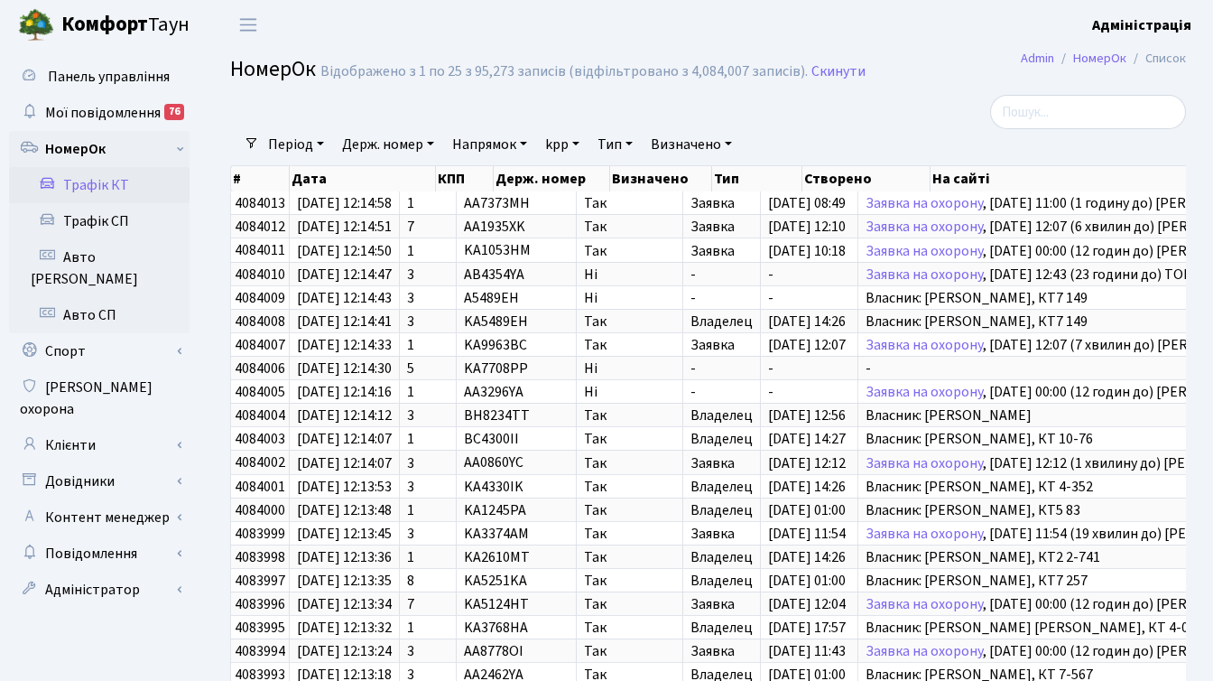
click at [875, 119] on div at bounding box center [1036, 112] width 328 height 34
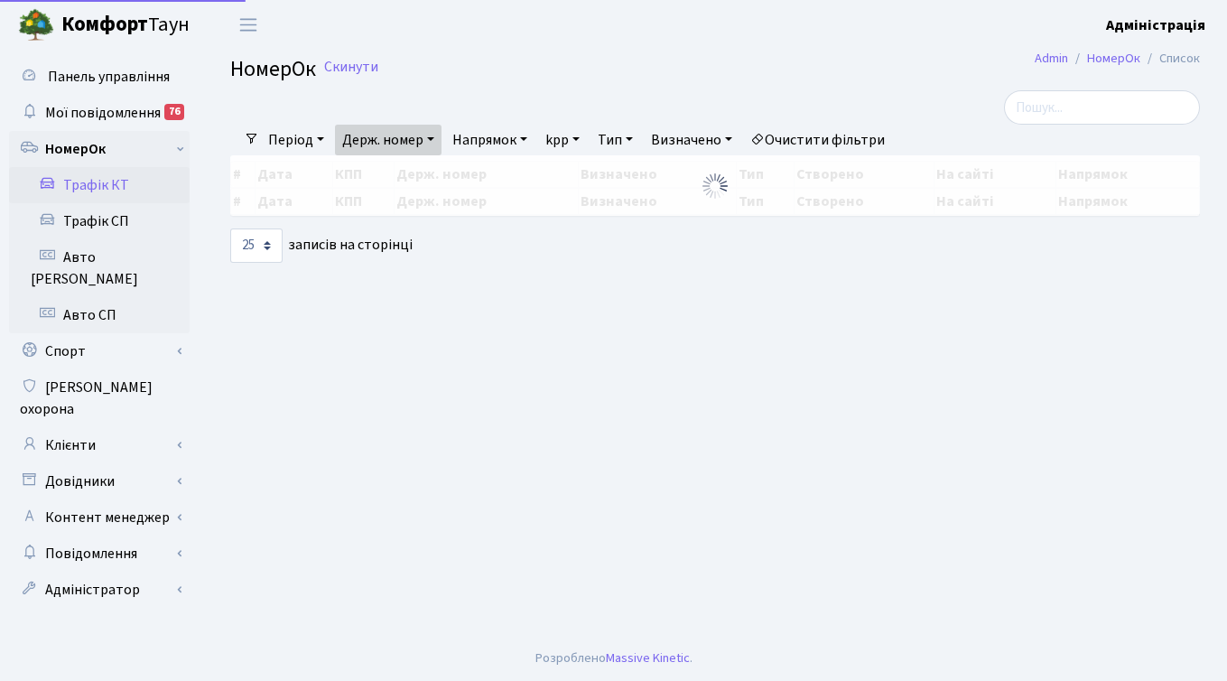
select select "25"
click at [836, 133] on link "Очистити фільтри" at bounding box center [817, 140] width 149 height 31
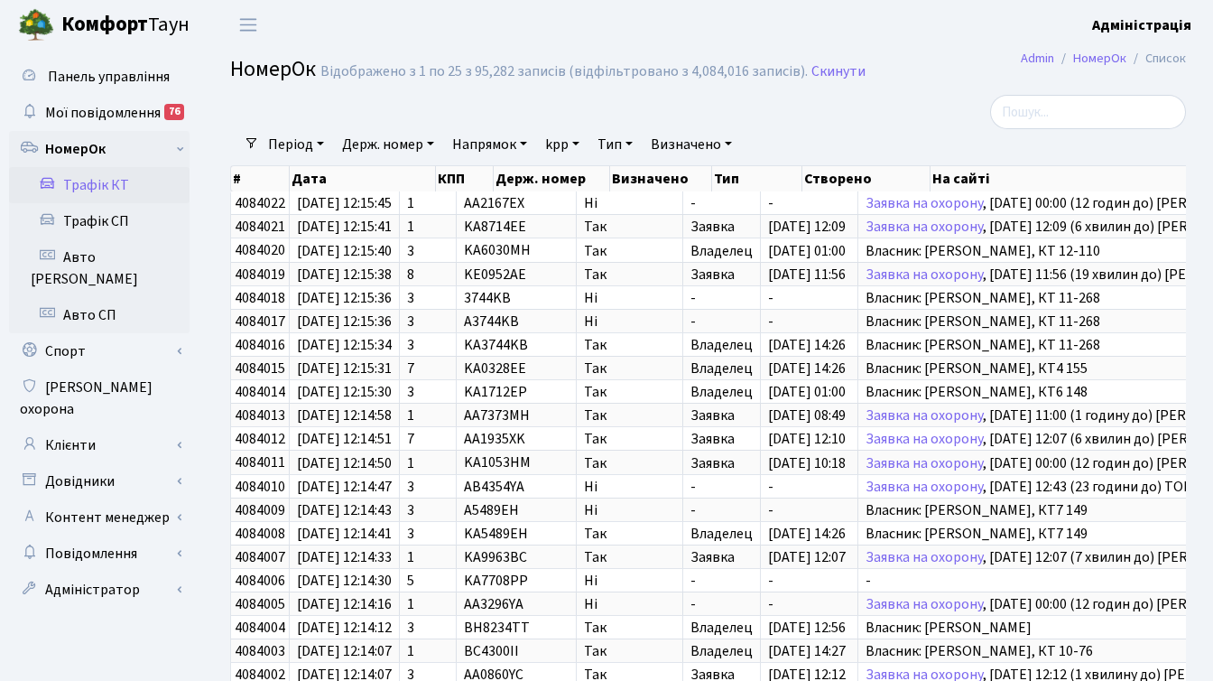
click at [874, 135] on li "Очистити фільтри" at bounding box center [817, 144] width 149 height 31
click at [819, 113] on div at bounding box center [544, 112] width 655 height 34
click at [918, 122] on div at bounding box center [1035, 112] width 301 height 34
click at [912, 111] on div at bounding box center [1035, 112] width 301 height 34
click at [211, 485] on div "Фільтри Період 01.09.2025 - 30.09.2025 Держ. номер Напрямок - В'їзд Виїзд kpp -…" at bounding box center [708, 476] width 1010 height 763
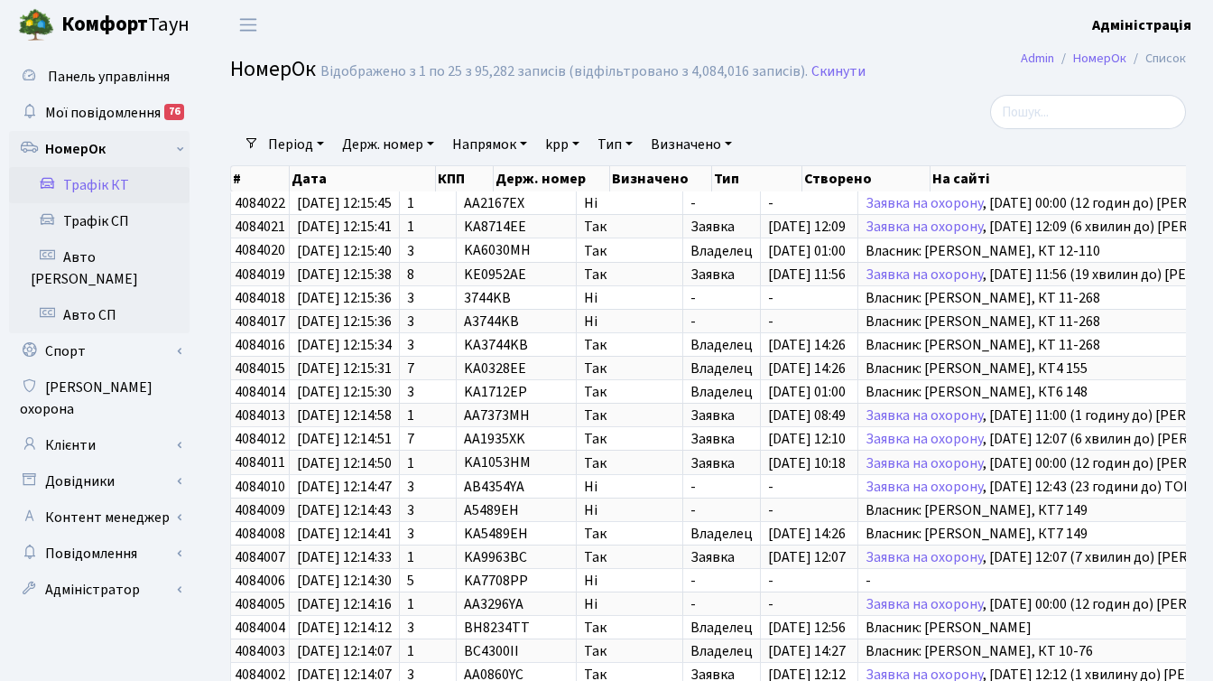
click at [925, 95] on div at bounding box center [1035, 112] width 301 height 34
click at [935, 97] on div at bounding box center [1035, 112] width 301 height 34
click at [936, 116] on div at bounding box center [1035, 112] width 301 height 34
click at [929, 103] on div at bounding box center [1035, 112] width 301 height 34
click at [655, 110] on div at bounding box center [544, 112] width 655 height 34
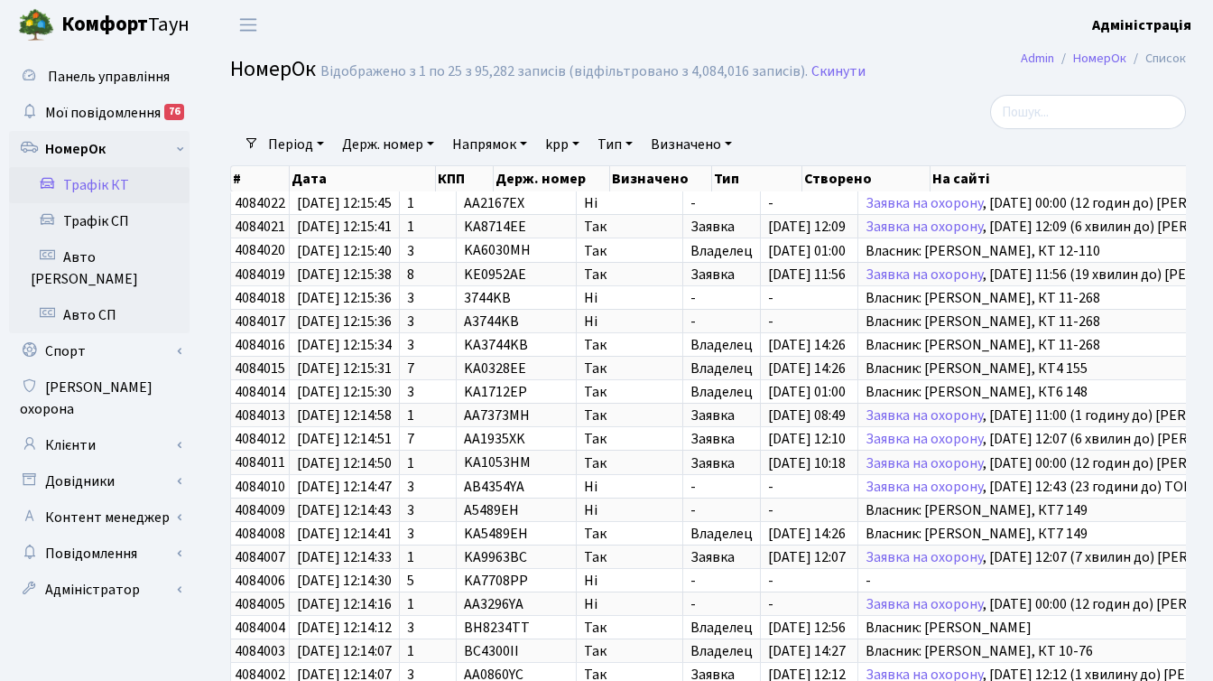
click at [791, 106] on div at bounding box center [544, 112] width 655 height 34
click at [904, 135] on div "Період 01.09.2025 - 30.09.2025 Держ. номер Напрямок - В'їзд Виїзд kpp - 1 2 3 4…" at bounding box center [715, 144] width 912 height 31
click at [910, 122] on div at bounding box center [1035, 112] width 301 height 34
click at [781, 27] on header "Комфорт Таун Адміністрація Мій обліковий запис Вийти" at bounding box center [606, 25] width 1213 height 50
click at [602, 23] on header "Комфорт Таун Адміністрація Мій обліковий запис Вийти" at bounding box center [606, 25] width 1213 height 50
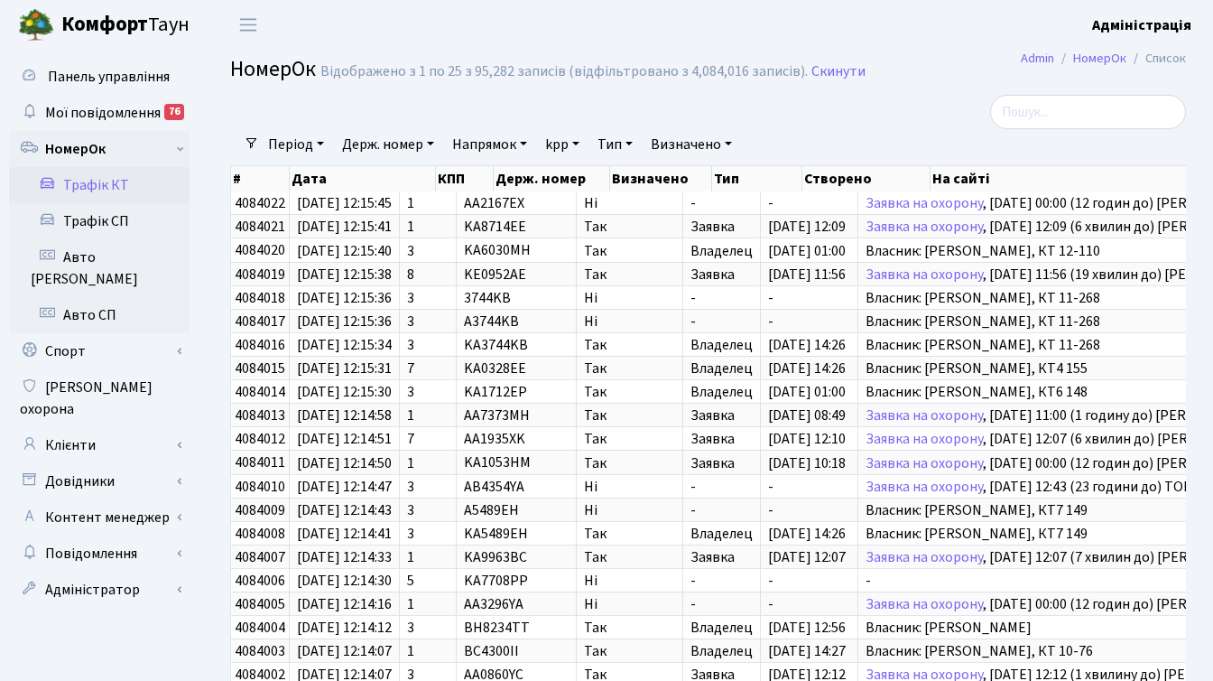
click at [961, 114] on div at bounding box center [1035, 112] width 301 height 34
click at [676, 46] on header "Комфорт Таун Адміністрація Мій обліковий запис Вийти" at bounding box center [606, 25] width 1213 height 50
click at [701, 32] on header "Комфорт Таун Адміністрація Мій обліковий запис Вийти" at bounding box center [606, 25] width 1213 height 50
click at [931, 97] on div at bounding box center [1035, 112] width 301 height 34
click at [921, 125] on div at bounding box center [1035, 112] width 301 height 34
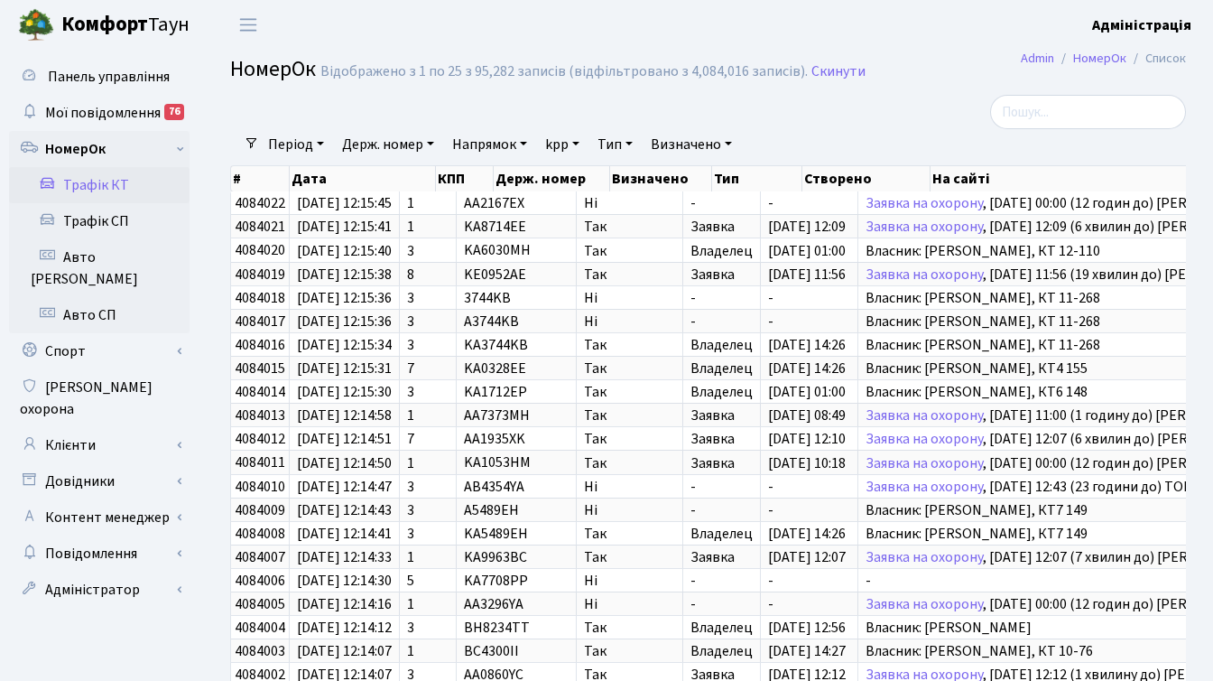
click at [575, 35] on header "Комфорт Таун Адміністрація Мій обліковий запис Вийти" at bounding box center [606, 25] width 1213 height 50
click at [569, 113] on div at bounding box center [544, 112] width 655 height 34
click at [573, 40] on header "Комфорт Таун Адміністрація Мій обліковий запис Вийти" at bounding box center [606, 25] width 1213 height 50
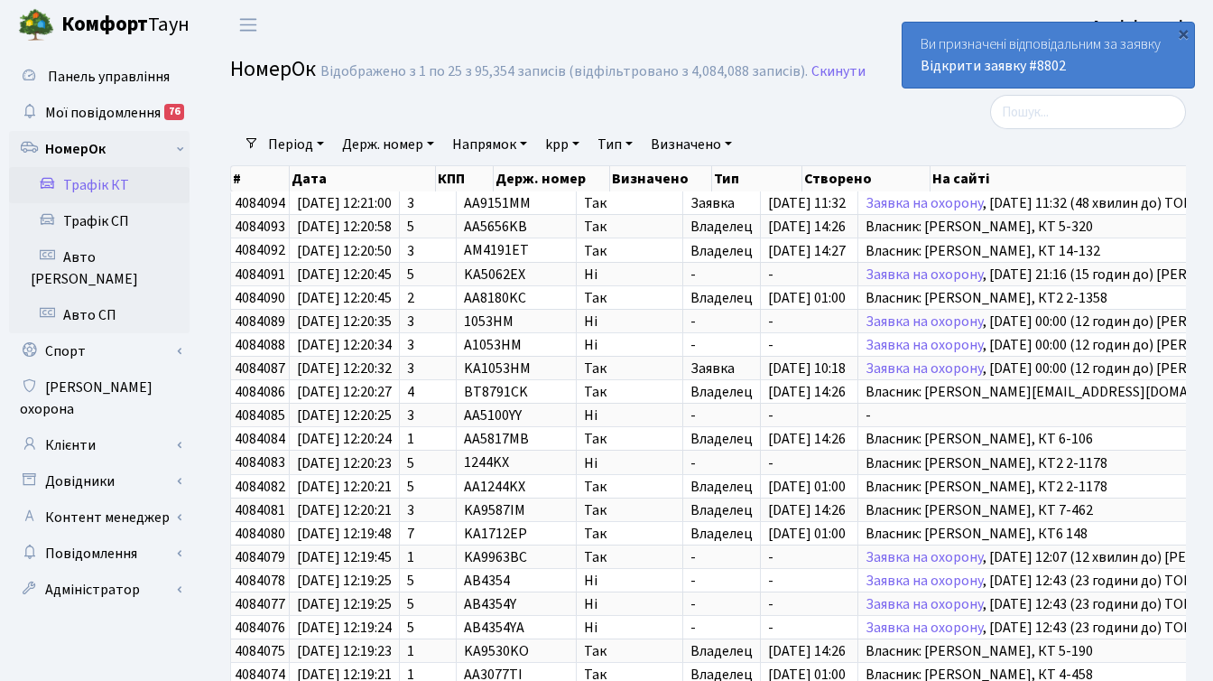
click at [828, 114] on div at bounding box center [544, 112] width 655 height 34
click at [1024, 64] on link "Відкрити заявку #8802" at bounding box center [993, 66] width 145 height 20
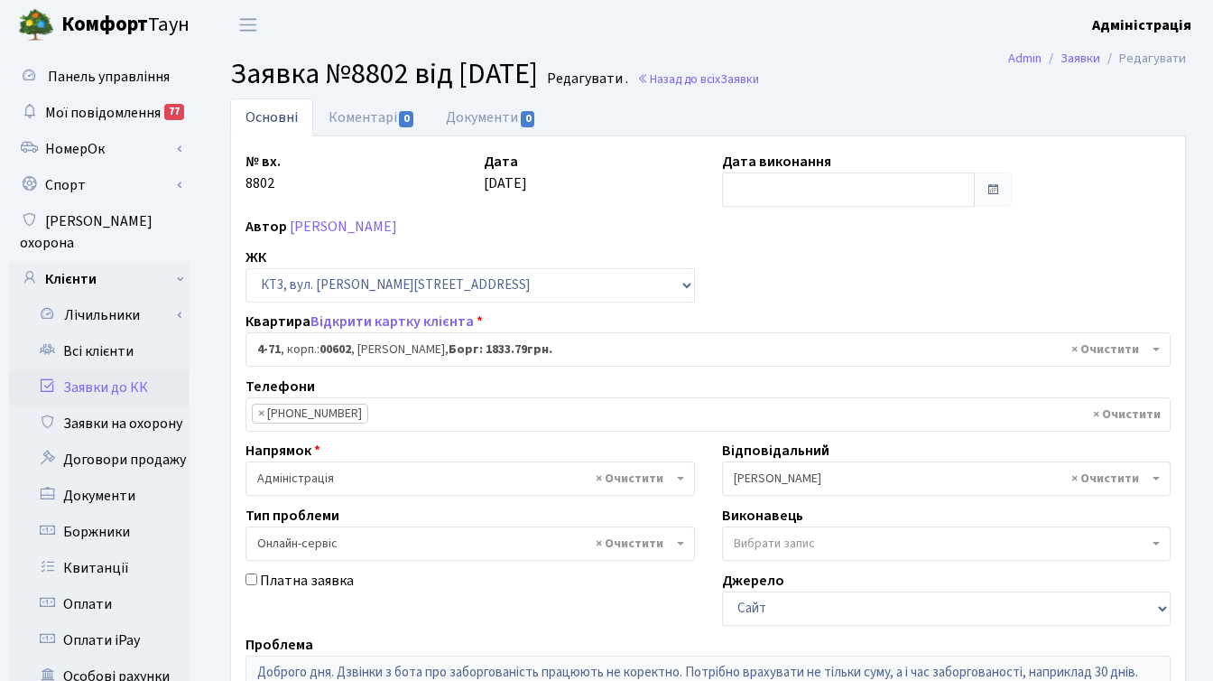
select select "16530"
select select "68"
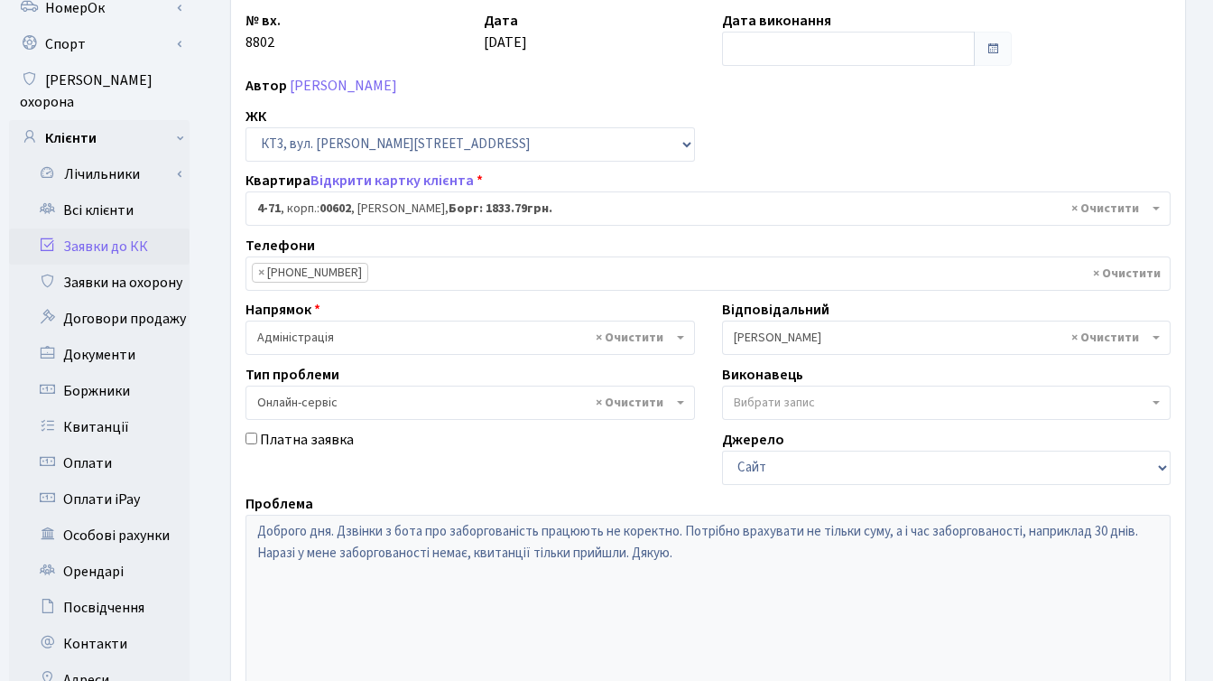
scroll to position [151, 0]
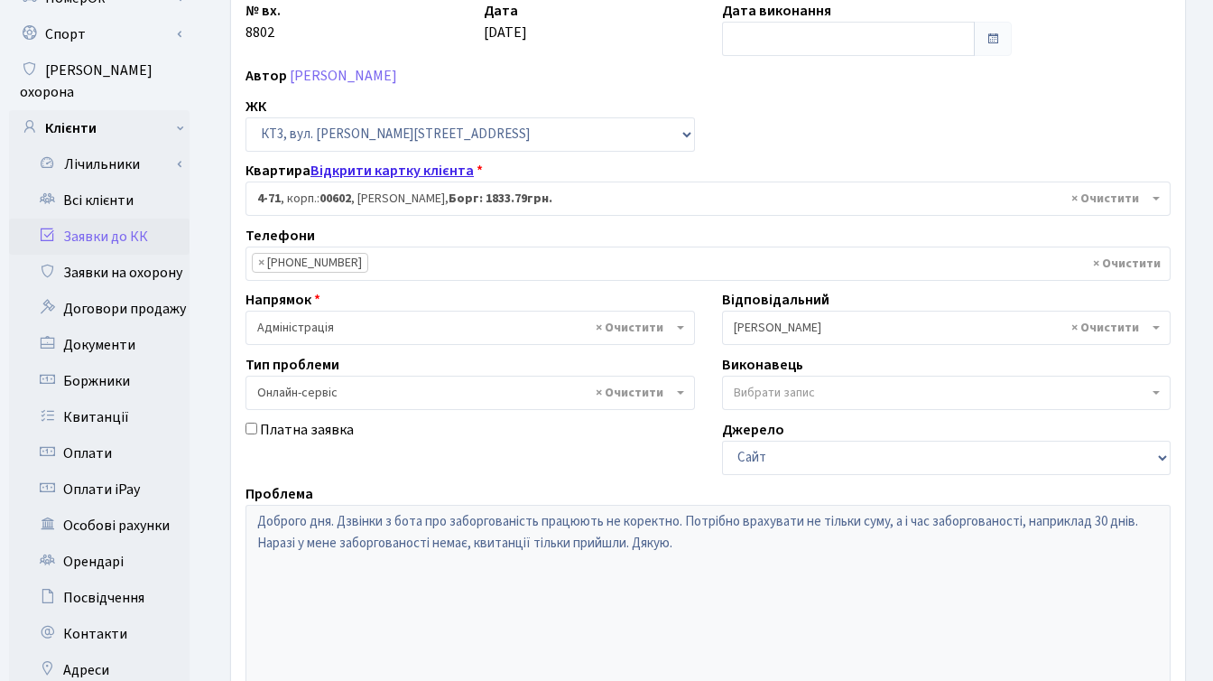
click at [398, 168] on link "Відкрити картку клієнта" at bounding box center [391, 171] width 163 height 20
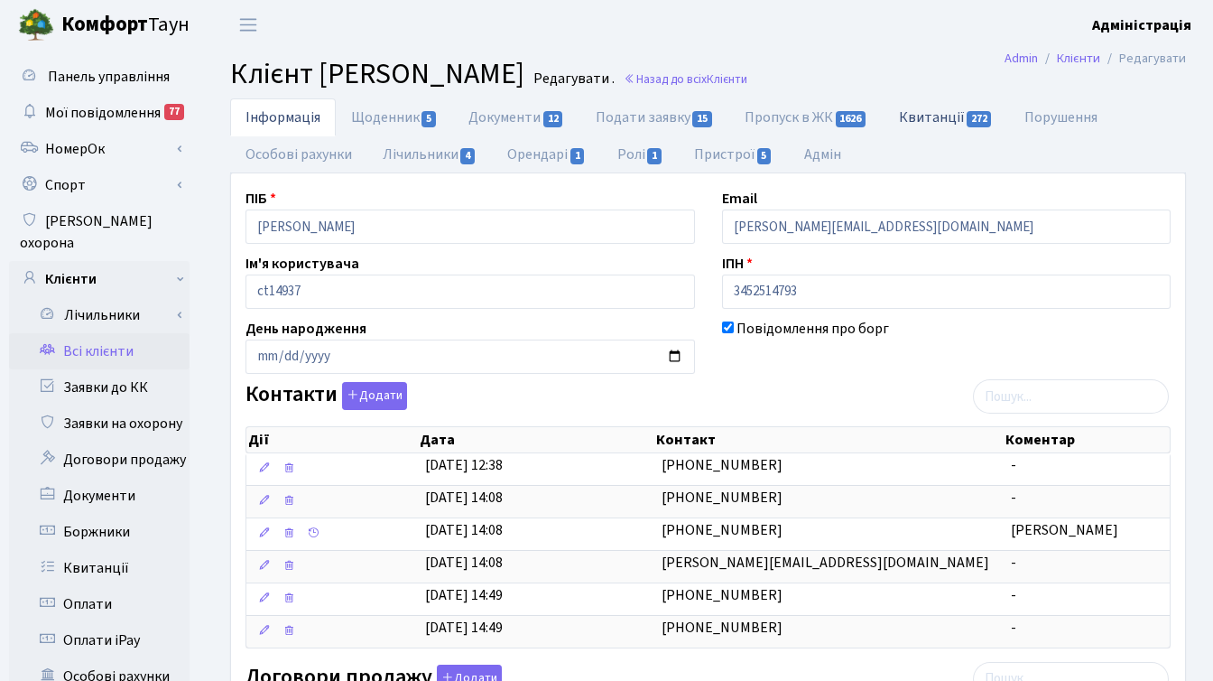
click at [923, 114] on link "Квитанції 272" at bounding box center [946, 116] width 125 height 37
select select "25"
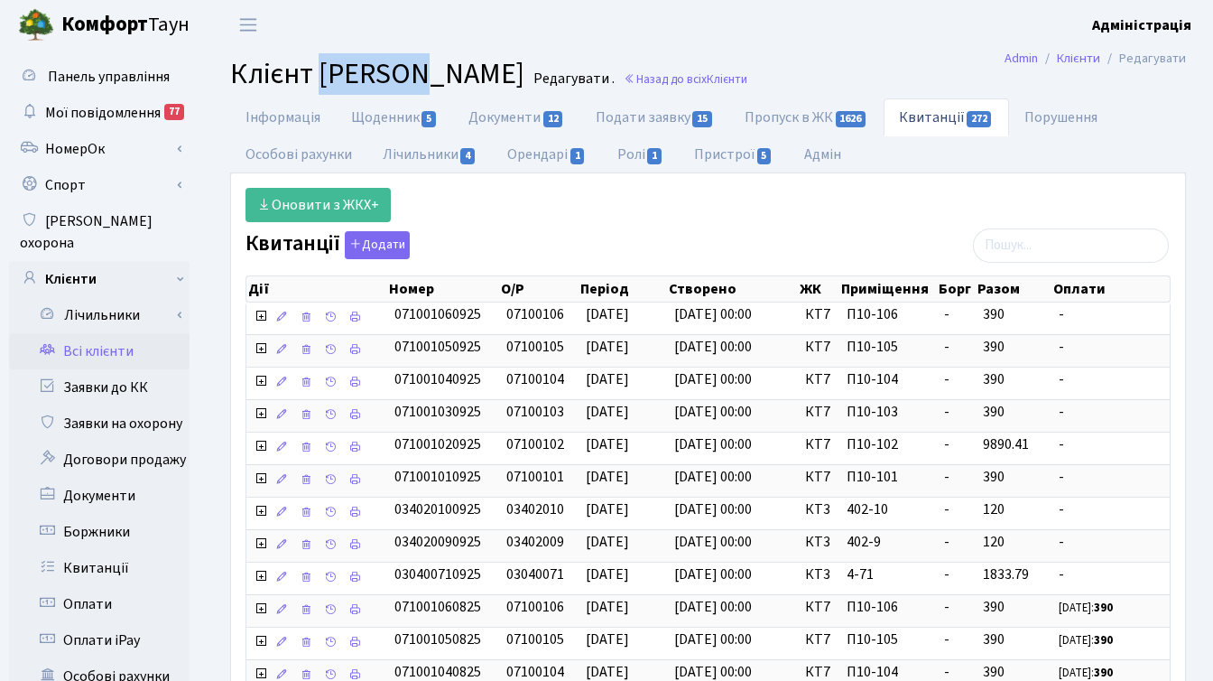
drag, startPoint x: 324, startPoint y: 76, endPoint x: 425, endPoint y: 72, distance: 101.1
click at [425, 72] on span "Клієнт Макаліш Владислав Олегович" at bounding box center [377, 74] width 294 height 42
copy span "Макаліш"
click at [852, 191] on div "Оновити з ЖКХ+" at bounding box center [708, 205] width 952 height 34
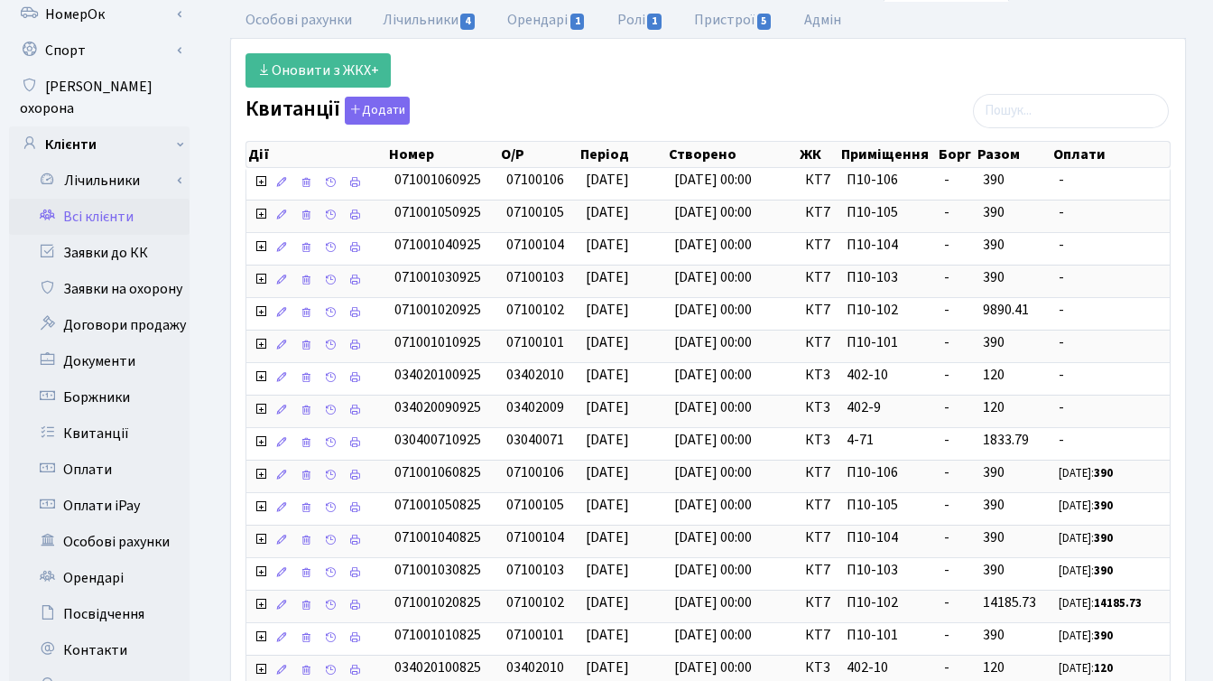
scroll to position [162, 0]
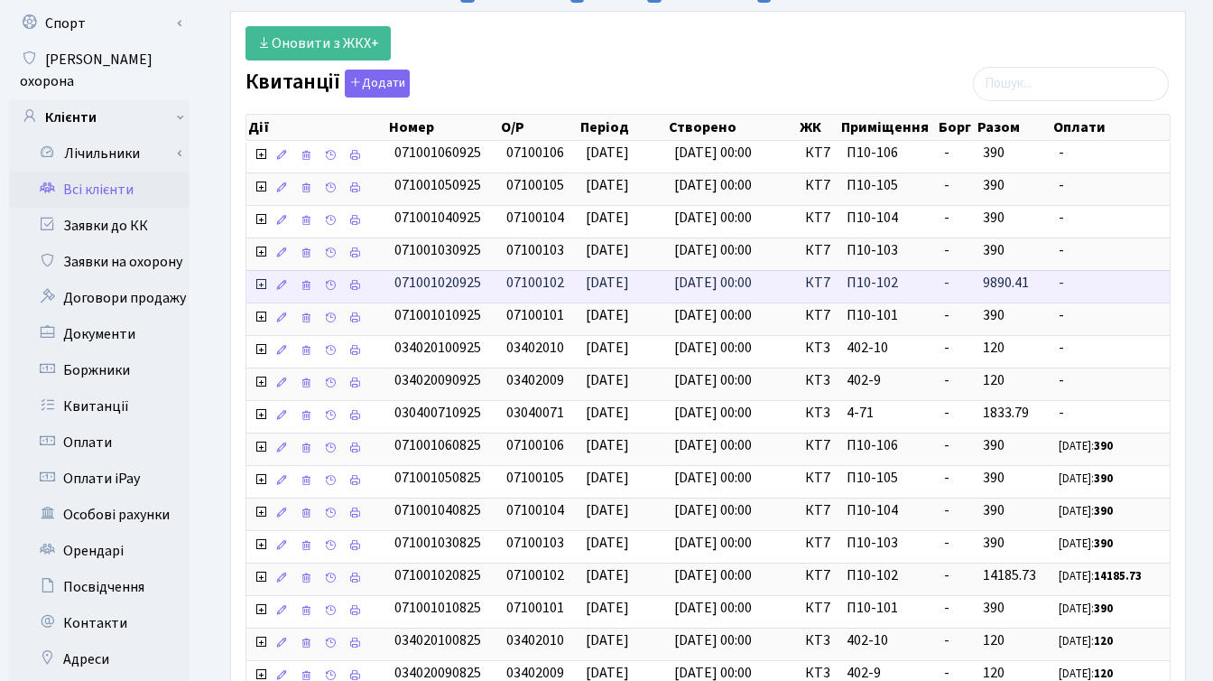
click at [255, 283] on icon at bounding box center [261, 284] width 14 height 14
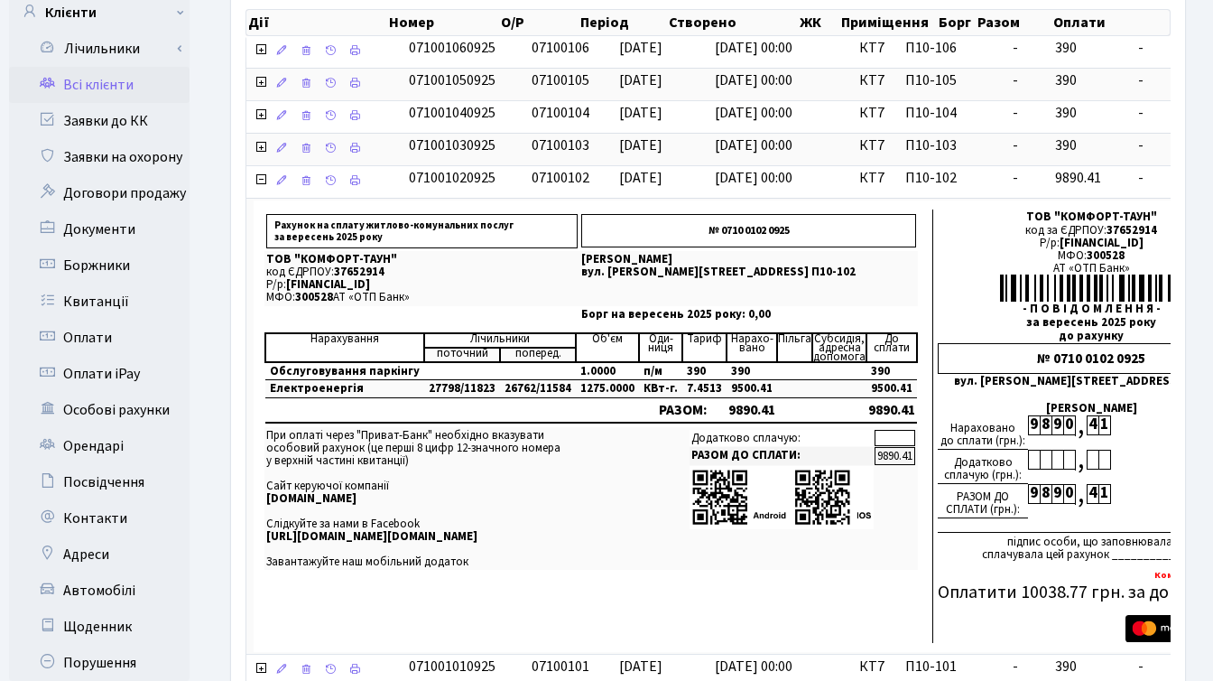
scroll to position [0, 0]
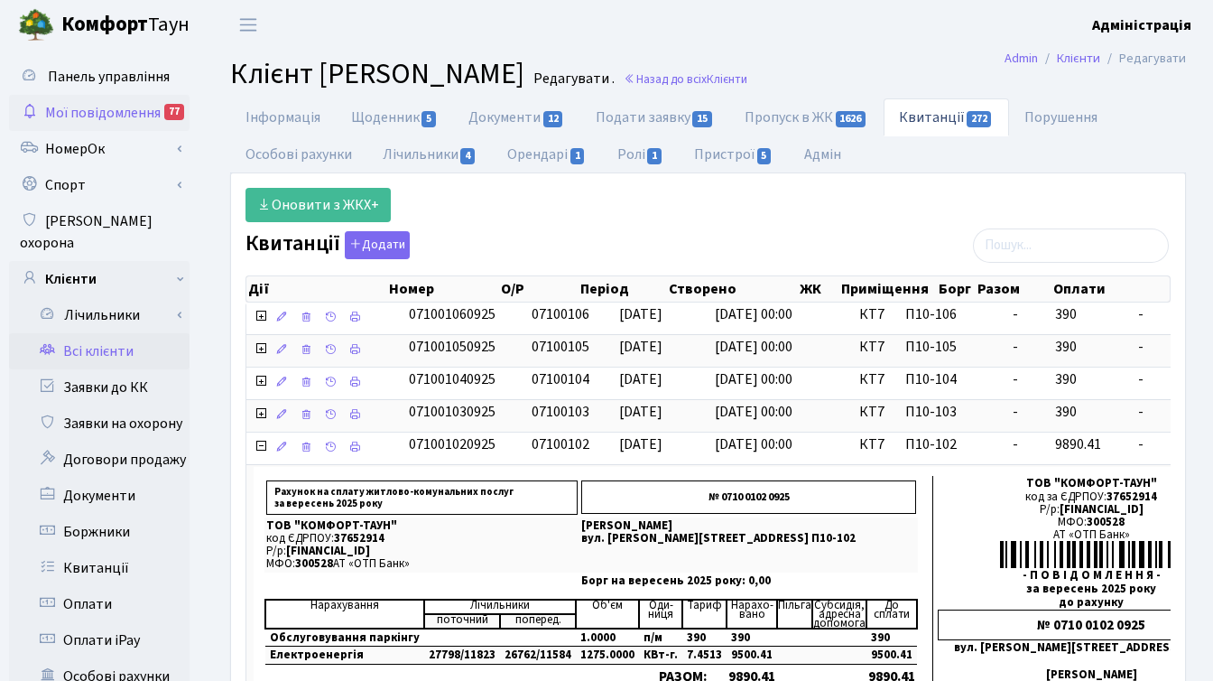
click at [113, 114] on span "Мої повідомлення" at bounding box center [103, 113] width 116 height 20
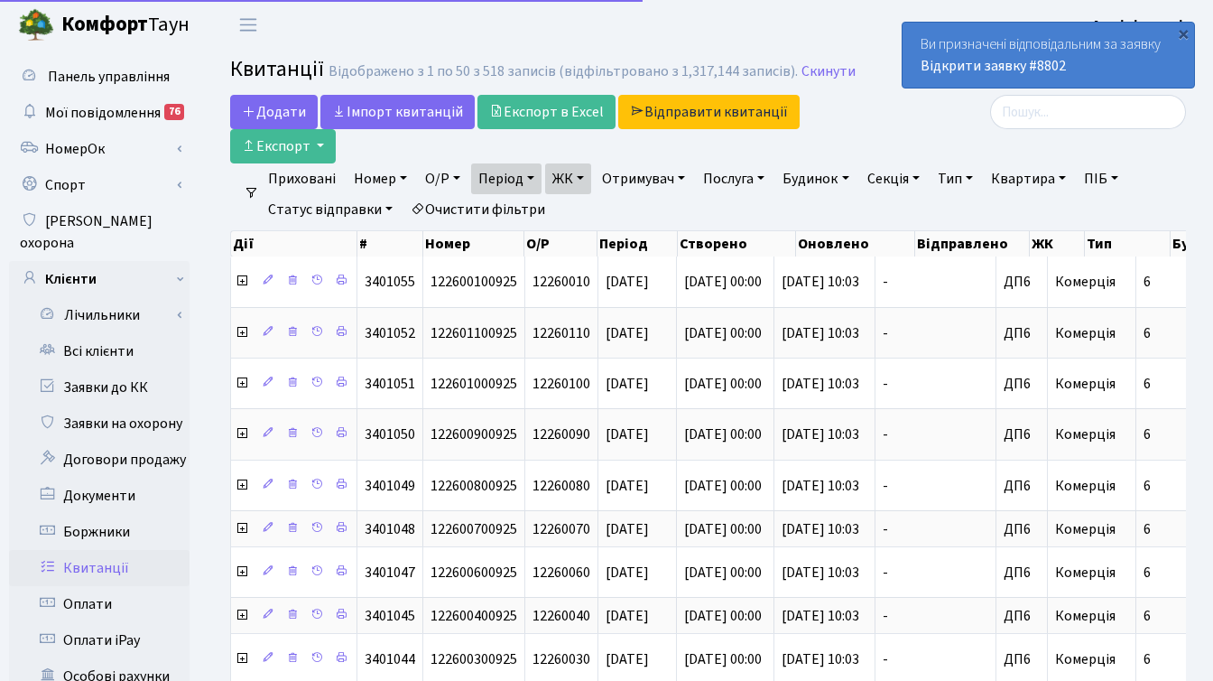
select select "50"
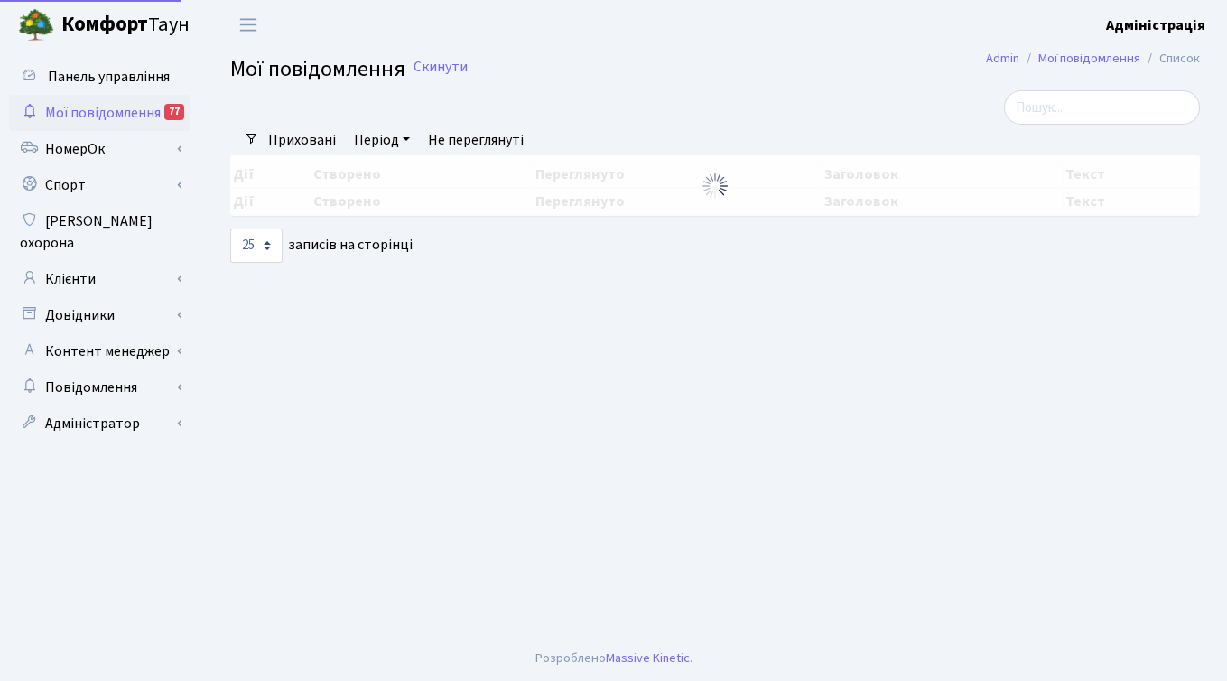
select select "25"
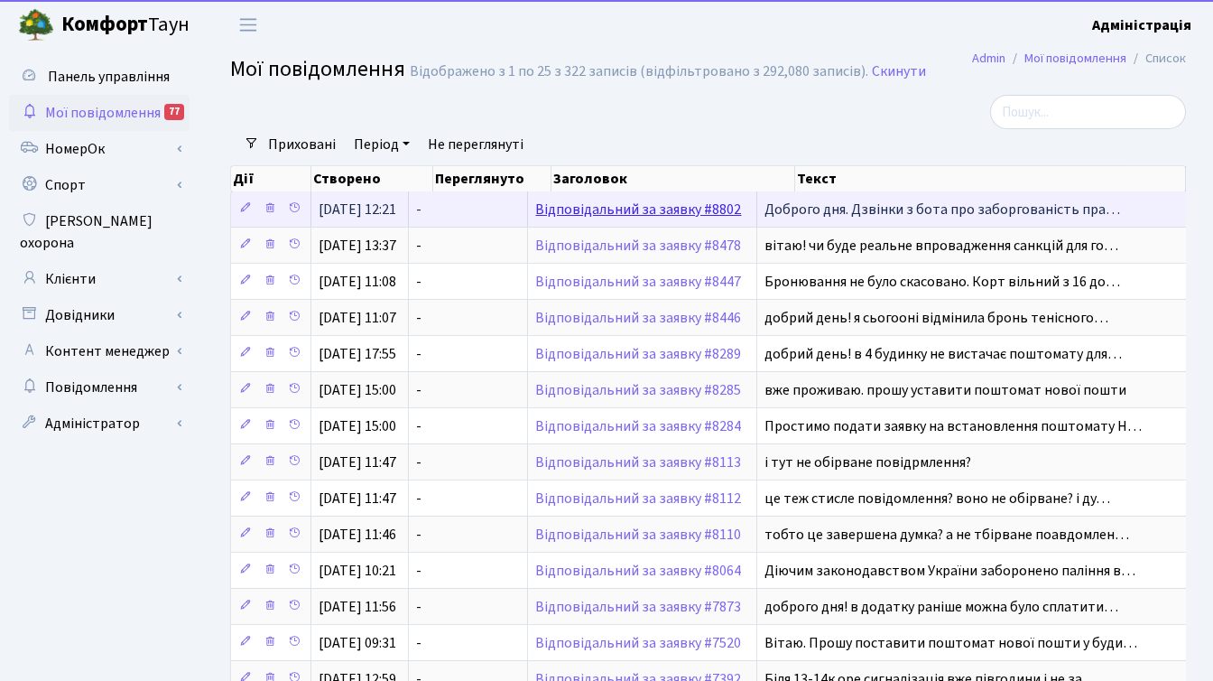
click at [685, 209] on link "Відповідальний за заявку #8802" at bounding box center [638, 209] width 206 height 20
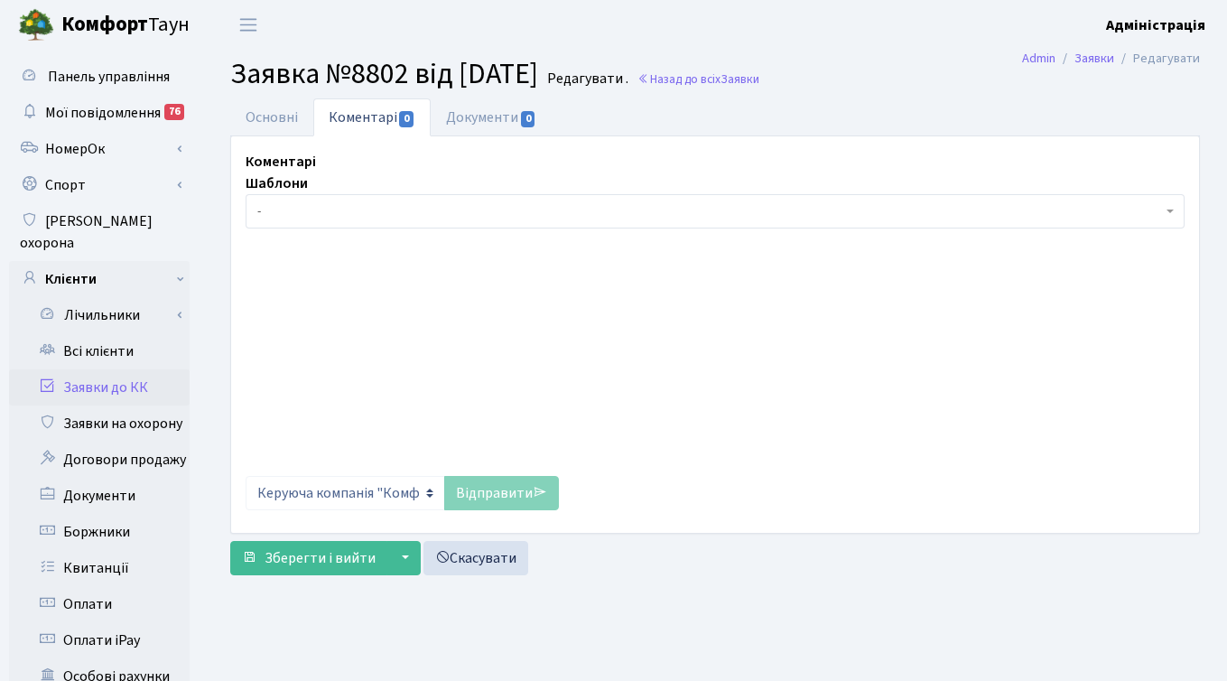
select select "16530"
select select "68"
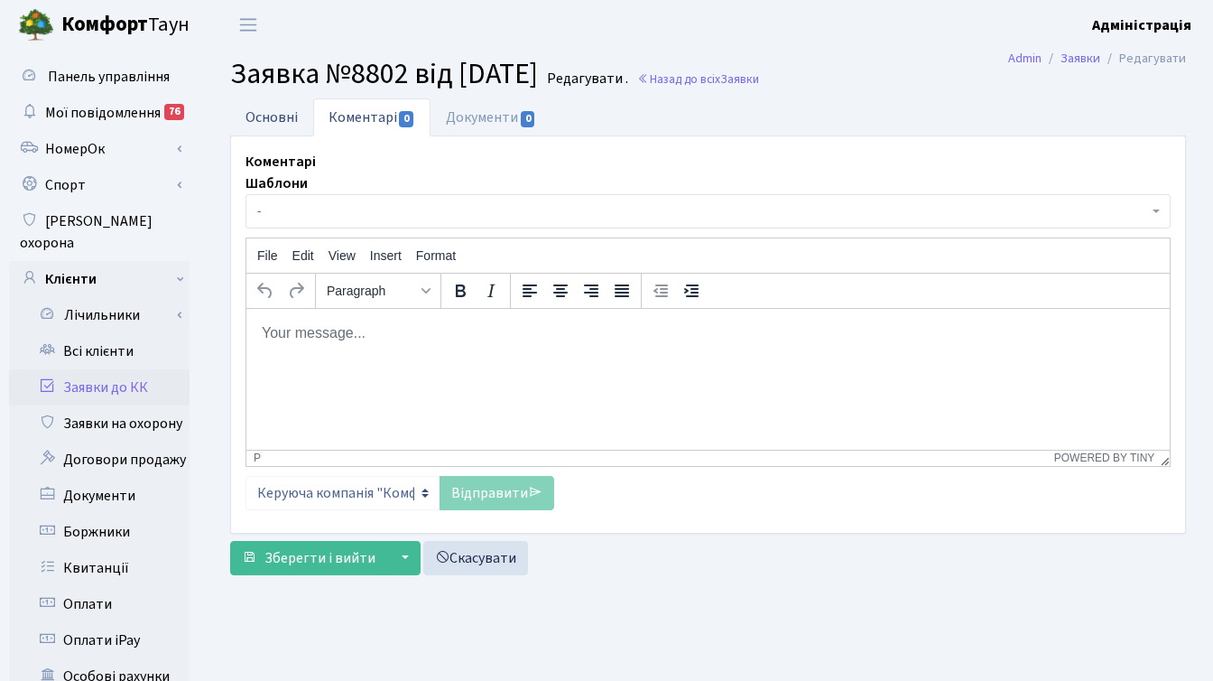
click at [277, 122] on link "Основні" at bounding box center [271, 116] width 83 height 37
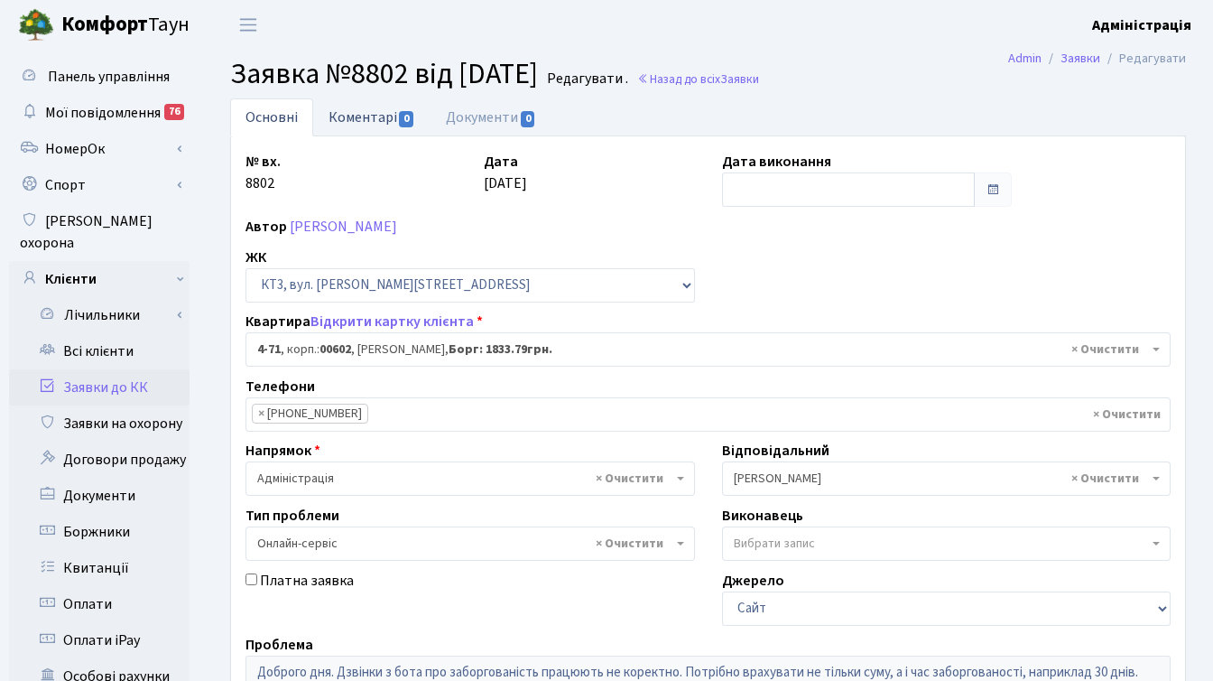
click at [373, 116] on link "Коментарі 0" at bounding box center [371, 116] width 117 height 37
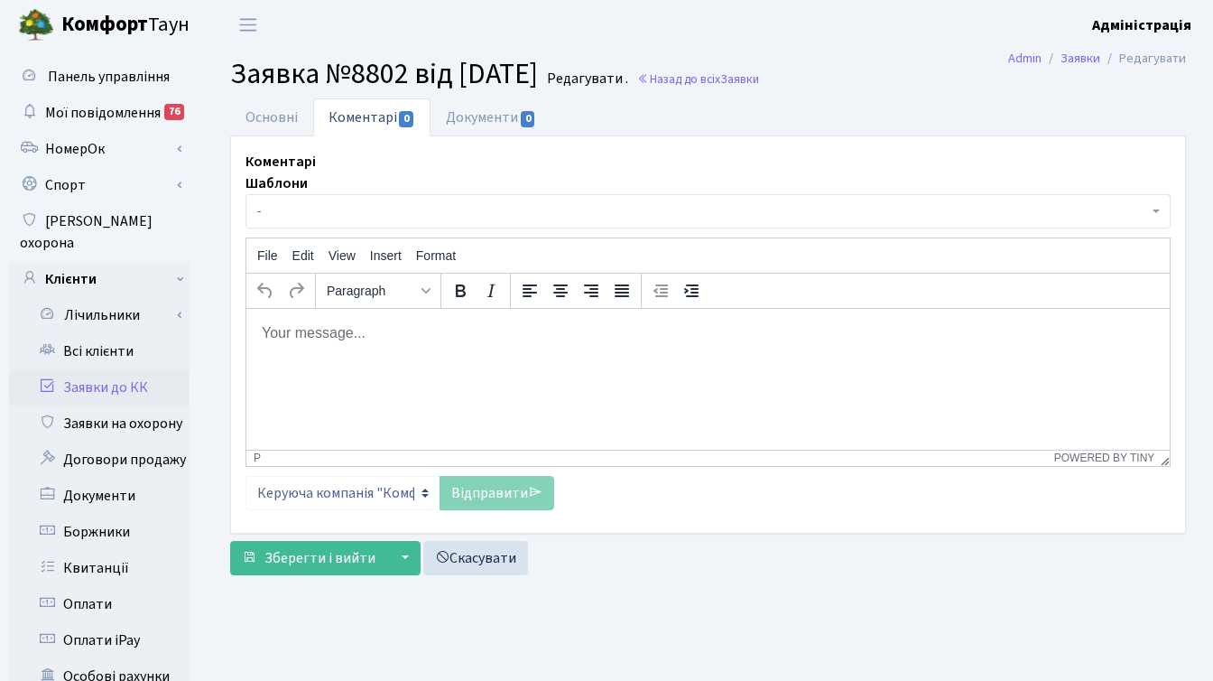
click at [383, 336] on p "Rich Text Area. Press ALT-0 for help." at bounding box center [708, 332] width 894 height 20
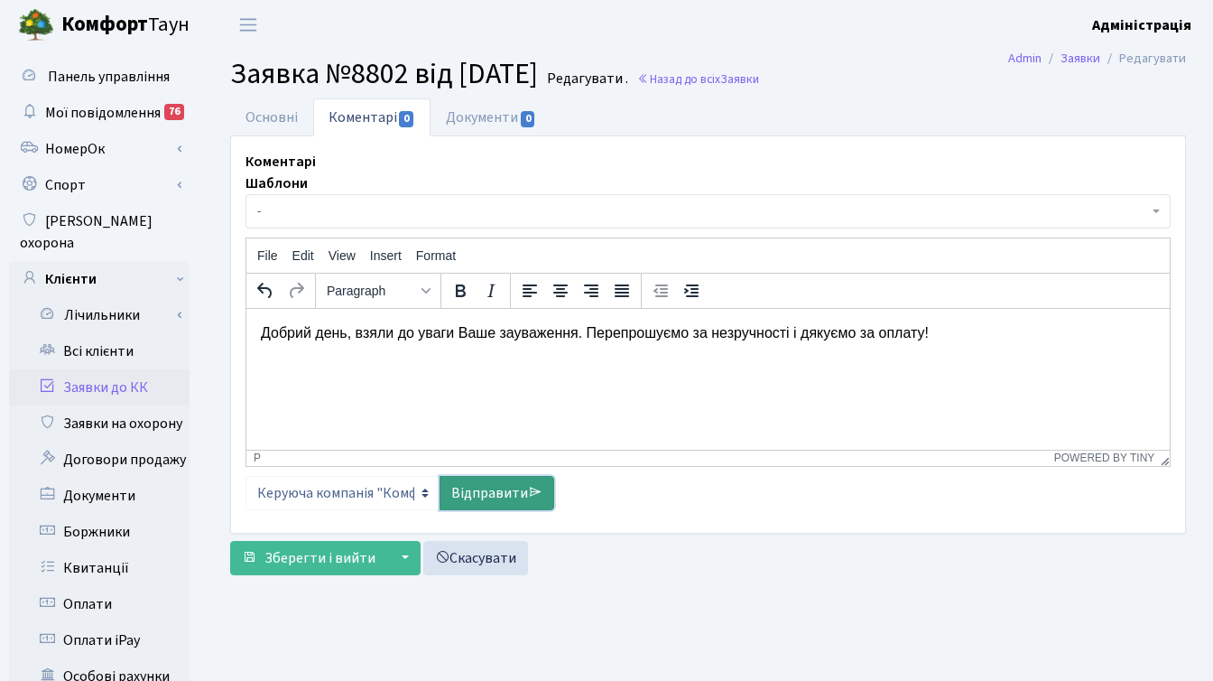
click at [491, 493] on link "Відправити" at bounding box center [497, 493] width 115 height 34
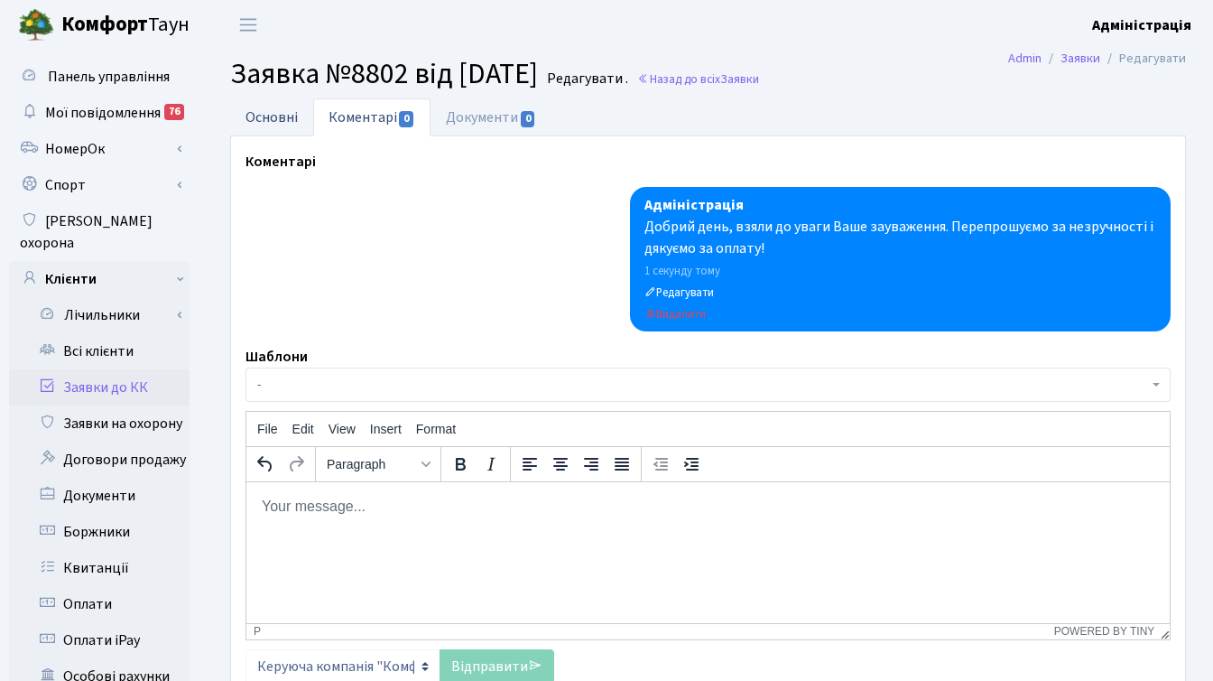
click at [264, 120] on link "Основні" at bounding box center [271, 116] width 83 height 37
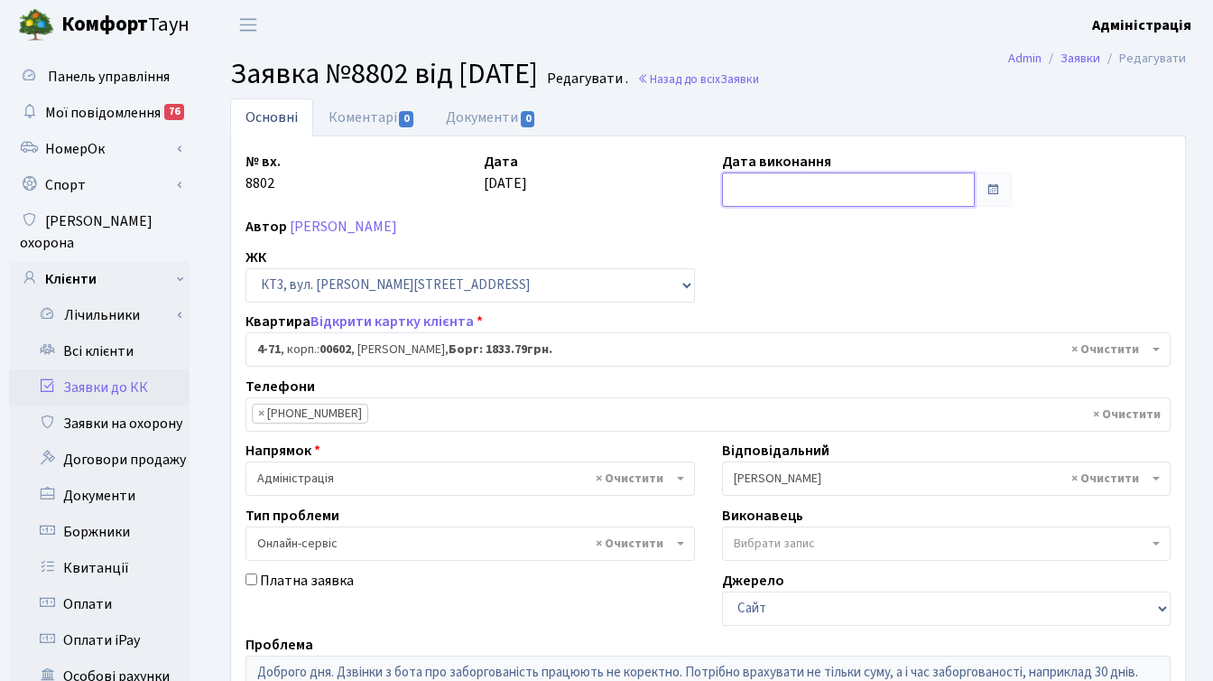
click at [932, 182] on input "text" at bounding box center [849, 189] width 254 height 34
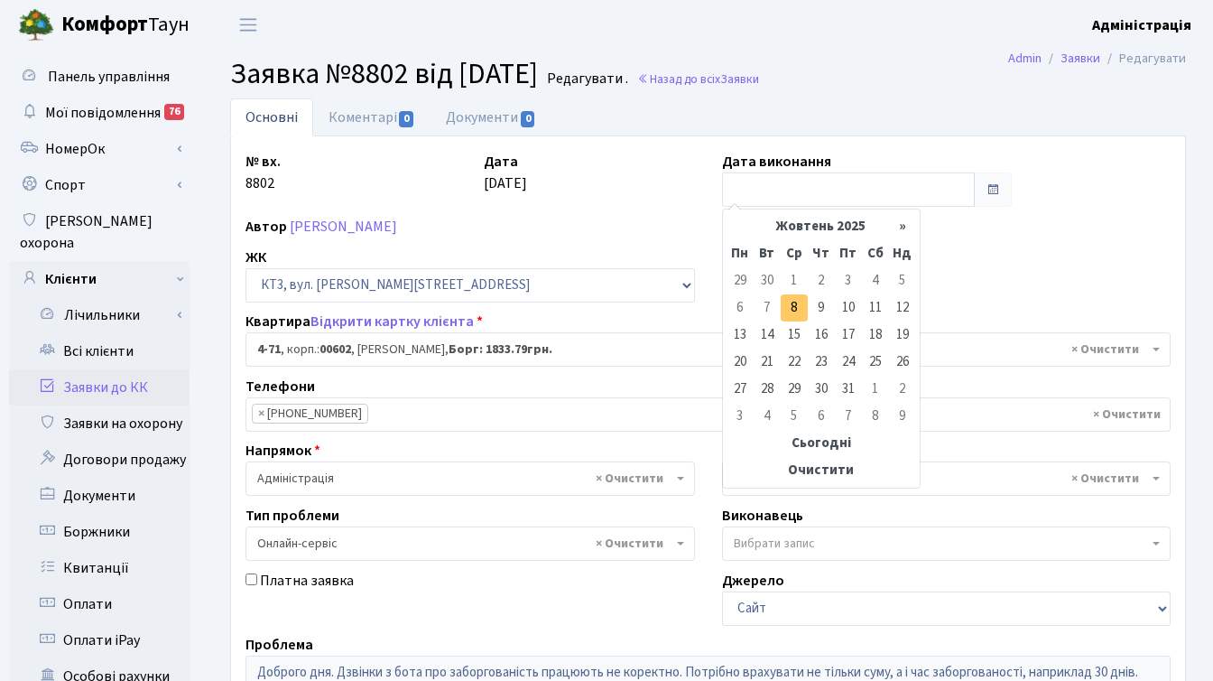
click at [801, 305] on td "8" at bounding box center [794, 307] width 27 height 27
type input "08.10.2025"
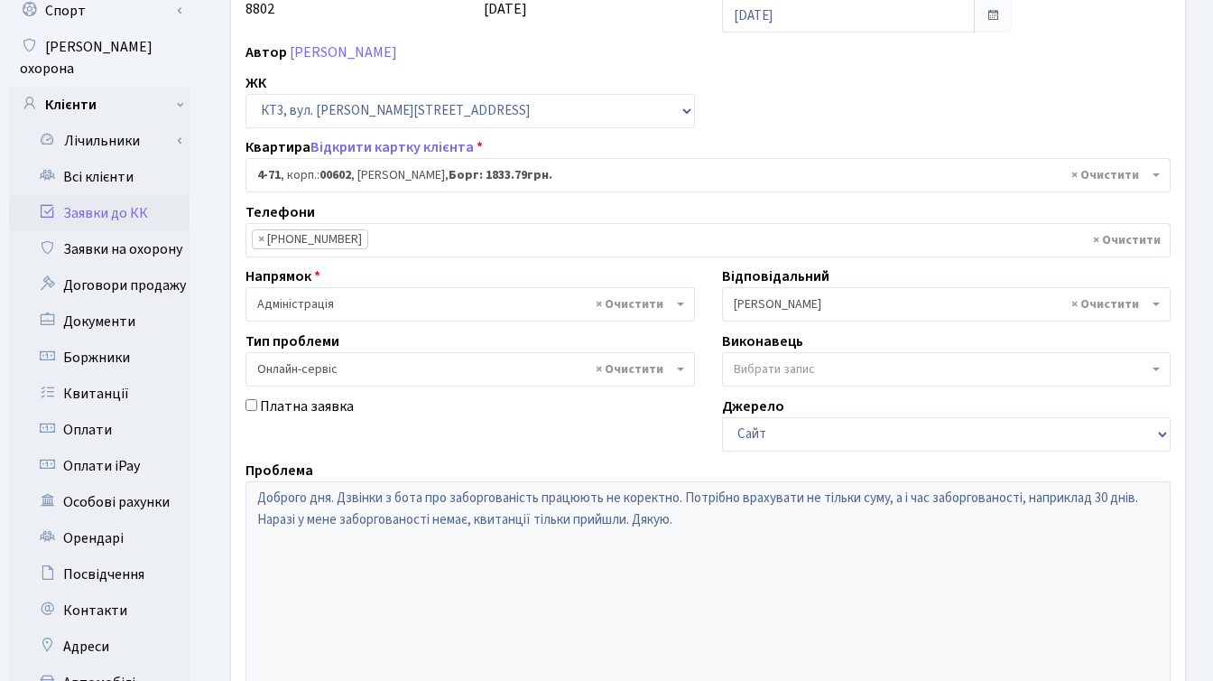
scroll to position [443, 0]
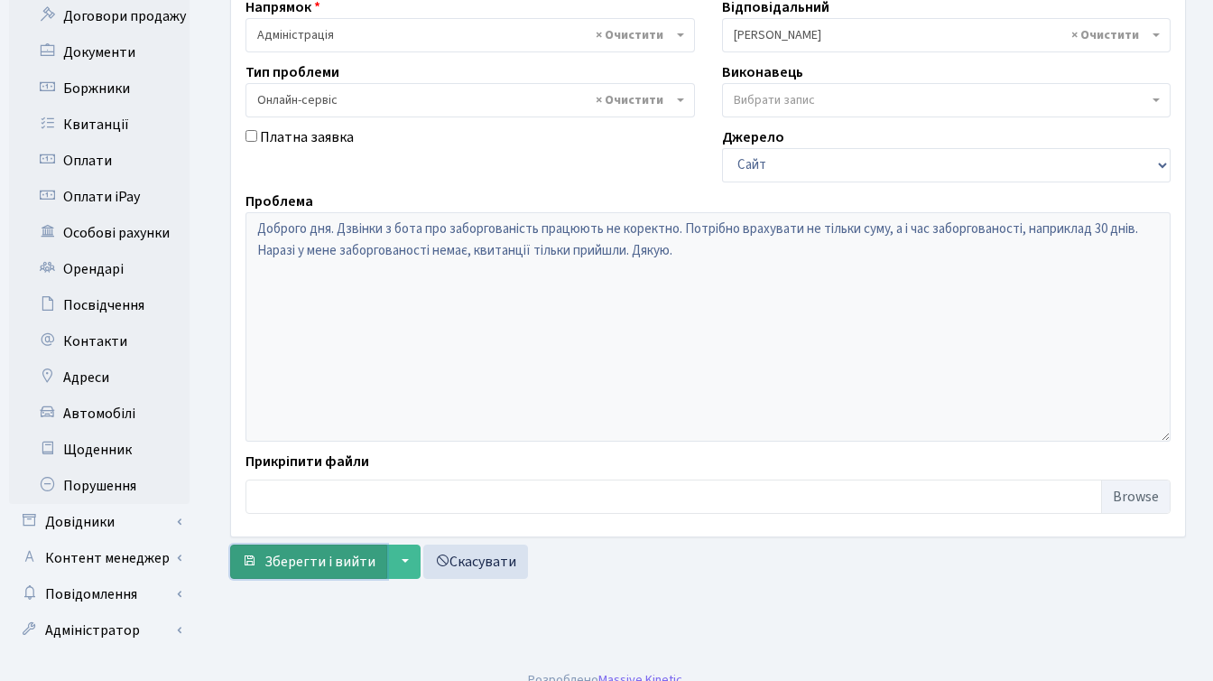
click at [283, 556] on span "Зберегти і вийти" at bounding box center [319, 561] width 111 height 20
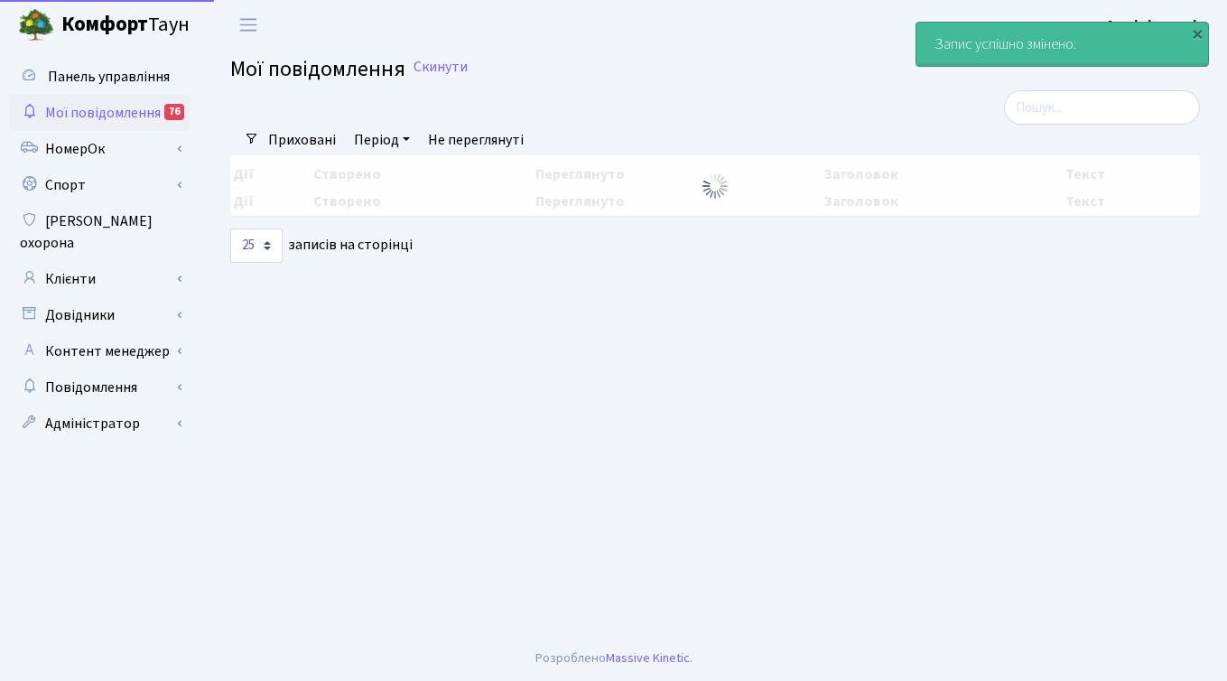
select select "25"
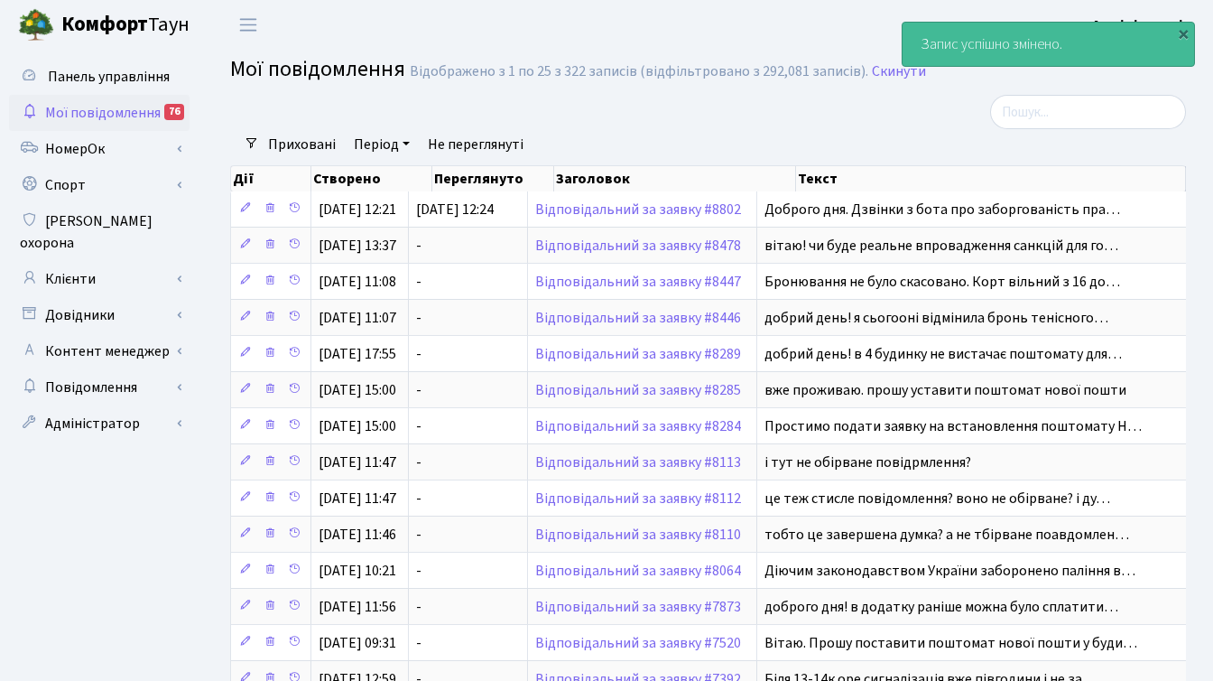
click at [95, 109] on span "Мої повідомлення" at bounding box center [103, 113] width 116 height 20
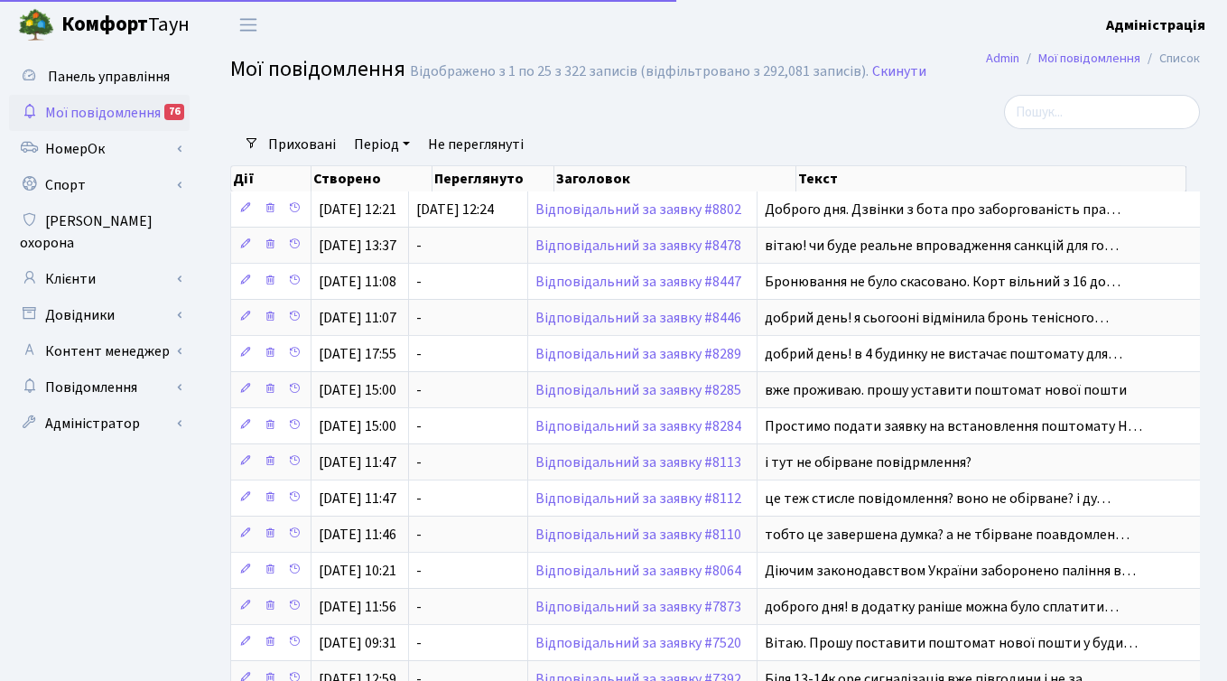
select select "25"
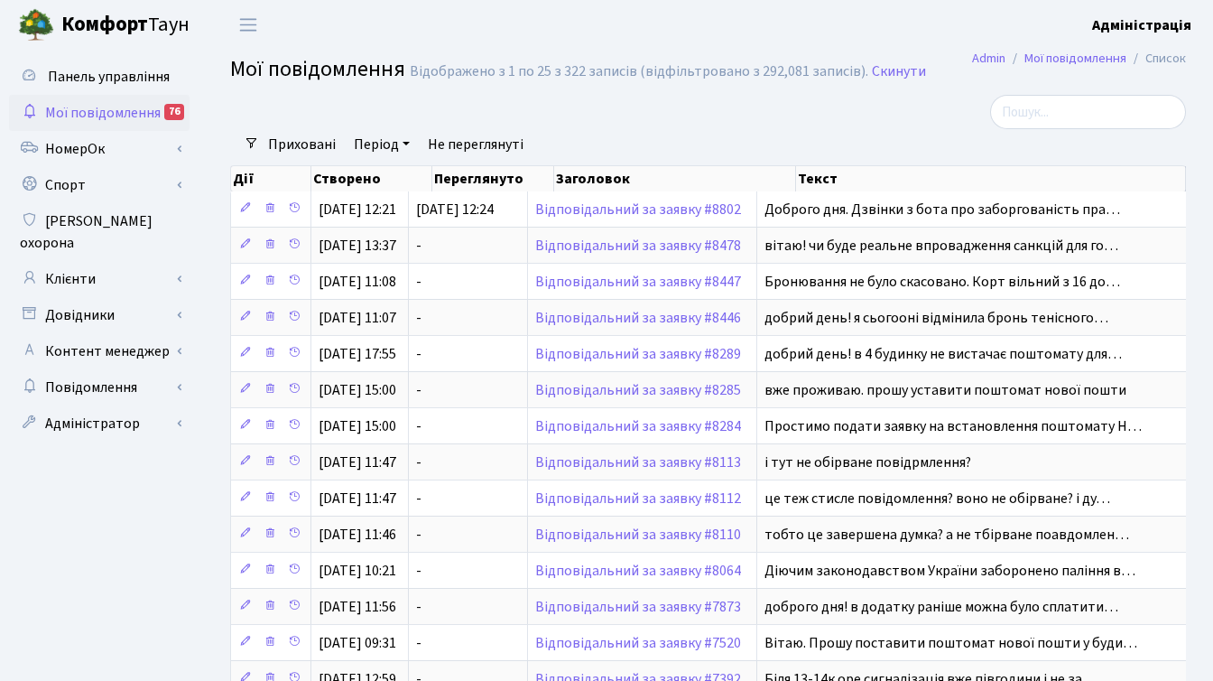
click at [857, 126] on div at bounding box center [544, 112] width 655 height 34
click at [82, 407] on link "Адміністратор" at bounding box center [99, 423] width 181 height 36
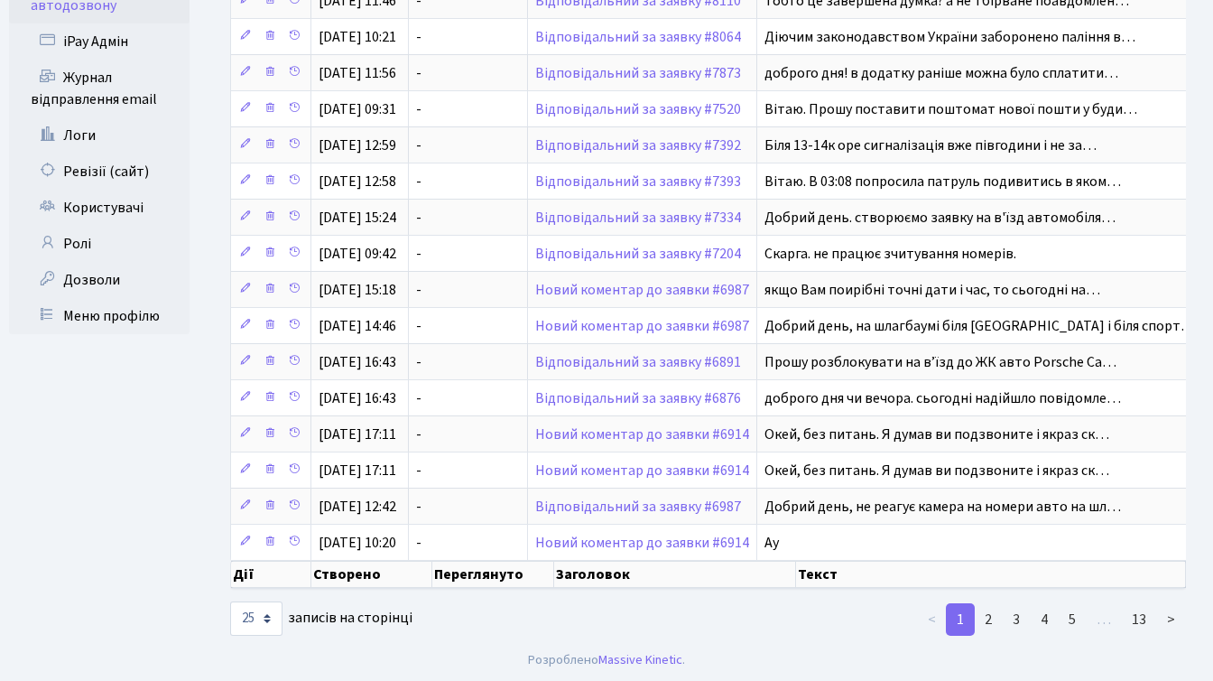
scroll to position [535, 0]
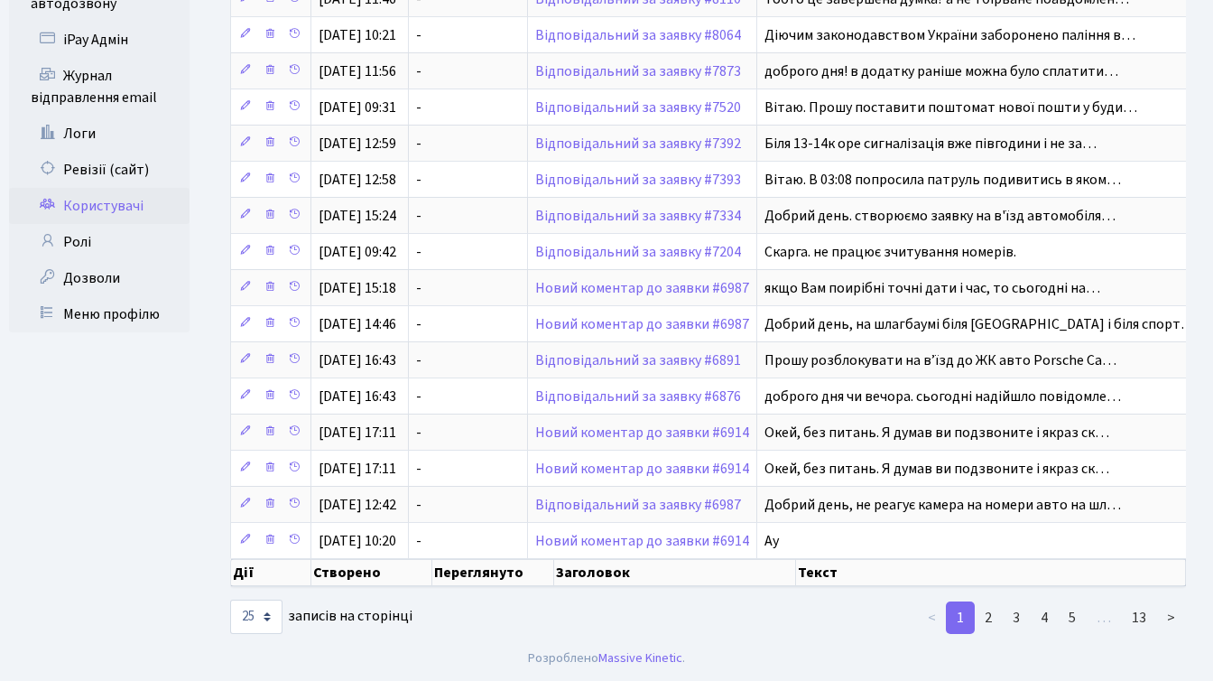
click at [107, 188] on link "Користувачі" at bounding box center [99, 206] width 181 height 36
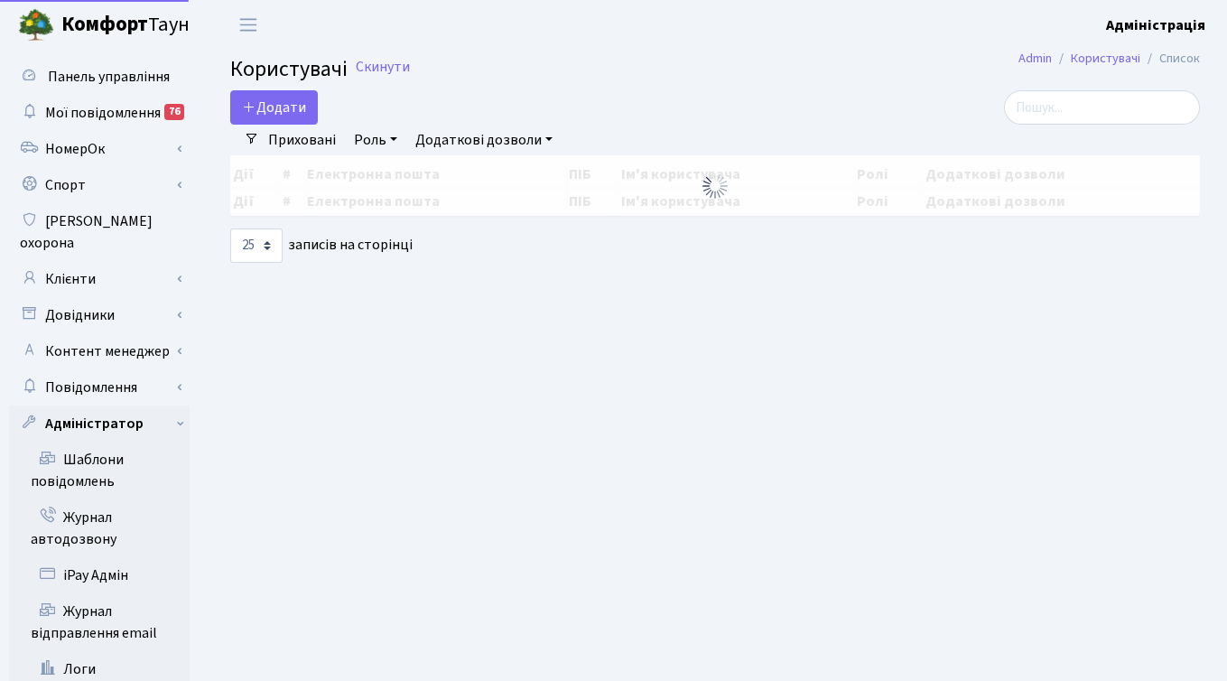
select select "25"
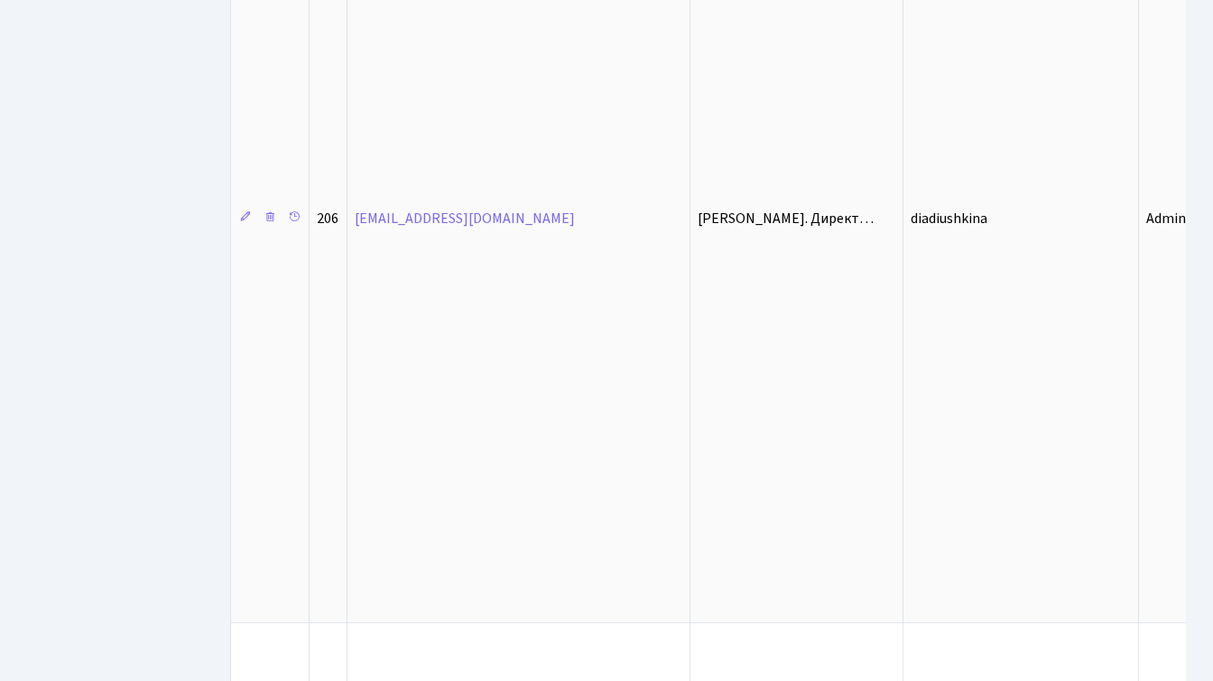
scroll to position [3167, 0]
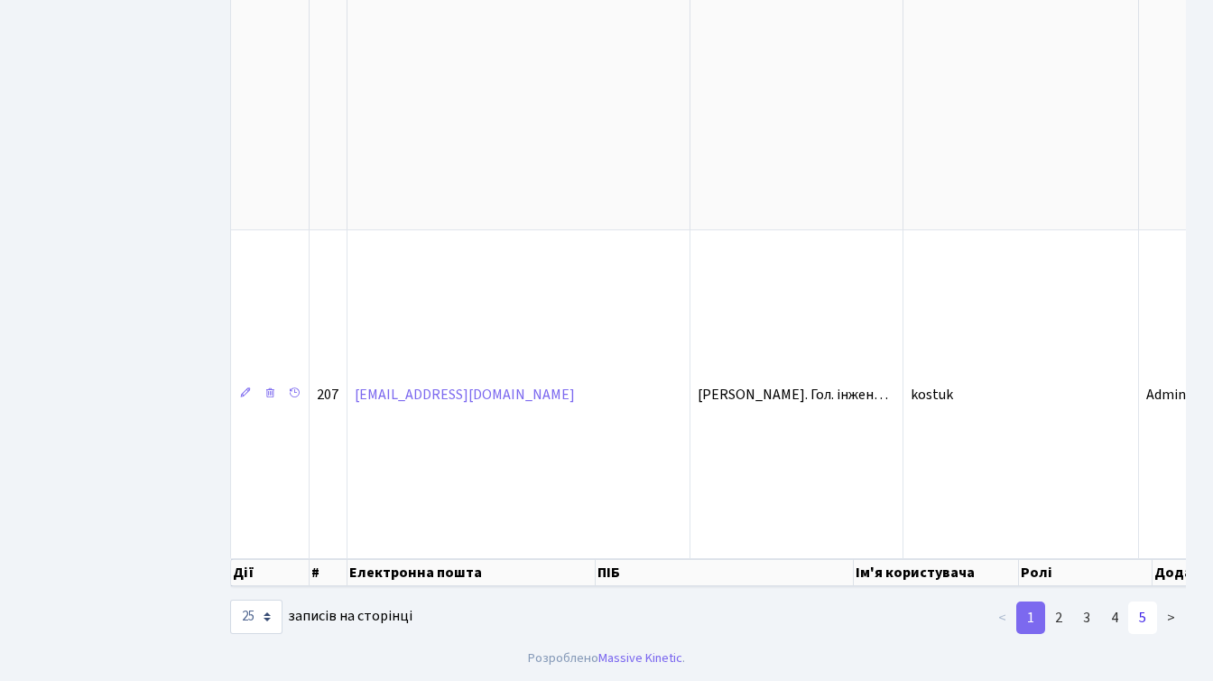
click at [1142, 622] on link "5" at bounding box center [1142, 617] width 29 height 32
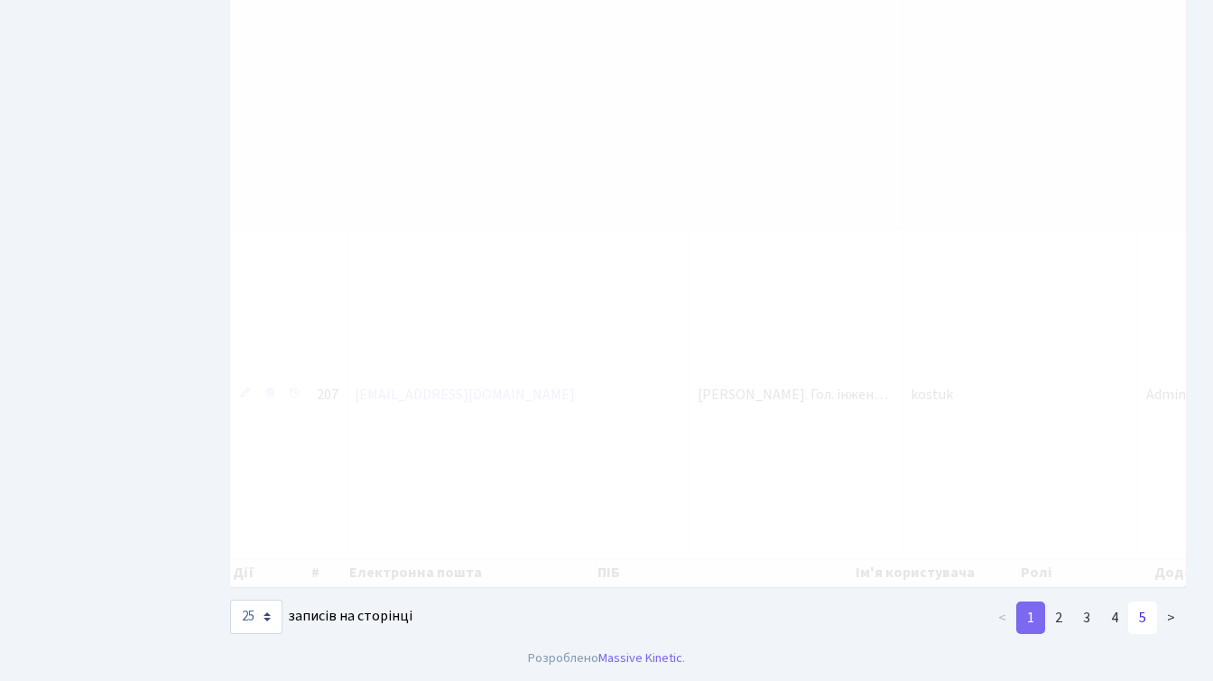
scroll to position [1681, 0]
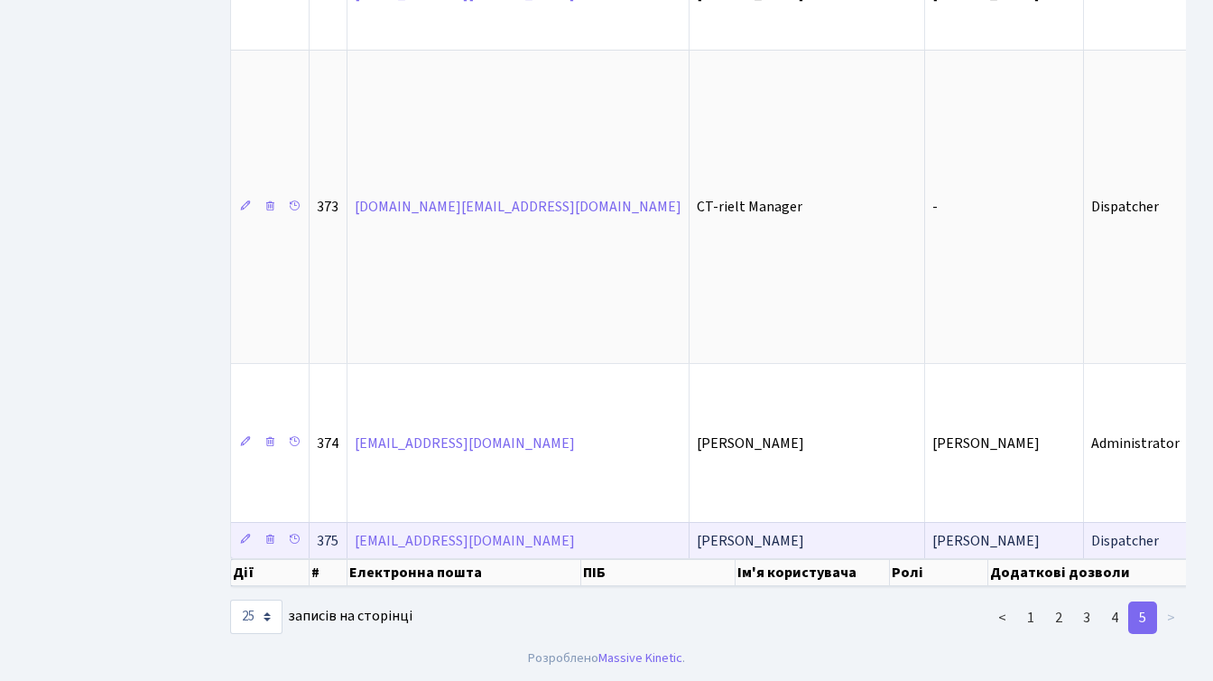
click at [932, 531] on span "[PERSON_NAME]" at bounding box center [985, 541] width 107 height 20
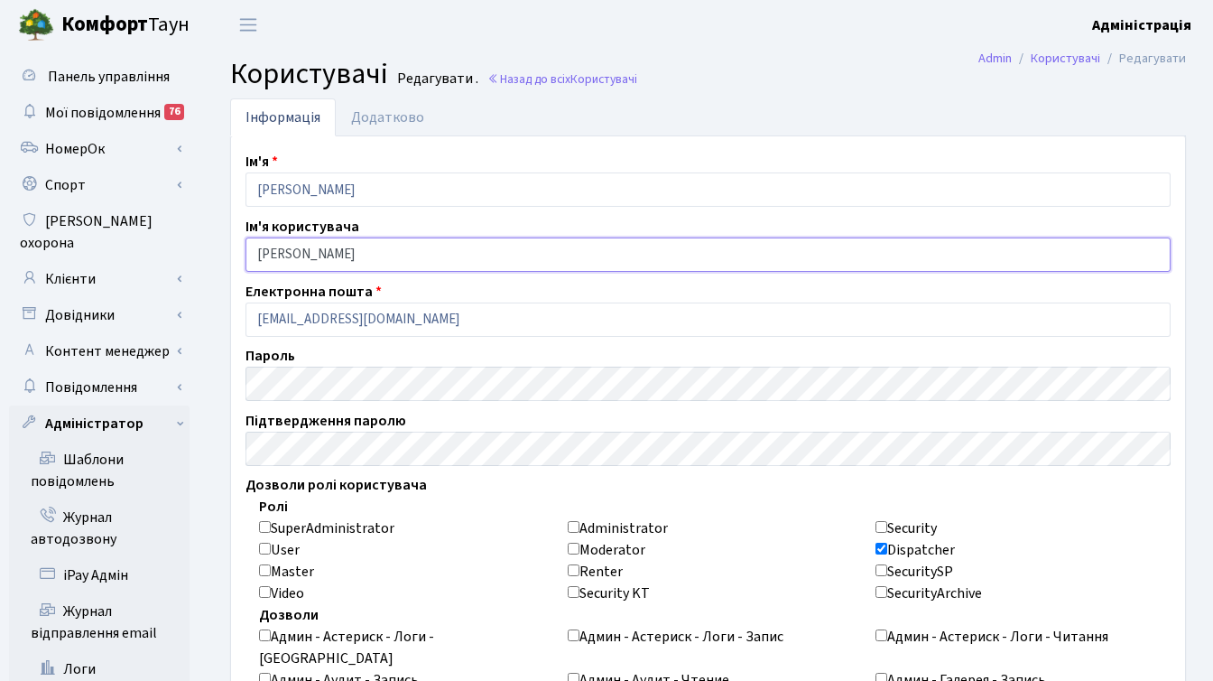
drag, startPoint x: 259, startPoint y: 255, endPoint x: 322, endPoint y: 256, distance: 63.2
click at [322, 256] on input "[PERSON_NAME]" at bounding box center [707, 254] width 925 height 34
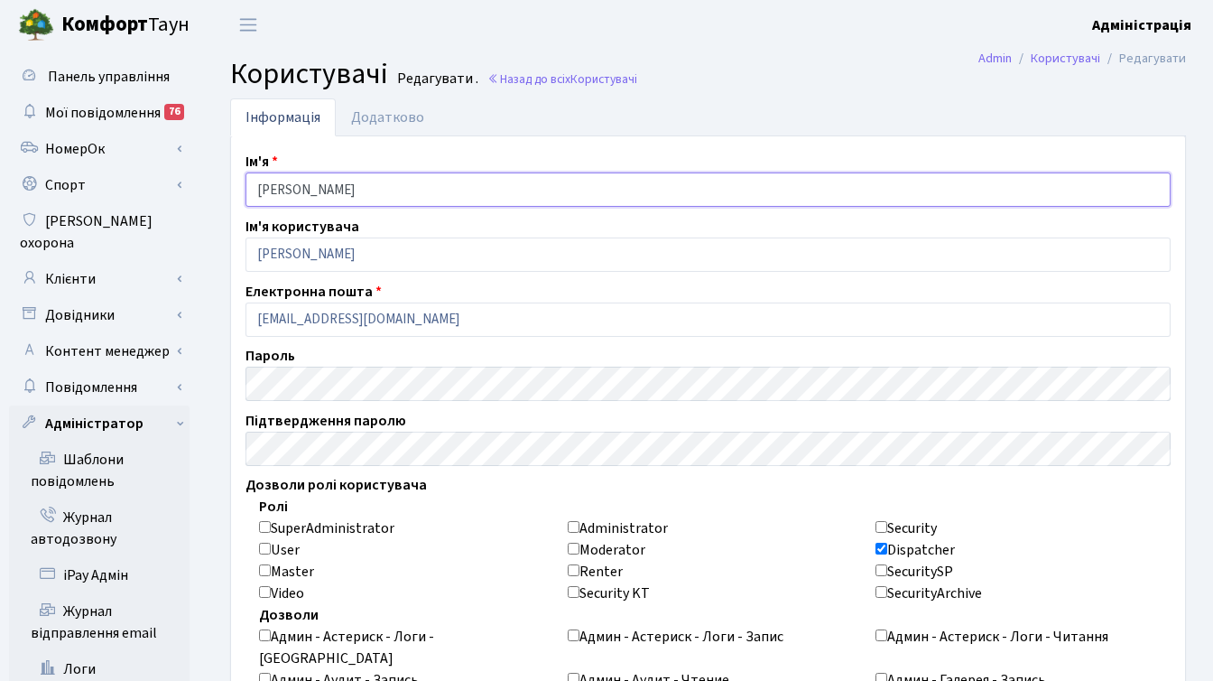
click at [314, 189] on input "[PERSON_NAME]" at bounding box center [707, 189] width 925 height 34
drag, startPoint x: 317, startPoint y: 189, endPoint x: 248, endPoint y: 190, distance: 68.6
click at [248, 190] on input "Дмитро" at bounding box center [707, 189] width 925 height 34
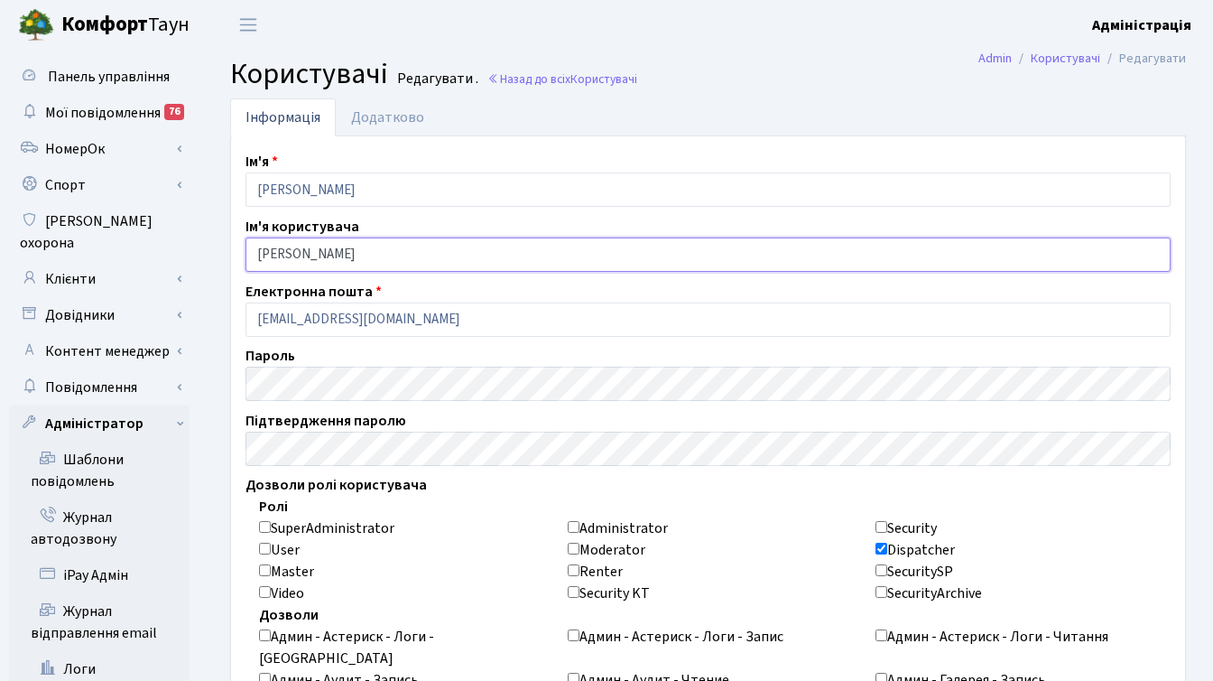
drag, startPoint x: 256, startPoint y: 254, endPoint x: 423, endPoint y: 248, distance: 167.1
click at [423, 248] on input "[PERSON_NAME]" at bounding box center [707, 254] width 925 height 34
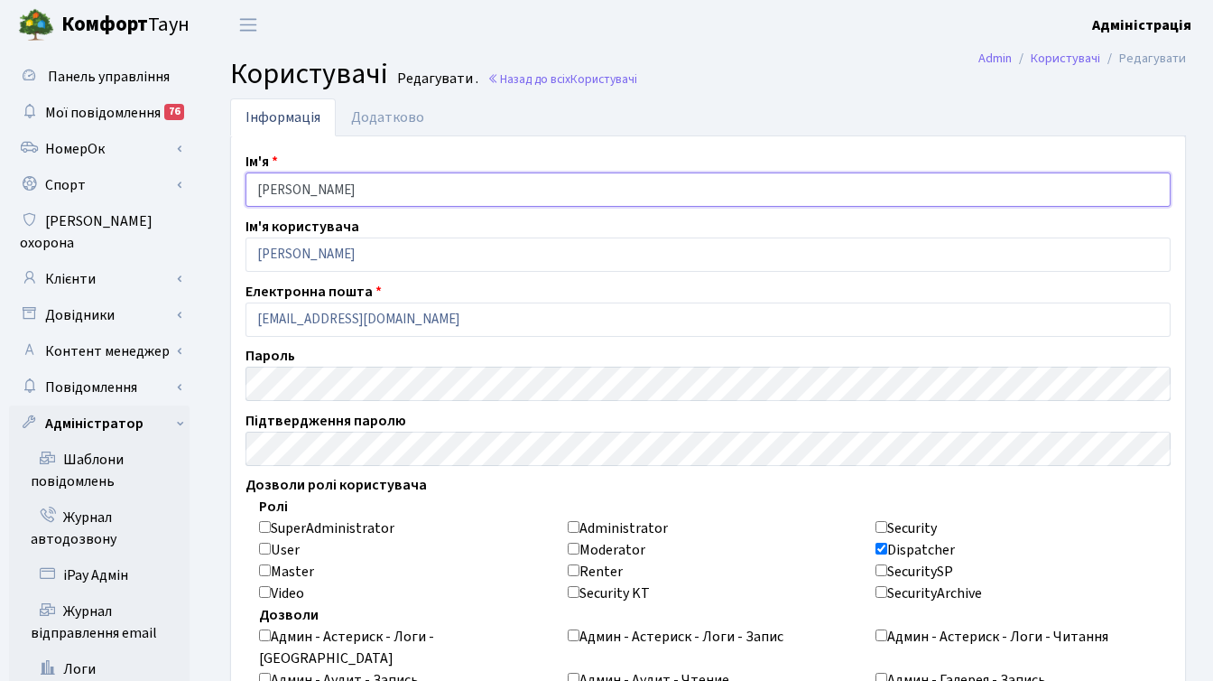
drag, startPoint x: 315, startPoint y: 194, endPoint x: 243, endPoint y: 184, distance: 72.9
click at [243, 184] on div "Ім'я Дмитро" at bounding box center [708, 179] width 952 height 56
paste input "Літвиненко"
type input "[PERSON_NAME]"
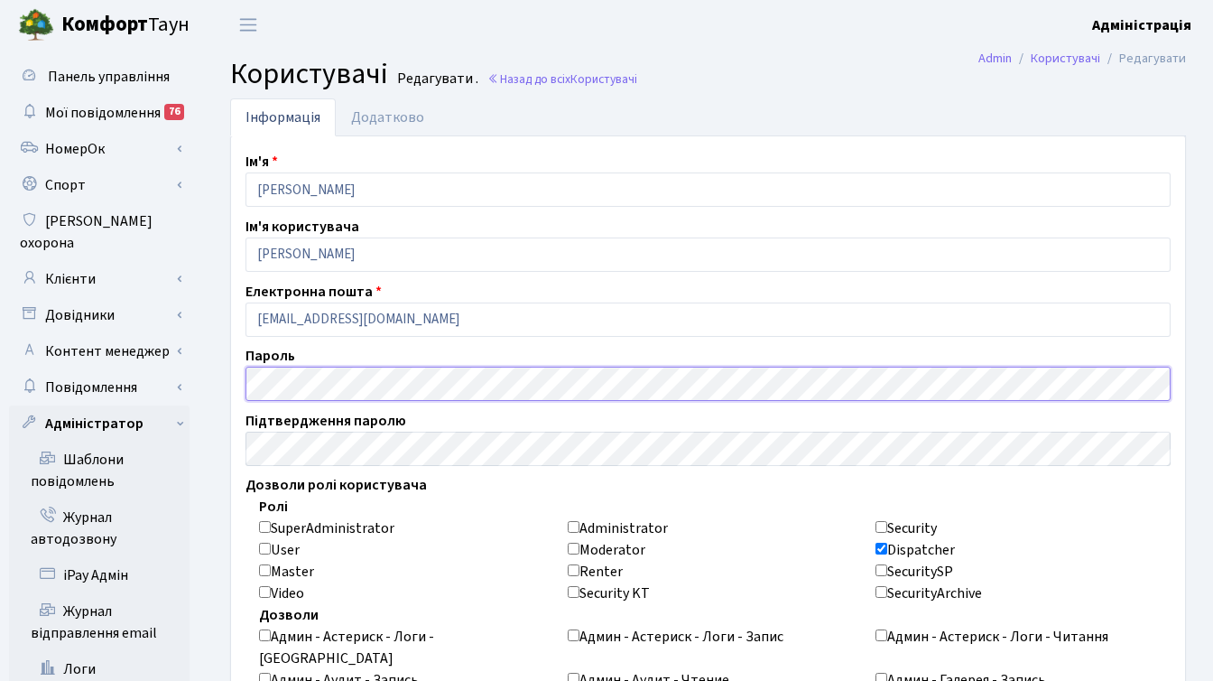
click at [236, 375] on div "Пароль" at bounding box center [708, 373] width 952 height 56
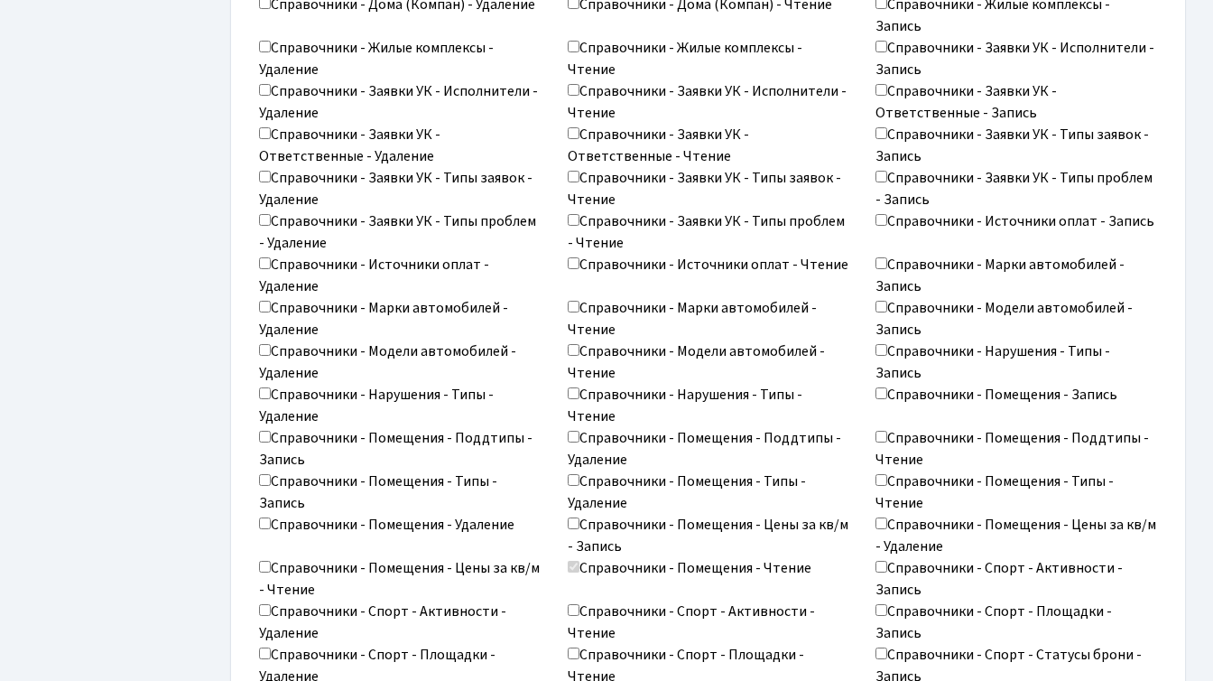
scroll to position [2968, 0]
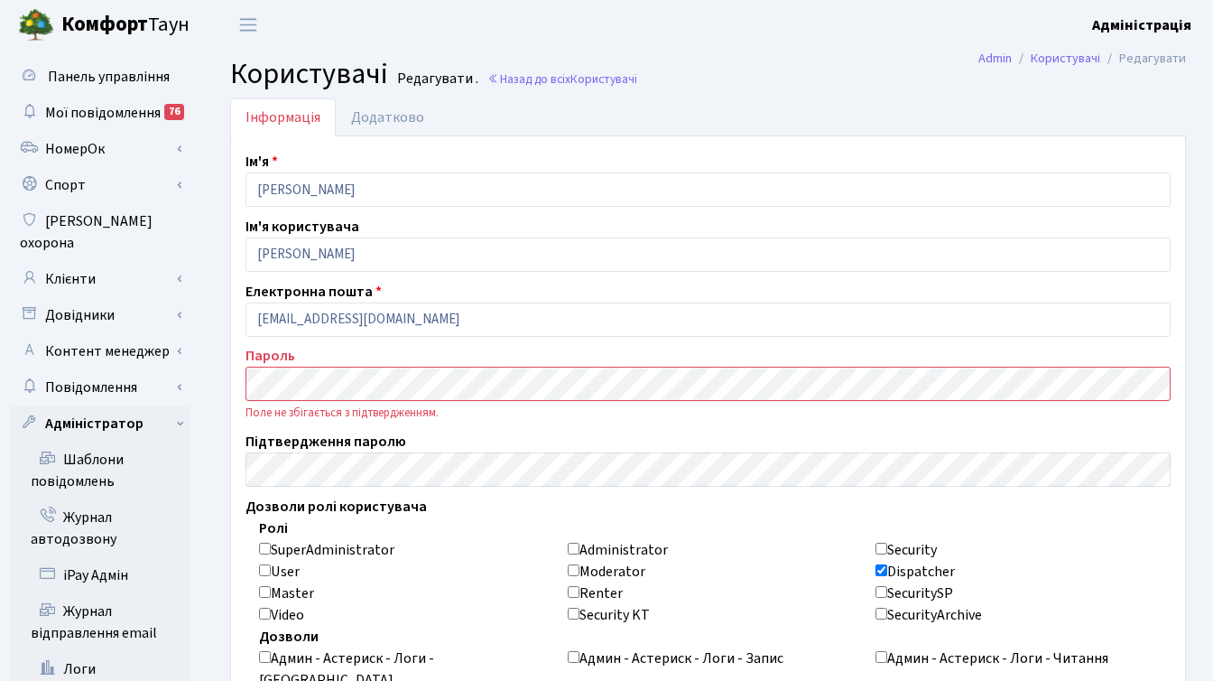
click at [232, 376] on div "Пароль Поле не збігається з підтвердженням." at bounding box center [708, 383] width 952 height 77
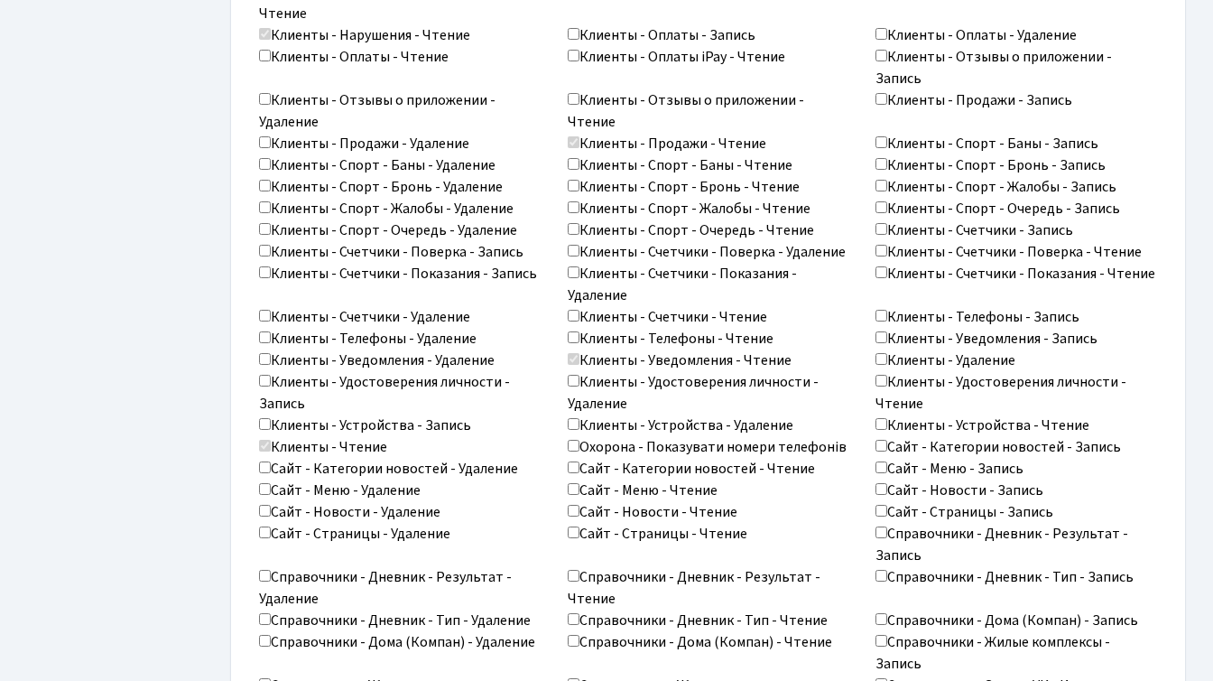
scroll to position [2988, 0]
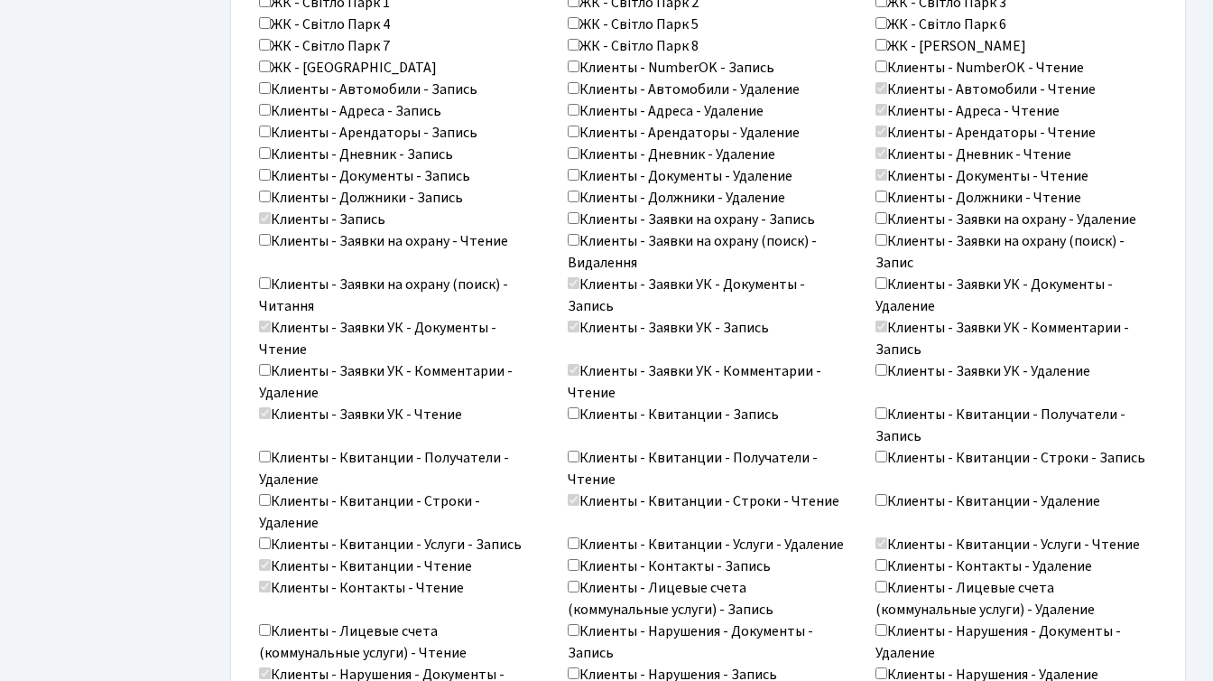
scroll to position [2988, 0]
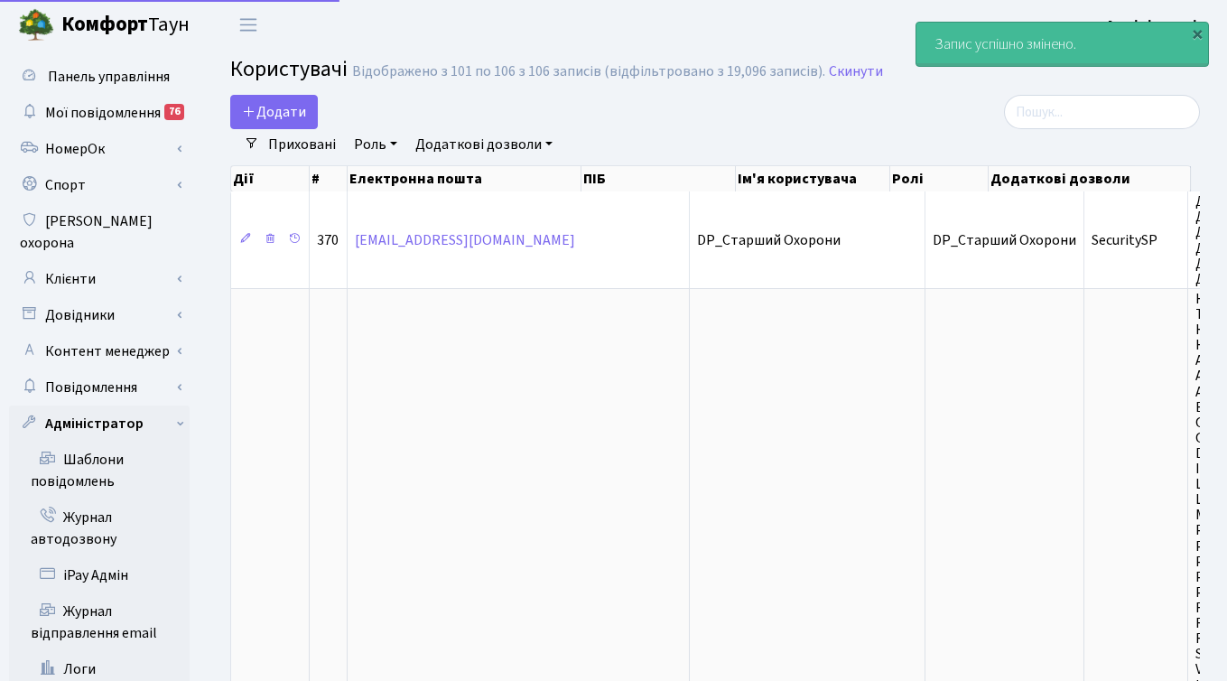
select select "25"
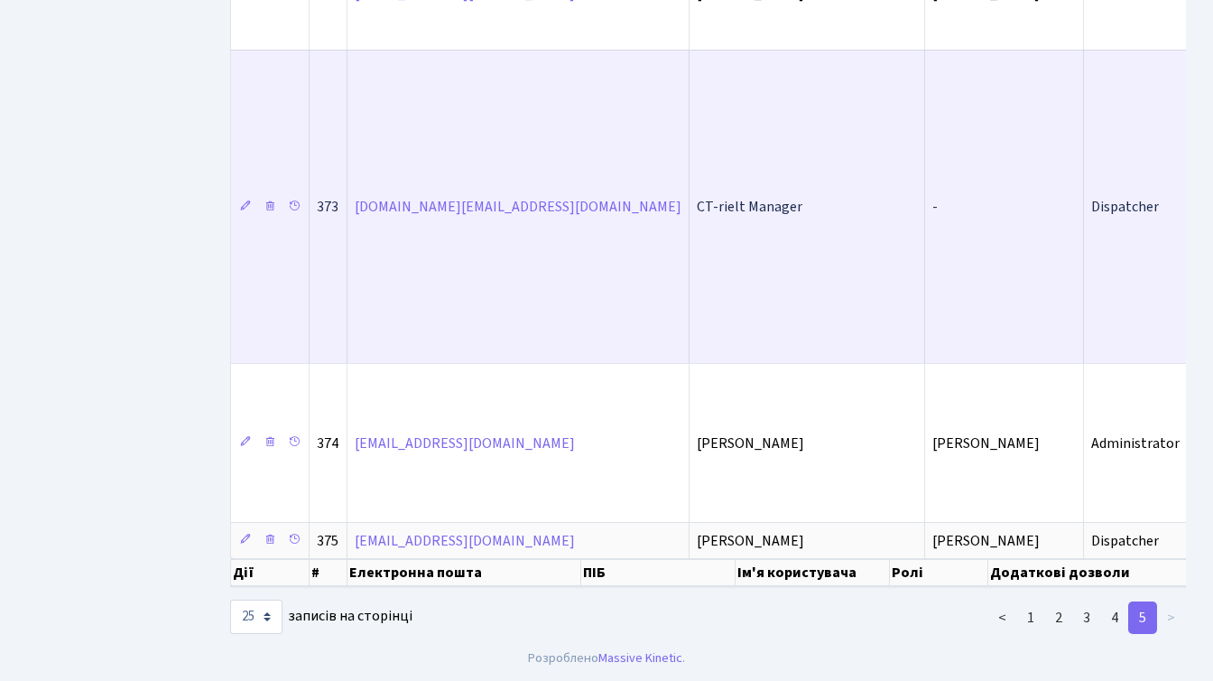
scroll to position [1681, 0]
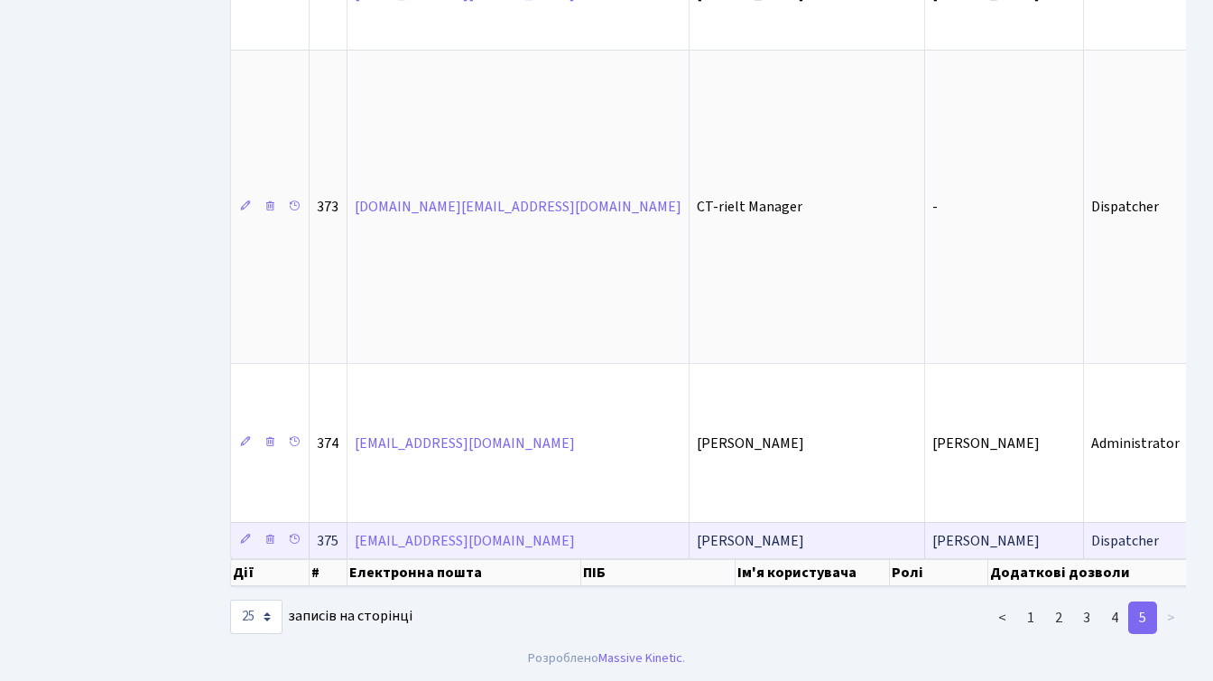
click at [932, 532] on span "[PERSON_NAME]" at bounding box center [985, 541] width 107 height 20
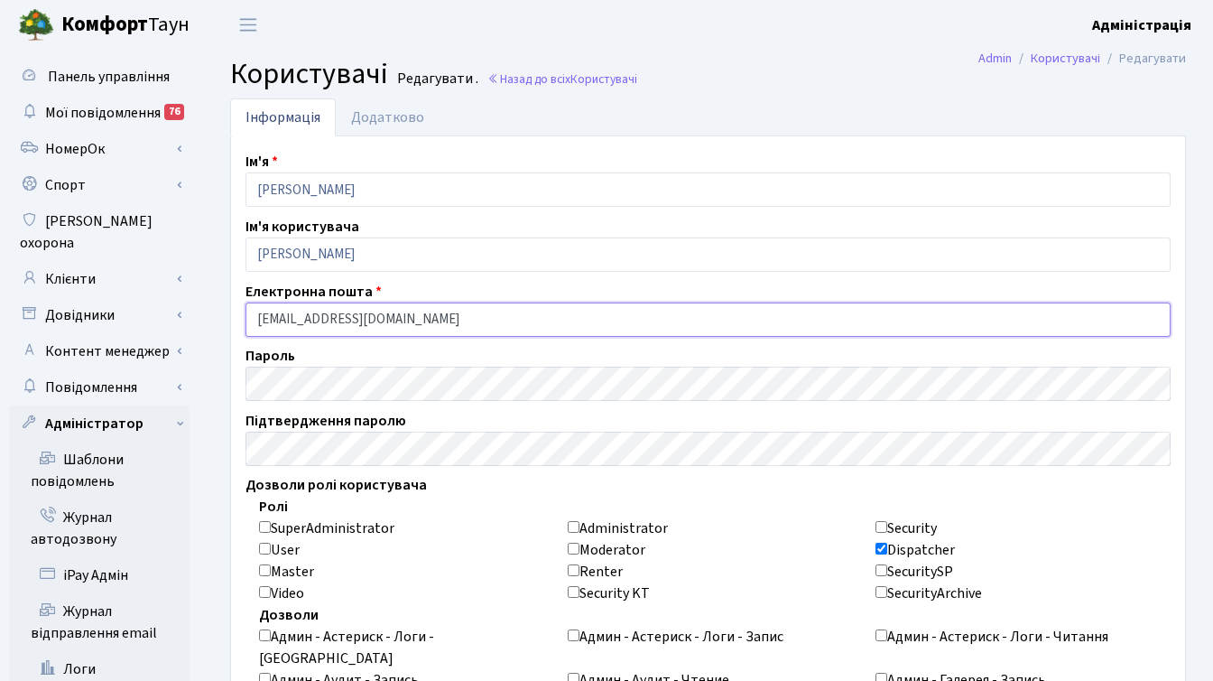
drag, startPoint x: 469, startPoint y: 318, endPoint x: 242, endPoint y: 309, distance: 227.6
click at [242, 309] on div "Електронна пошта litvinenko_d@comfort-town.com.ua" at bounding box center [708, 309] width 952 height 56
click at [1116, 116] on ul "Інформація Додатково" at bounding box center [708, 117] width 956 height 38
click at [790, 39] on header "Комфорт Таун Адміністрація Мій обліковий запис Вийти" at bounding box center [606, 25] width 1213 height 50
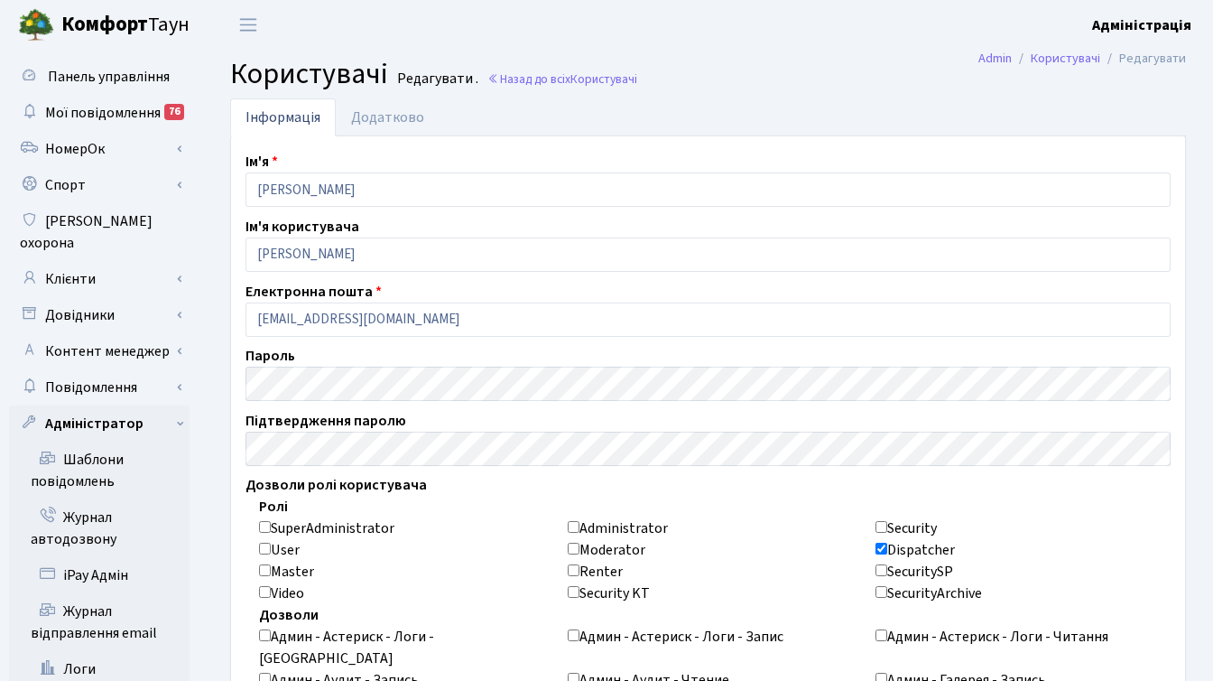
click at [734, 69] on h2 "Користувачі Редагувати . Назад до всіх Користувачі" at bounding box center [708, 74] width 956 height 34
click at [808, 42] on header "Комфорт Таун Адміністрація Мій обліковий запис Вийти" at bounding box center [606, 25] width 1213 height 50
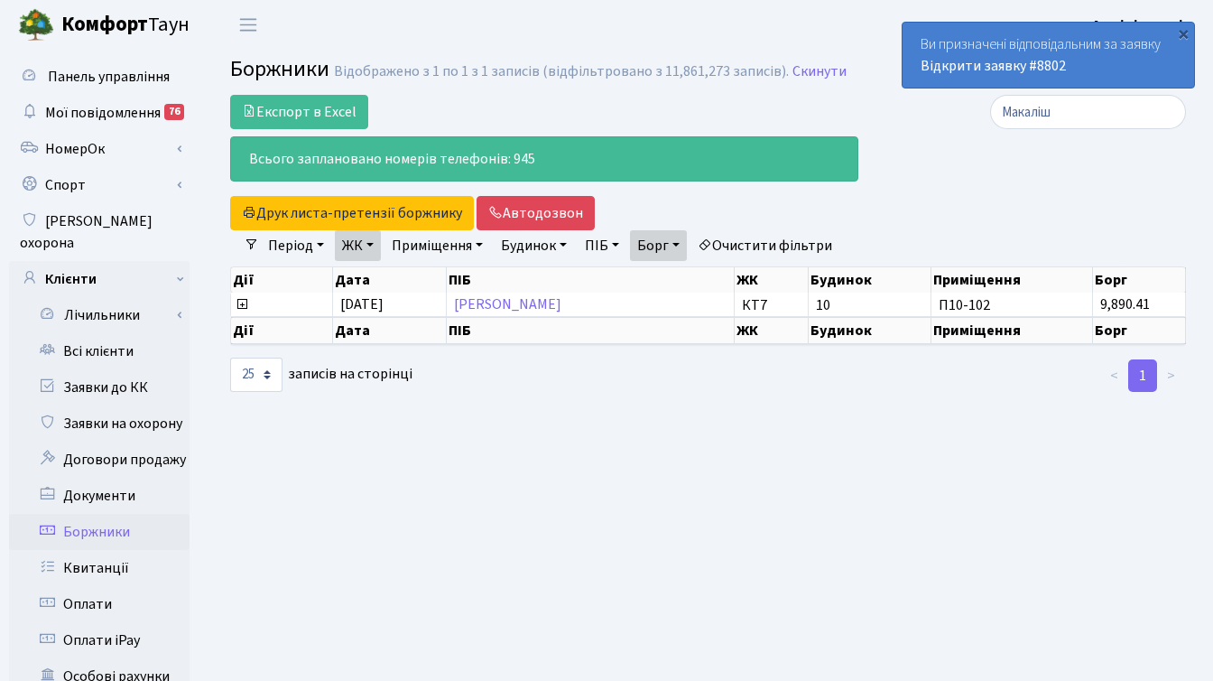
select select "25"
click at [1164, 111] on input "Макаліш" at bounding box center [1088, 112] width 196 height 34
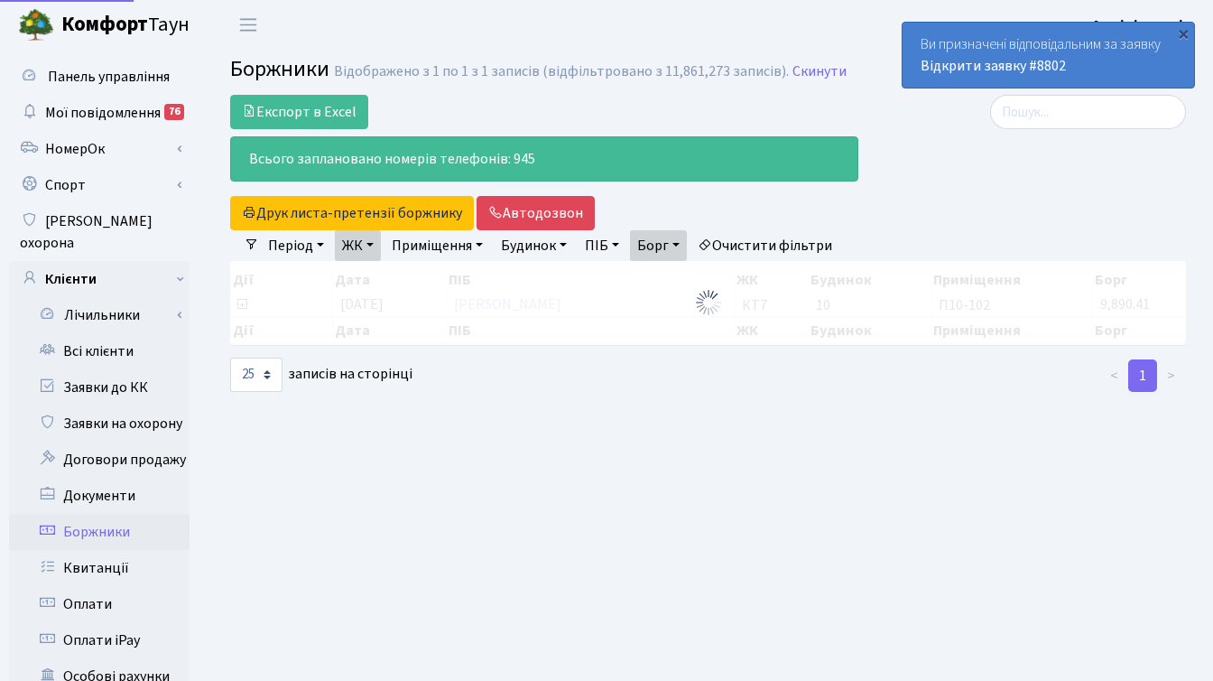
click at [989, 162] on div at bounding box center [1036, 162] width 328 height 135
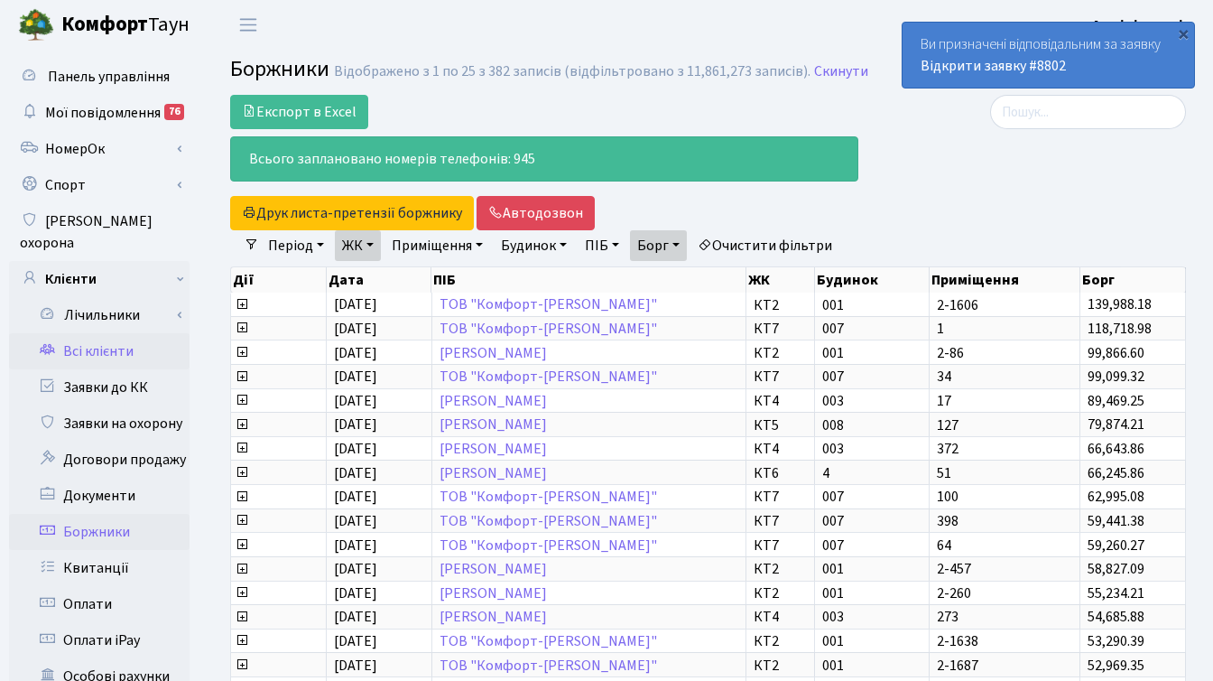
click at [101, 333] on link "Всі клієнти" at bounding box center [99, 351] width 181 height 36
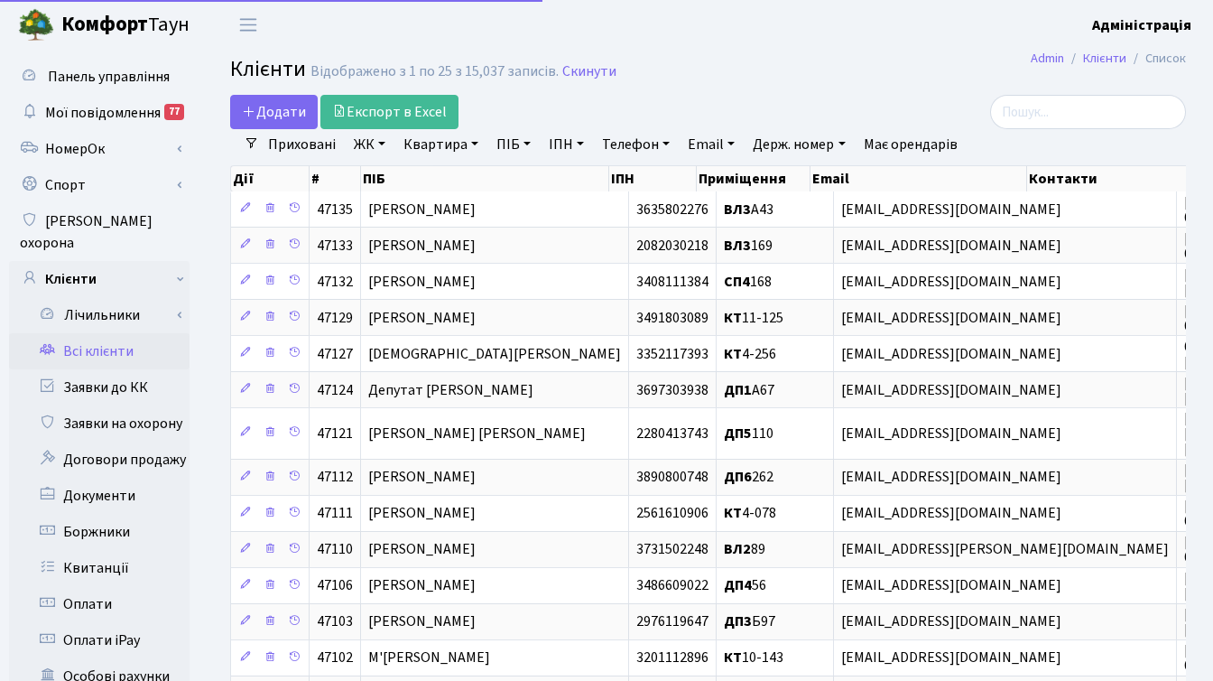
select select "25"
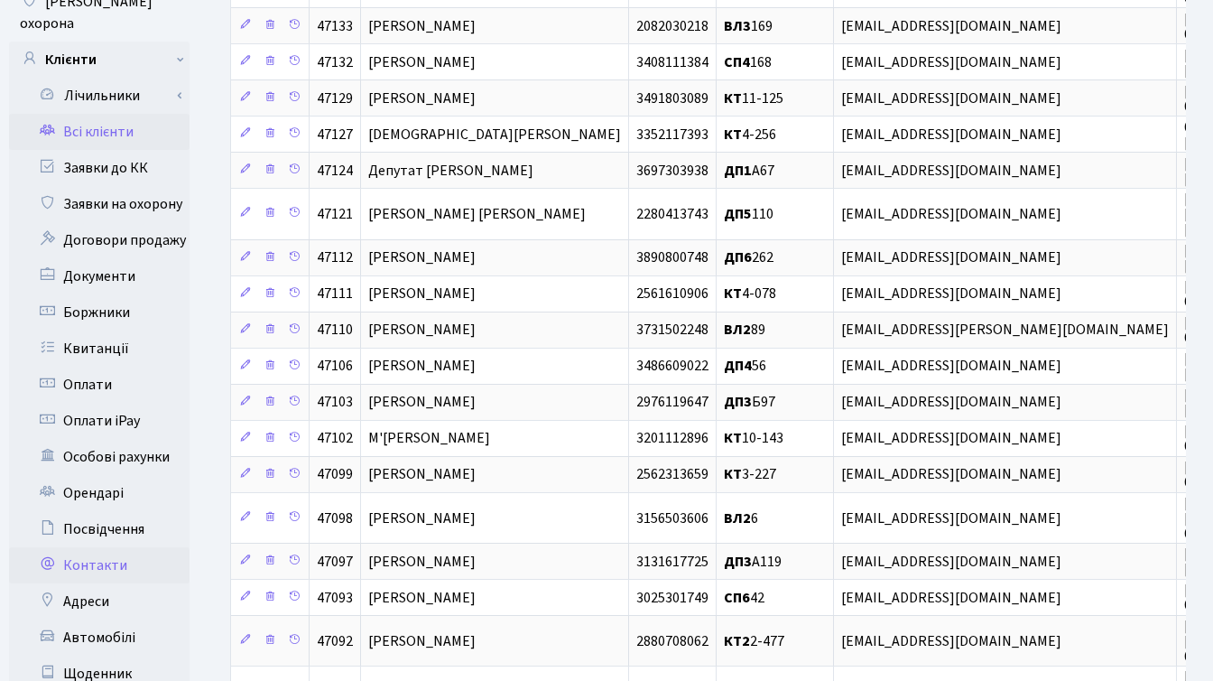
scroll to position [402, 0]
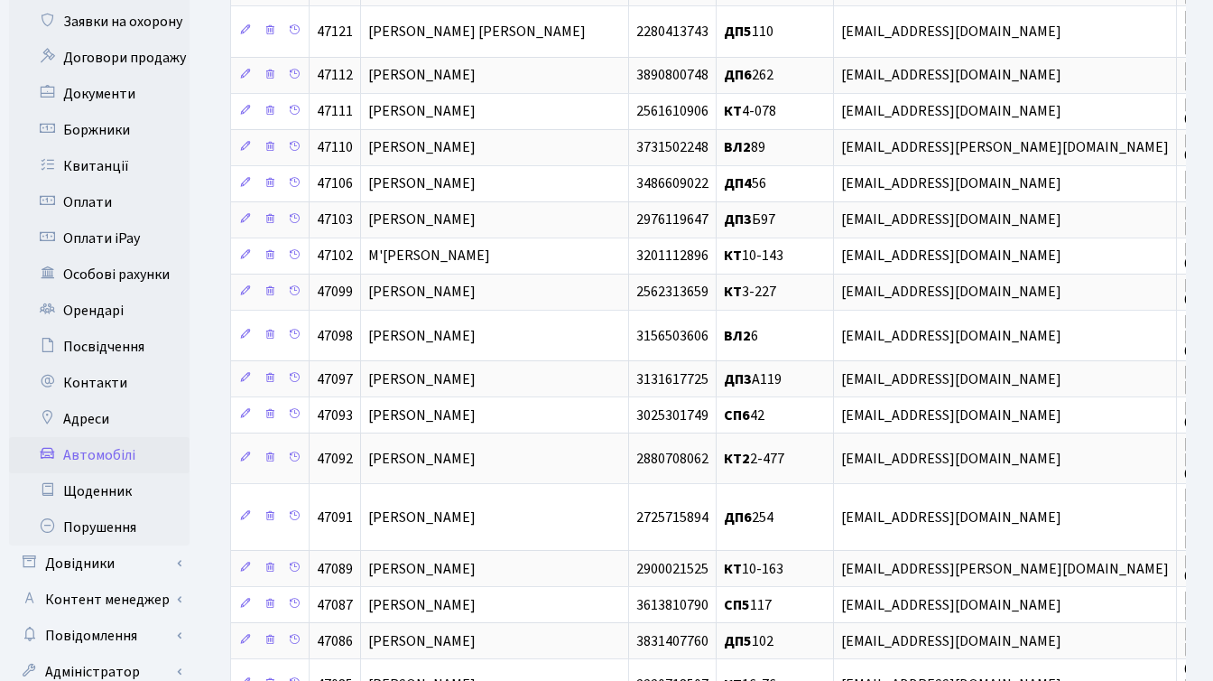
click at [110, 437] on link "Автомобілі" at bounding box center [99, 455] width 181 height 36
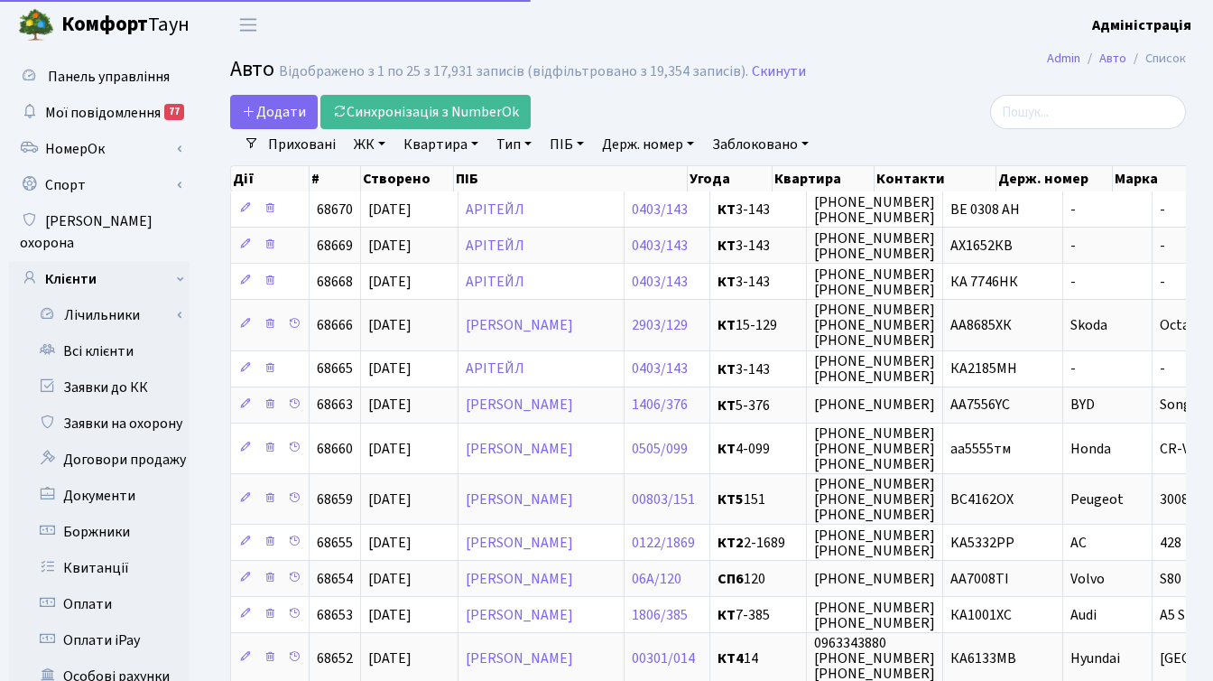
select select "25"
click at [676, 141] on link "Держ. номер" at bounding box center [648, 144] width 106 height 31
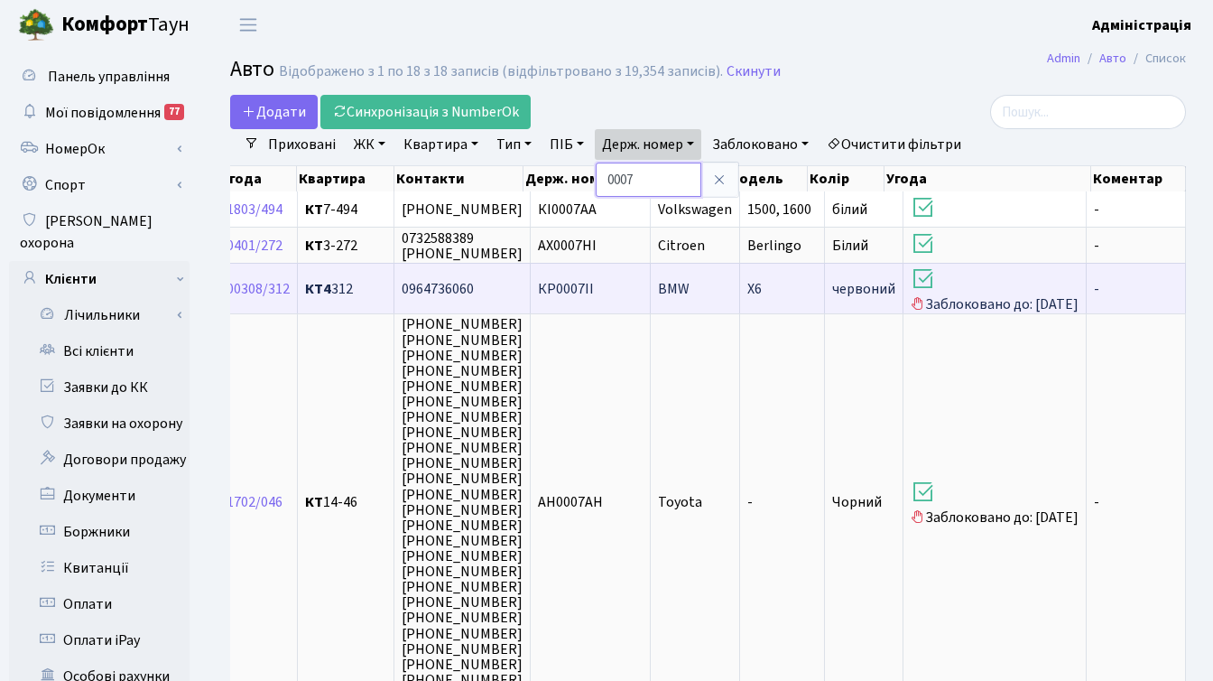
scroll to position [0, 486]
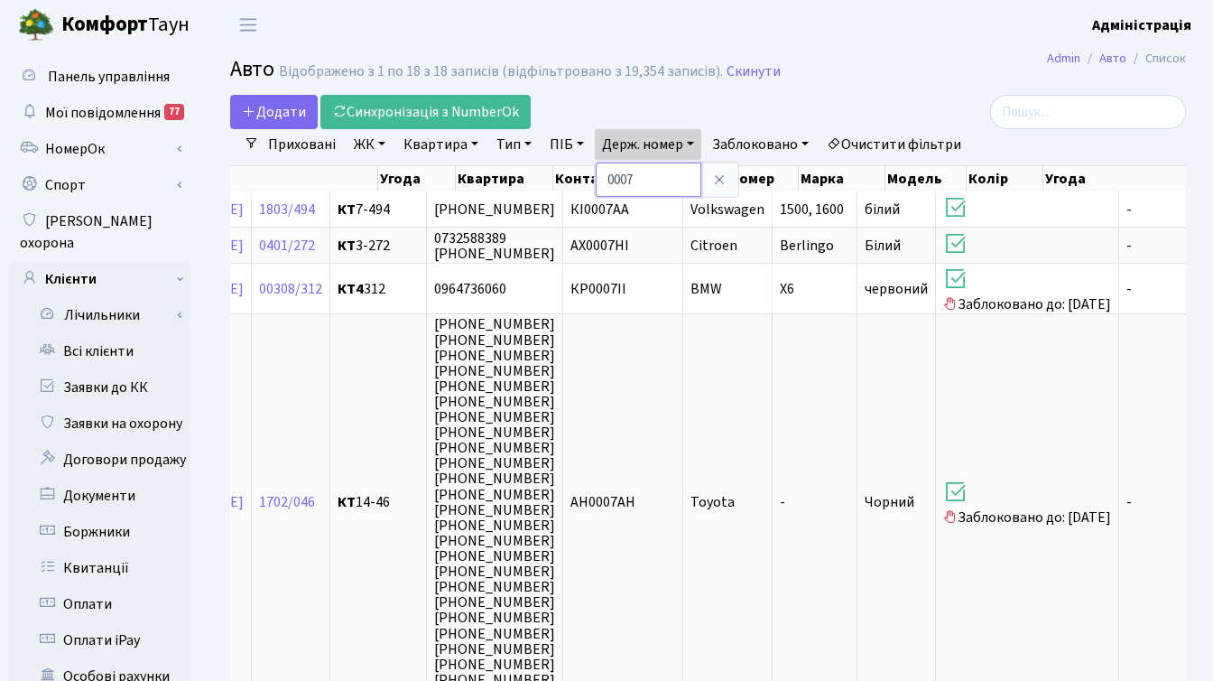
drag, startPoint x: 648, startPoint y: 179, endPoint x: 609, endPoint y: 178, distance: 38.8
click at [609, 178] on input "0007" at bounding box center [649, 179] width 106 height 34
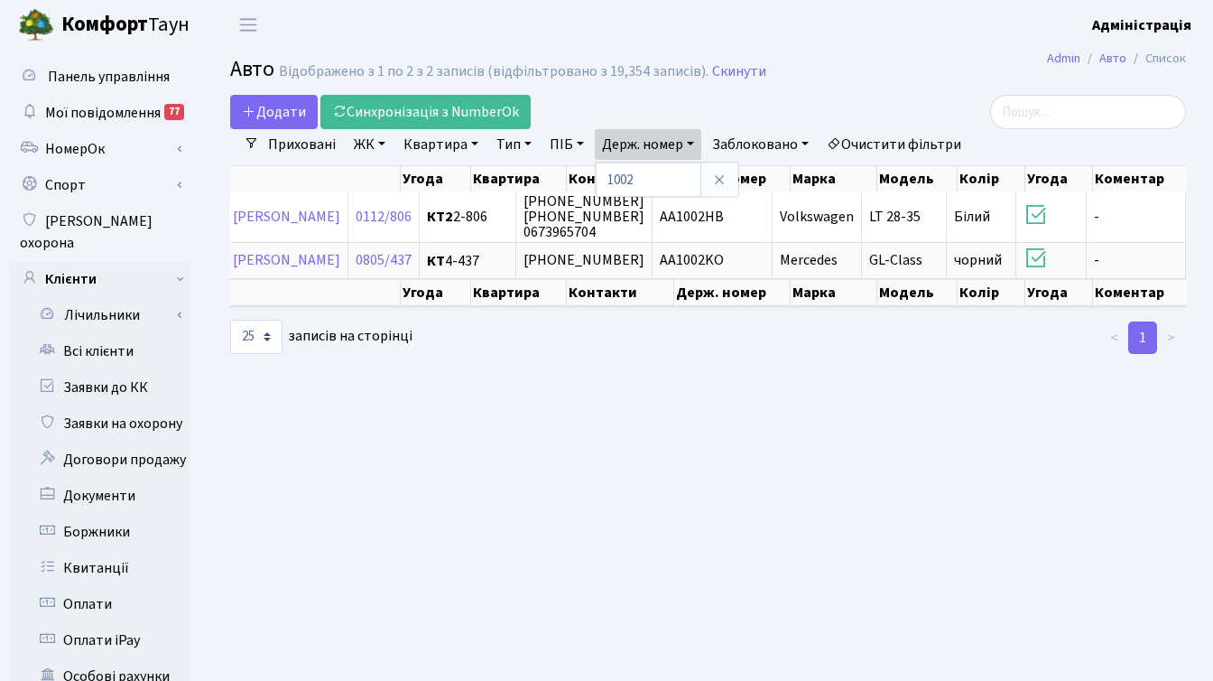
click at [853, 375] on main "Admin Авто Список Авто Відображено з 1 по 2 з 2 записів (відфільтровано з 19,35…" at bounding box center [708, 575] width 1010 height 1051
click at [809, 408] on main "Admin Авто Список Авто Відображено з 1 по 2 з 2 записів (відфільтровано з 19,35…" at bounding box center [708, 575] width 1010 height 1051
click at [681, 139] on link "Держ. номер" at bounding box center [648, 144] width 106 height 31
drag, startPoint x: 653, startPoint y: 170, endPoint x: 647, endPoint y: 179, distance: 10.5
click at [647, 179] on input "1002" at bounding box center [649, 179] width 106 height 34
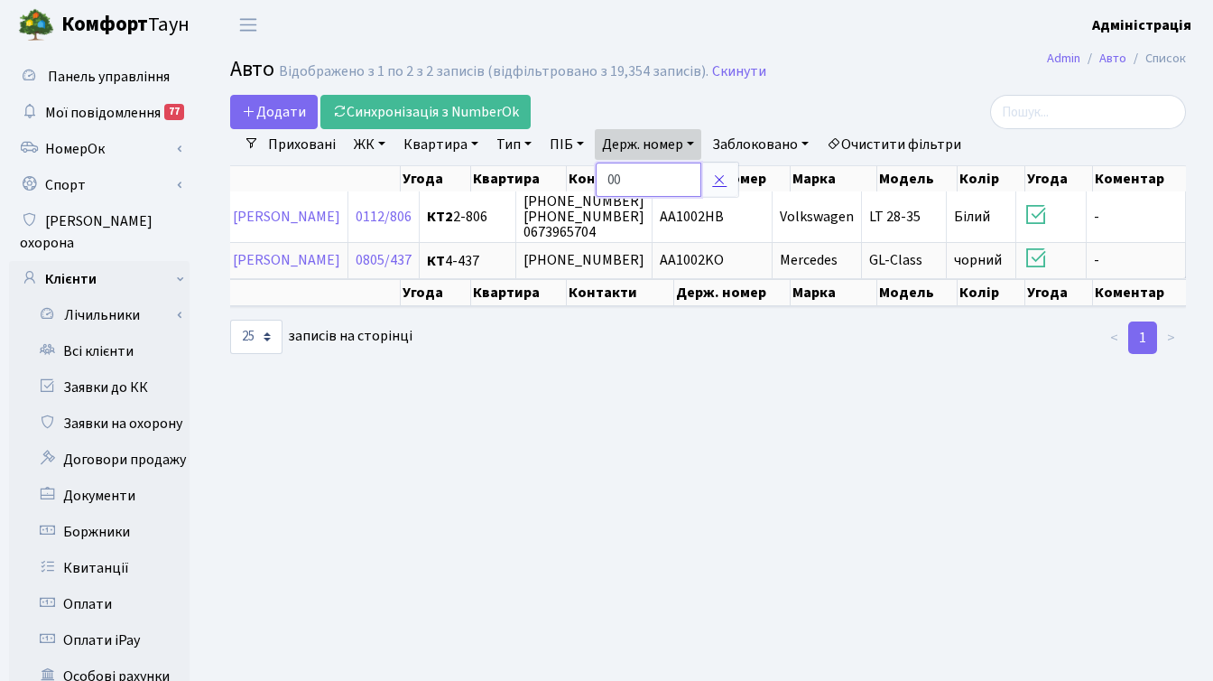
type input "0007"
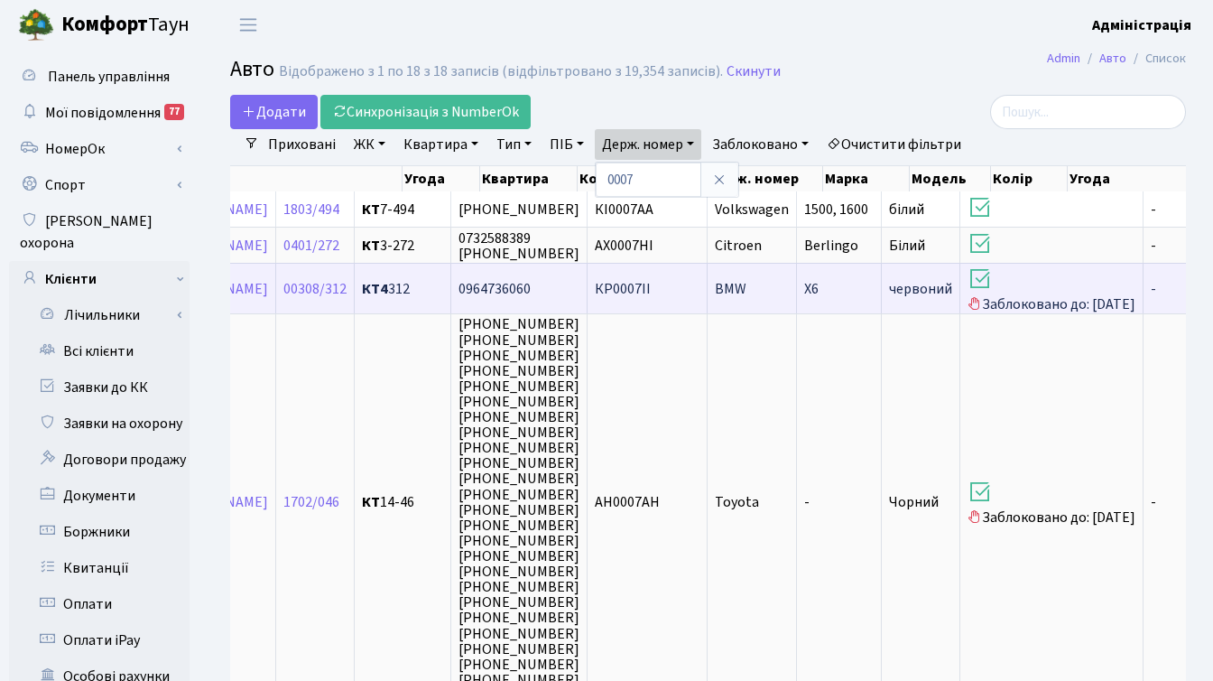
click at [651, 285] on span "КР0007ІІ" at bounding box center [623, 289] width 56 height 20
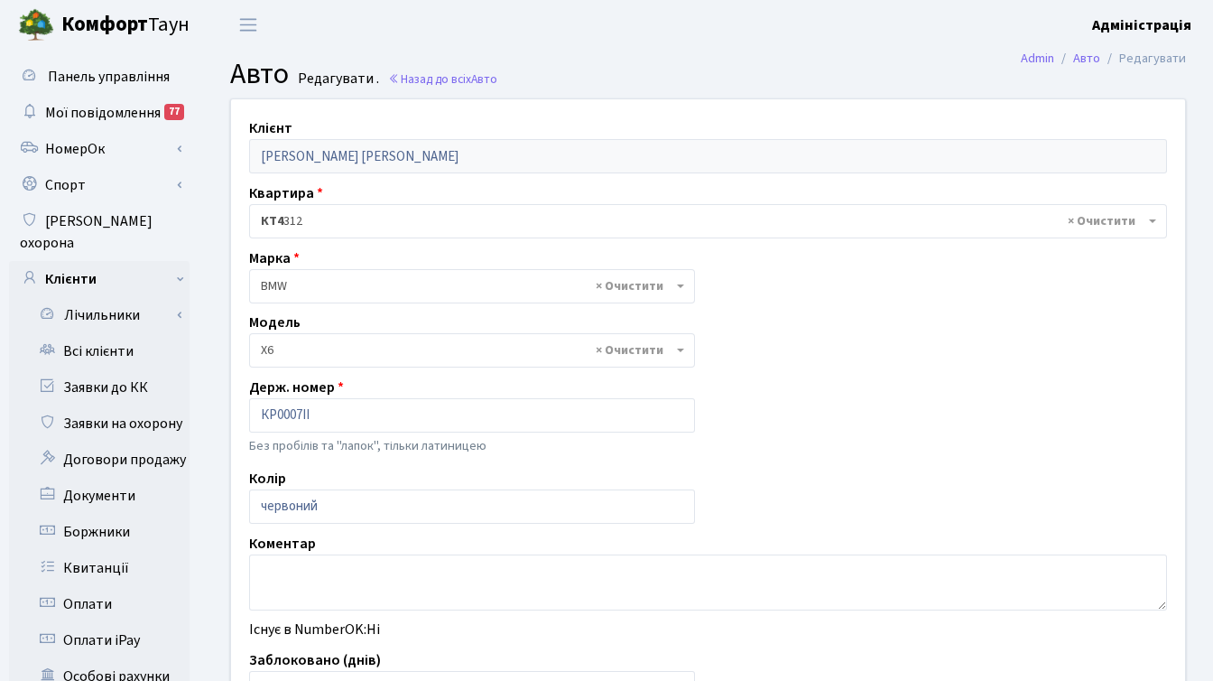
select select "264"
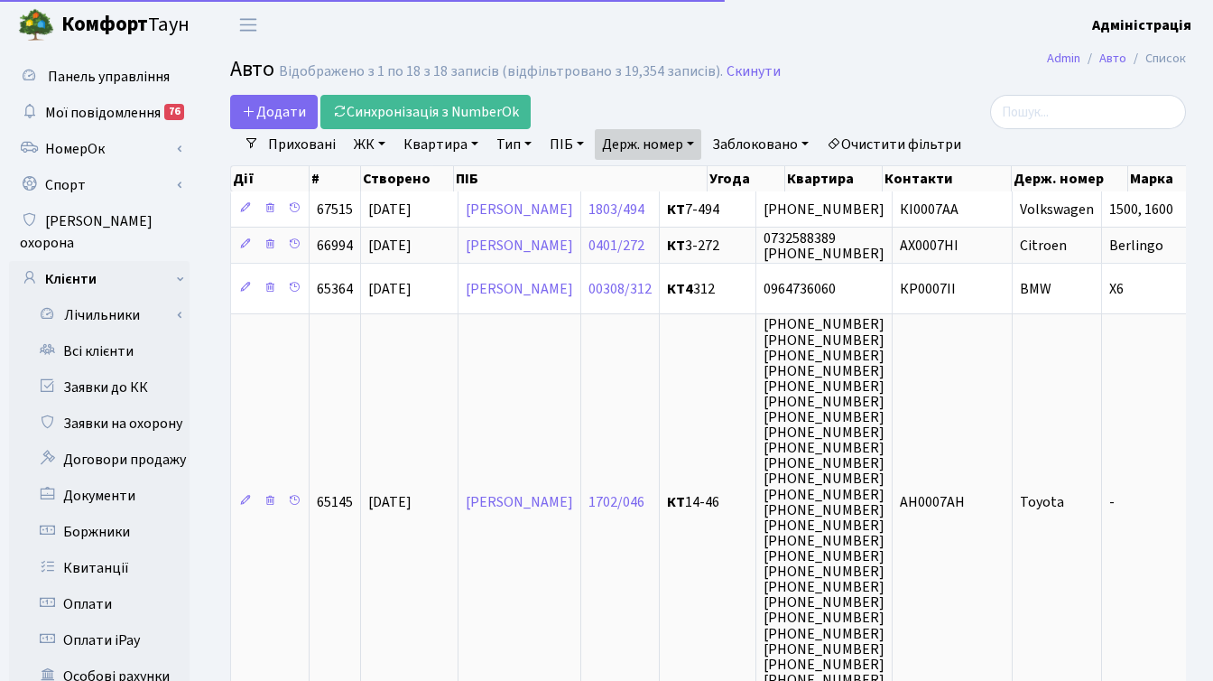
select select "25"
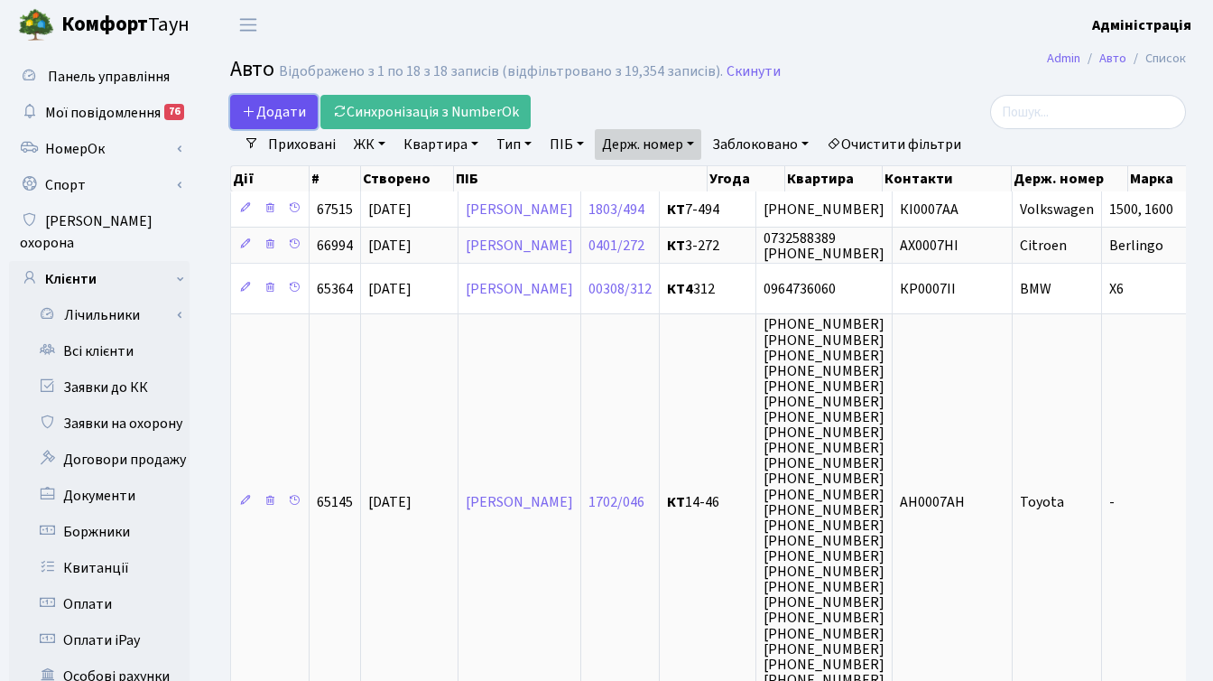
click at [277, 108] on span "Додати" at bounding box center [274, 112] width 64 height 20
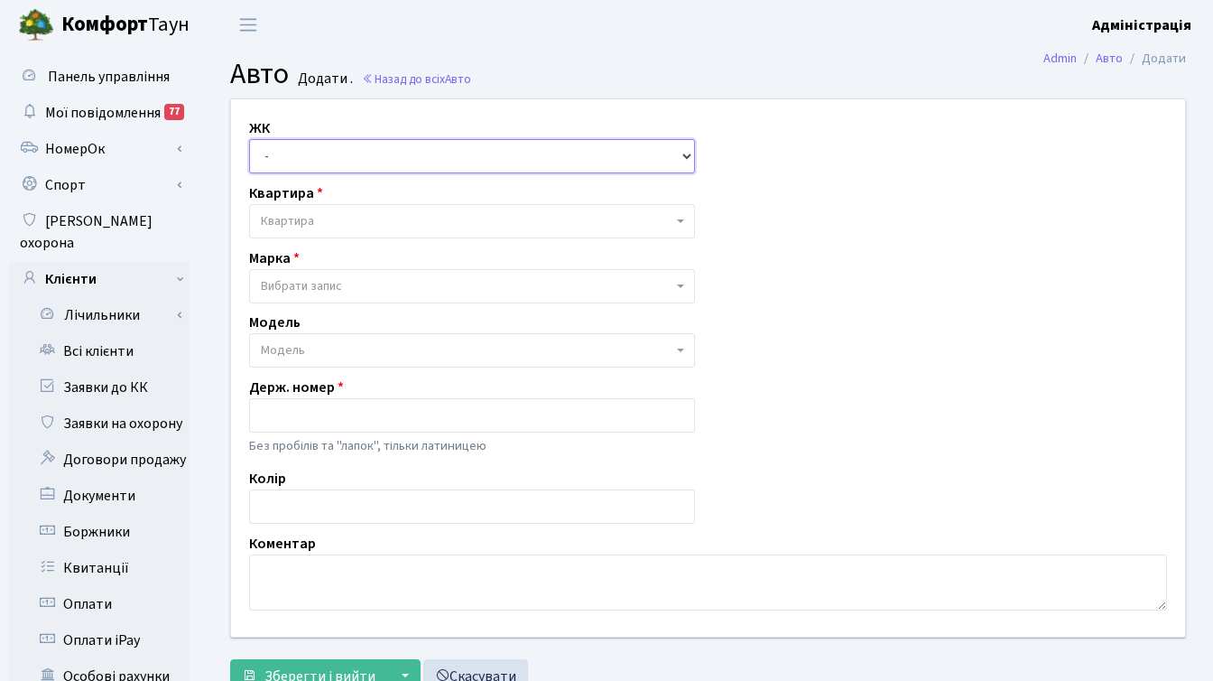
click at [323, 144] on select "- ТХ, вул. Ділова, 1/2 КТ, вул. Регенераторна, 4 КТ2, просп. Соборності, 17 КТ3…" at bounding box center [472, 156] width 446 height 34
select select "271"
click at [249, 139] on select "- ТХ, вул. Ділова, 1/2 КТ, вул. Регенераторна, 4 КТ2, просп. Соборності, 17 КТ3…" at bounding box center [472, 156] width 446 height 34
select select
click at [324, 208] on span "Квартира" at bounding box center [472, 221] width 446 height 34
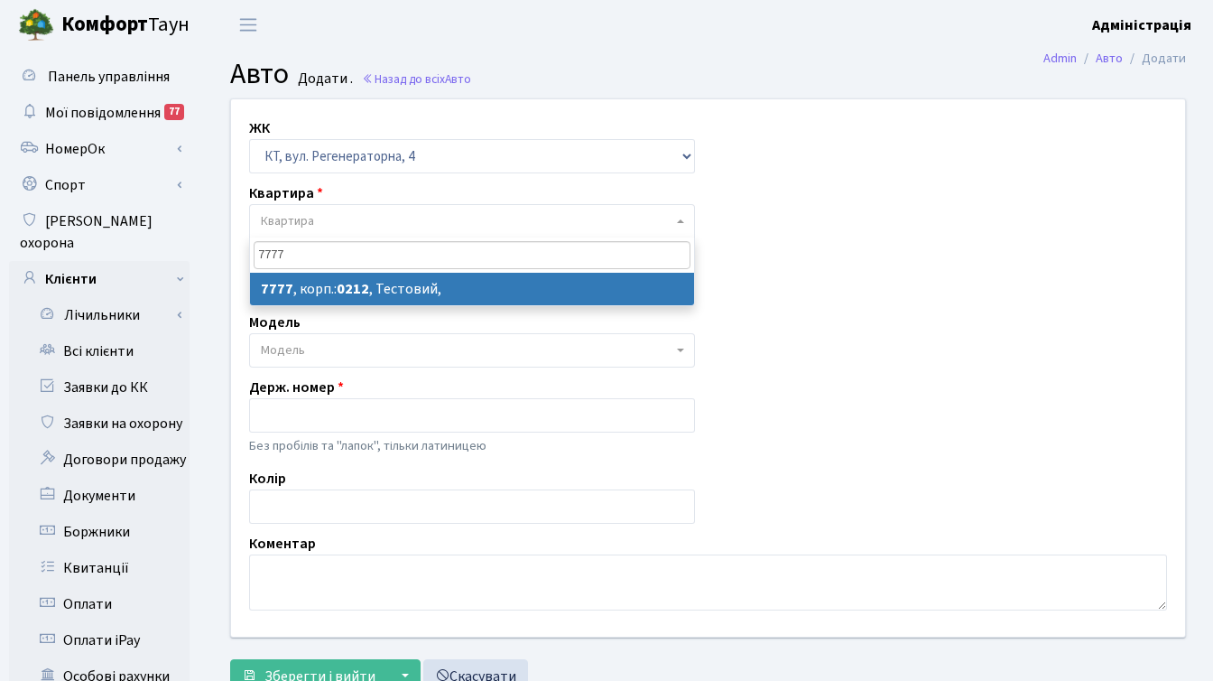
type input "7777"
select select "17530"
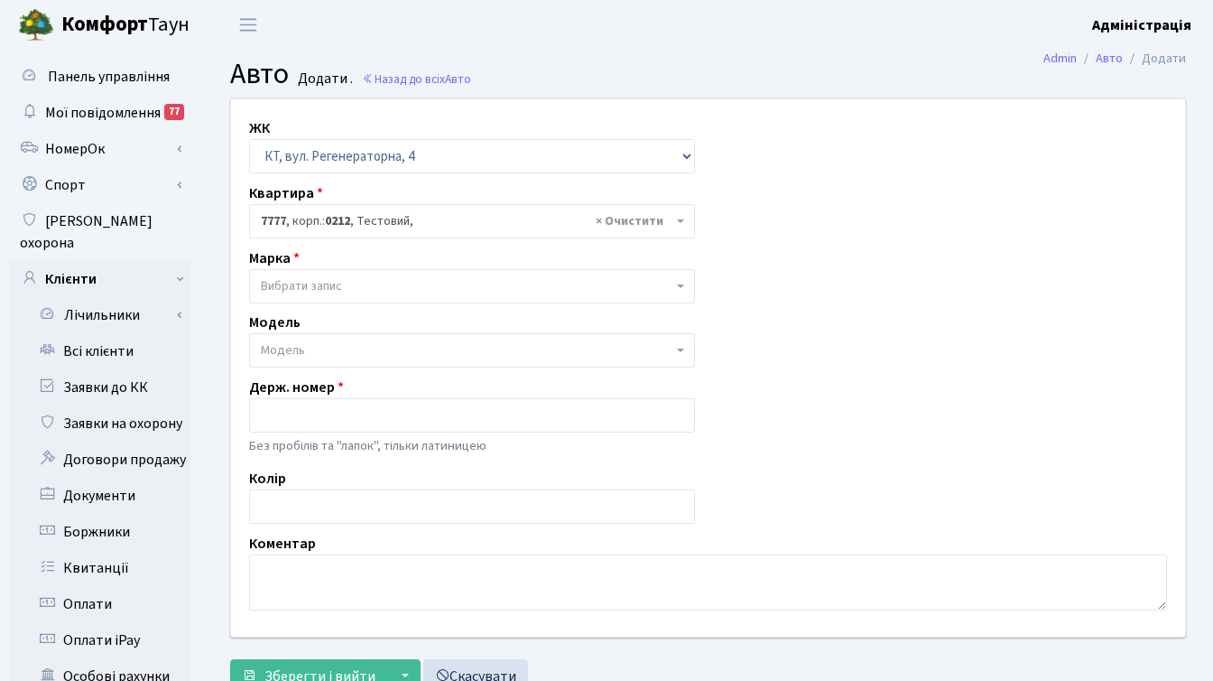
click at [359, 282] on span "Вибрати запис" at bounding box center [467, 286] width 412 height 18
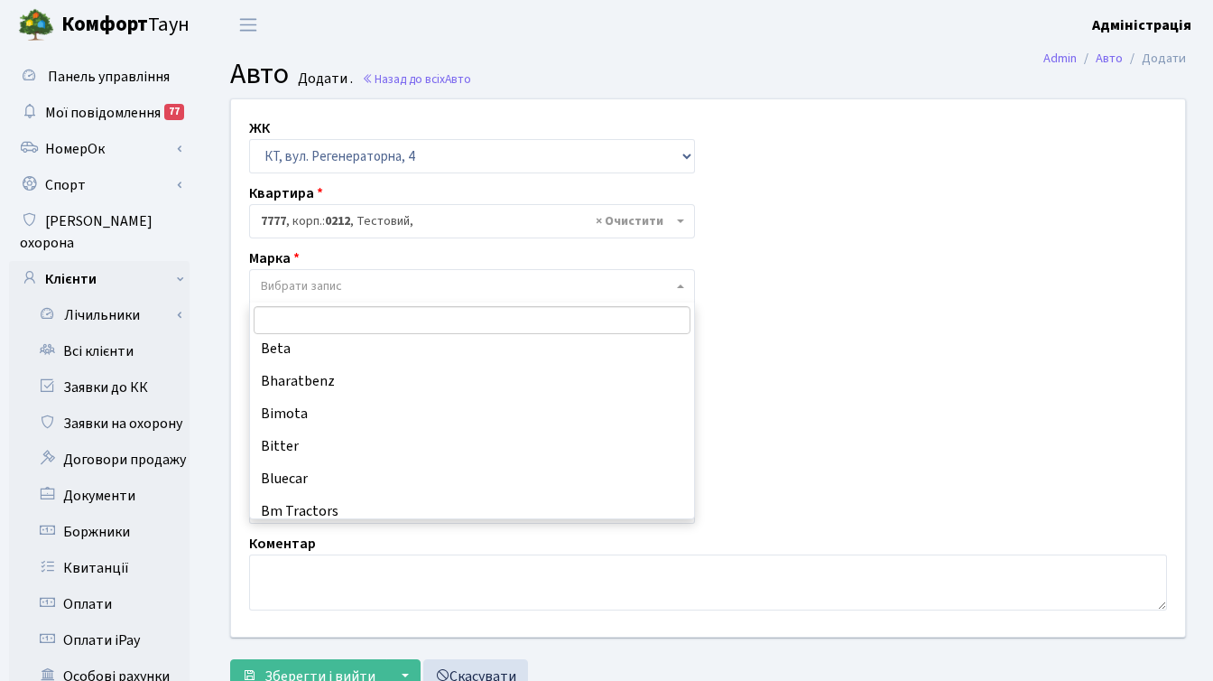
scroll to position [1716, 0]
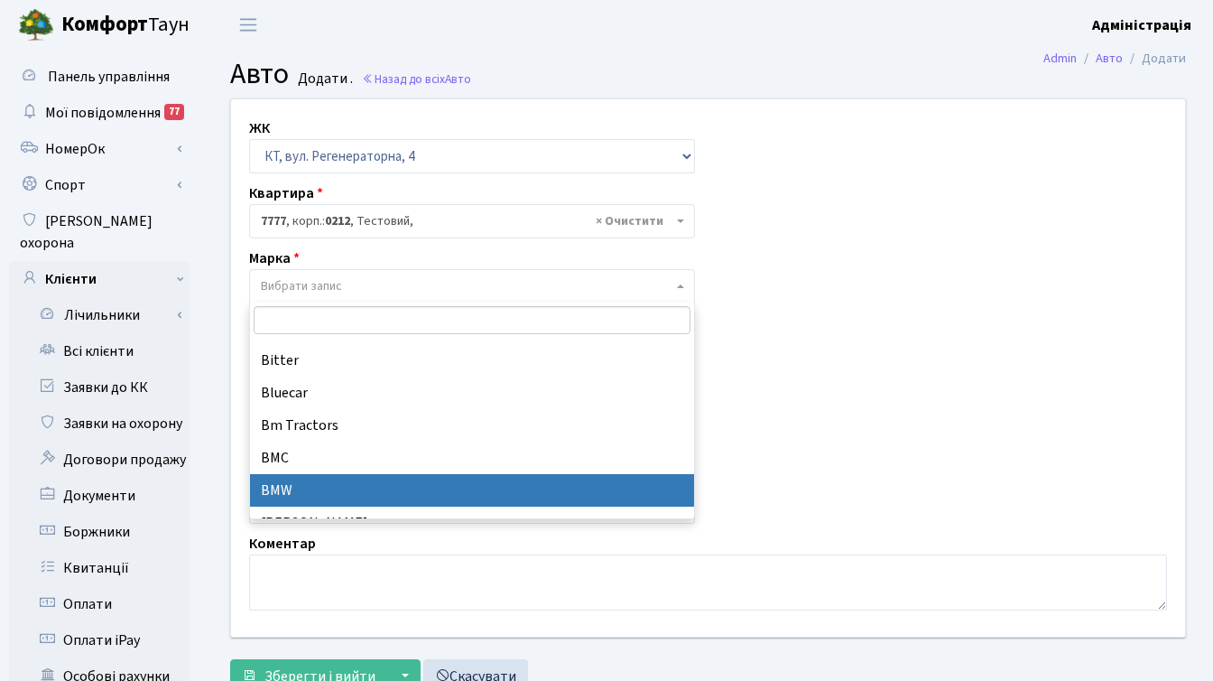
select select "19"
select select
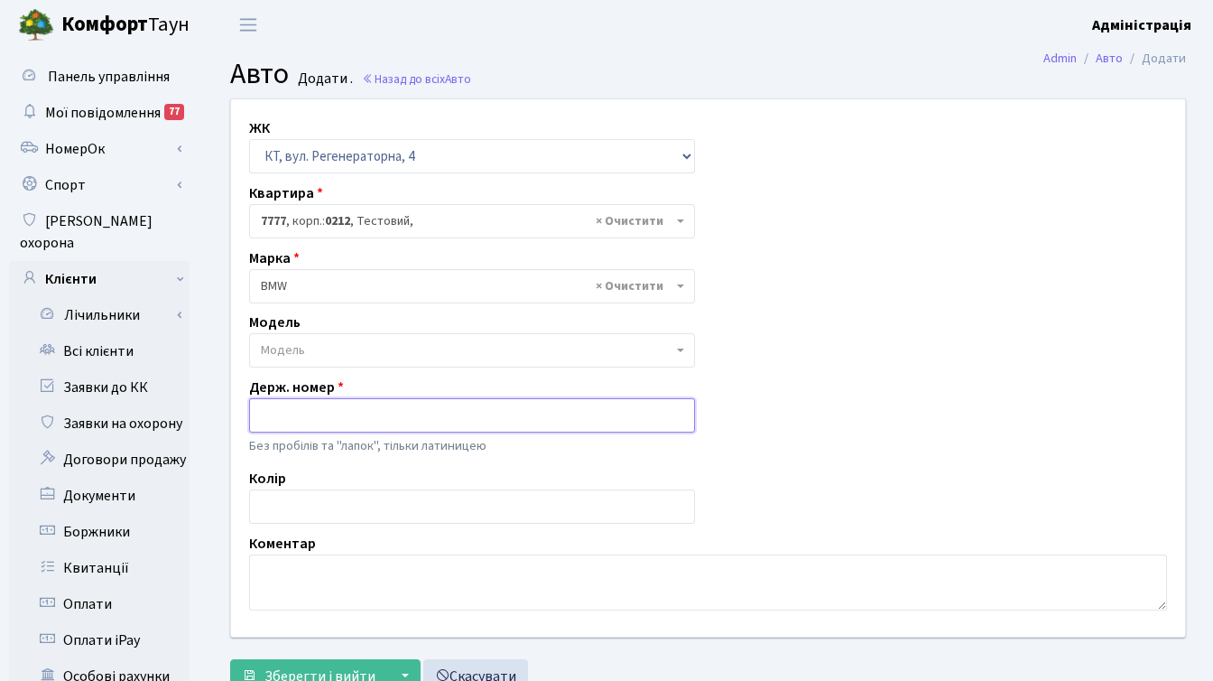
click at [309, 414] on input "text" at bounding box center [472, 415] width 446 height 34
type input "BE1002HH"
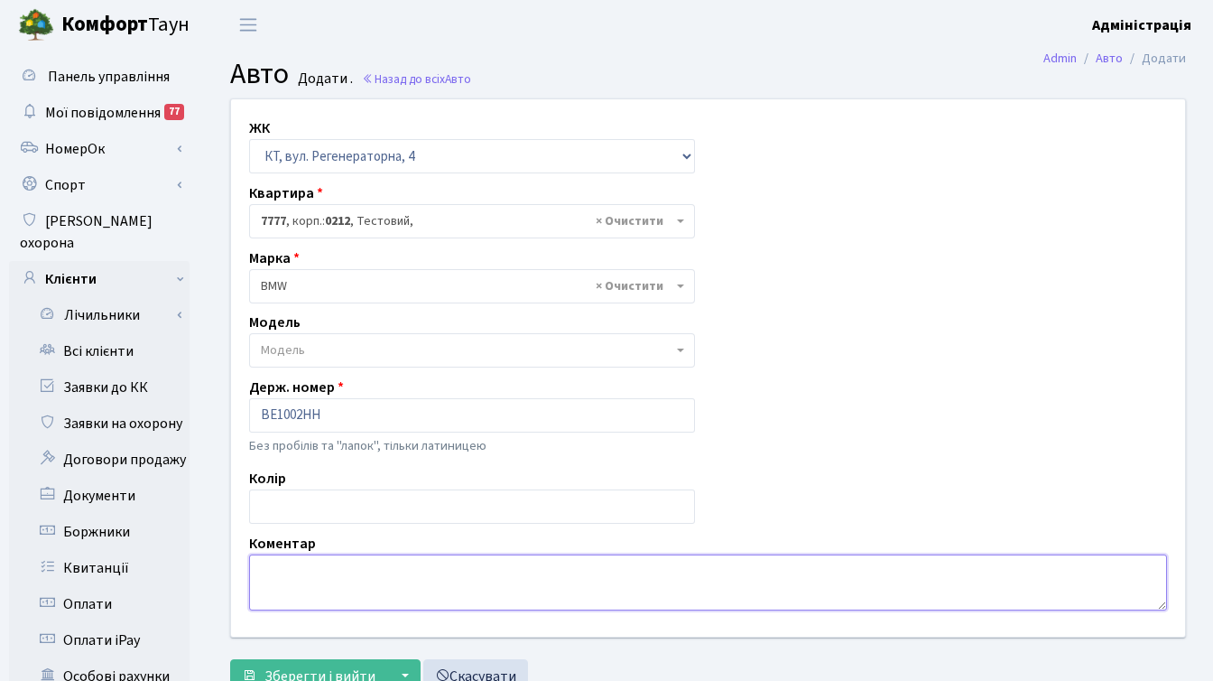
click at [320, 566] on textarea at bounding box center [708, 582] width 918 height 56
type textarea "G"
drag, startPoint x: 323, startPoint y: 570, endPoint x: 362, endPoint y: 566, distance: 39.1
click at [322, 570] on textarea "Порушник. другий номер на резинці" at bounding box center [708, 582] width 918 height 56
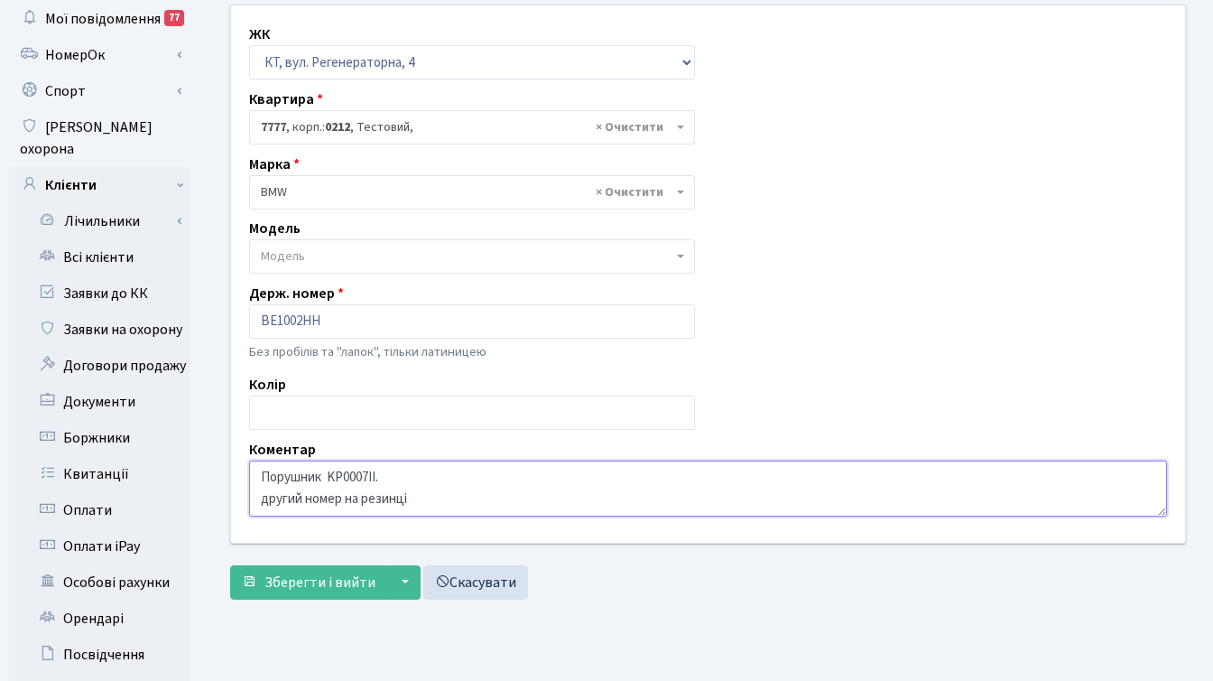
scroll to position [110, 0]
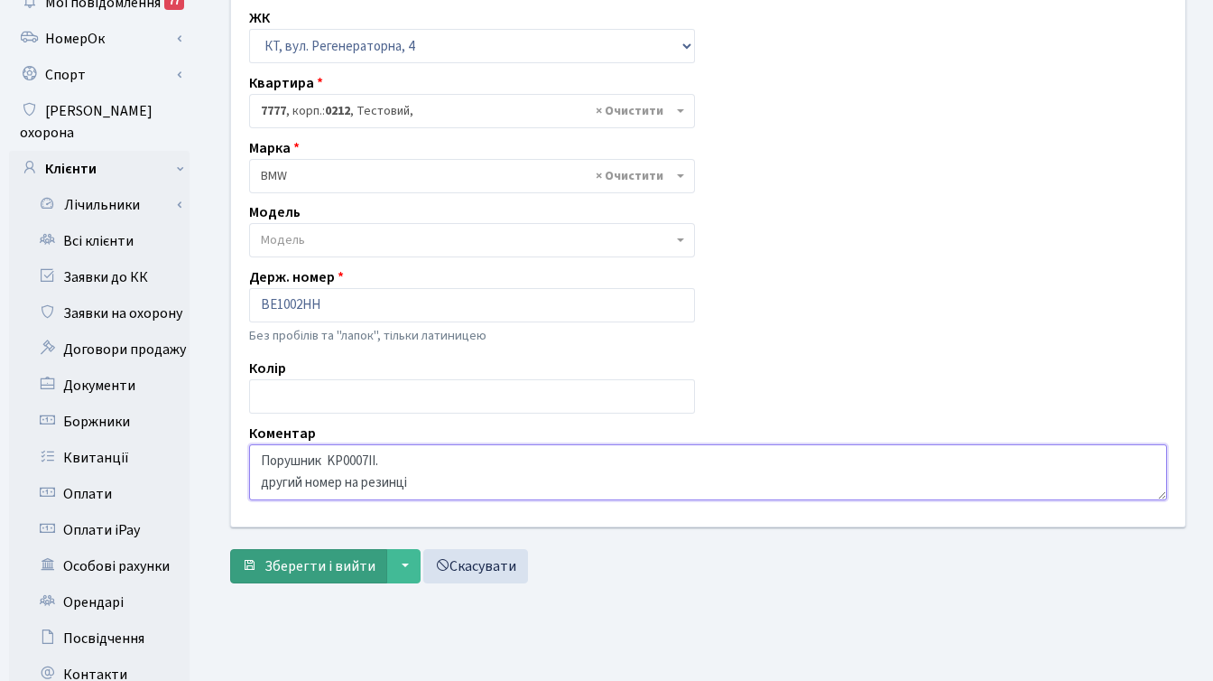
type textarea "Порушник KP0007II. другий номер на резинці"
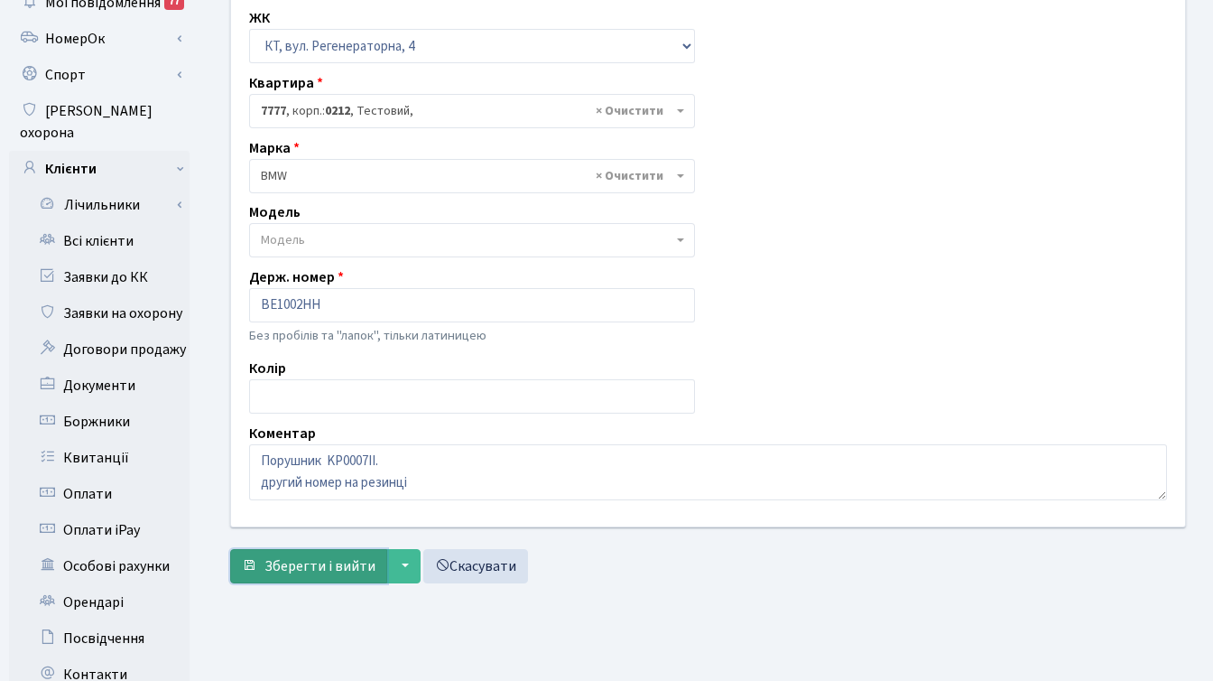
click at [320, 564] on span "Зберегти і вийти" at bounding box center [319, 566] width 111 height 20
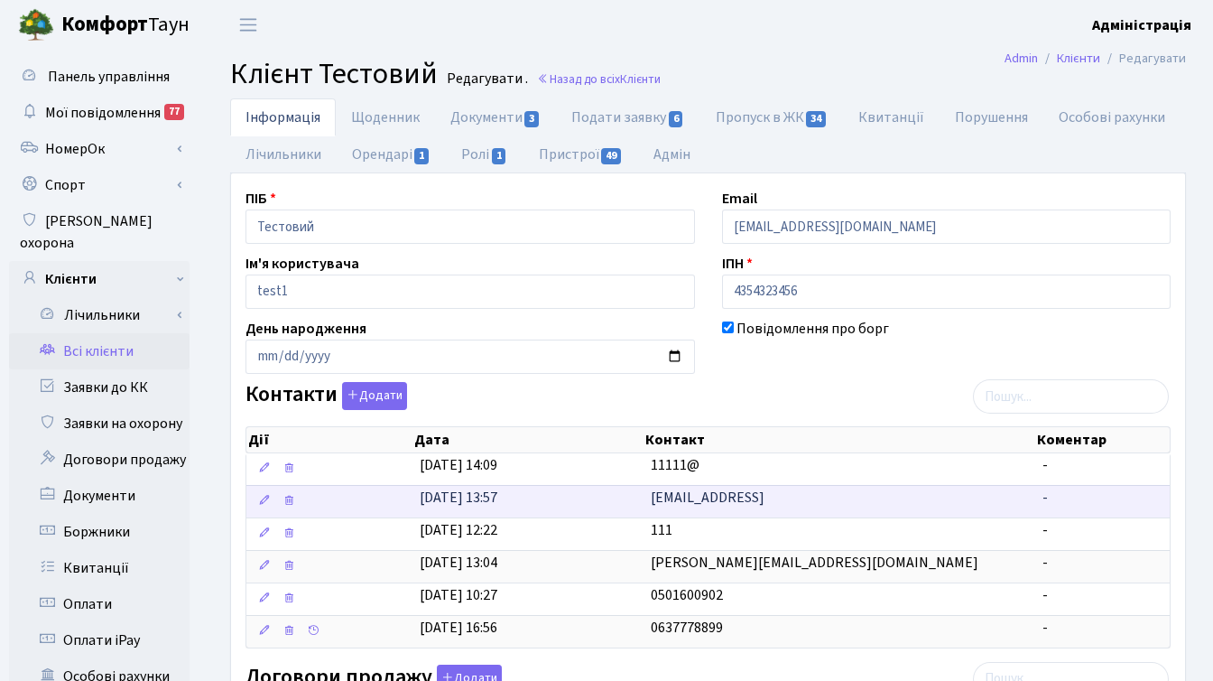
scroll to position [684, 0]
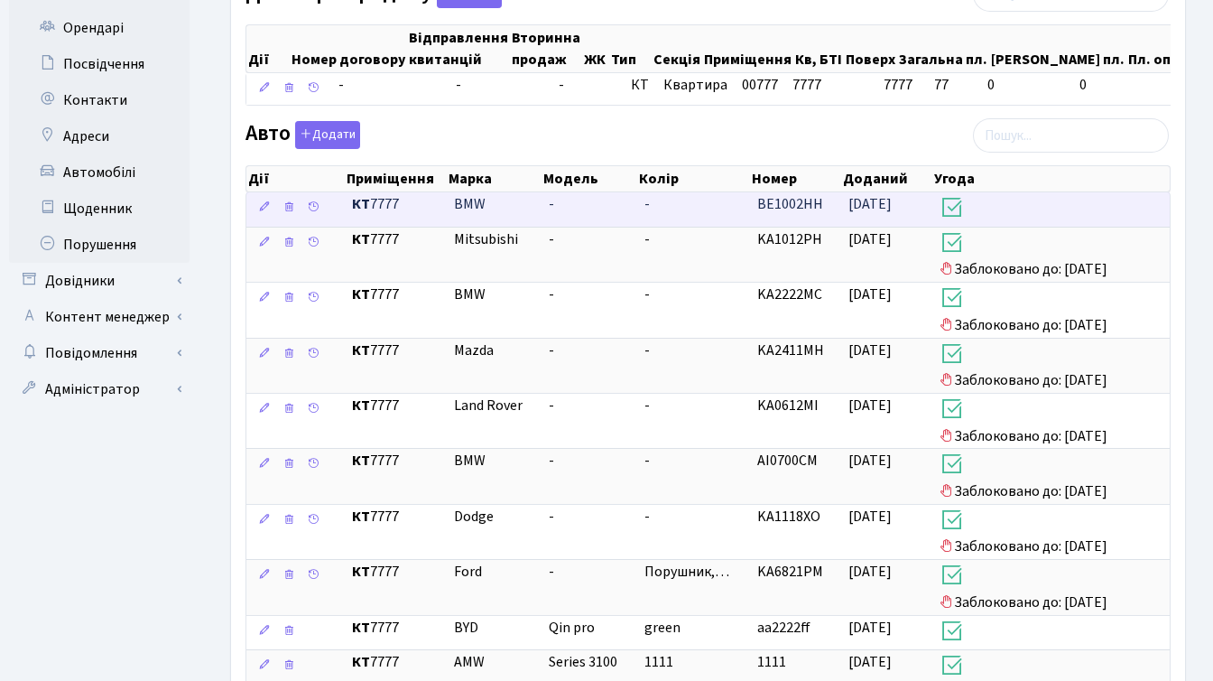
click at [986, 216] on h3 at bounding box center [1051, 209] width 223 height 31
click at [889, 214] on span "[DATE]" at bounding box center [869, 204] width 43 height 20
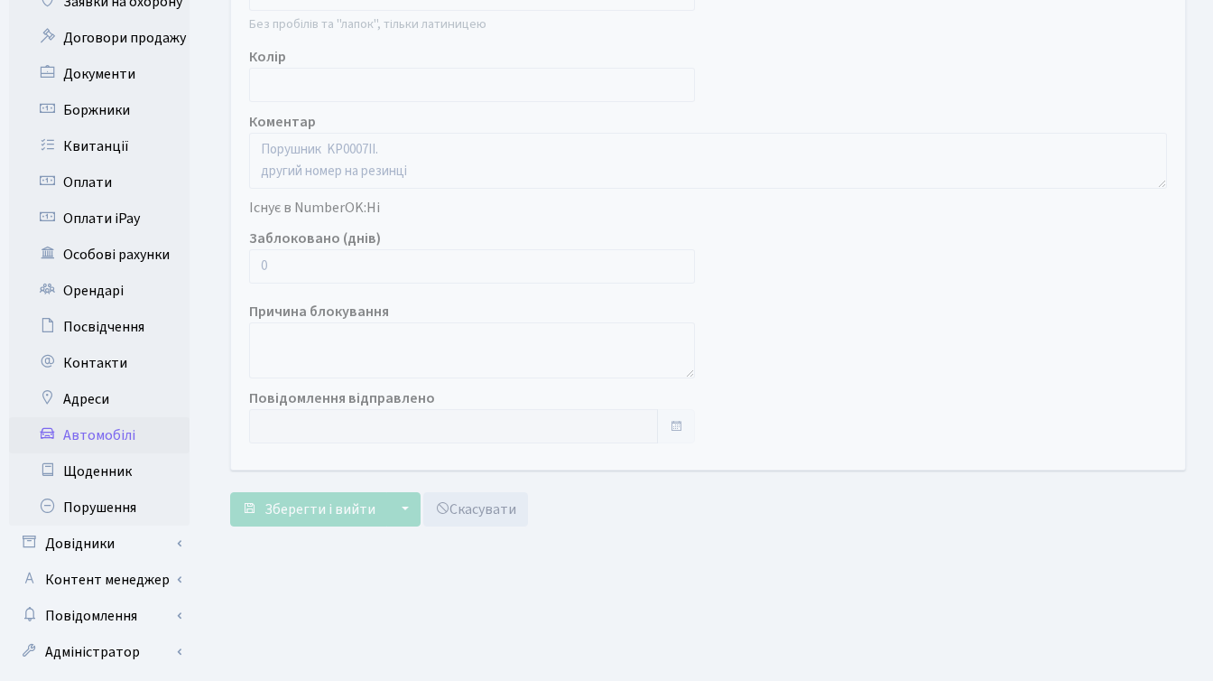
scroll to position [443, 0]
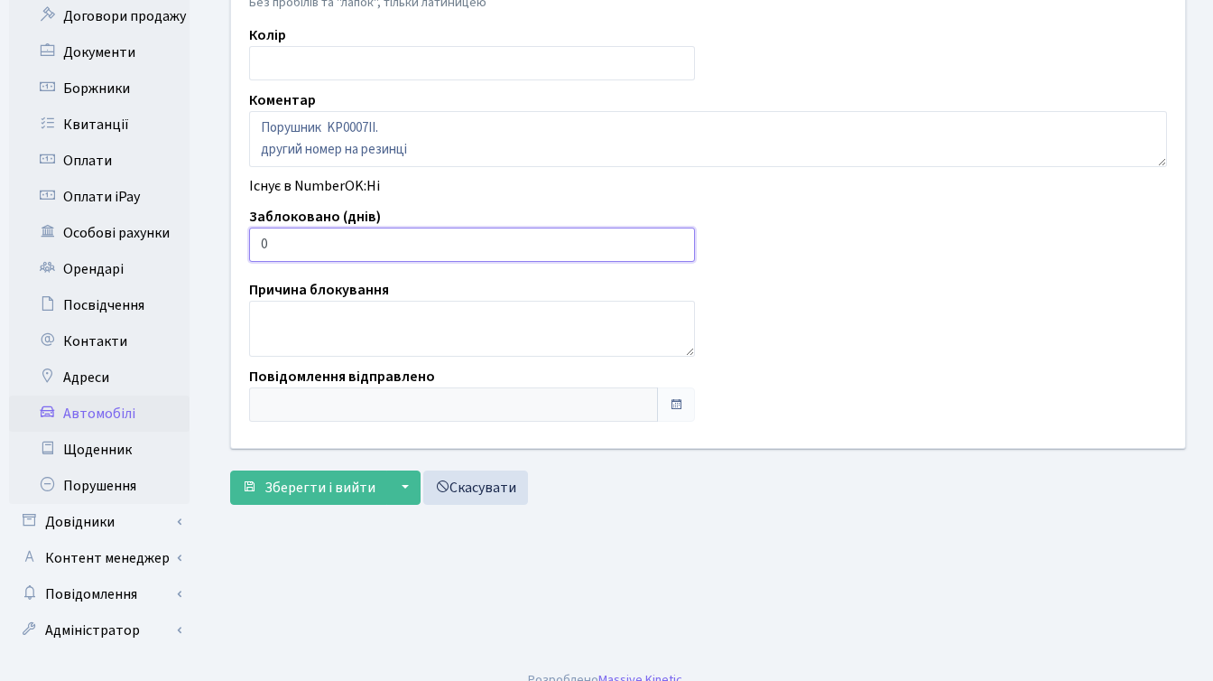
click at [532, 246] on input "0" at bounding box center [472, 244] width 446 height 34
drag, startPoint x: 284, startPoint y: 250, endPoint x: 254, endPoint y: 244, distance: 31.3
click at [254, 244] on input "0" at bounding box center [472, 244] width 446 height 34
type input "14"
click at [334, 486] on span "Зберегти і вийти" at bounding box center [319, 487] width 111 height 20
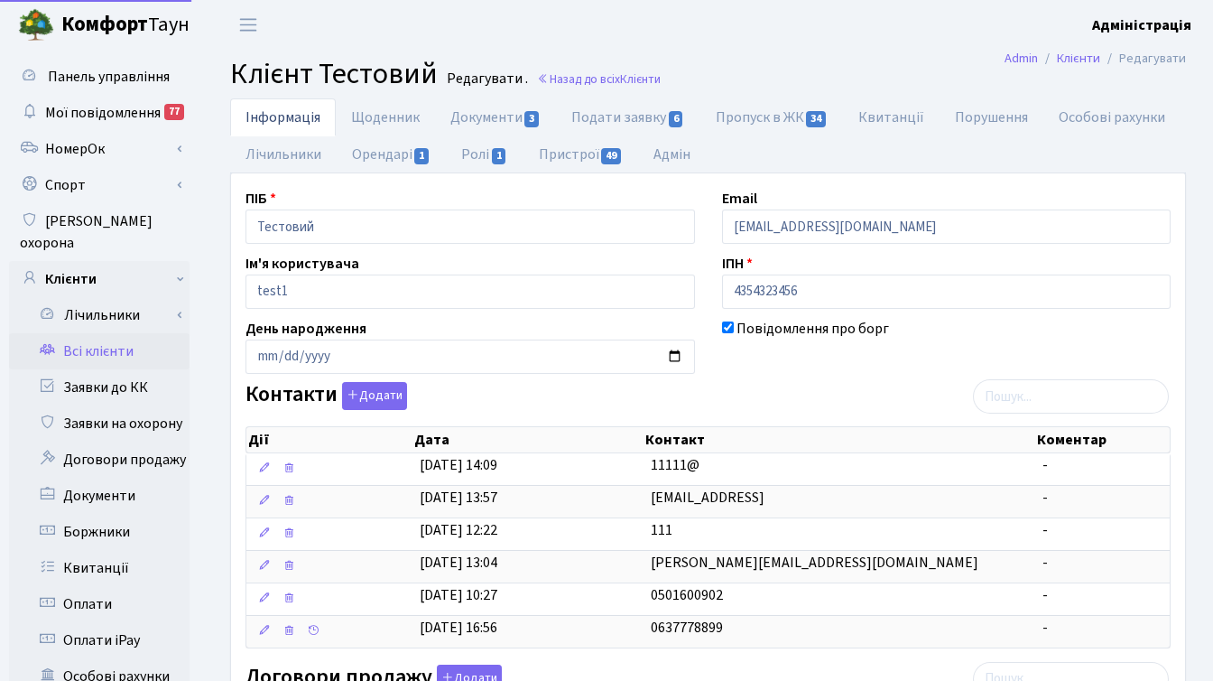
select select "25"
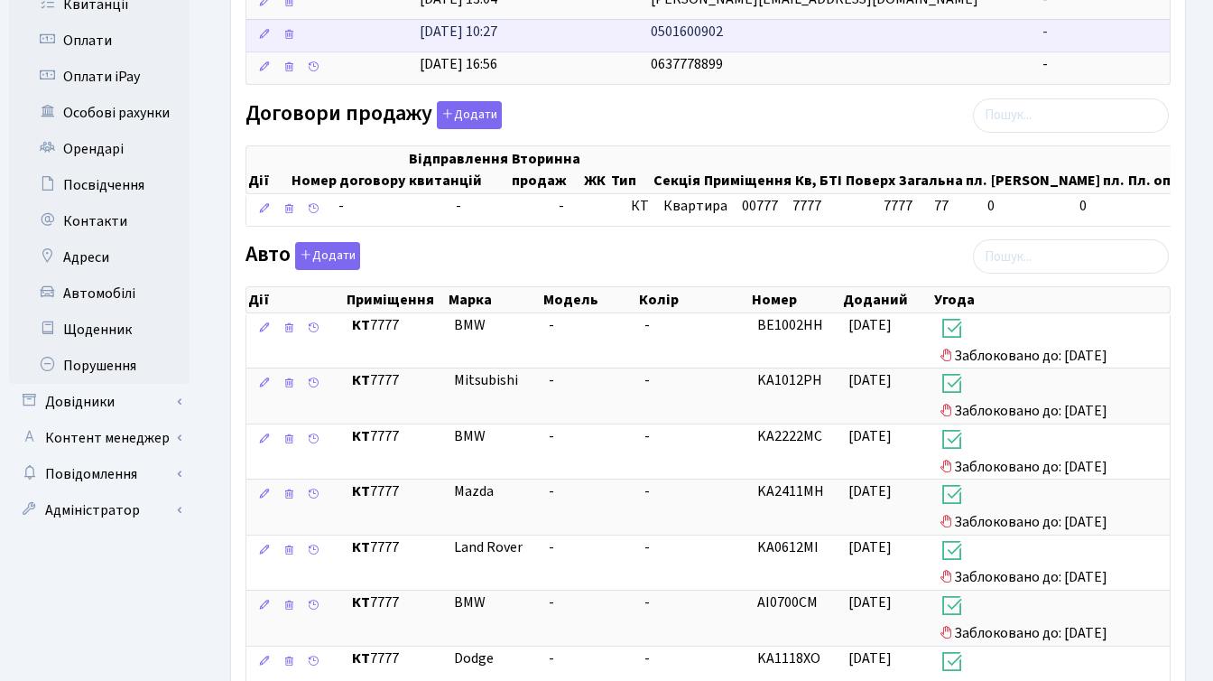
scroll to position [341, 0]
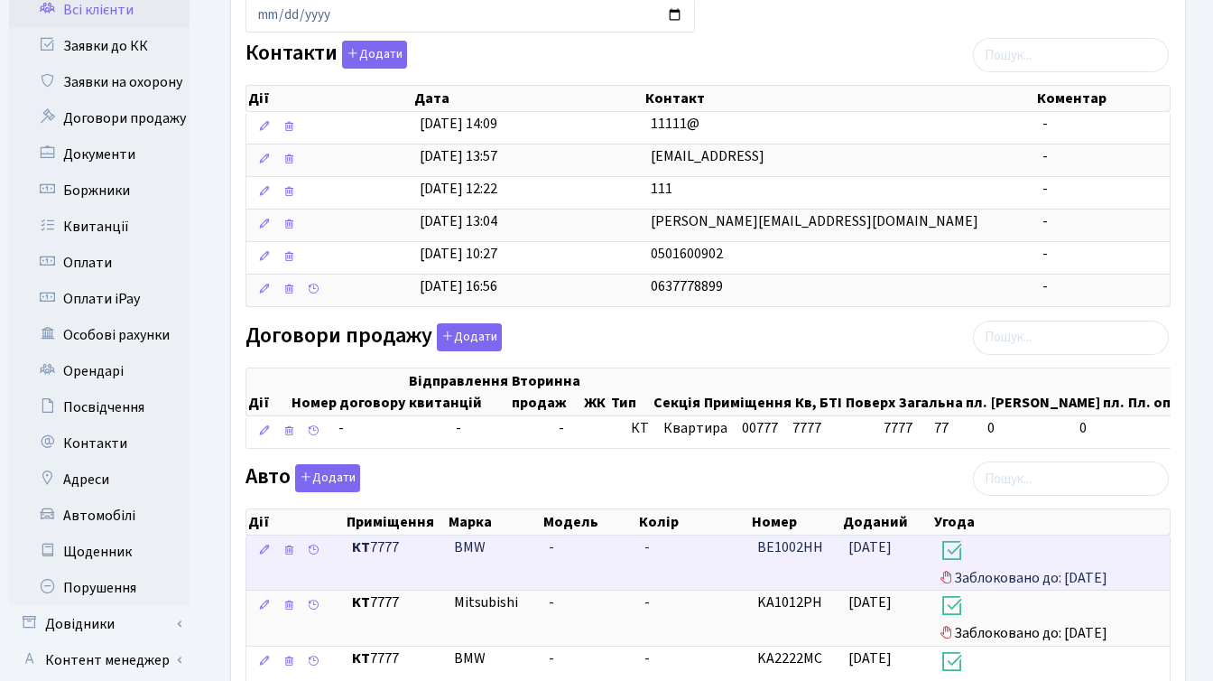
click at [889, 557] on span "[DATE]" at bounding box center [869, 547] width 43 height 20
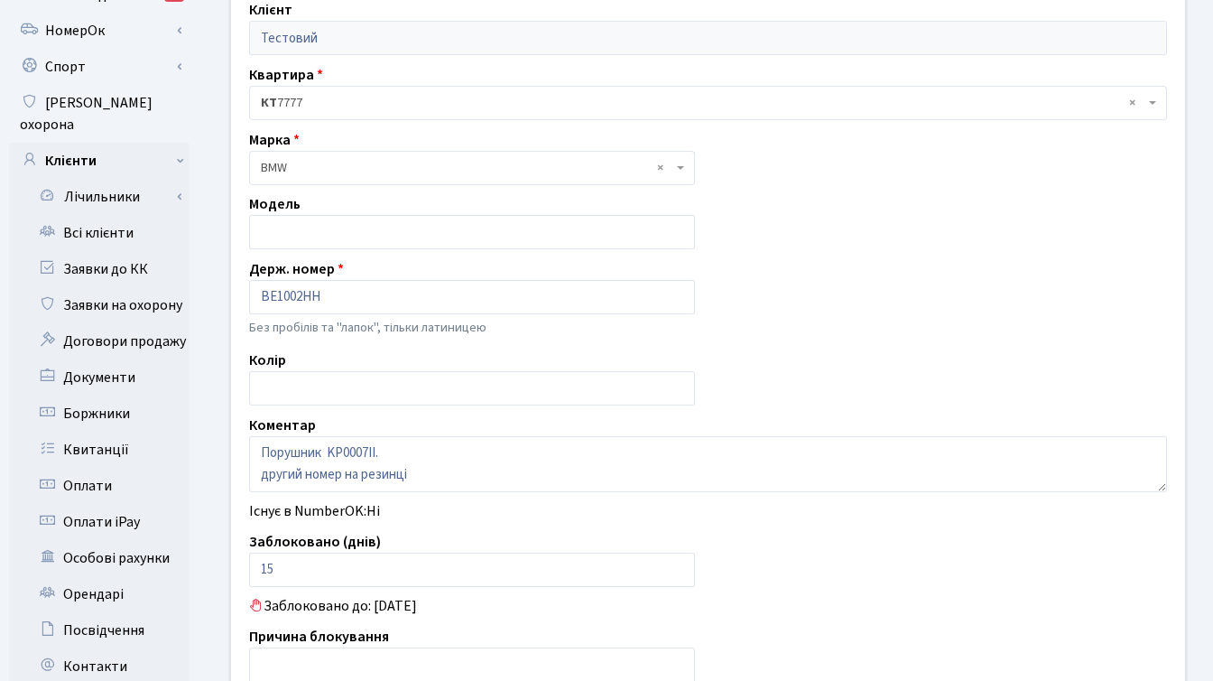
scroll to position [123, 0]
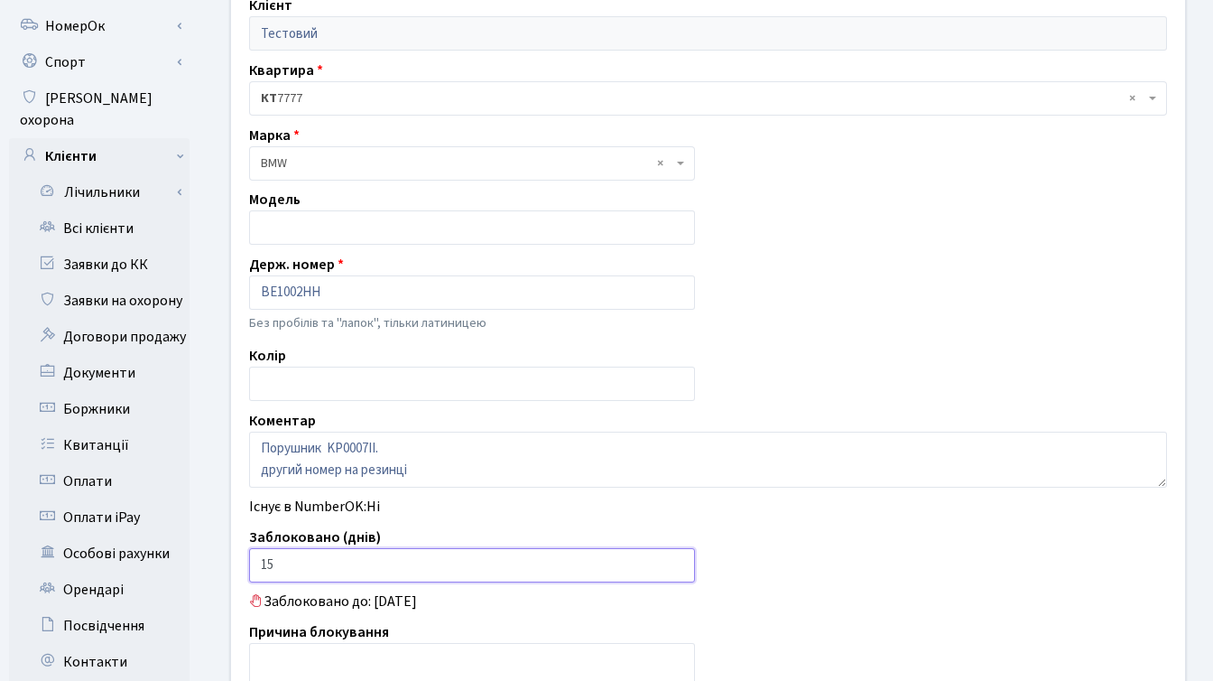
drag, startPoint x: 282, startPoint y: 566, endPoint x: 255, endPoint y: 560, distance: 27.8
click at [255, 560] on input "15" at bounding box center [472, 565] width 446 height 34
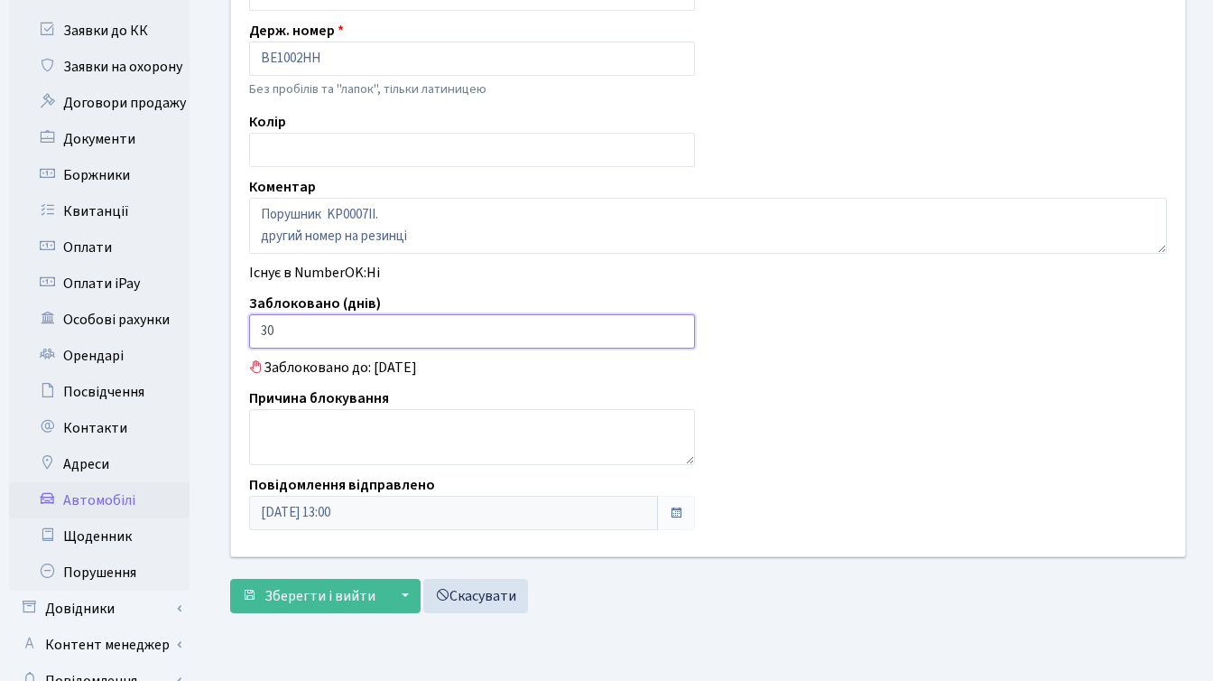
scroll to position [443, 0]
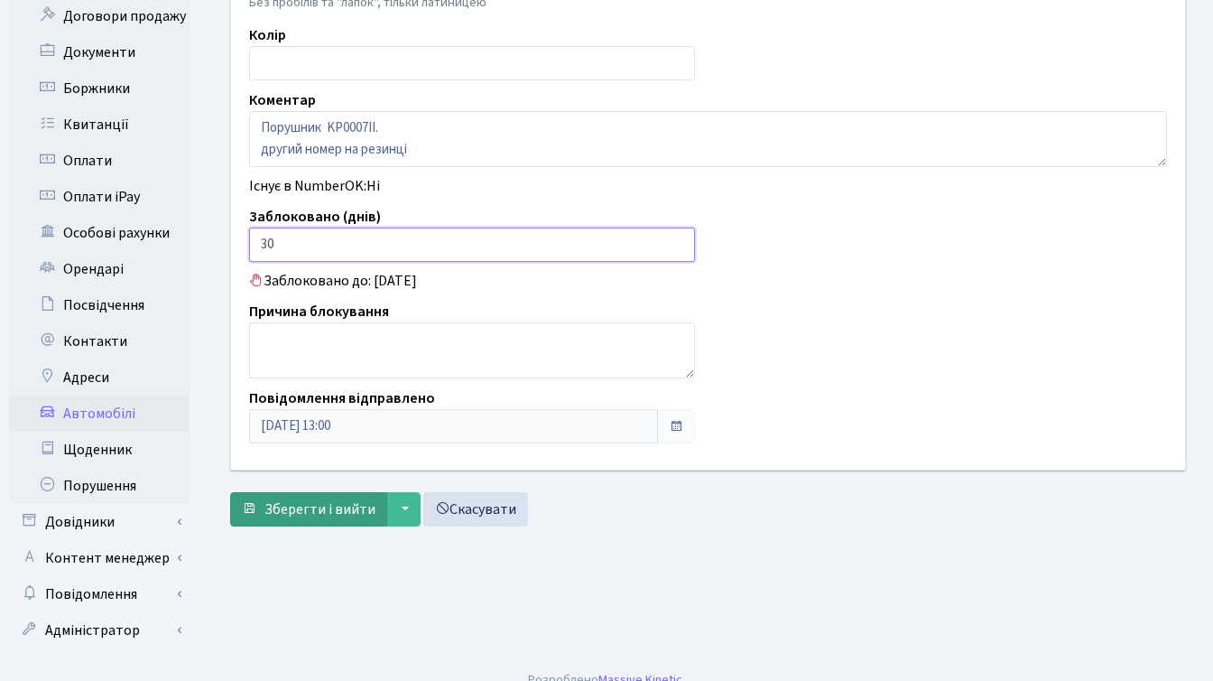
type input "30"
click at [298, 512] on span "Зберегти і вийти" at bounding box center [319, 509] width 111 height 20
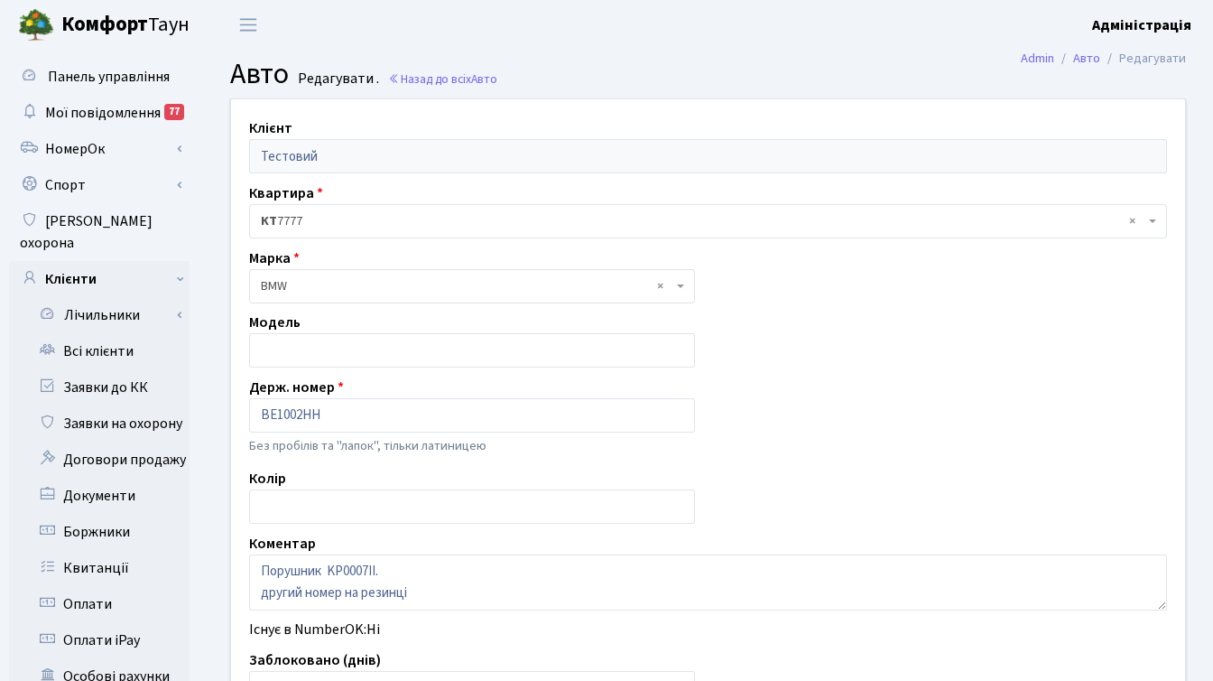
scroll to position [343, 0]
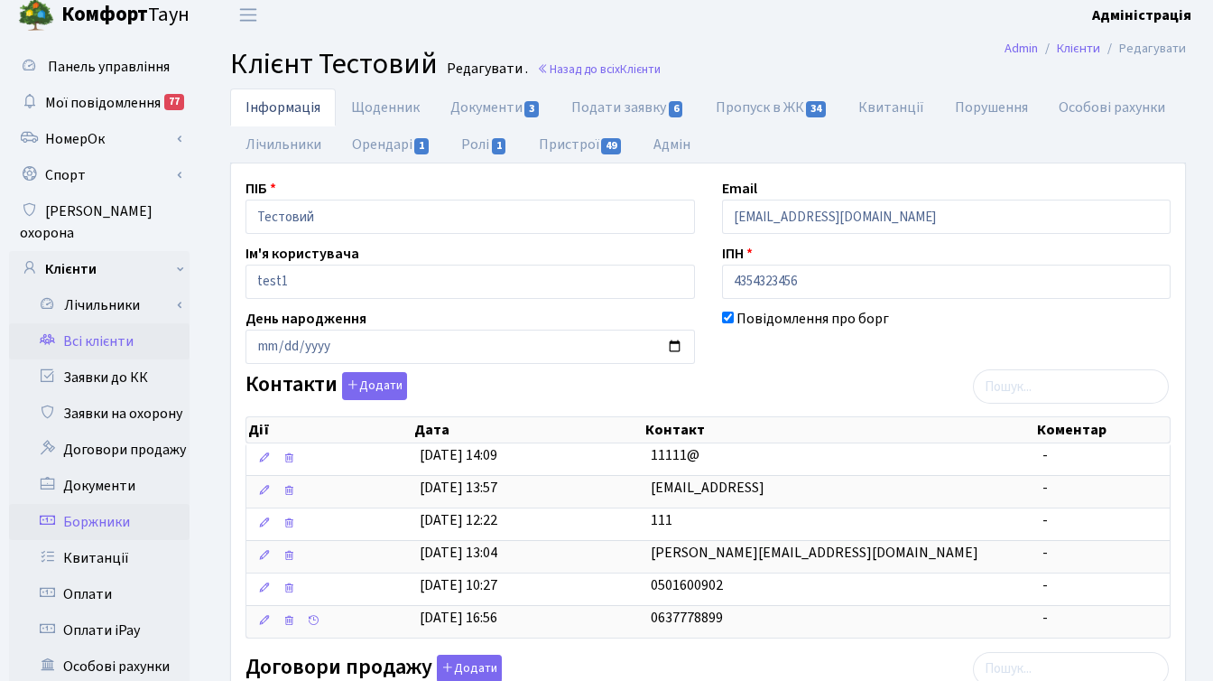
scroll to position [11, 0]
click at [106, 539] on link "Квитанції" at bounding box center [99, 557] width 181 height 36
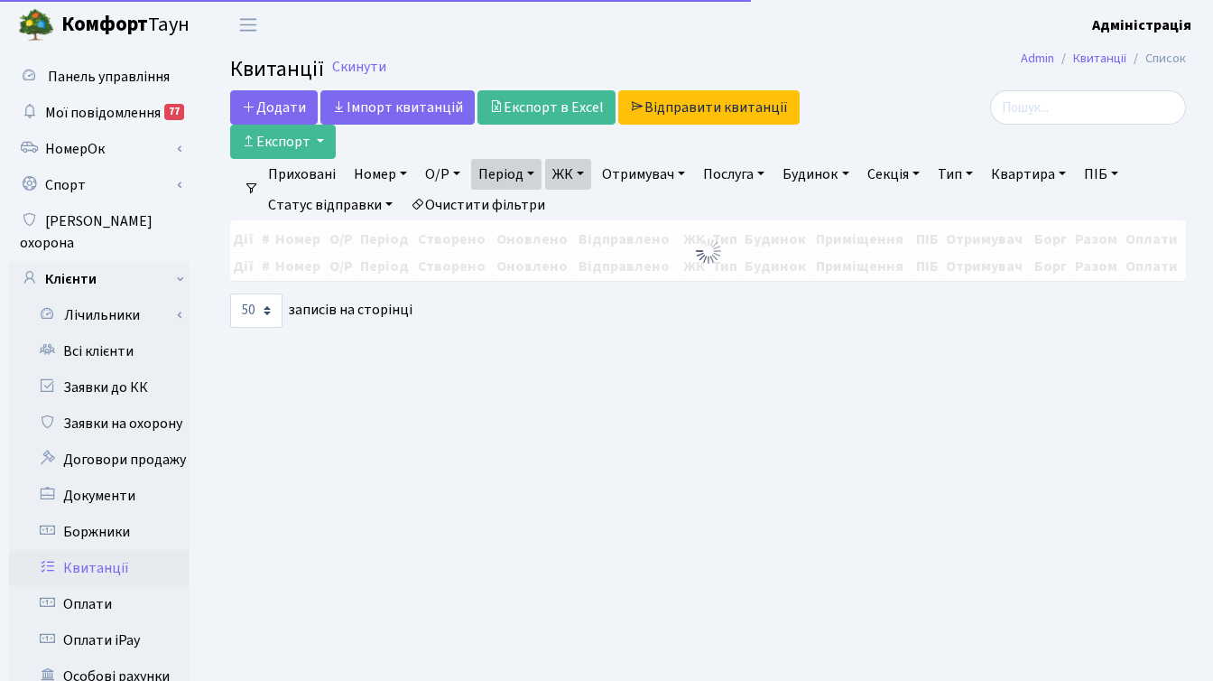
select select
select select "50"
click at [485, 205] on link "Очистити фільтри" at bounding box center [477, 205] width 149 height 31
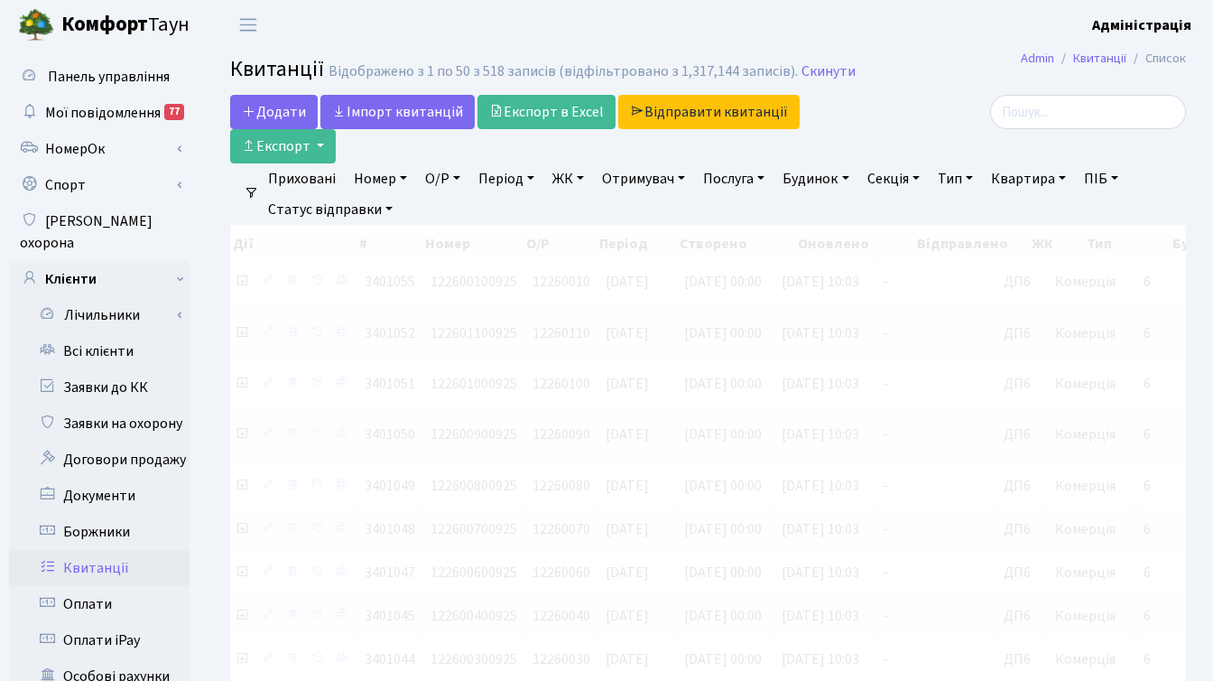
select select
click at [743, 179] on link "Послуга" at bounding box center [734, 178] width 76 height 31
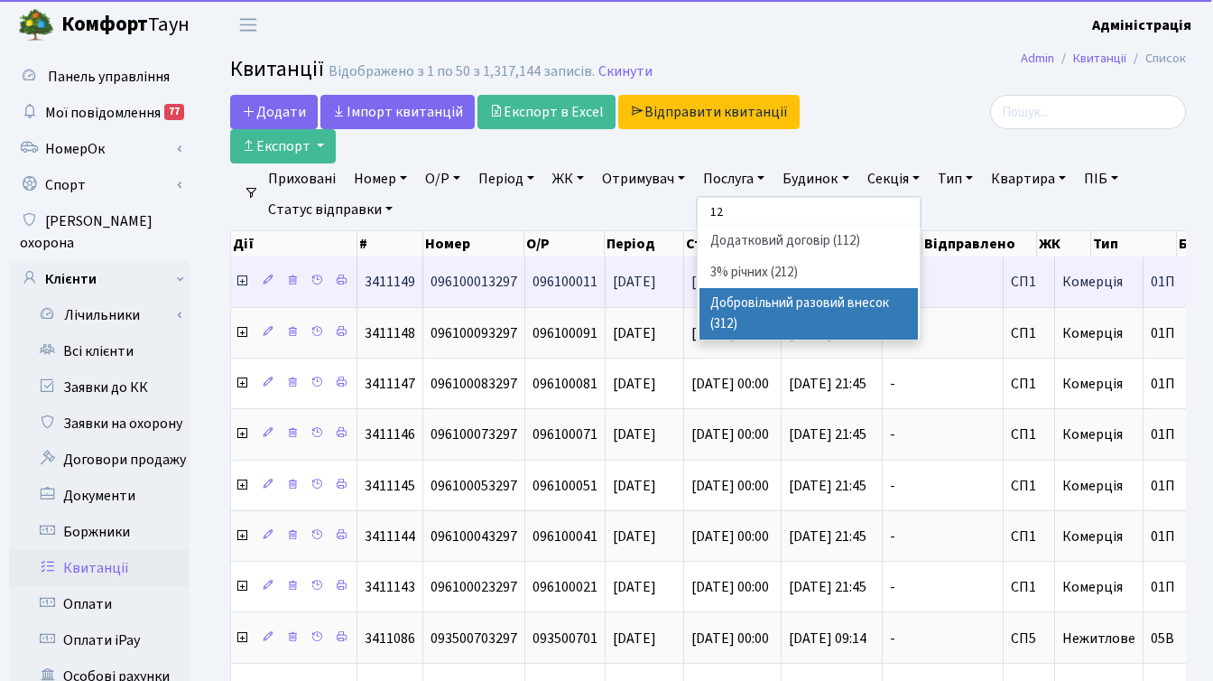
type input "1"
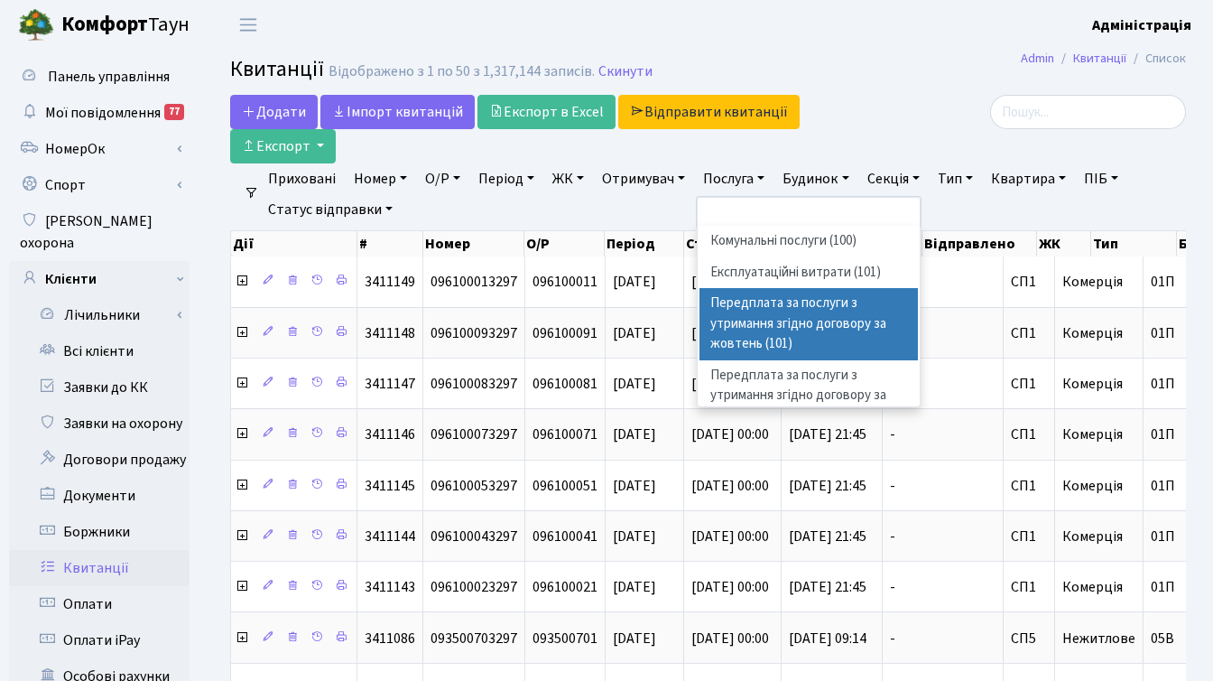
click at [915, 129] on div at bounding box center [1036, 129] width 328 height 69
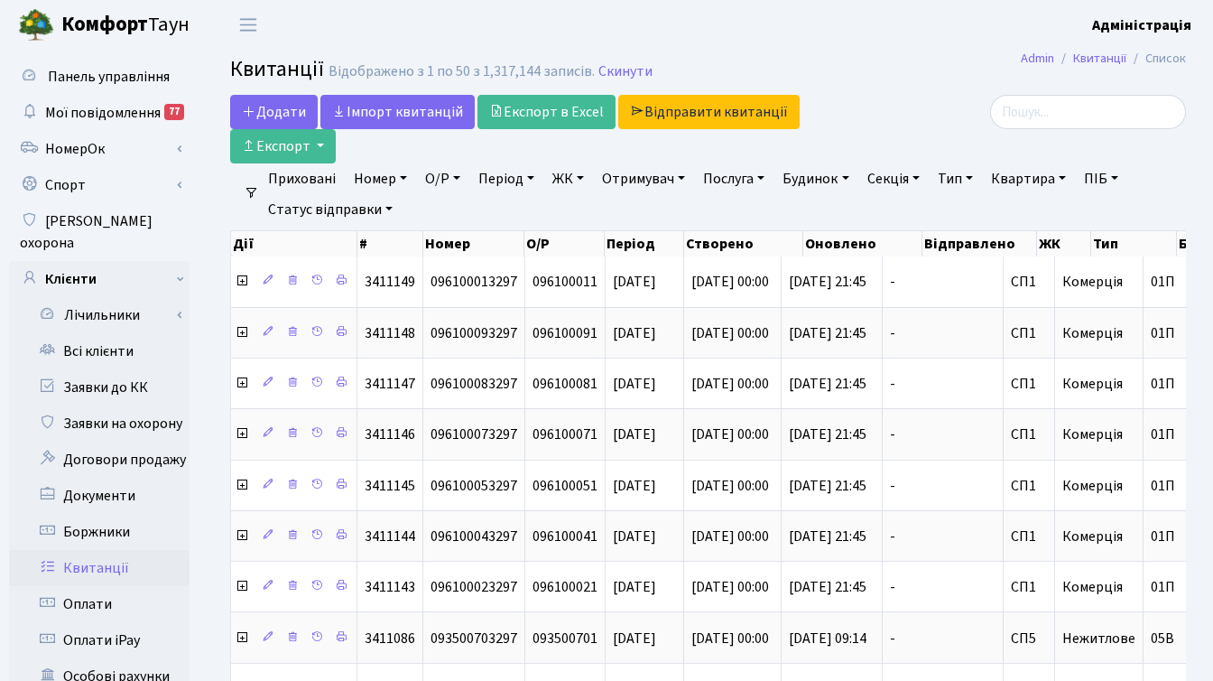
click at [576, 174] on link "ЖК" at bounding box center [568, 178] width 46 height 31
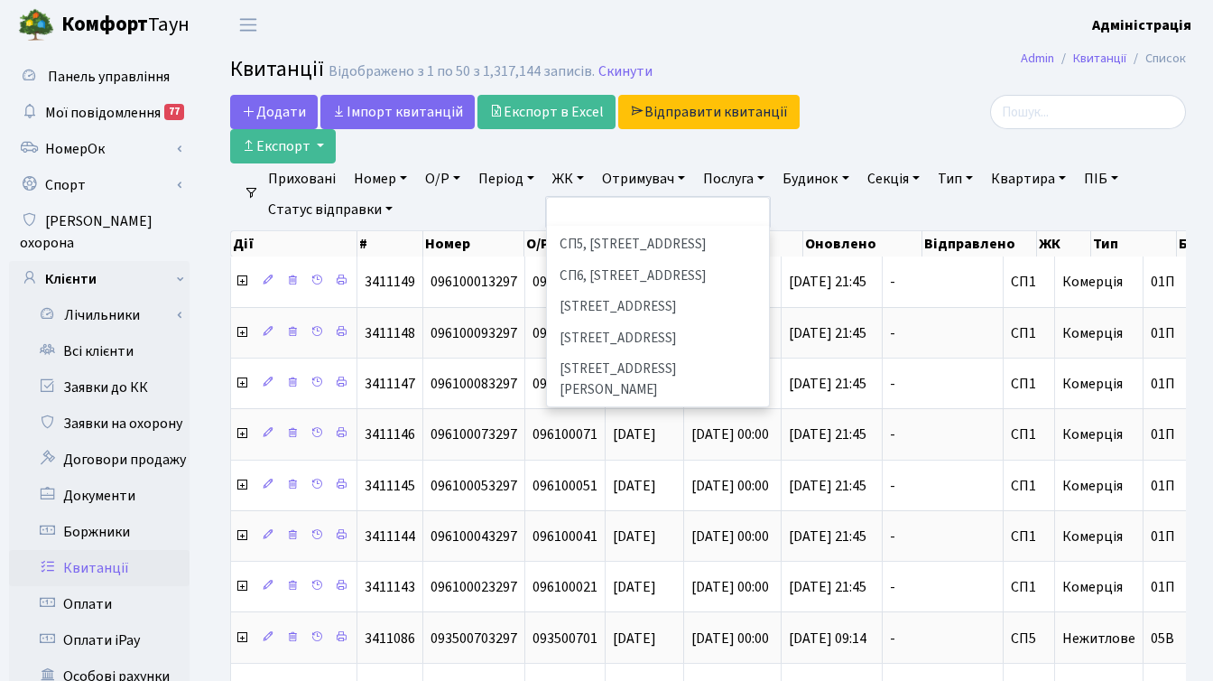
scroll to position [482, 0]
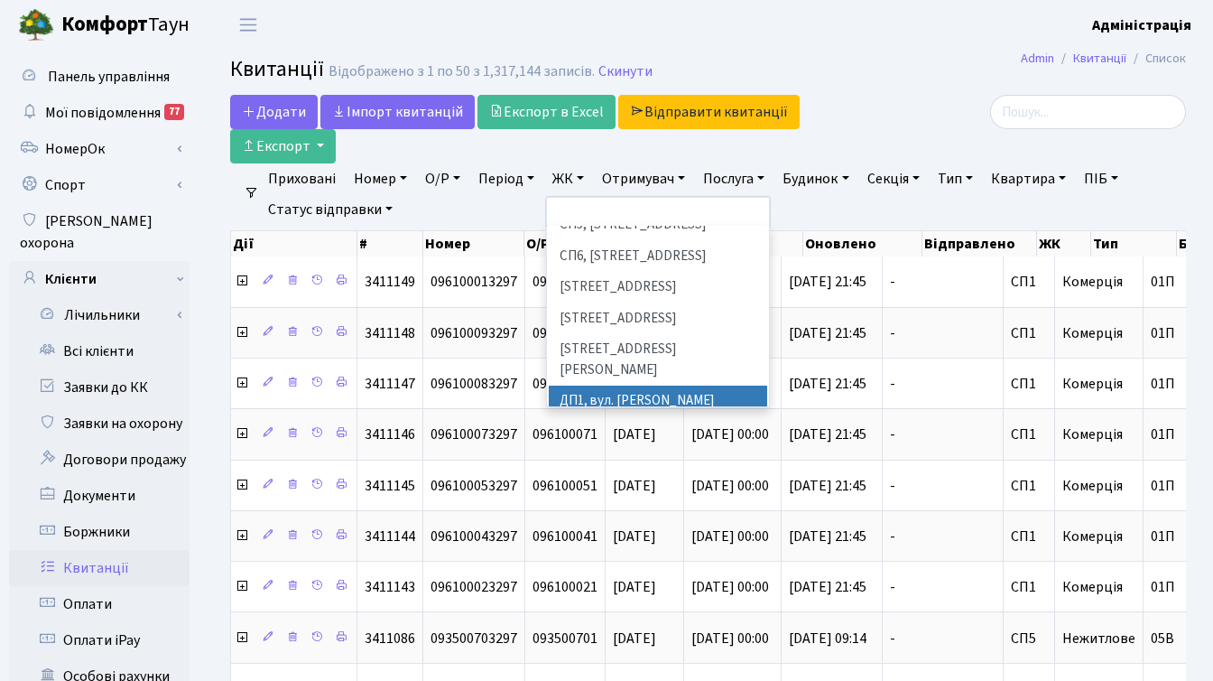
click at [599, 385] on li "ДП1, вул. [PERSON_NAME][STREET_ADDRESS]" at bounding box center [658, 410] width 218 height 51
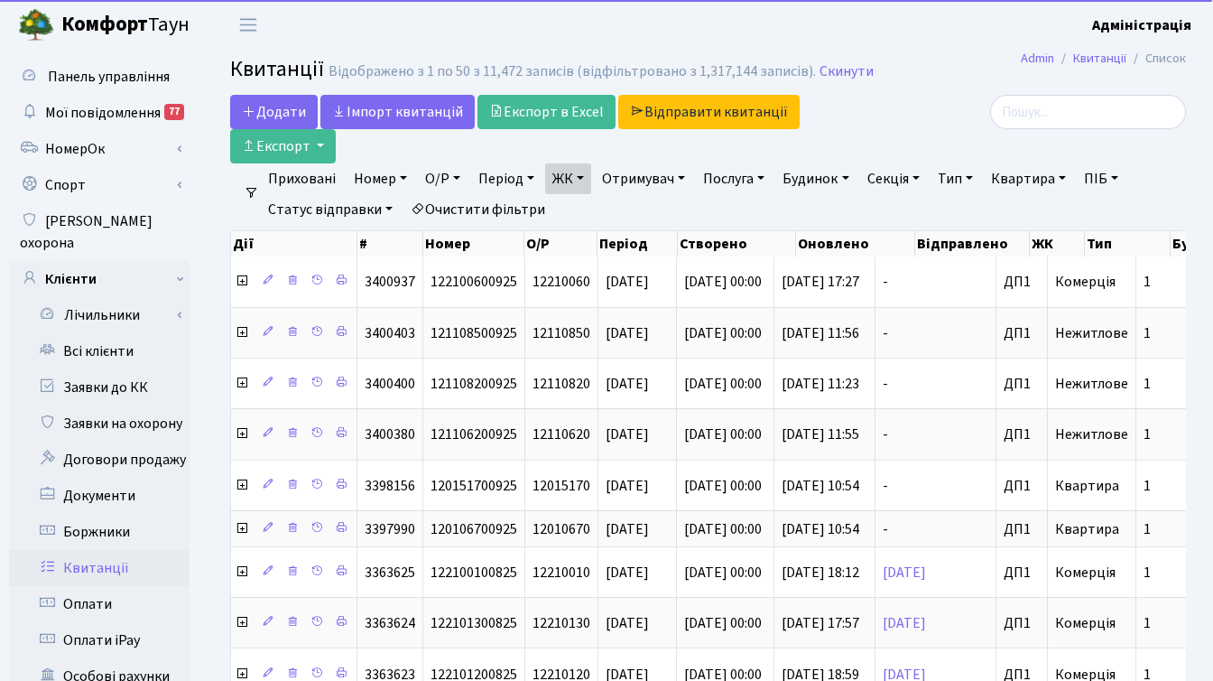
click at [919, 125] on div at bounding box center [1035, 112] width 301 height 34
click at [492, 175] on link "Період" at bounding box center [506, 178] width 70 height 31
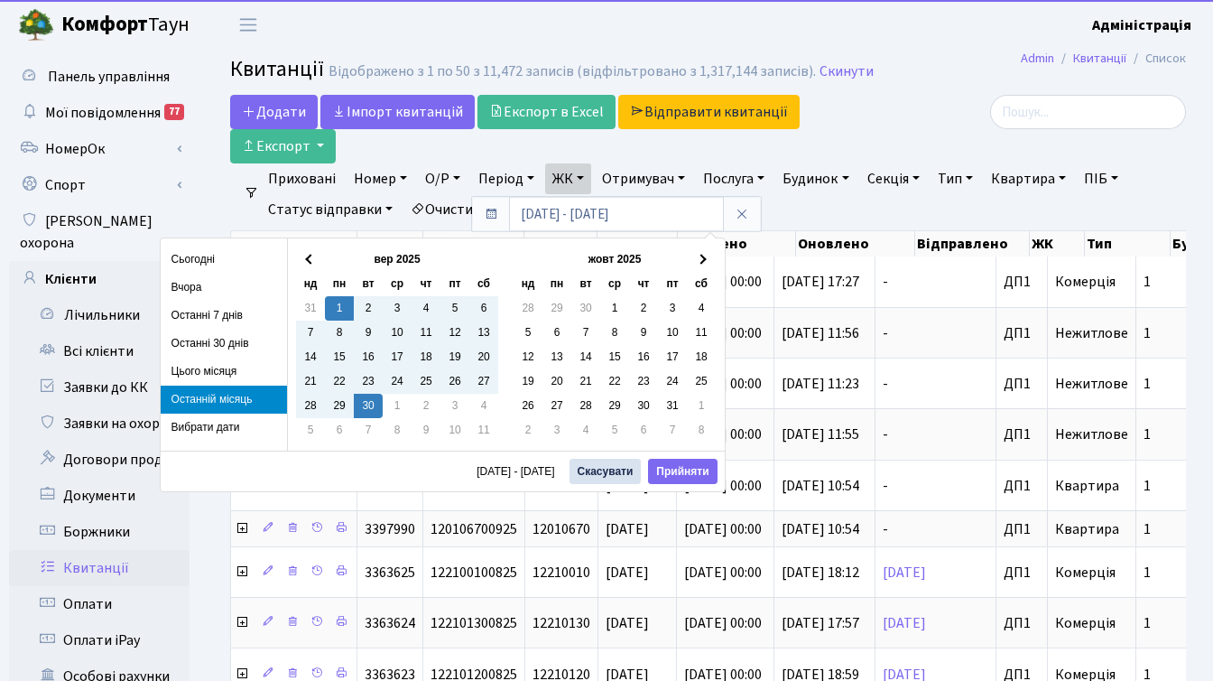
click at [672, 457] on div "01.09.2025 - 30.09.2025 Скасувати Прийняти" at bounding box center [443, 470] width 564 height 41
click at [679, 469] on button "Прийняти" at bounding box center [682, 470] width 69 height 25
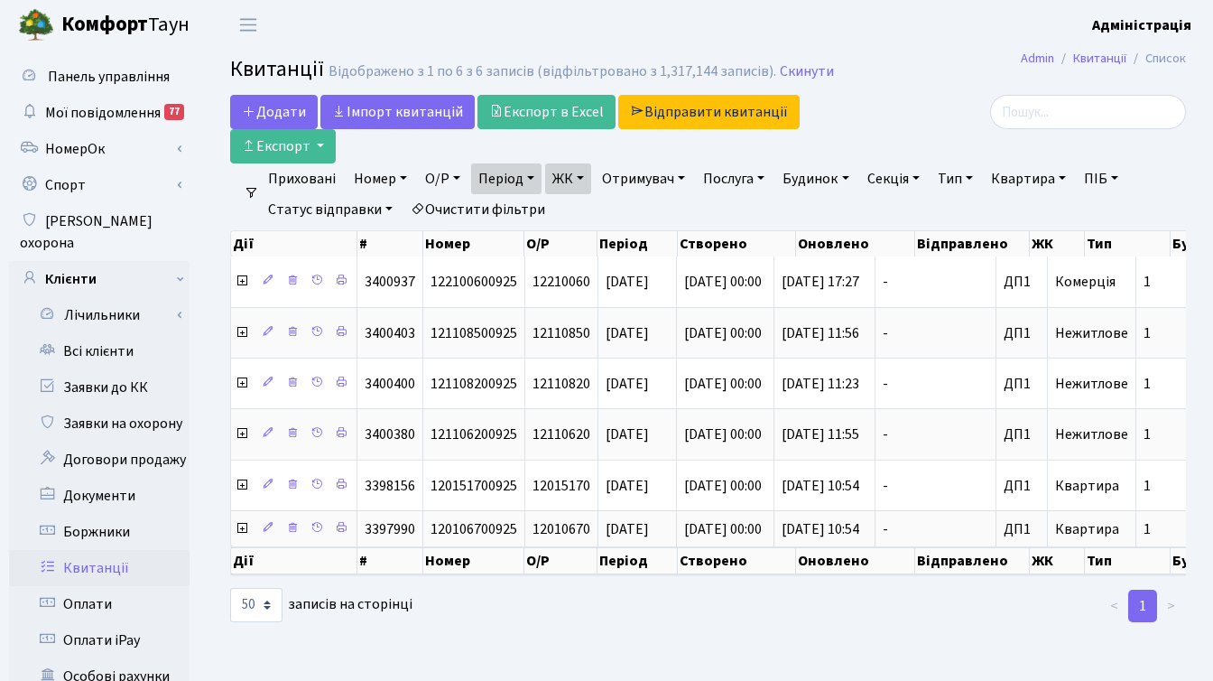
click at [956, 176] on link "Тип" at bounding box center [956, 178] width 50 height 31
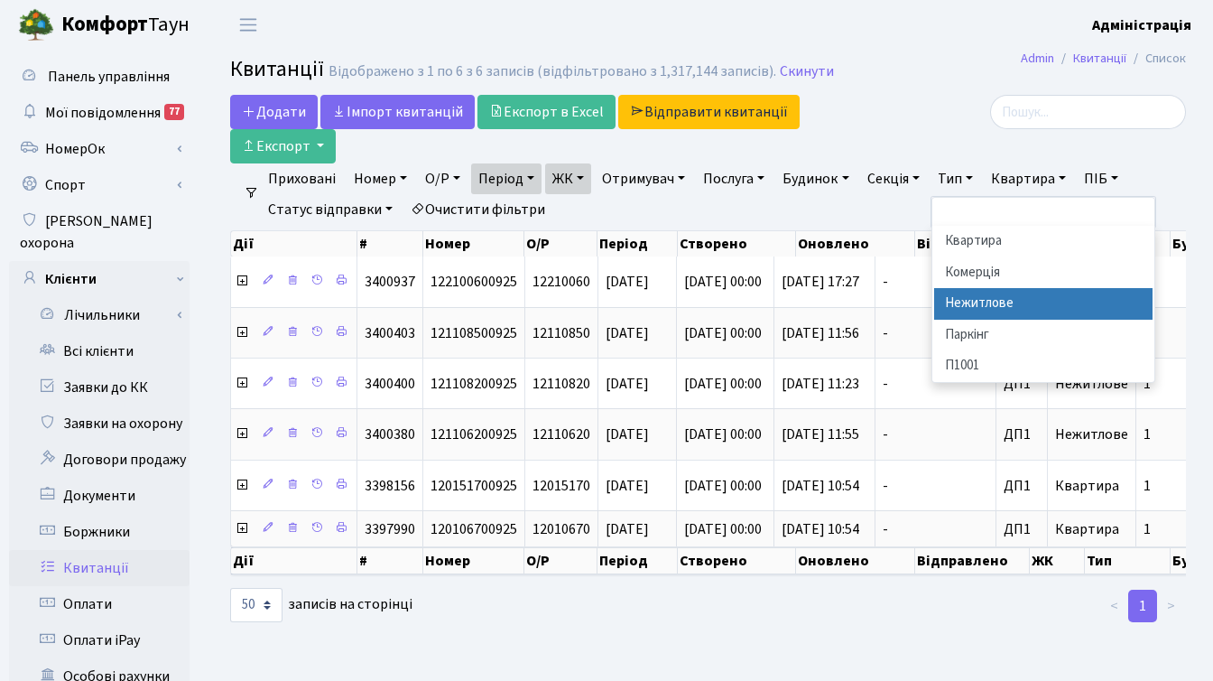
click at [1004, 303] on li "Нежитлове" at bounding box center [1043, 304] width 218 height 32
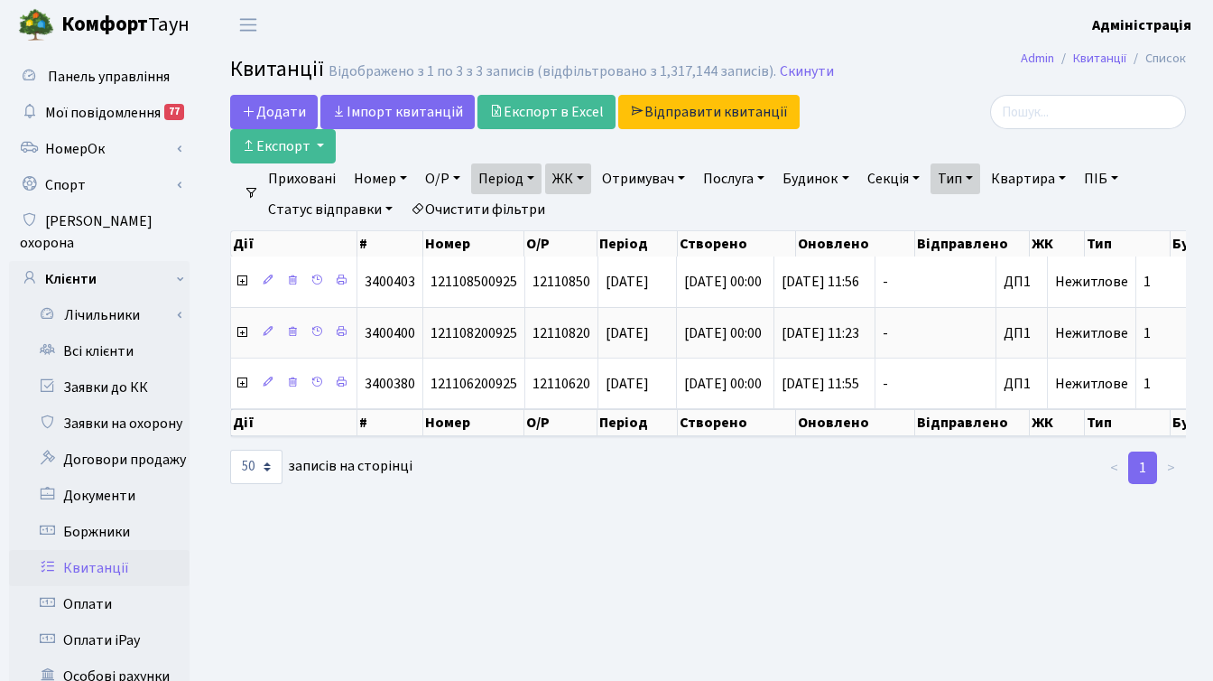
click at [521, 211] on link "Очистити фільтри" at bounding box center [477, 209] width 149 height 31
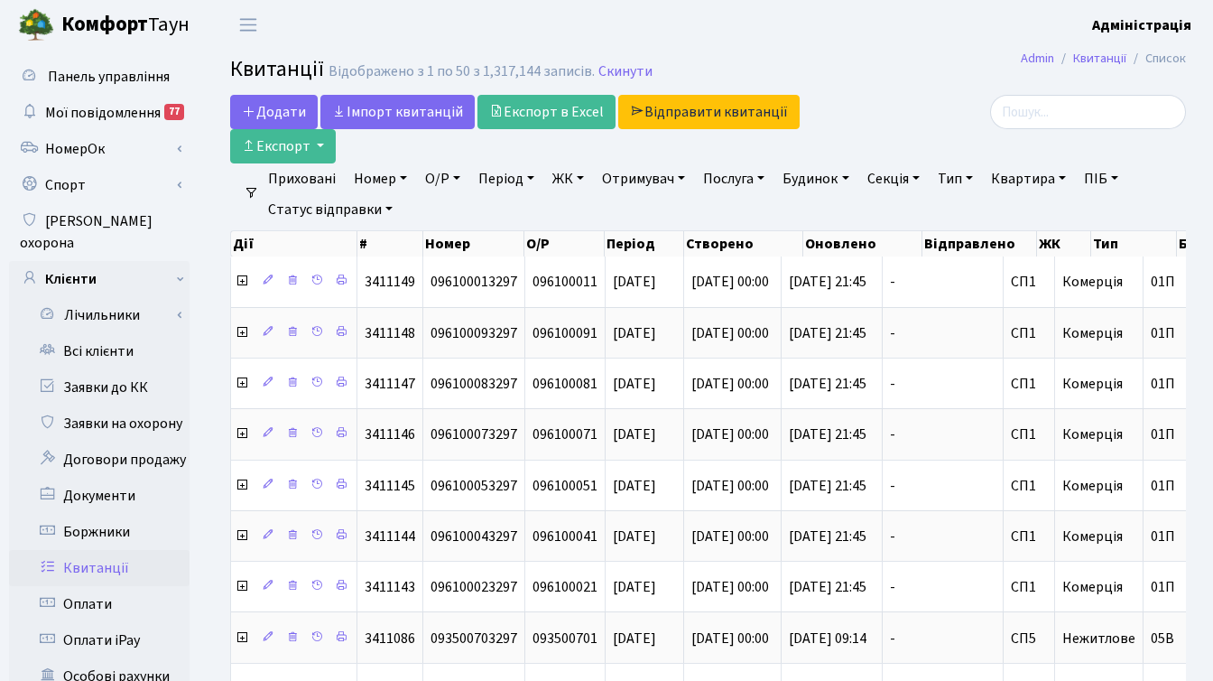
click at [868, 104] on div "Додати Iмпорт квитанцій Експорт в Excel Відправити квитанції Експорт" at bounding box center [544, 129] width 655 height 69
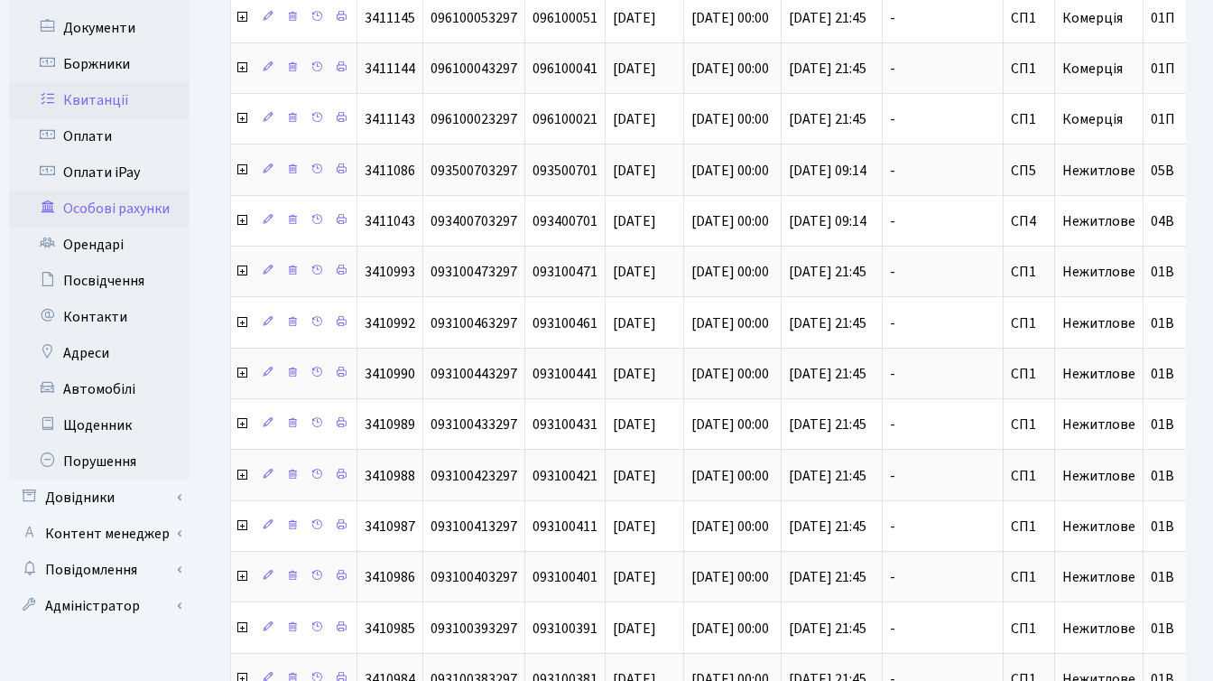
scroll to position [521, 0]
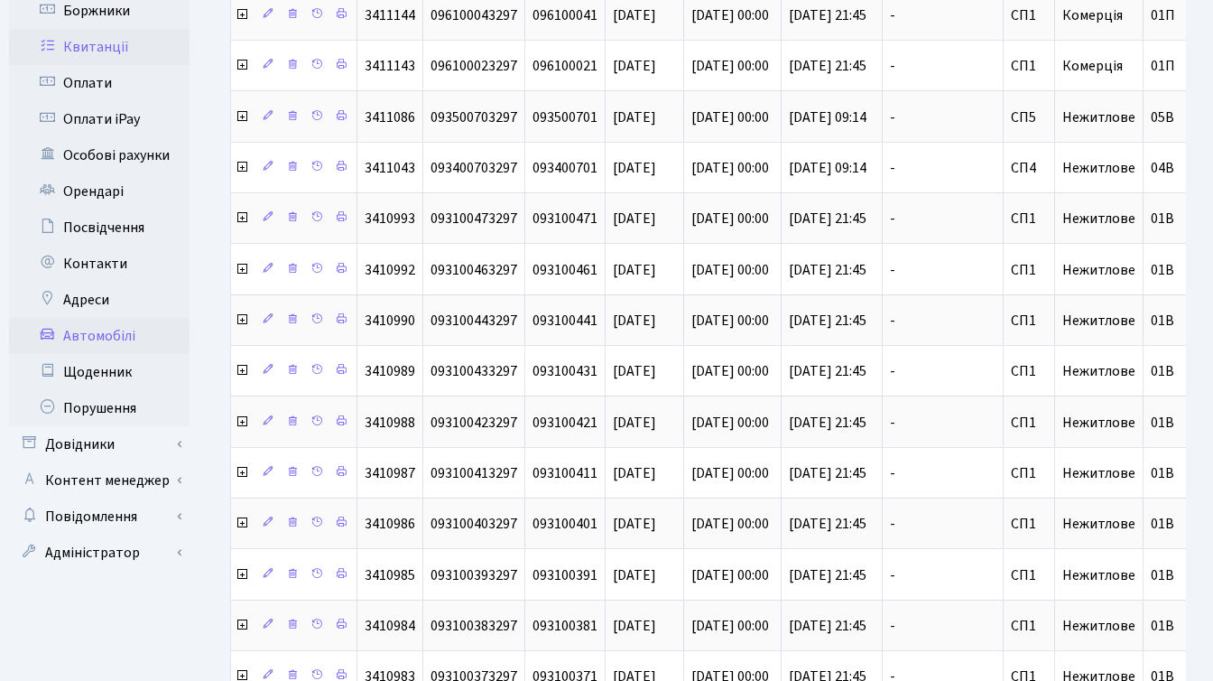
click at [115, 321] on link "Автомобілі" at bounding box center [99, 336] width 181 height 36
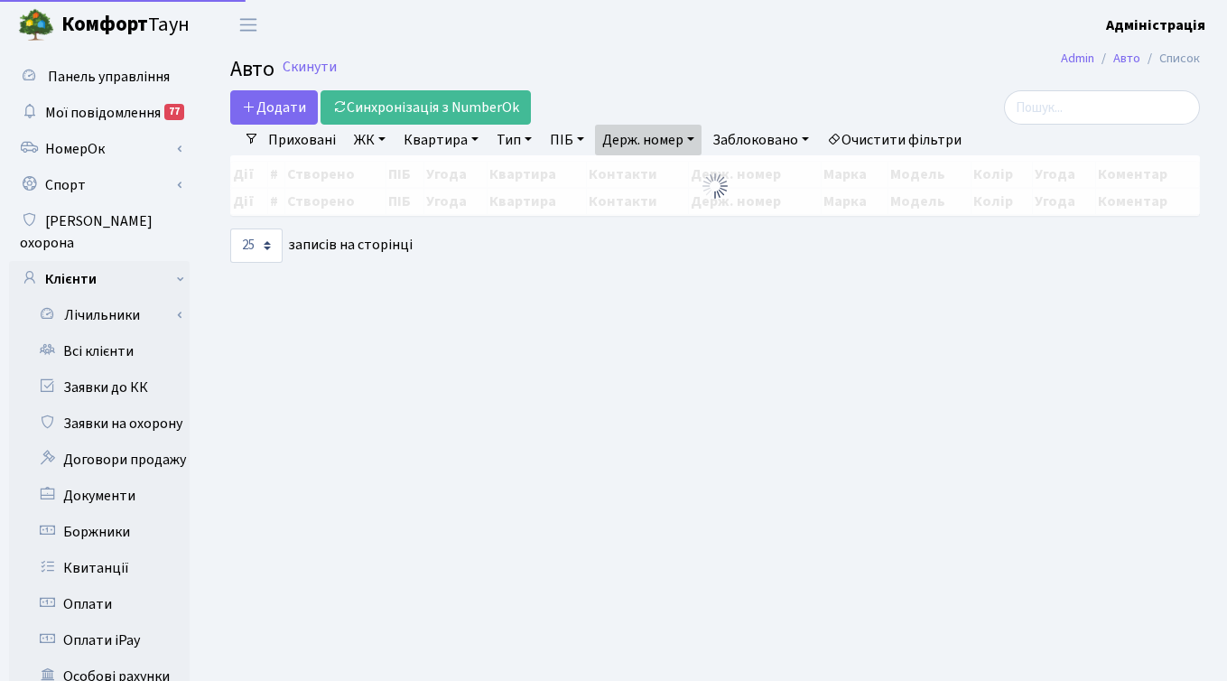
select select "25"
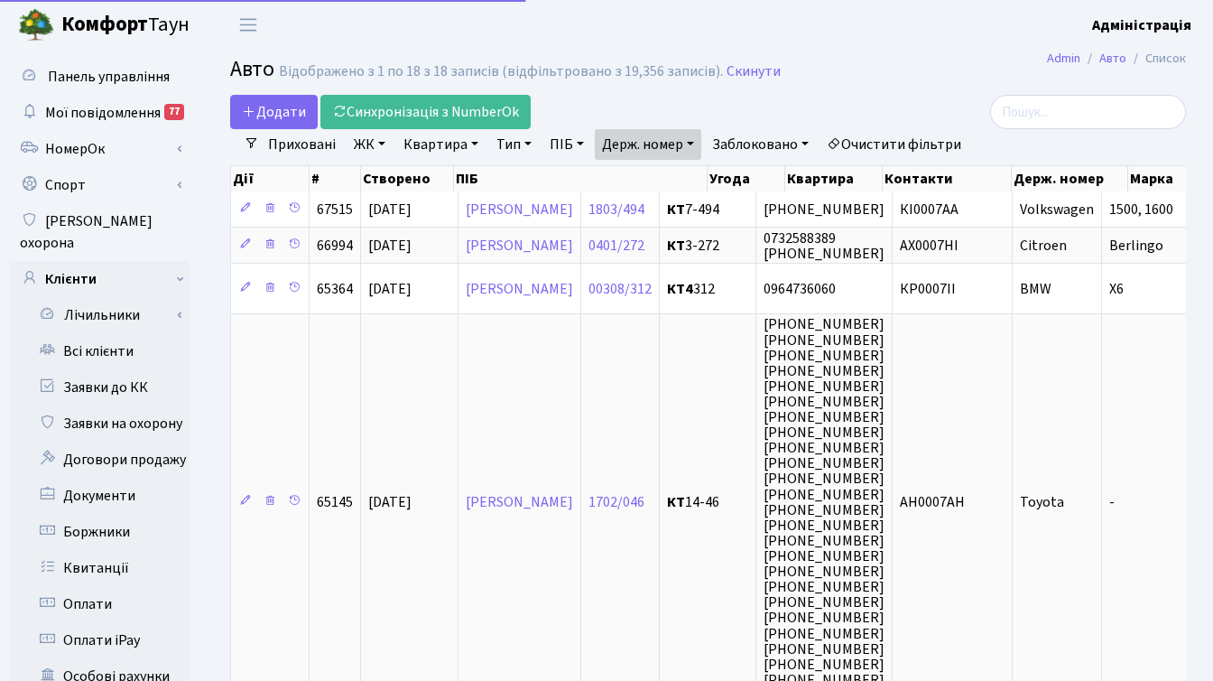
click at [902, 132] on link "Очистити фільтри" at bounding box center [894, 144] width 149 height 31
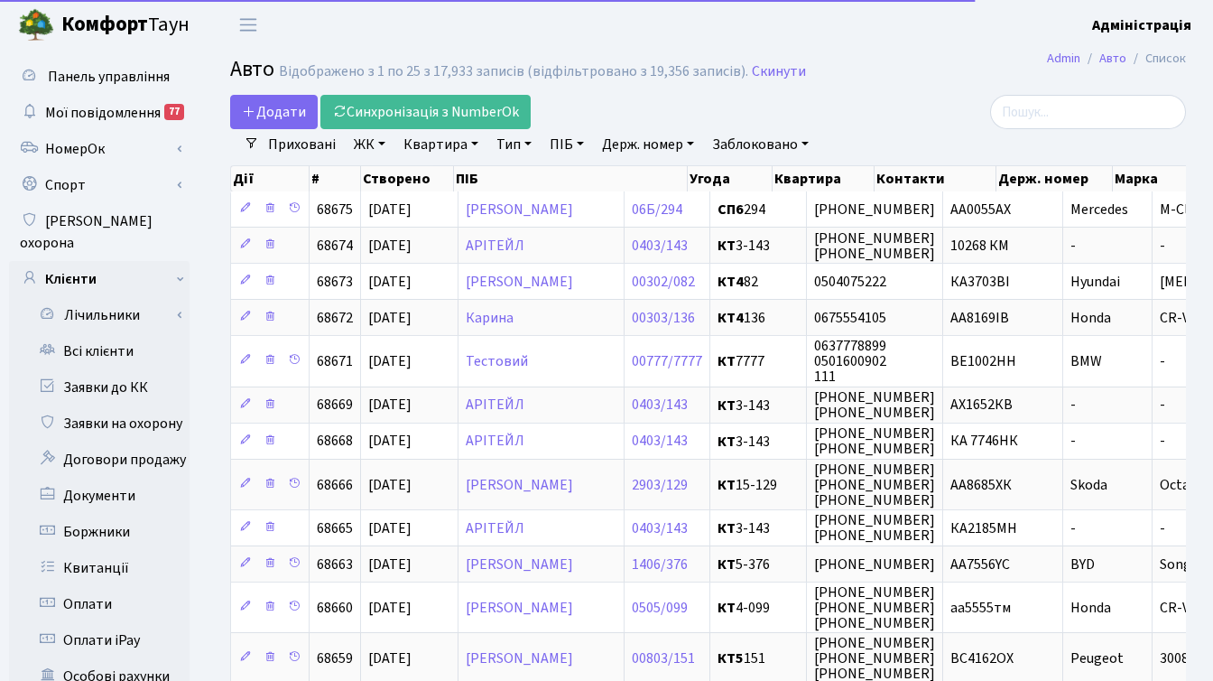
click at [779, 145] on link "Заблоковано" at bounding box center [760, 144] width 111 height 31
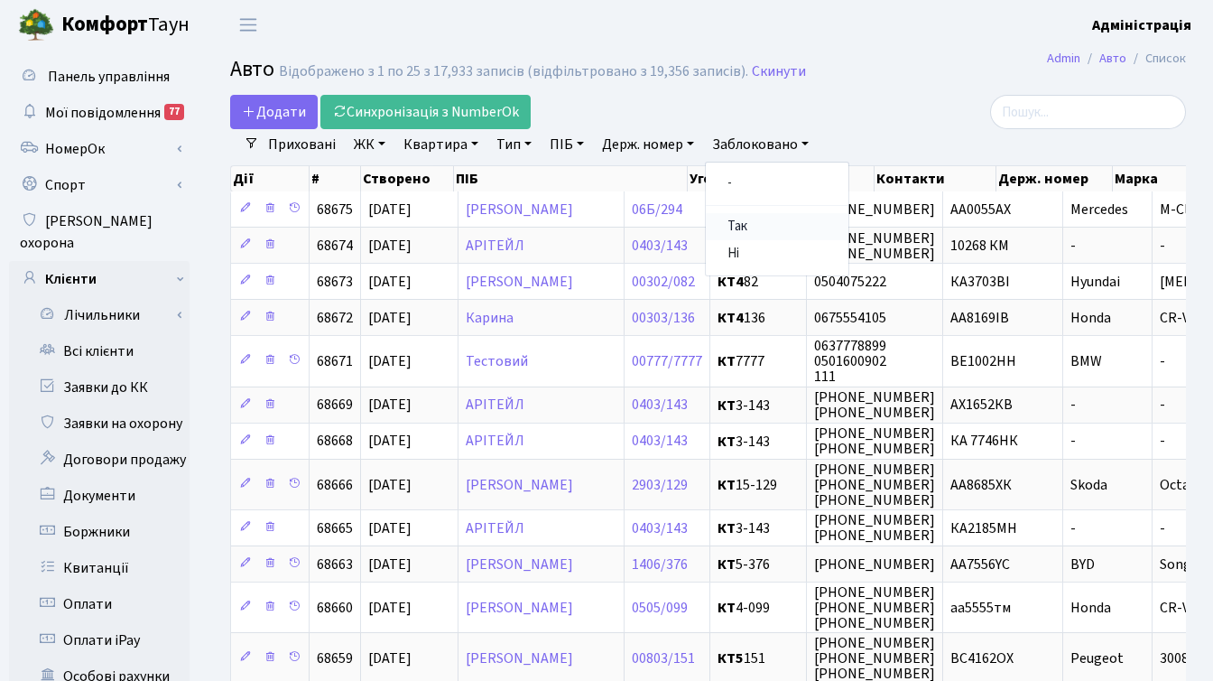
click at [755, 225] on link "Так" at bounding box center [777, 227] width 143 height 28
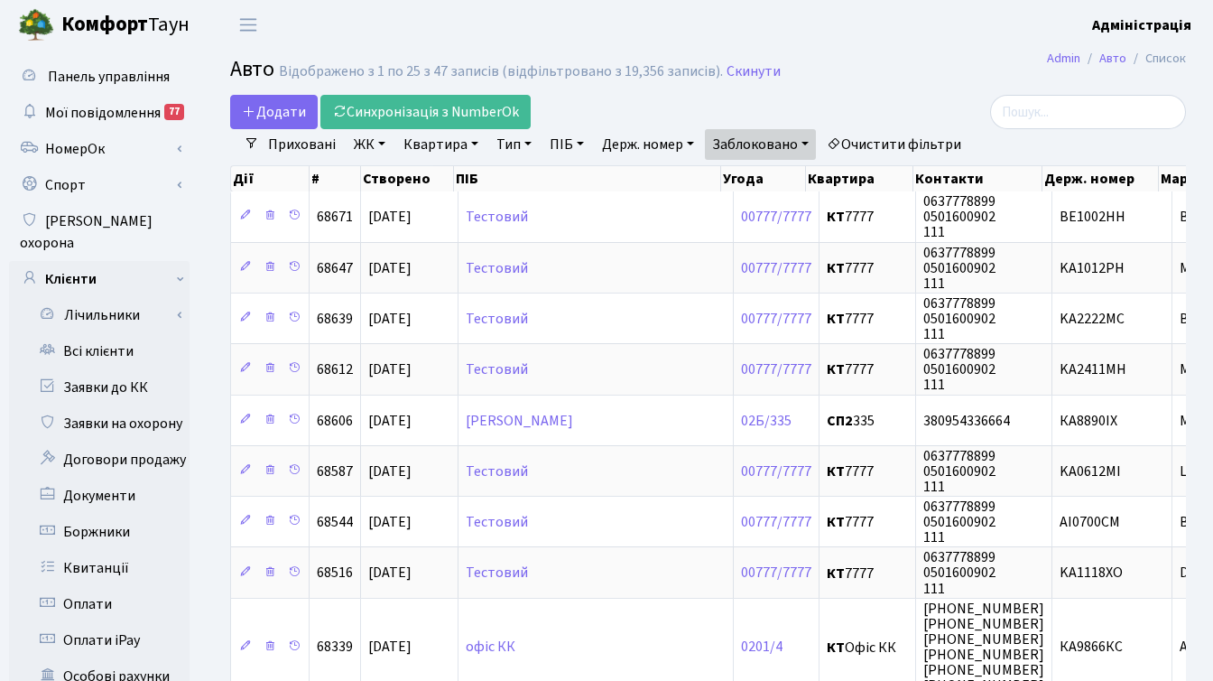
click at [920, 82] on h2 "Авто Відображено з 1 по 25 з 47 записів (відфільтровано з 19,356 записів). Скин…" at bounding box center [708, 72] width 956 height 31
click at [949, 57] on h2 "Авто Відображено з 1 по 25 з 47 записів (відфільтровано з 19,356 записів). Скин…" at bounding box center [708, 72] width 956 height 31
click at [909, 36] on header "[PERSON_NAME] Адміністрація Мій обліковий запис Вийти" at bounding box center [606, 25] width 1213 height 50
click at [73, 147] on link "НомерОк" at bounding box center [99, 149] width 181 height 36
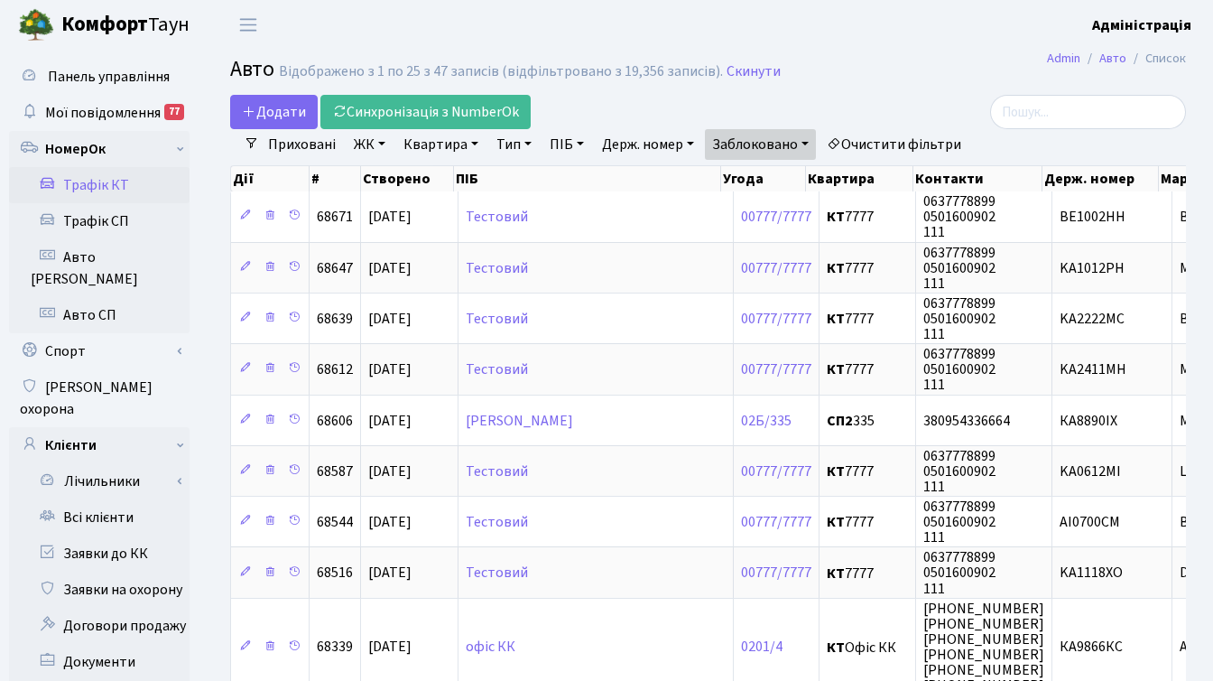
click at [97, 185] on link "Трафік КТ" at bounding box center [99, 185] width 181 height 36
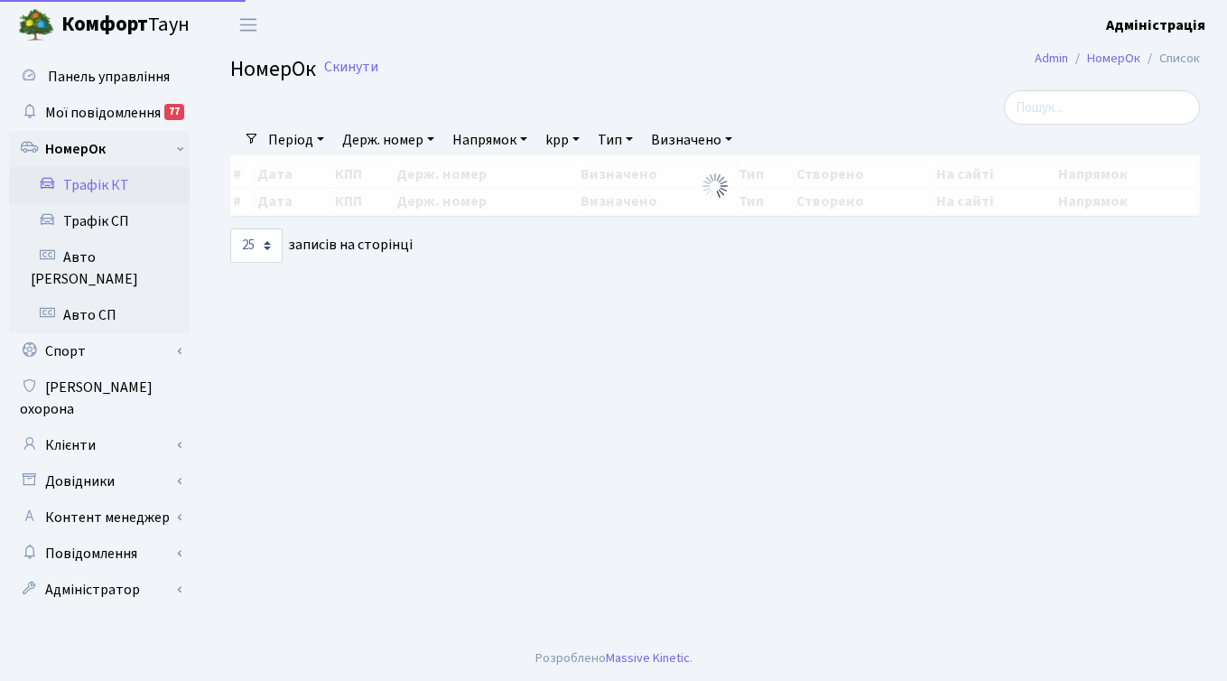
select select "25"
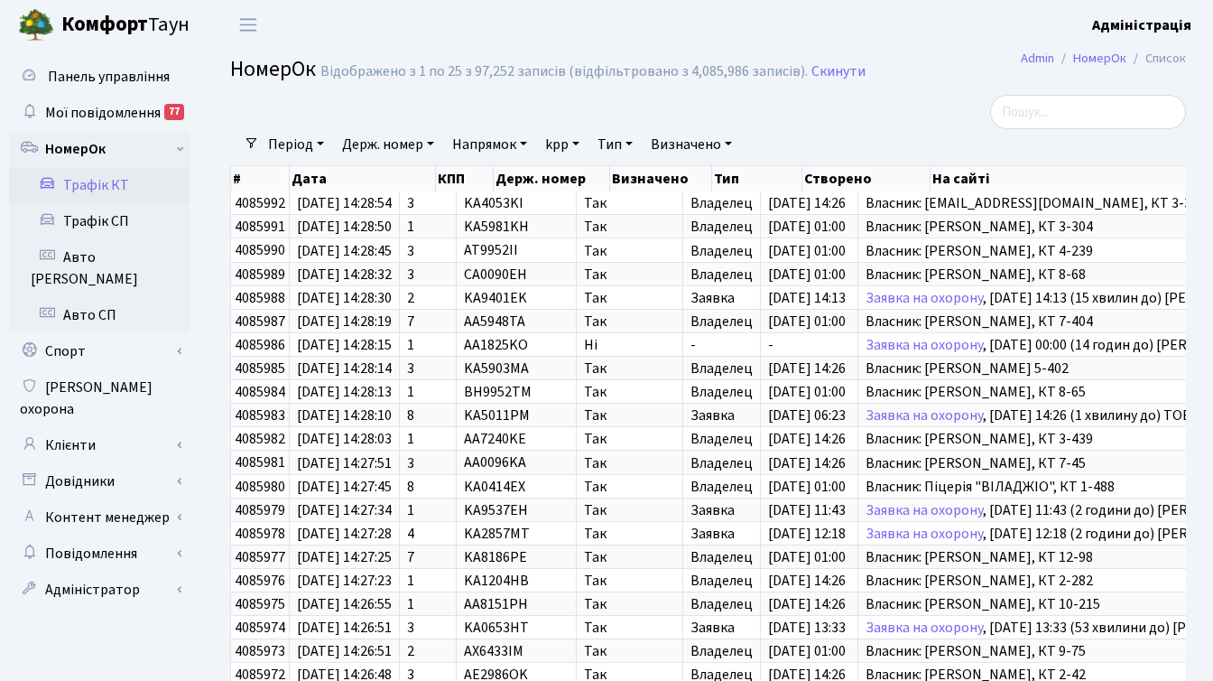
click at [909, 116] on div at bounding box center [1035, 112] width 301 height 34
click at [505, 107] on div at bounding box center [544, 112] width 655 height 34
click at [855, 116] on div at bounding box center [544, 112] width 655 height 34
click at [224, 124] on div at bounding box center [544, 112] width 655 height 34
click at [910, 133] on div "Період 08.10.2025 - 08.10.2025 Держ. номер Напрямок - В'їзд Виїзд kpp - 1 2 3 4…" at bounding box center [715, 144] width 912 height 31
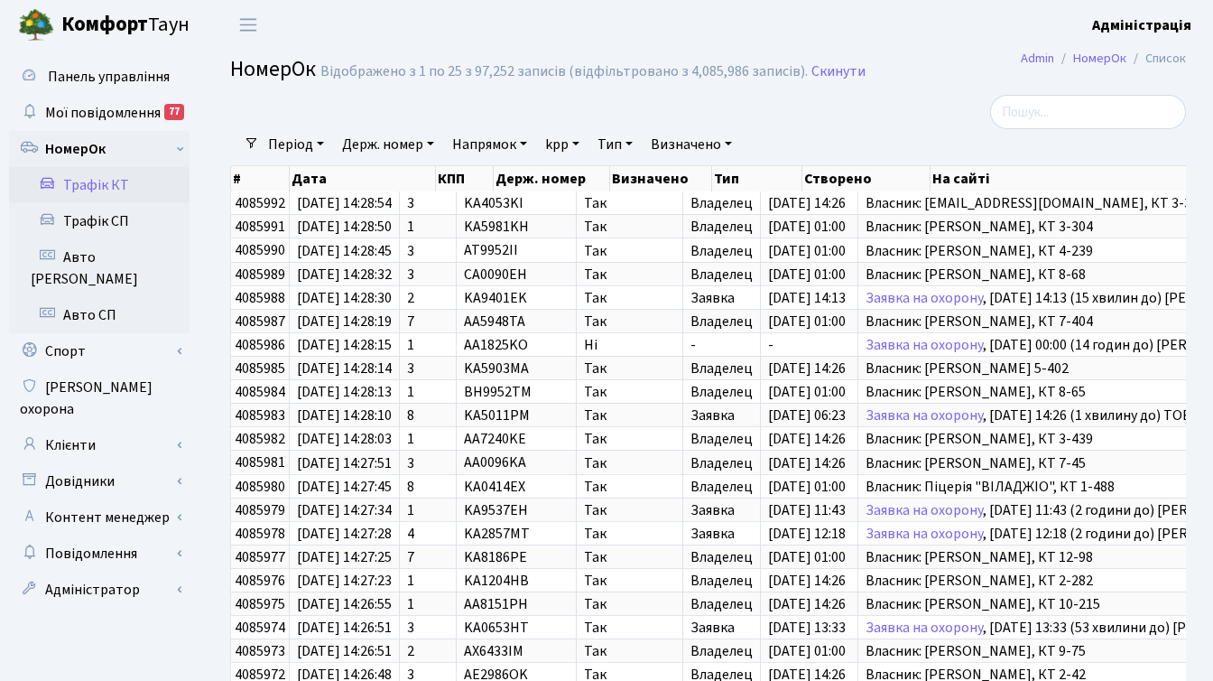
click at [900, 95] on div at bounding box center [1035, 112] width 301 height 34
click at [223, 113] on div at bounding box center [544, 112] width 655 height 34
click at [912, 129] on div "Період 08.10.2025 - 08.10.2025 Держ. номер Напрямок - В'їзд Виїзд kpp - 1 2 3 4…" at bounding box center [715, 144] width 912 height 31
click at [458, 111] on div at bounding box center [544, 112] width 655 height 34
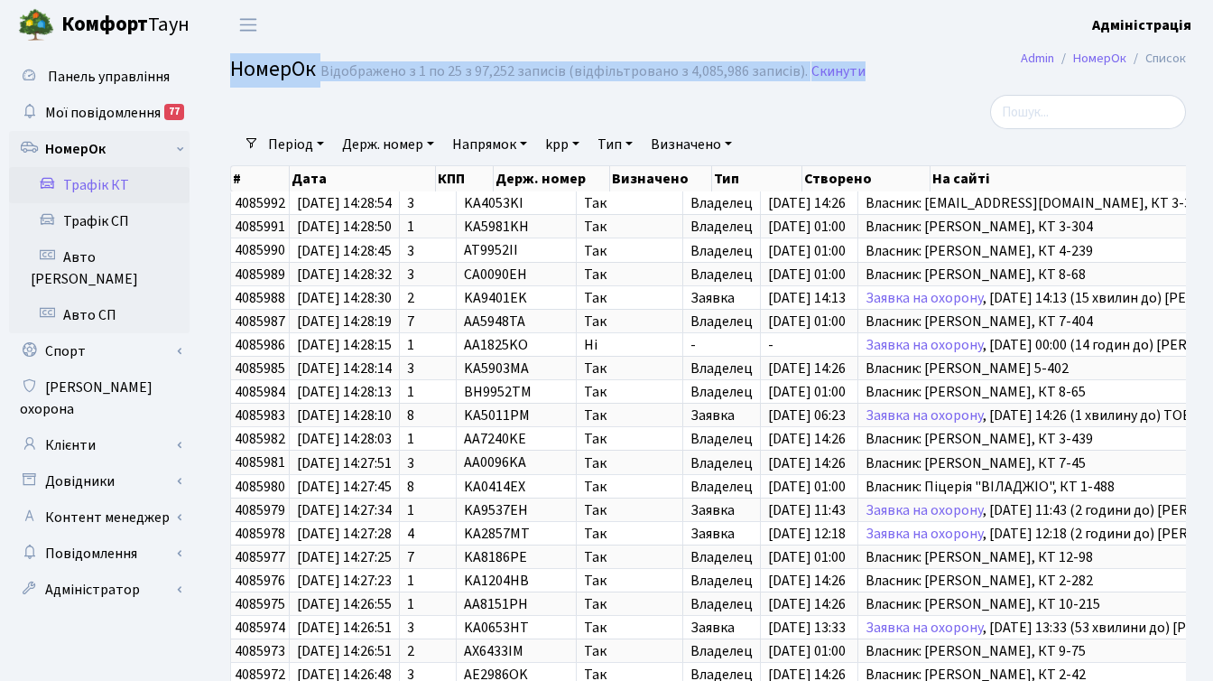
drag, startPoint x: 228, startPoint y: 69, endPoint x: 921, endPoint y: 84, distance: 693.3
click at [921, 84] on div "НомерОк Відображено з 1 по 25 з 97,252 записів (відфільтровано з 4,085,986 запи…" at bounding box center [708, 72] width 1010 height 31
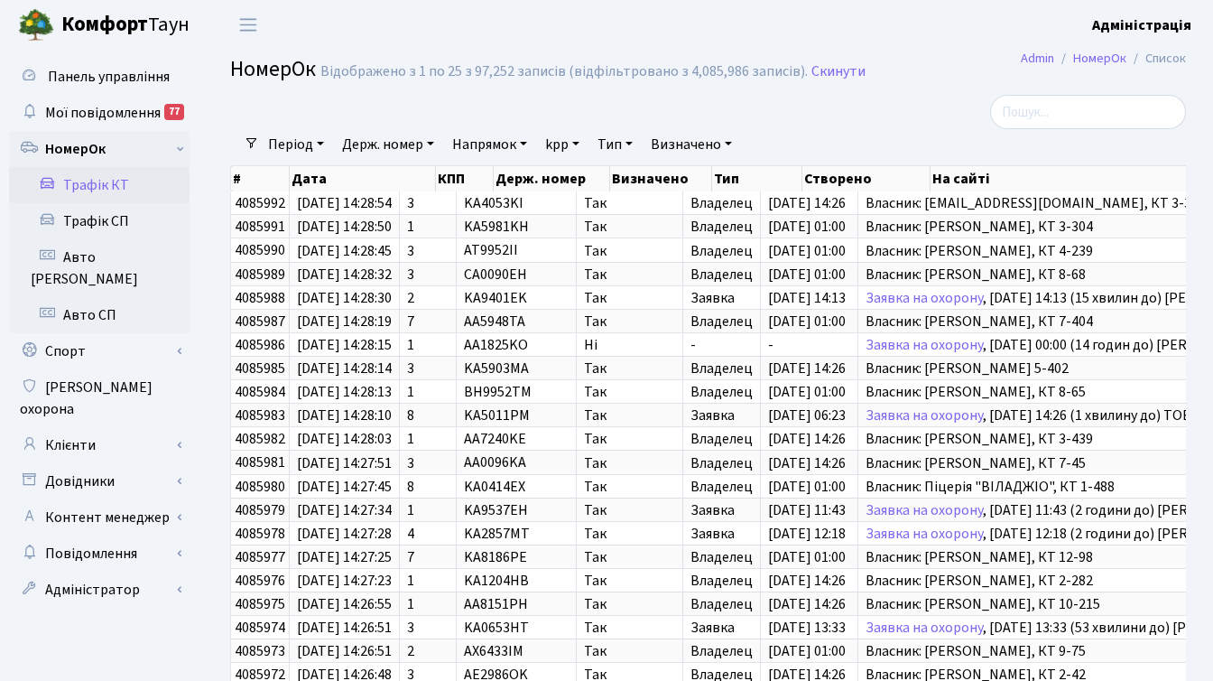
click at [905, 114] on div at bounding box center [1035, 112] width 301 height 34
click at [761, 125] on div at bounding box center [544, 112] width 655 height 34
click at [576, 118] on div at bounding box center [544, 112] width 655 height 34
click at [296, 101] on div at bounding box center [544, 112] width 655 height 34
click at [943, 118] on div at bounding box center [1035, 112] width 301 height 34
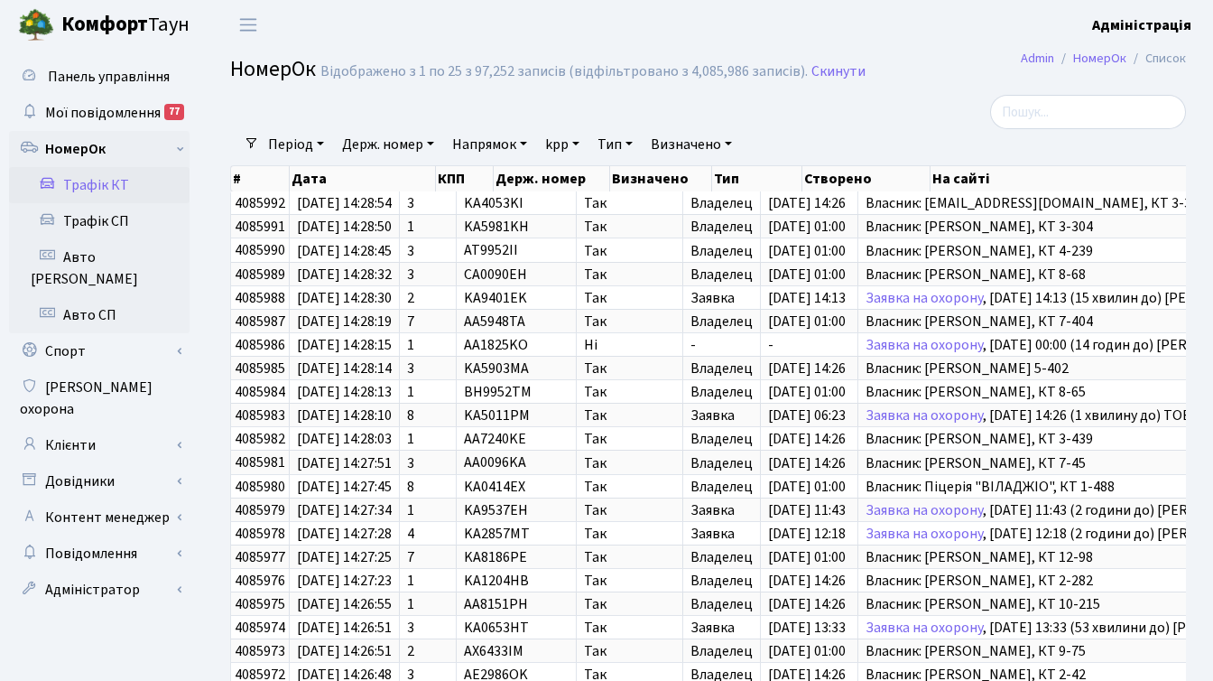
click at [736, 117] on div at bounding box center [544, 112] width 655 height 34
click at [912, 118] on div at bounding box center [1035, 112] width 301 height 34
click at [960, 114] on div at bounding box center [1035, 112] width 301 height 34
click at [928, 103] on div at bounding box center [1035, 112] width 301 height 34
click at [932, 97] on div at bounding box center [1035, 112] width 301 height 34
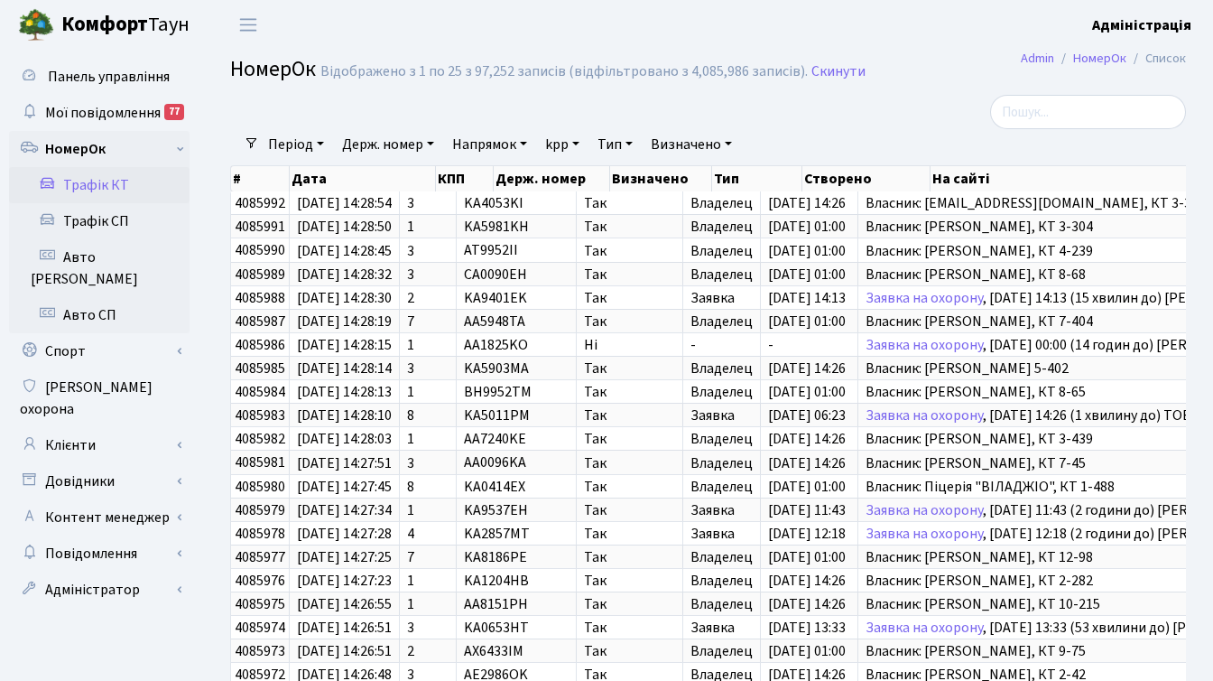
click at [509, 109] on div at bounding box center [544, 112] width 655 height 34
click at [862, 98] on div at bounding box center [544, 112] width 655 height 34
click at [908, 120] on div at bounding box center [1035, 112] width 301 height 34
click at [903, 120] on div at bounding box center [1035, 112] width 301 height 34
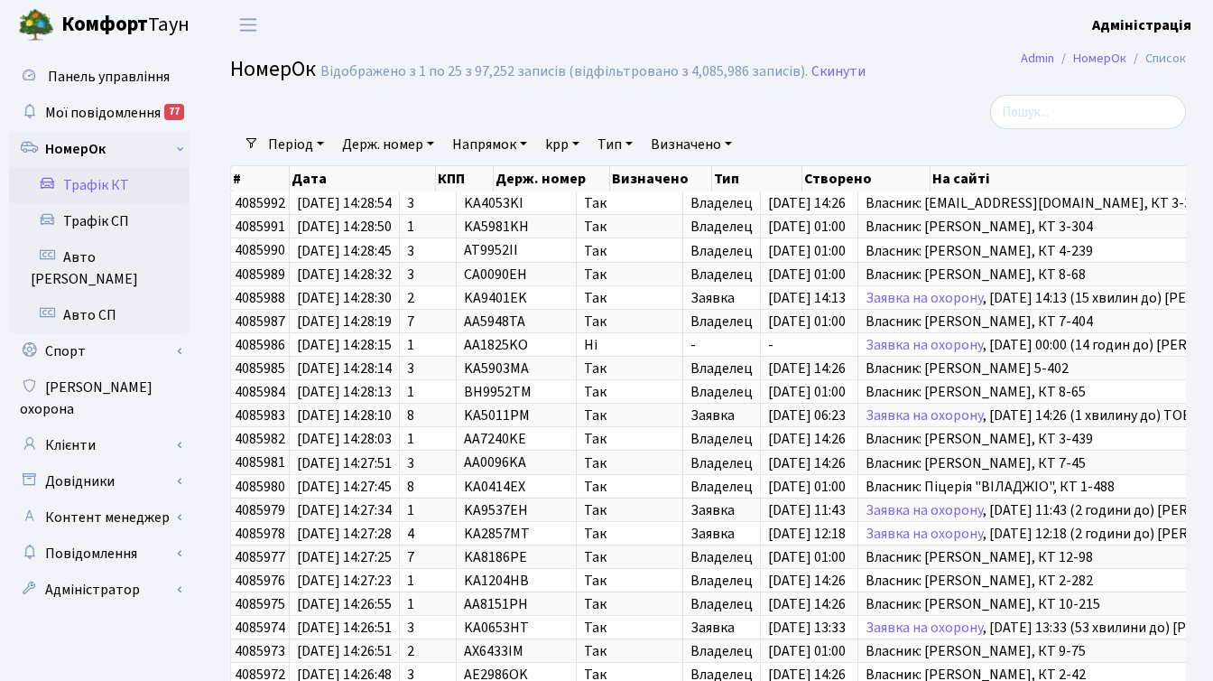
click at [835, 126] on div at bounding box center [544, 112] width 655 height 34
click at [388, 113] on div at bounding box center [544, 112] width 655 height 34
click at [940, 108] on div at bounding box center [1035, 112] width 301 height 34
click at [100, 258] on link "Авто [PERSON_NAME]" at bounding box center [99, 268] width 181 height 58
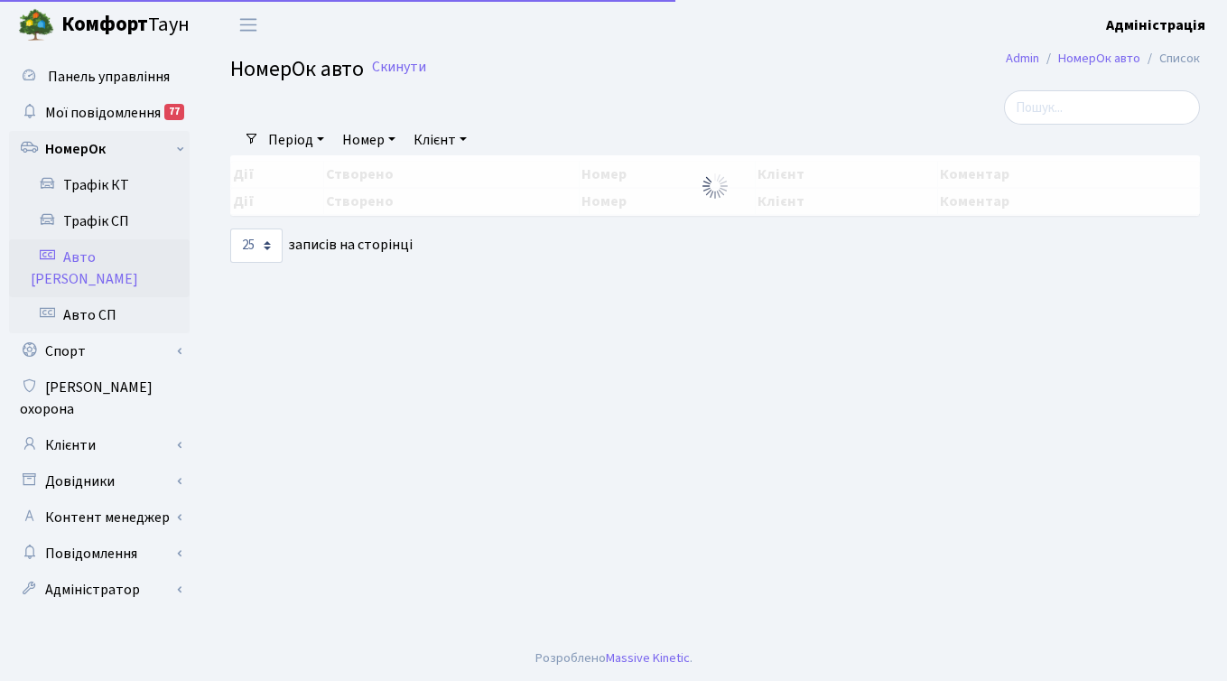
select select "25"
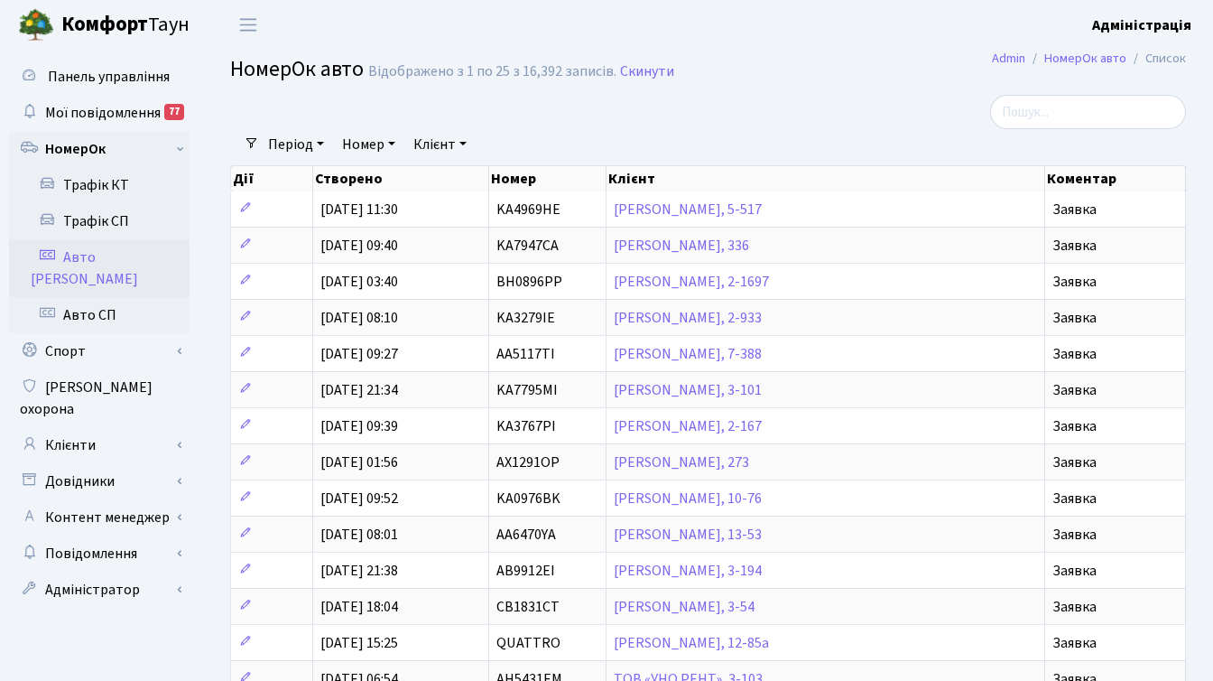
click at [375, 144] on link "Номер" at bounding box center [369, 144] width 68 height 31
click at [375, 179] on input "text" at bounding box center [389, 179] width 106 height 34
type input "aa7456yc"
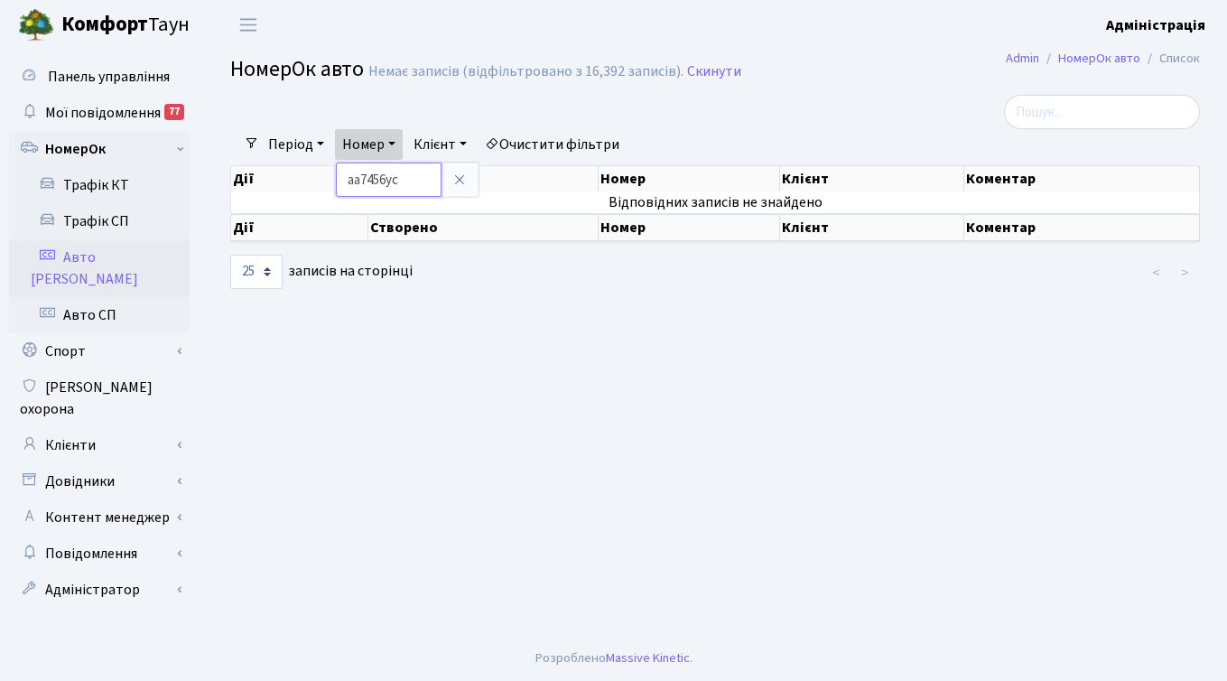
drag, startPoint x: 412, startPoint y: 180, endPoint x: 347, endPoint y: 181, distance: 65.9
click at [347, 181] on input "aa7456yc" at bounding box center [389, 179] width 106 height 34
click at [577, 141] on link "Очистити фільтри" at bounding box center [551, 144] width 149 height 31
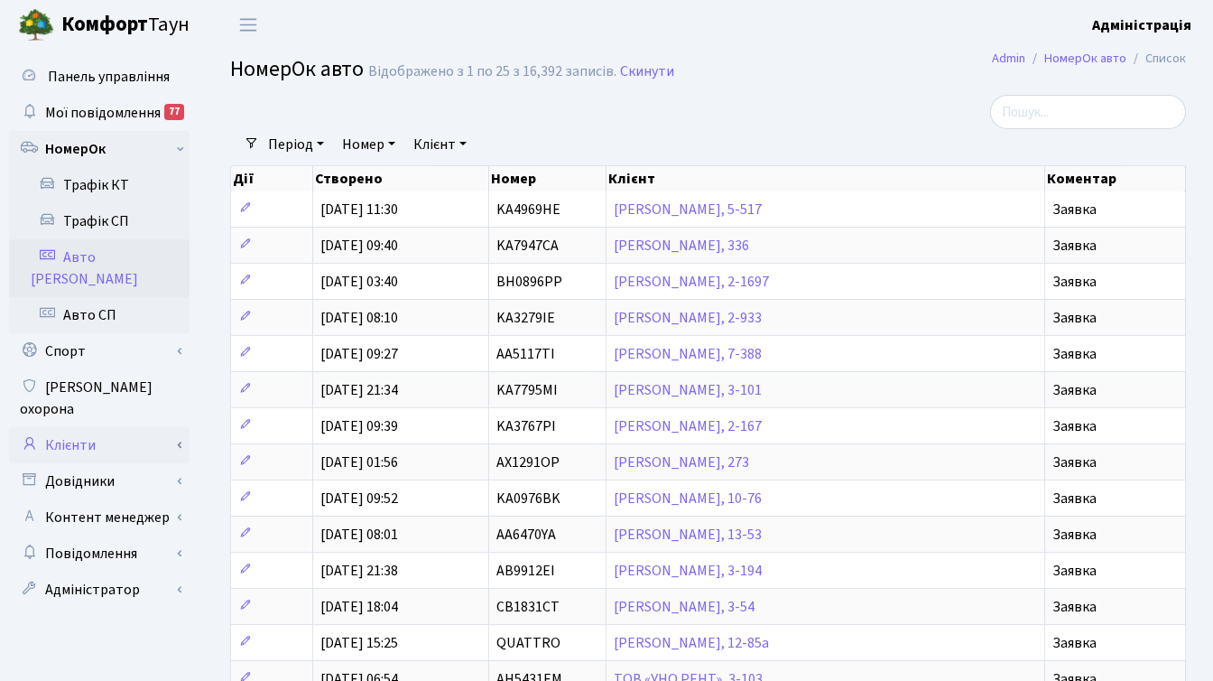
click at [93, 427] on link "Клієнти" at bounding box center [99, 445] width 181 height 36
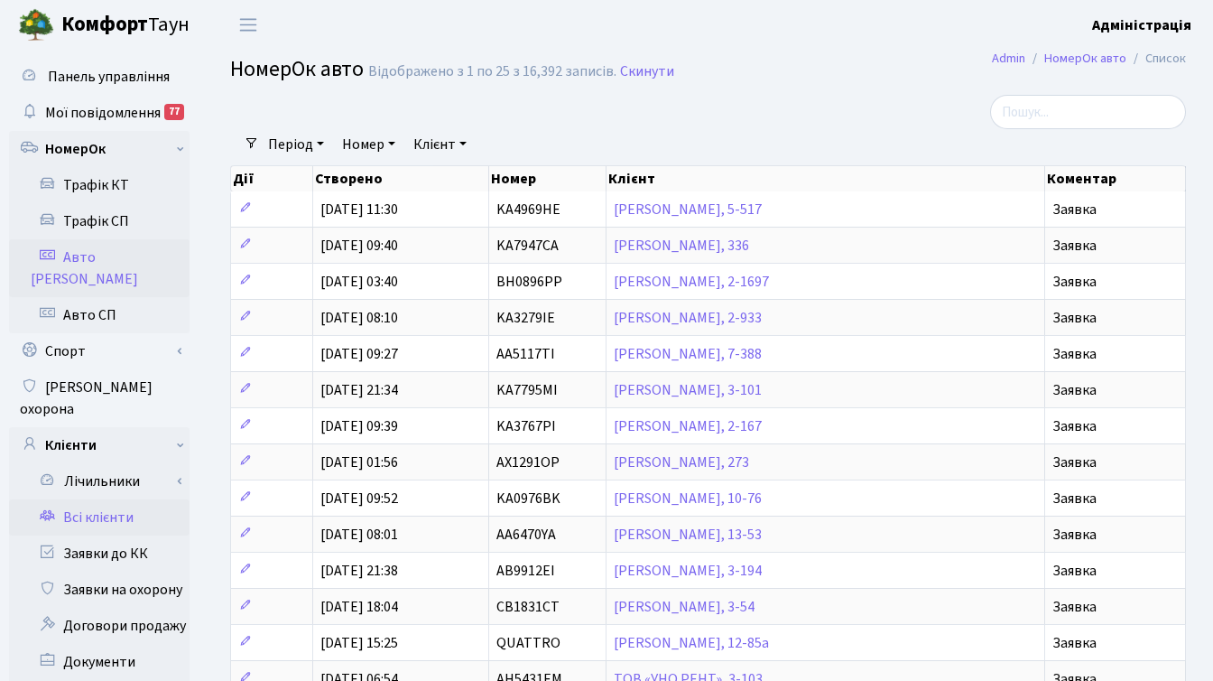
click at [109, 499] on link "Всі клієнти" at bounding box center [99, 517] width 181 height 36
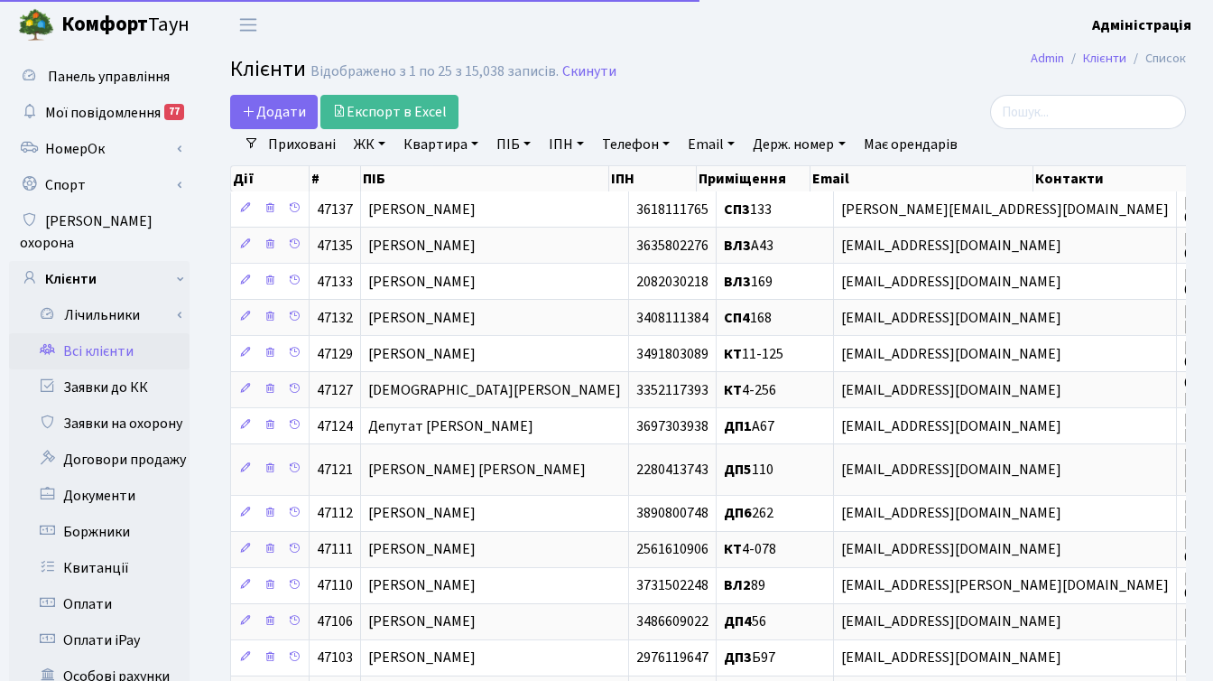
select select "25"
click at [830, 79] on h2 "Клієнти Відображено з 1 по 25 з 15,038 записів. Скинути" at bounding box center [708, 72] width 956 height 31
click at [867, 76] on h2 "Клієнти Відображено з 1 по 25 з 15,038 записів. Скинути" at bounding box center [708, 72] width 956 height 31
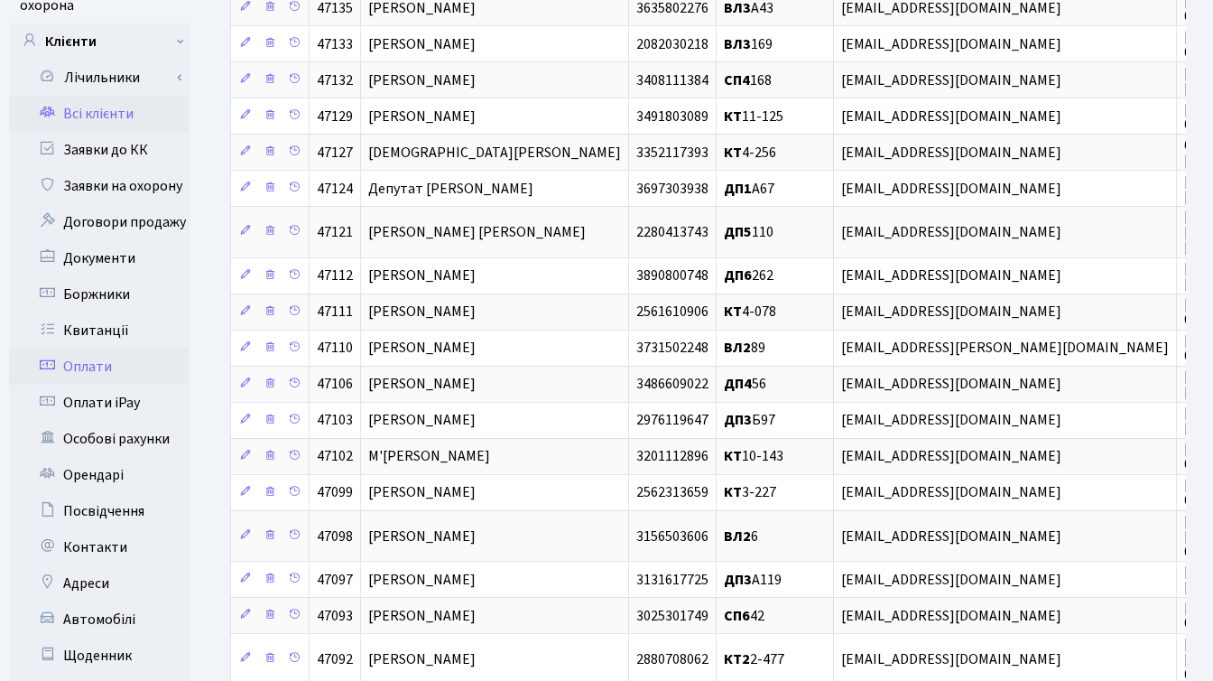
scroll to position [245, 0]
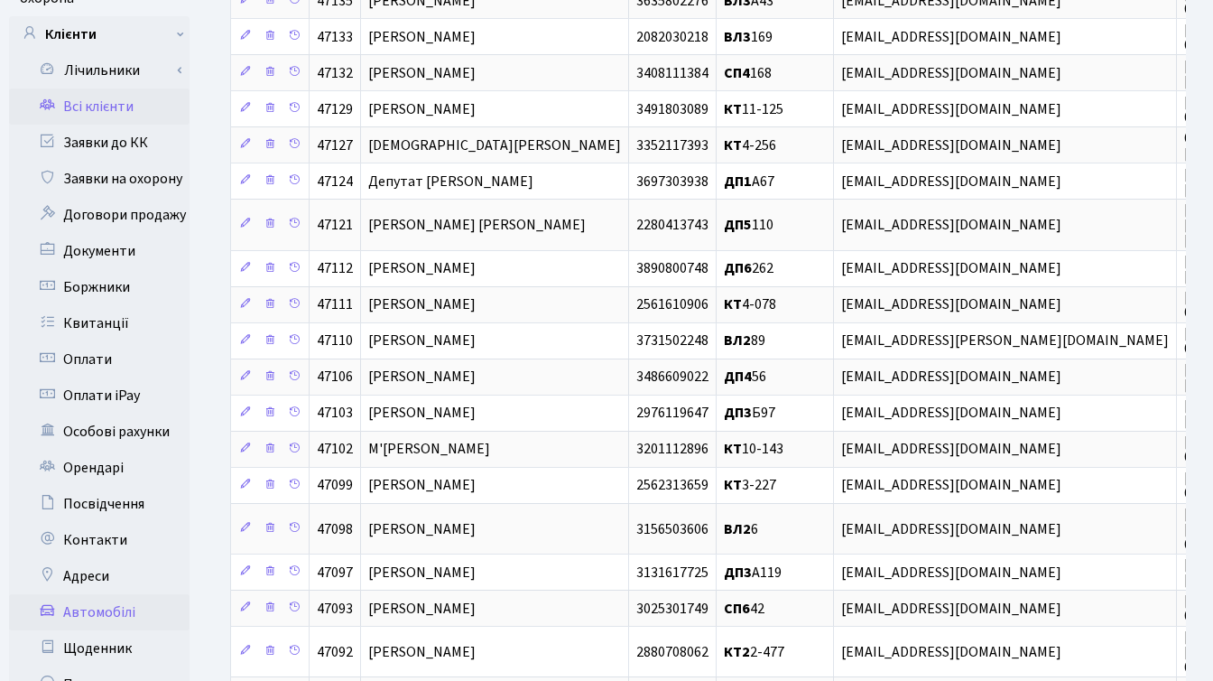
click at [121, 594] on link "Автомобілі" at bounding box center [99, 612] width 181 height 36
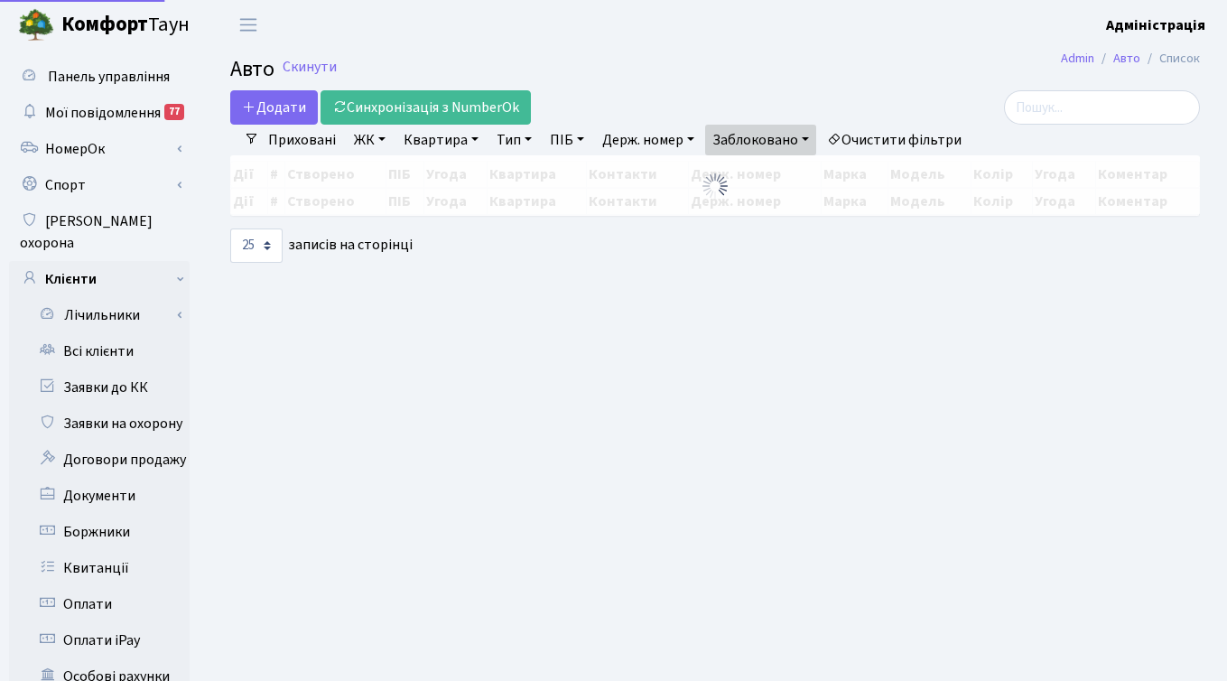
select select "25"
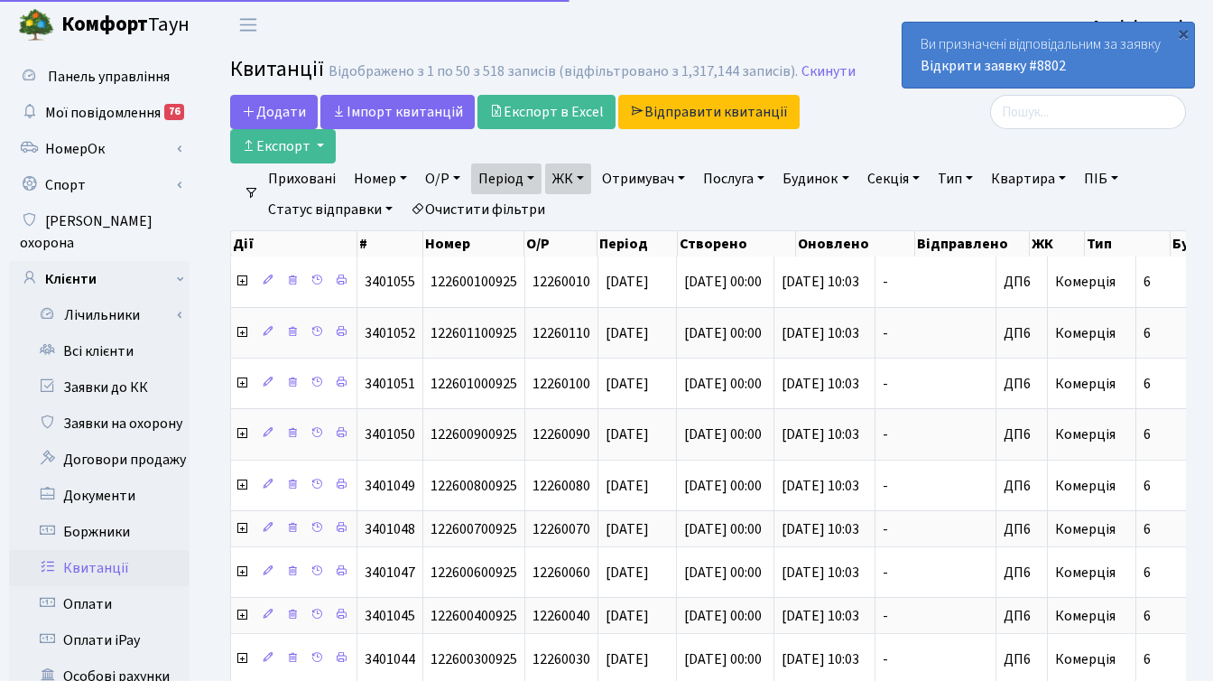
select select "50"
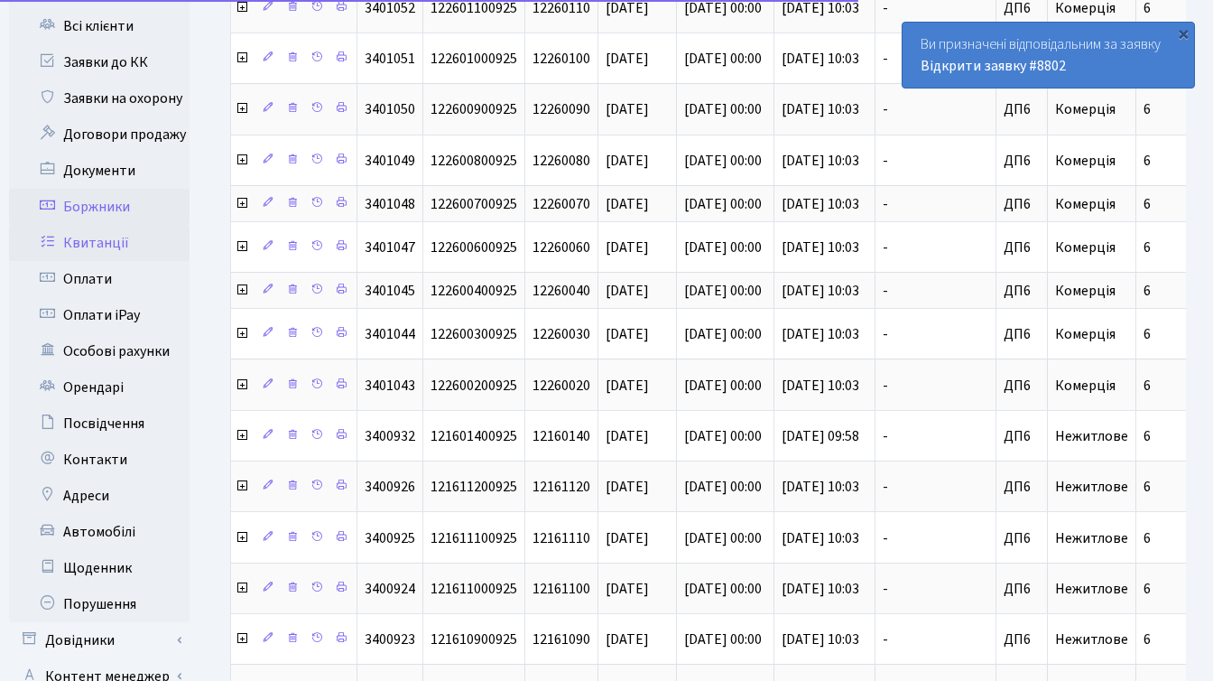
scroll to position [466, 0]
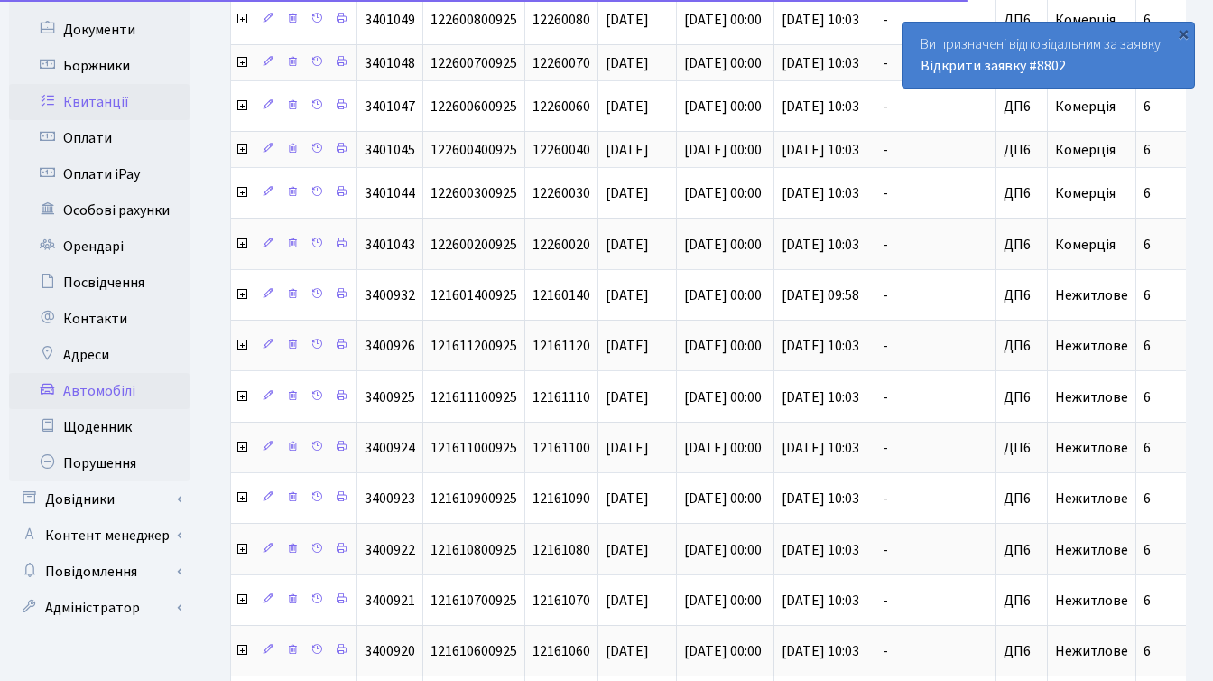
click at [112, 373] on link "Автомобілі" at bounding box center [99, 391] width 181 height 36
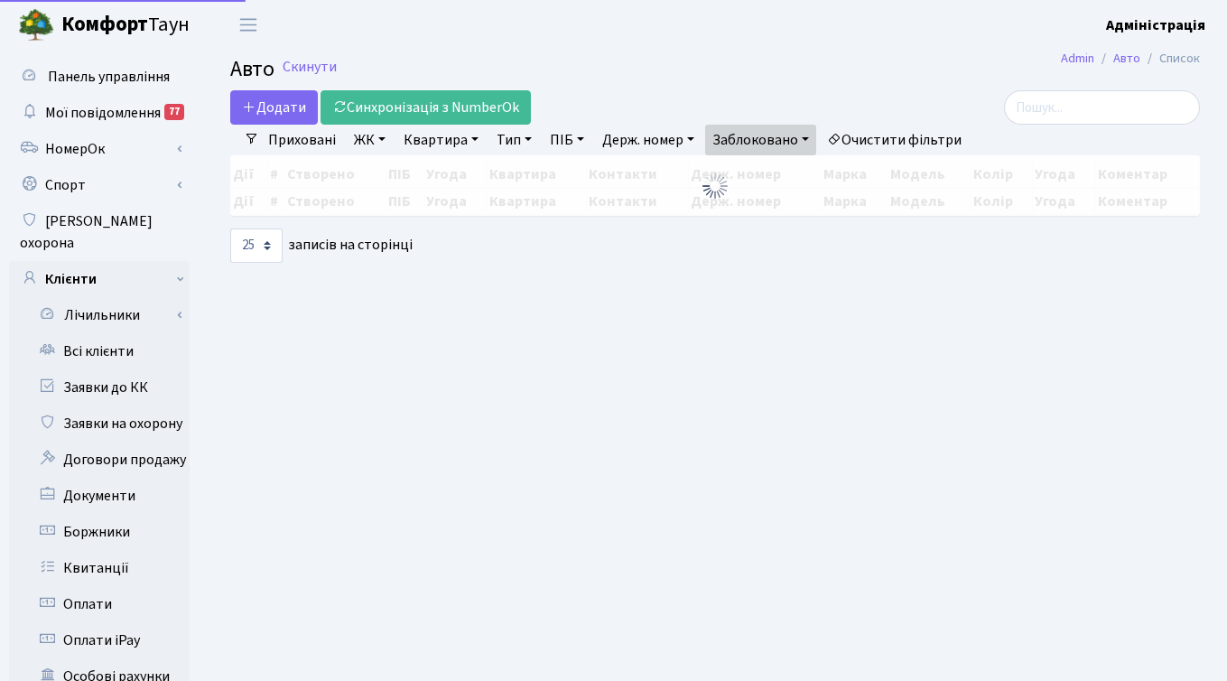
select select "25"
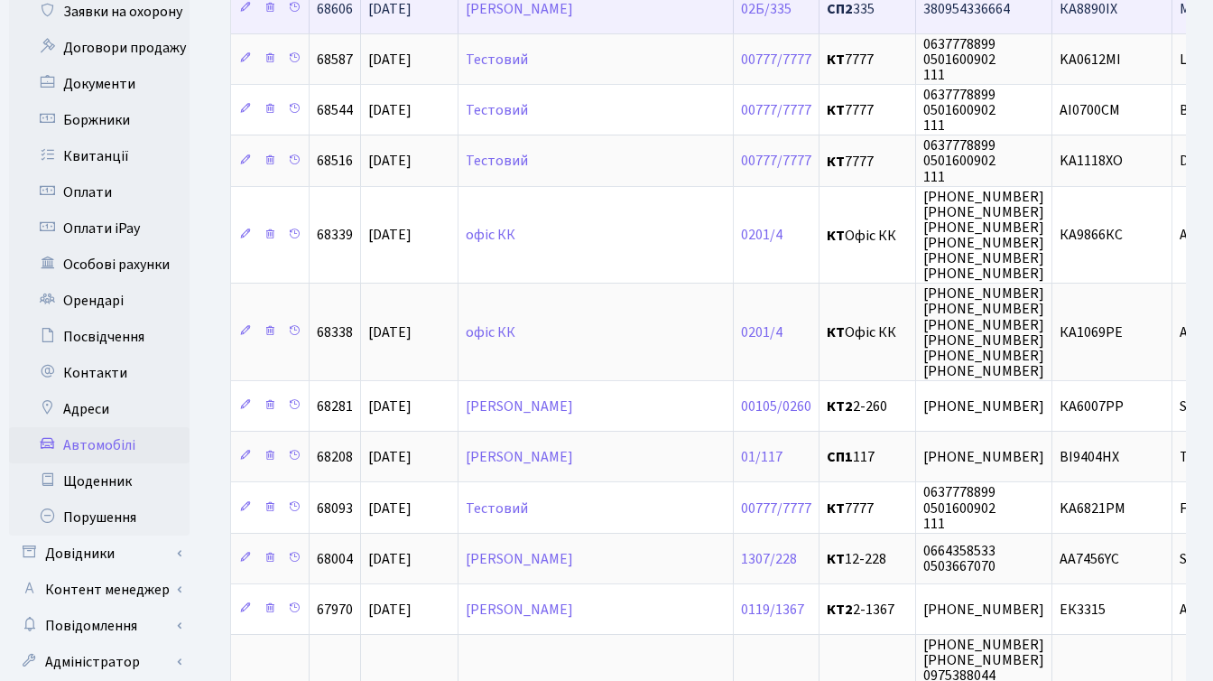
scroll to position [424, 0]
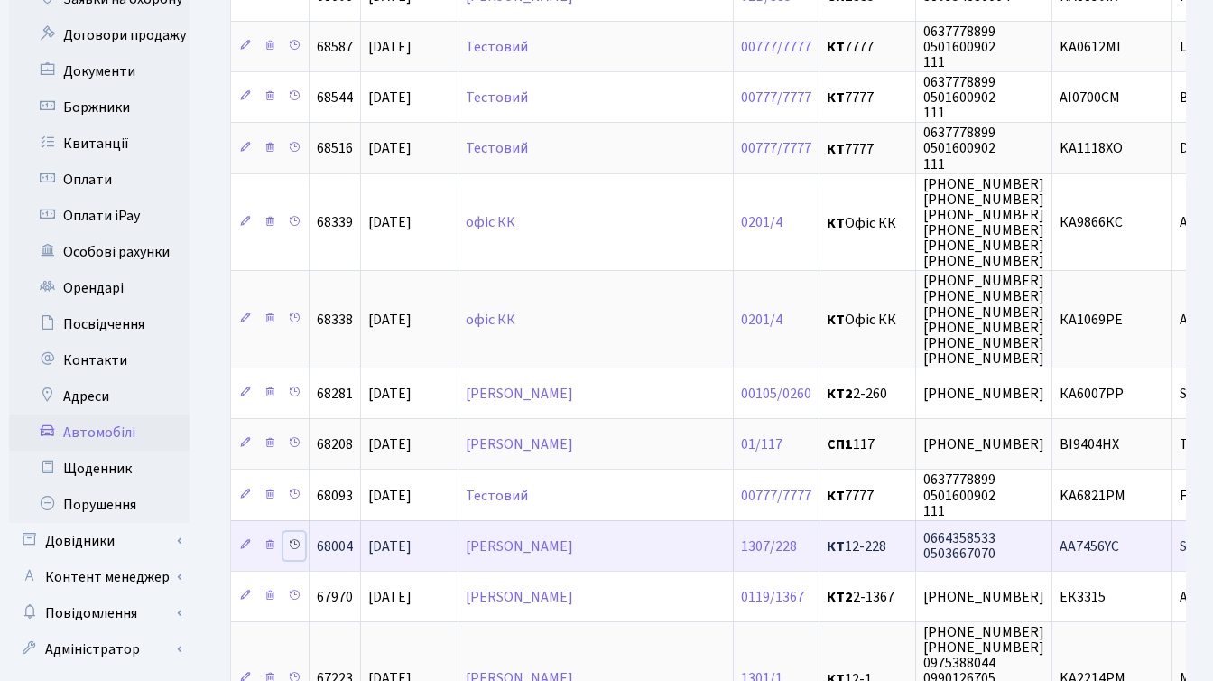
click at [293, 539] on icon at bounding box center [294, 544] width 13 height 13
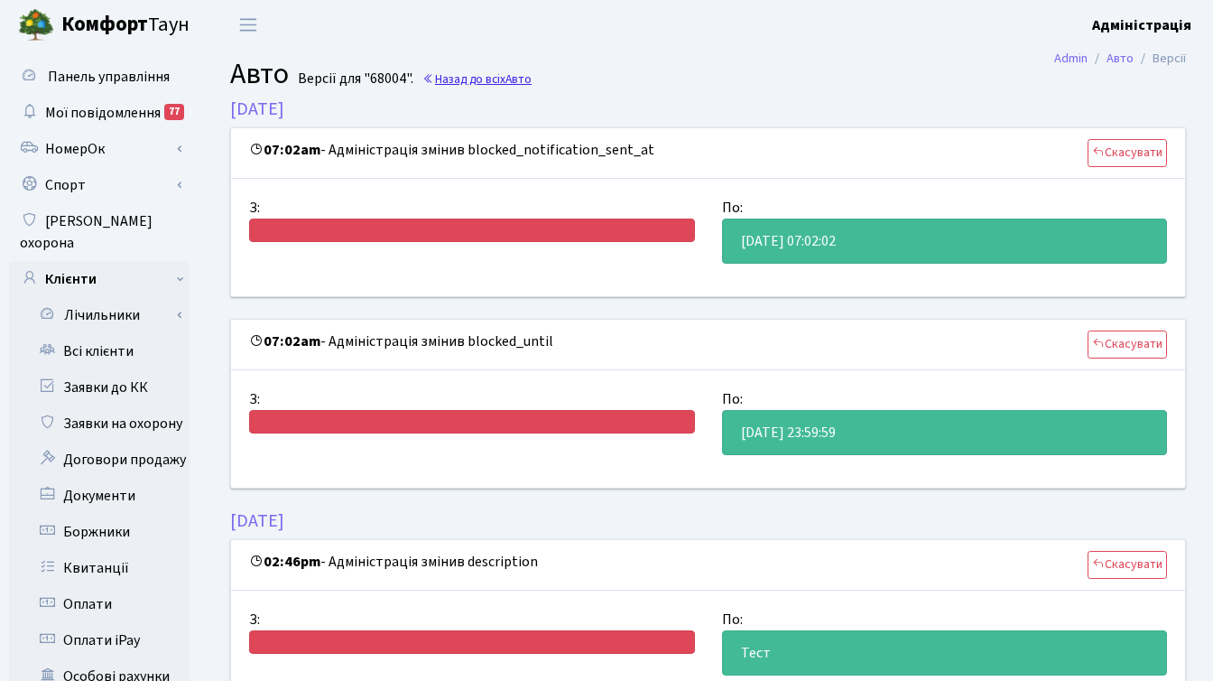
click at [459, 82] on link "Назад до всіх Авто" at bounding box center [476, 78] width 109 height 17
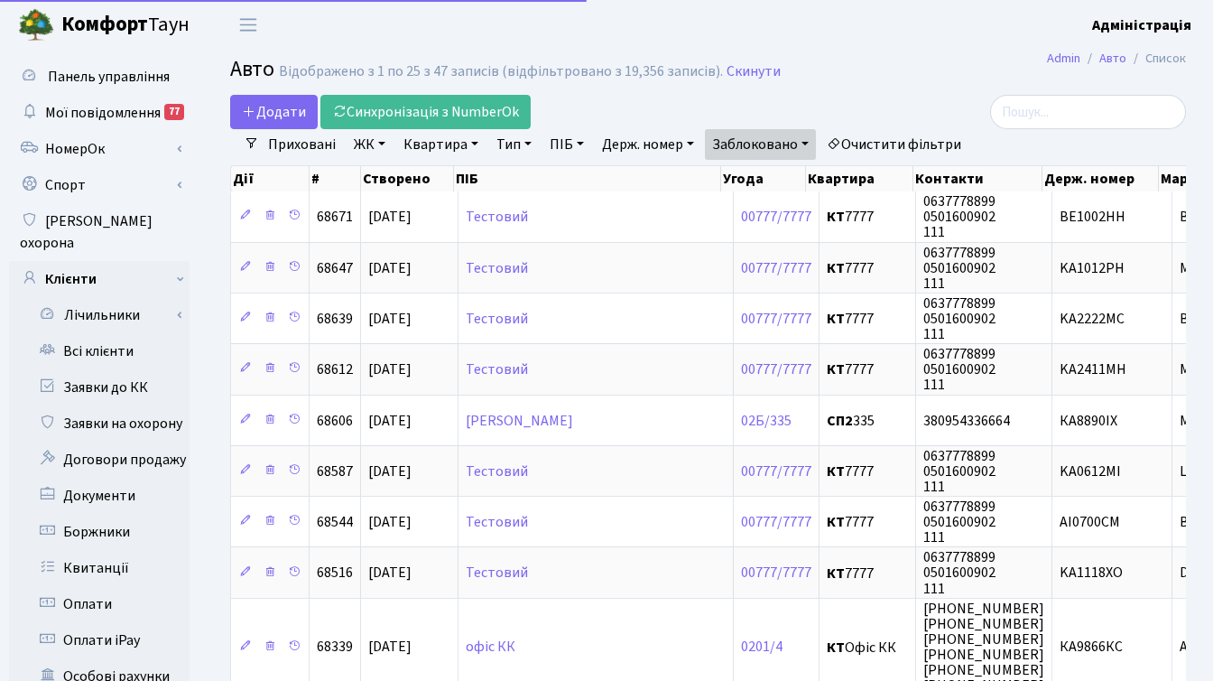
select select "25"
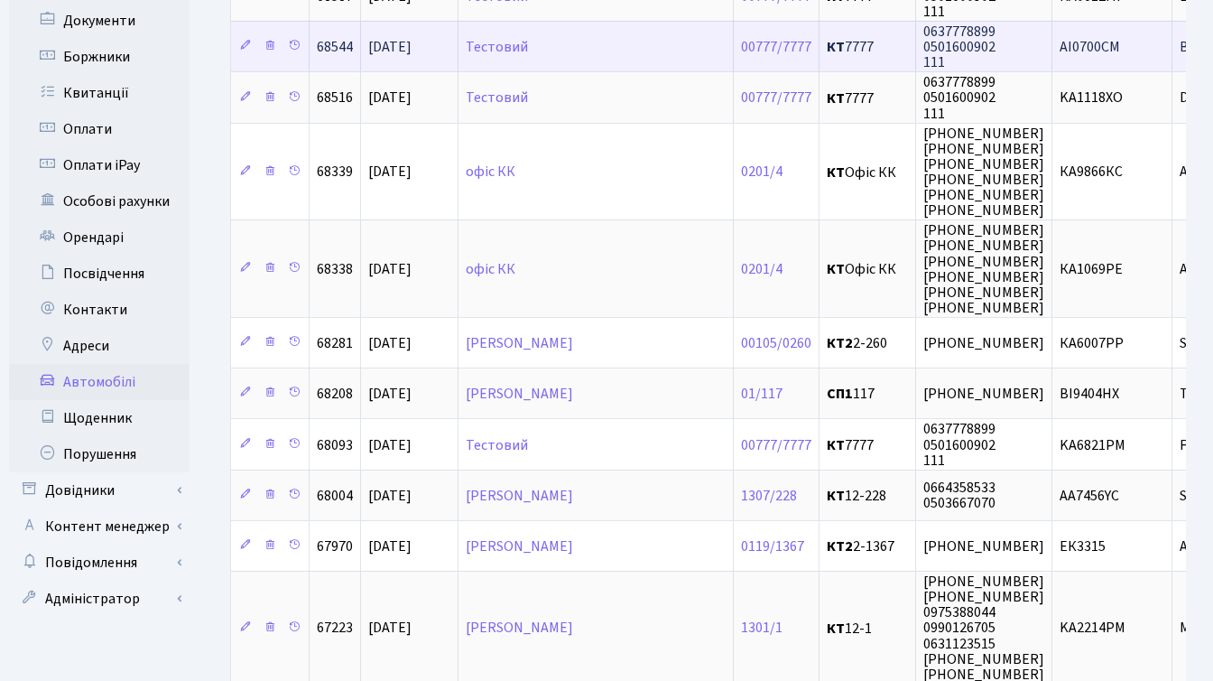
scroll to position [565, 0]
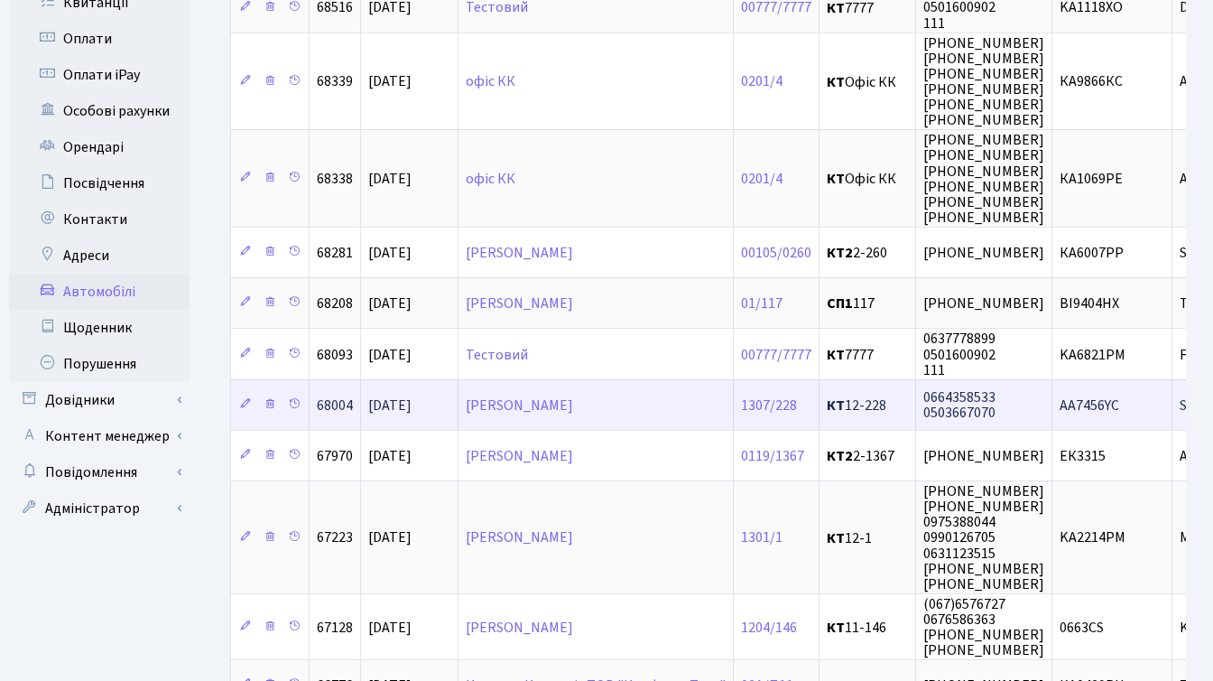
click at [1086, 403] on span "AA7456YC" at bounding box center [1090, 405] width 60 height 20
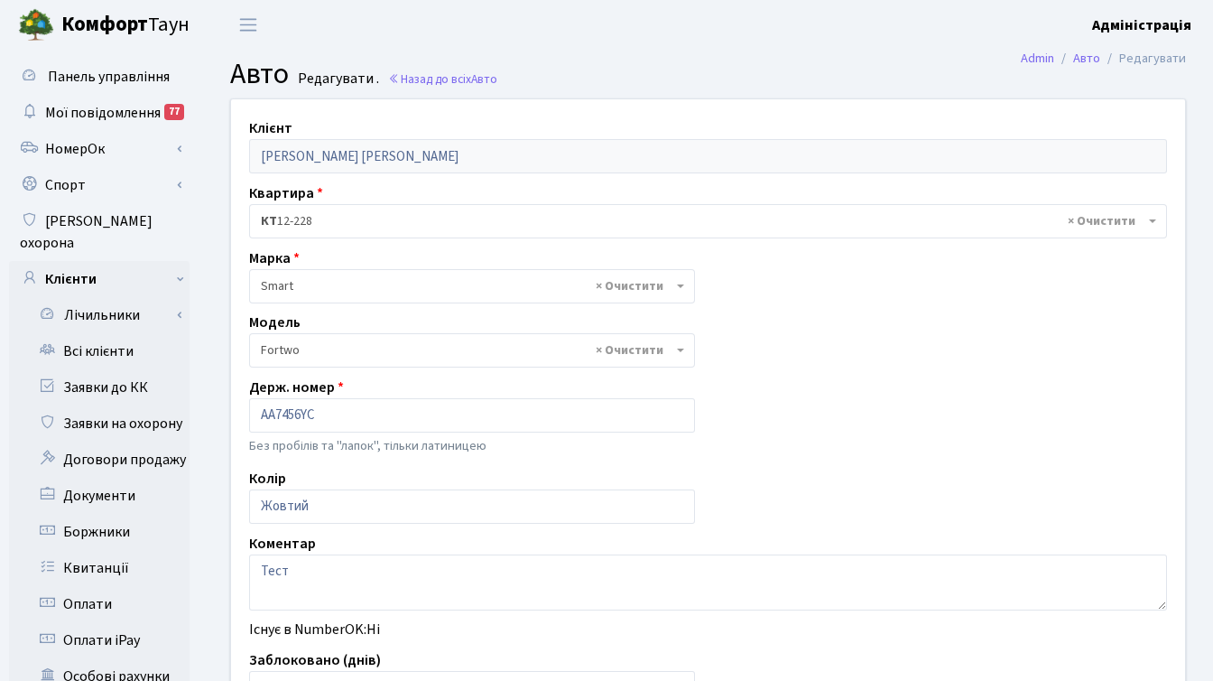
select select "2152"
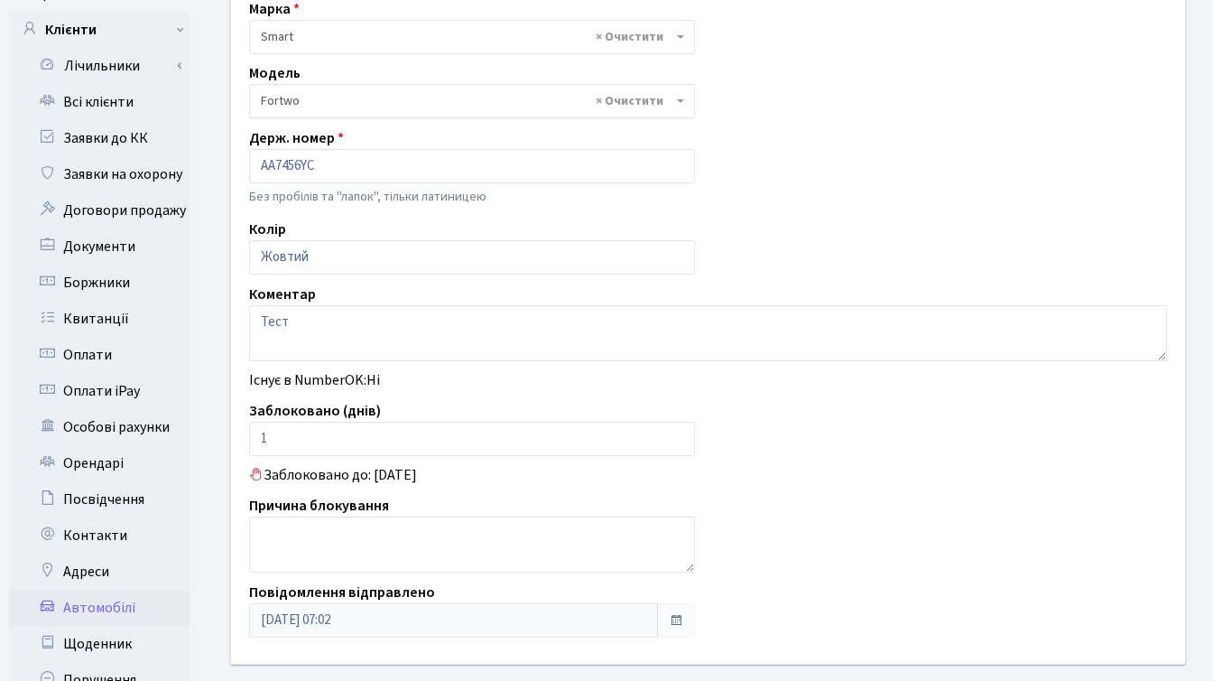
scroll to position [293, 0]
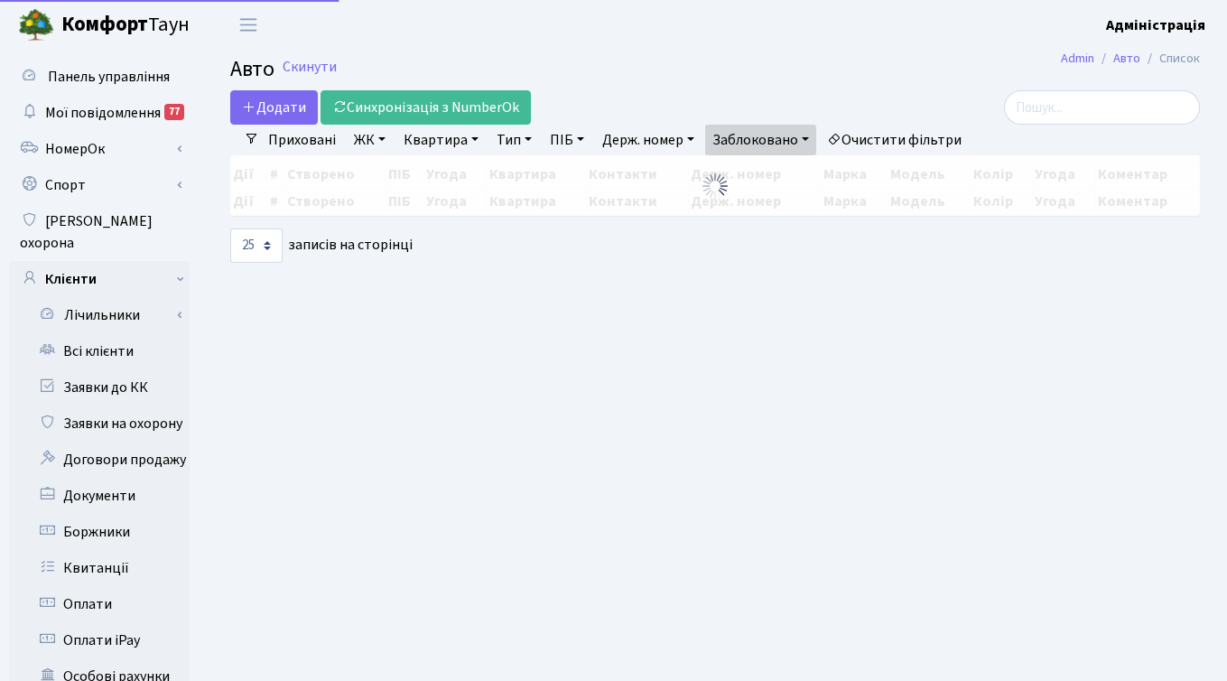
select select "25"
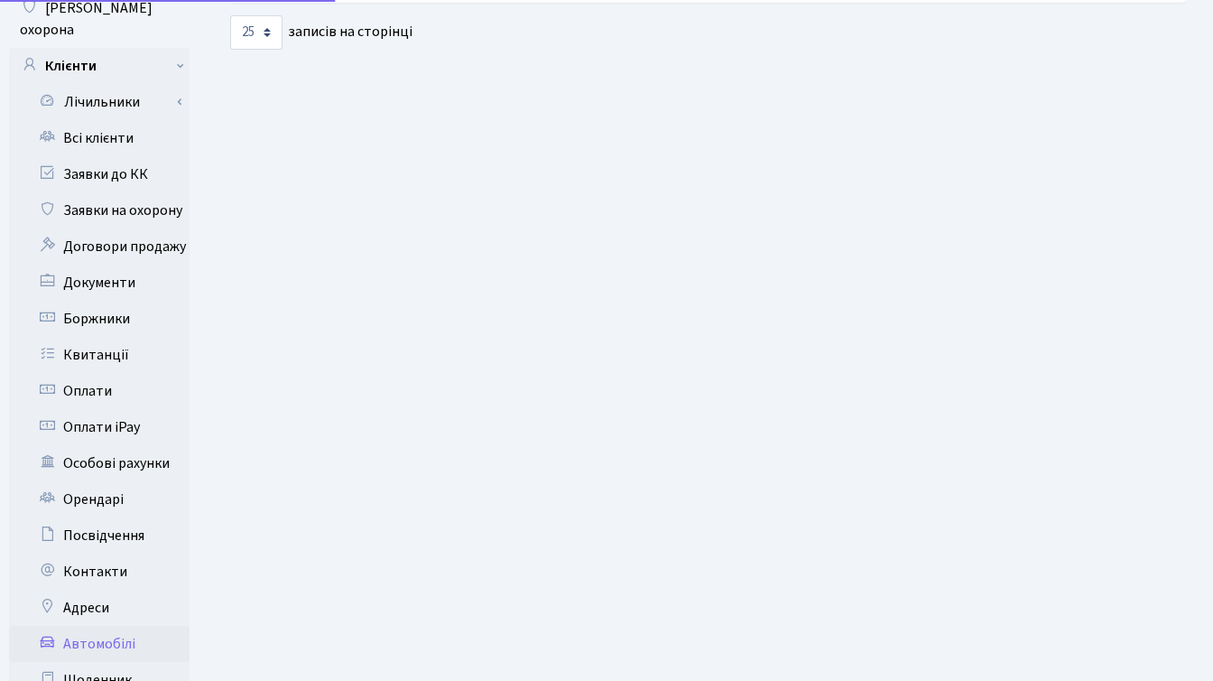
scroll to position [213, 0]
